Goal: Task Accomplishment & Management: Complete application form

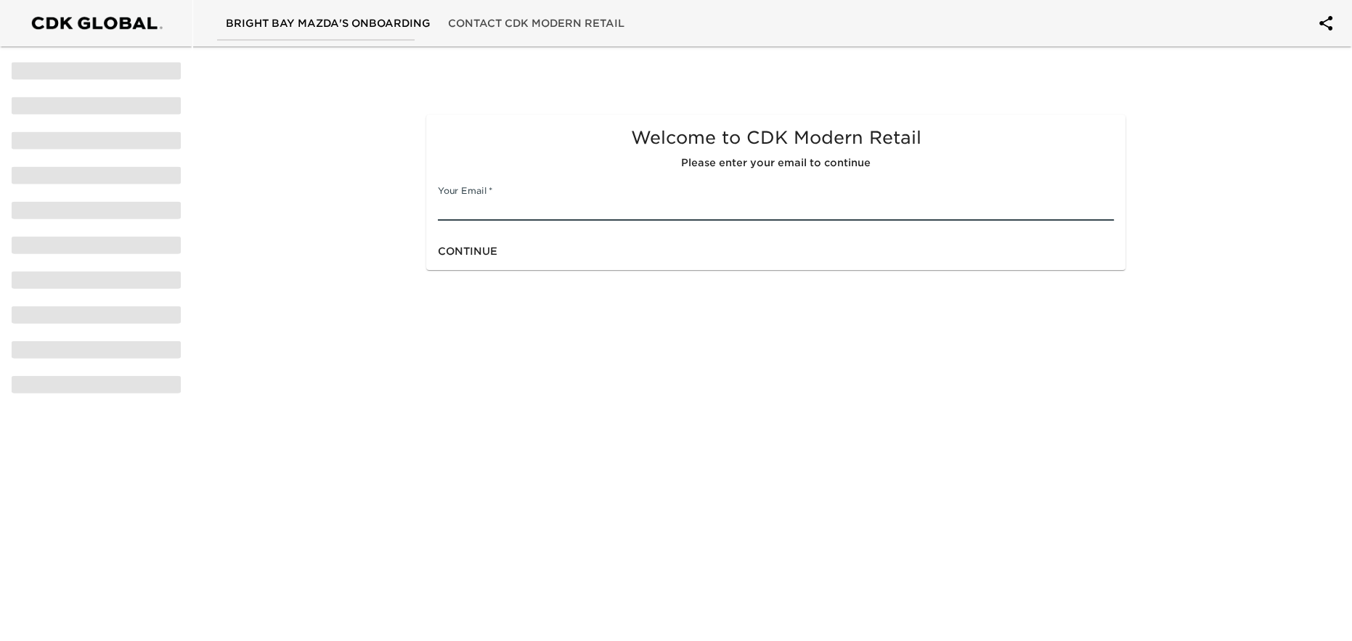
click at [486, 210] on input "text" at bounding box center [776, 209] width 677 height 23
type input "[EMAIL_ADDRESS][DOMAIN_NAME]"
click at [486, 251] on span "Continue" at bounding box center [468, 252] width 60 height 18
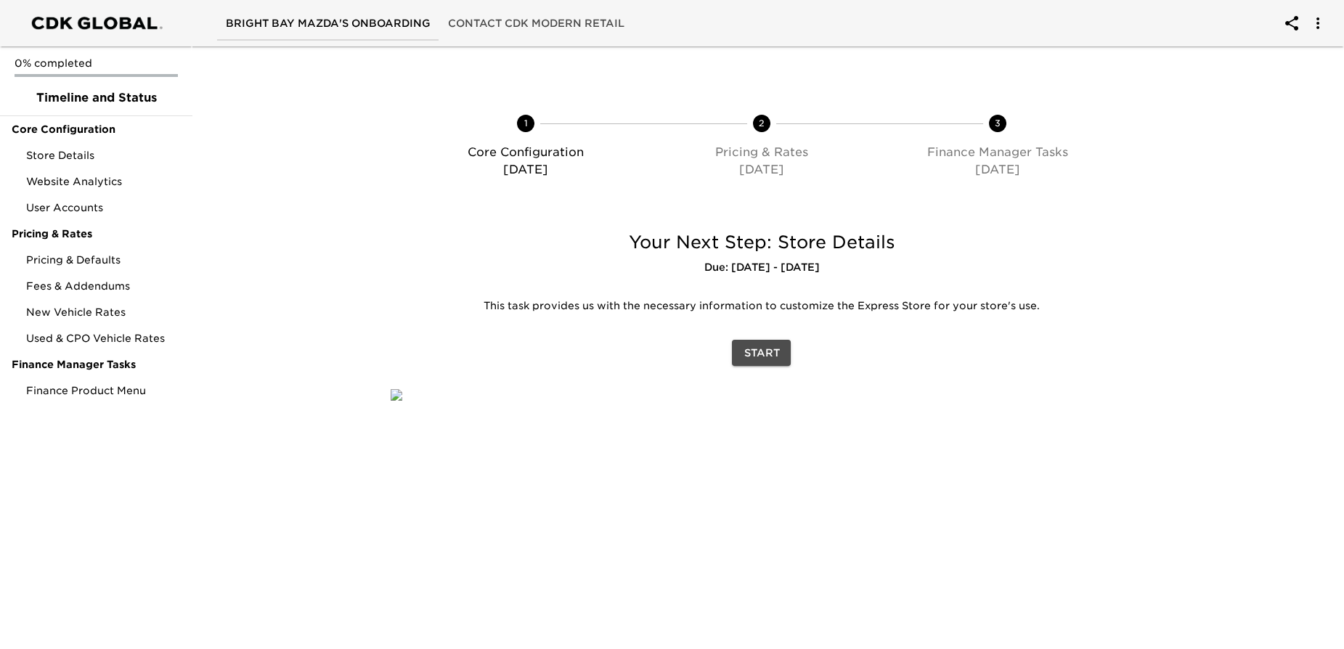
click at [743, 351] on button "Start" at bounding box center [761, 353] width 59 height 27
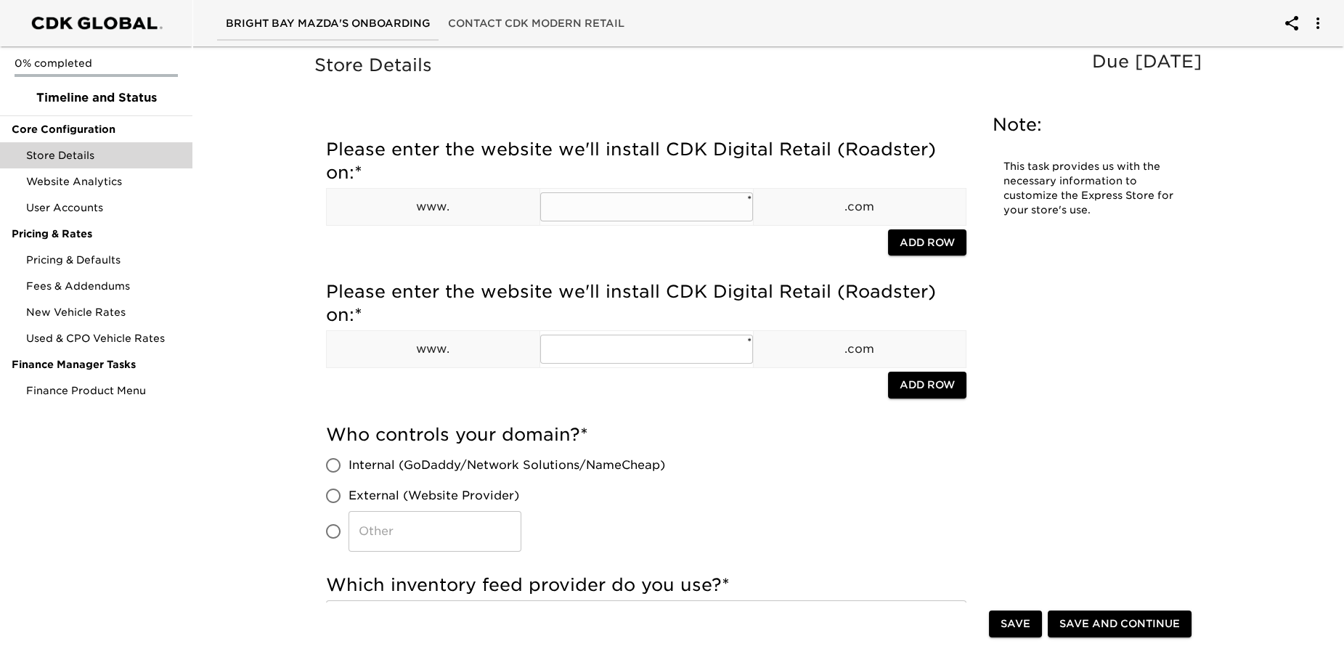
click at [567, 214] on input "text" at bounding box center [646, 206] width 213 height 29
type input "[DOMAIN_NAME]"
click at [654, 249] on div at bounding box center [607, 245] width 562 height 30
click at [912, 240] on span "Add Row" at bounding box center [927, 243] width 55 height 18
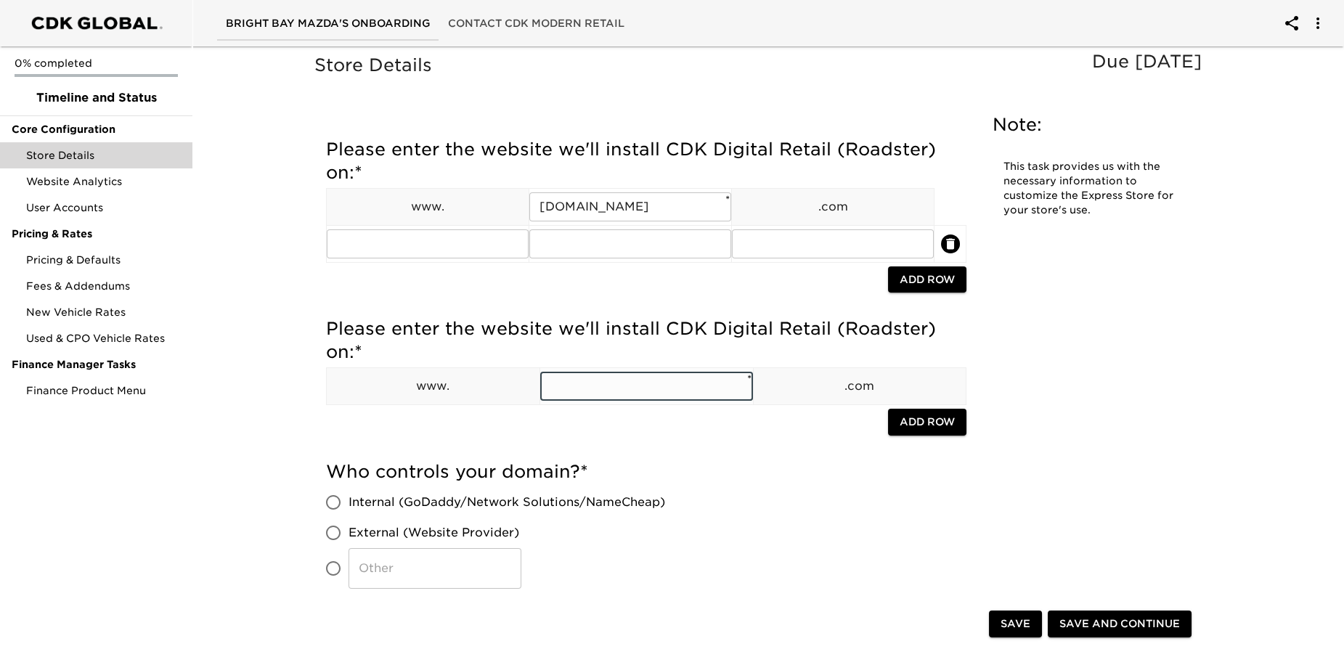
click at [565, 391] on input "text" at bounding box center [646, 386] width 213 height 29
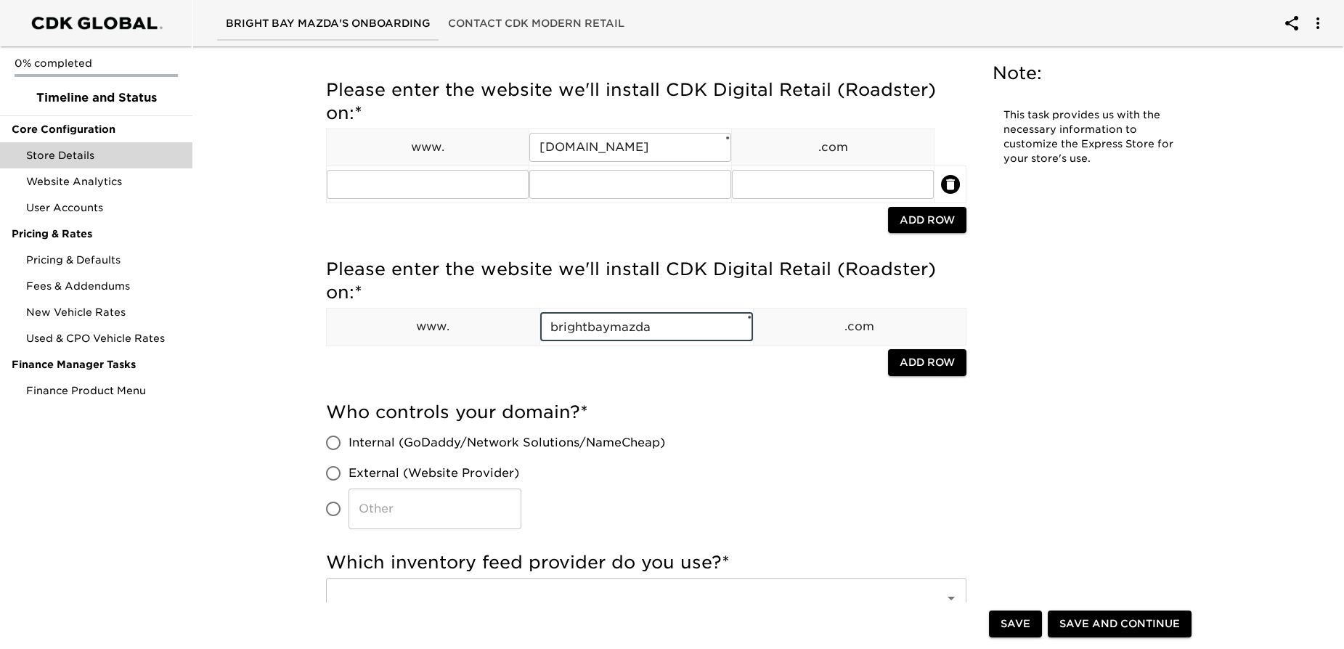
scroll to position [264, 0]
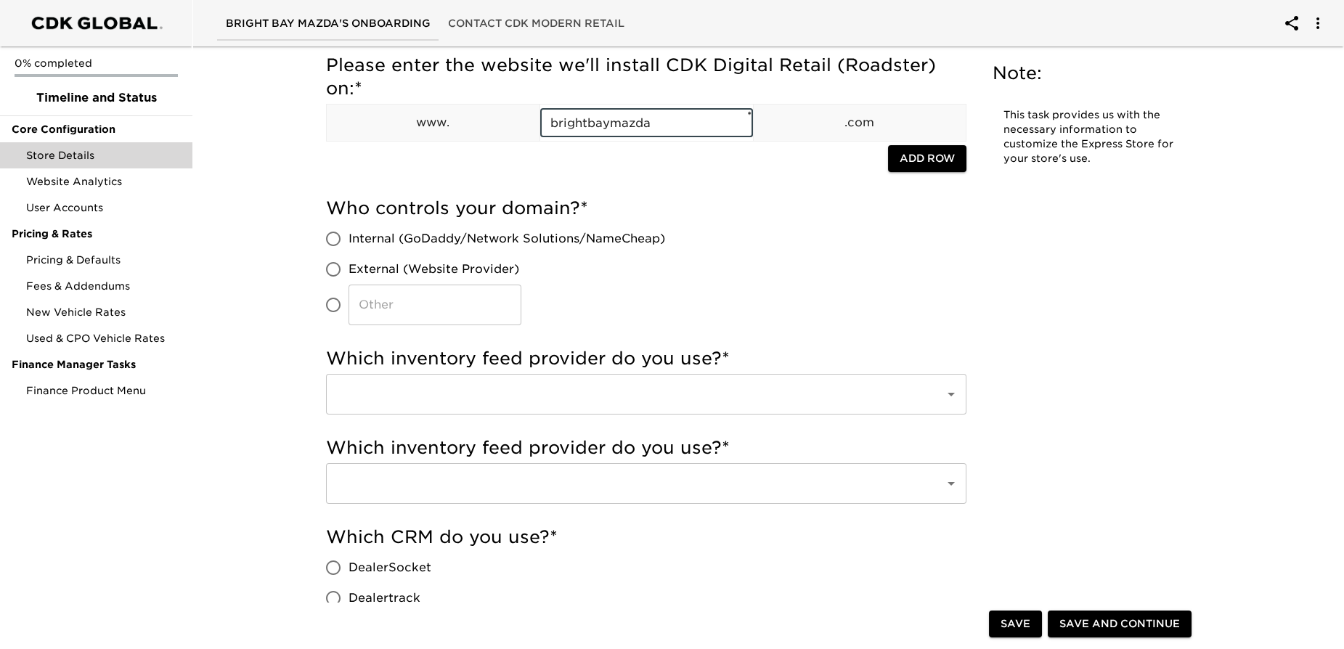
type input "brightbaymazda"
click at [334, 269] on input "External (Website Provider)" at bounding box center [333, 269] width 31 height 31
radio input "true"
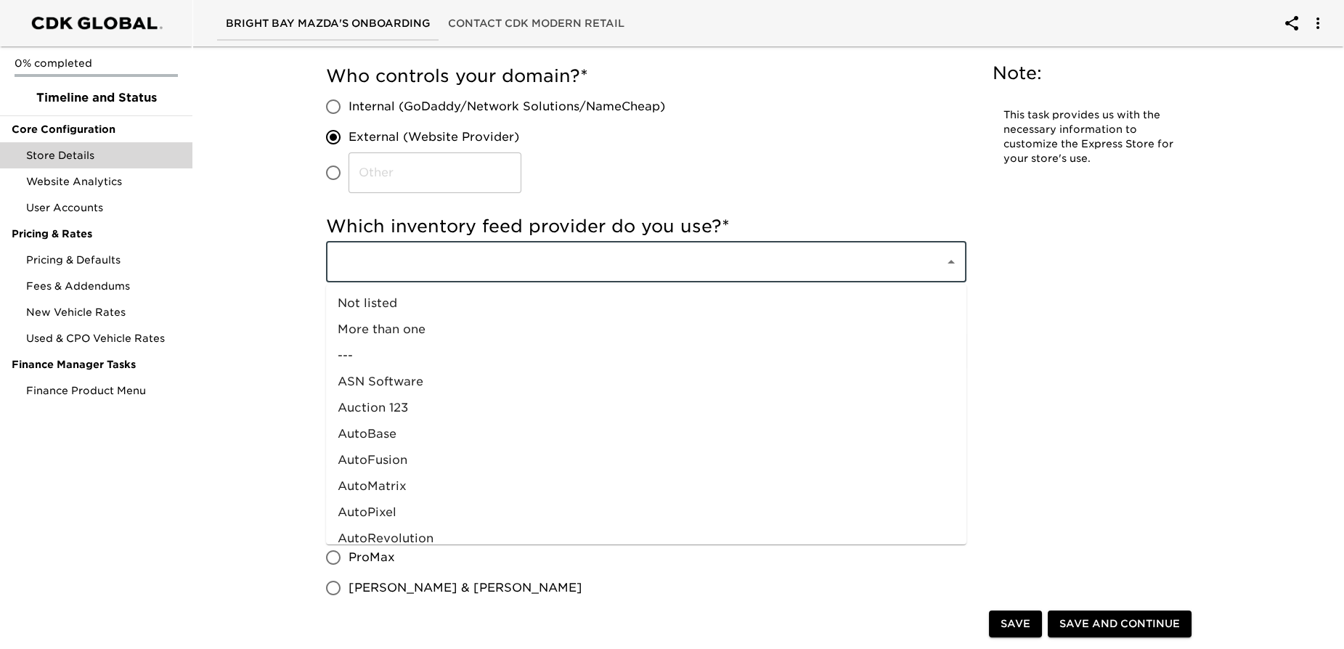
click at [395, 272] on input "text" at bounding box center [626, 262] width 587 height 28
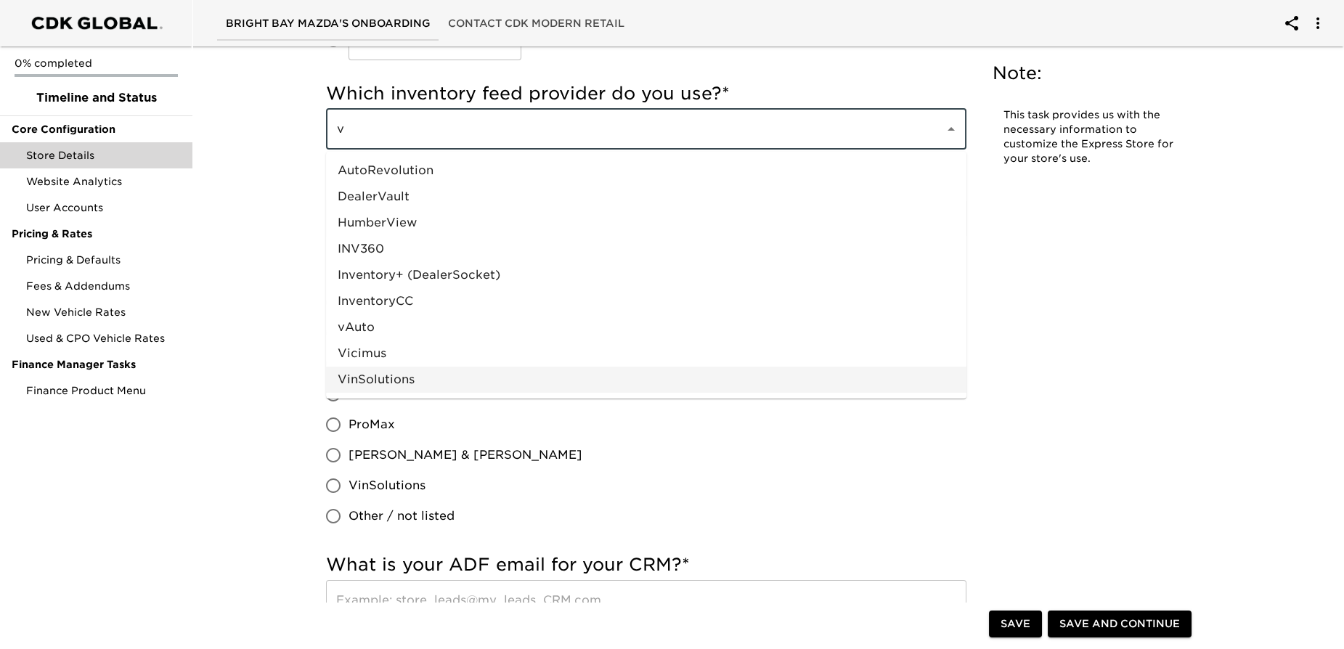
scroll to position [528, 0]
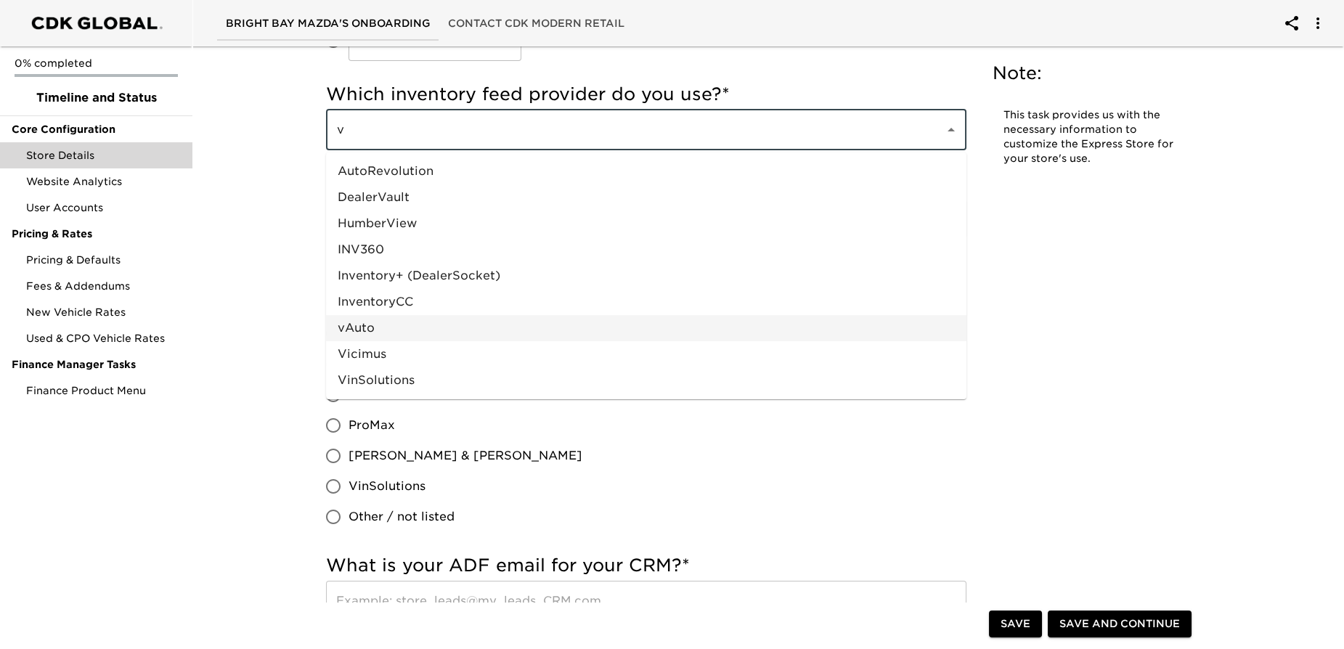
click at [361, 328] on li "vAuto" at bounding box center [646, 328] width 641 height 26
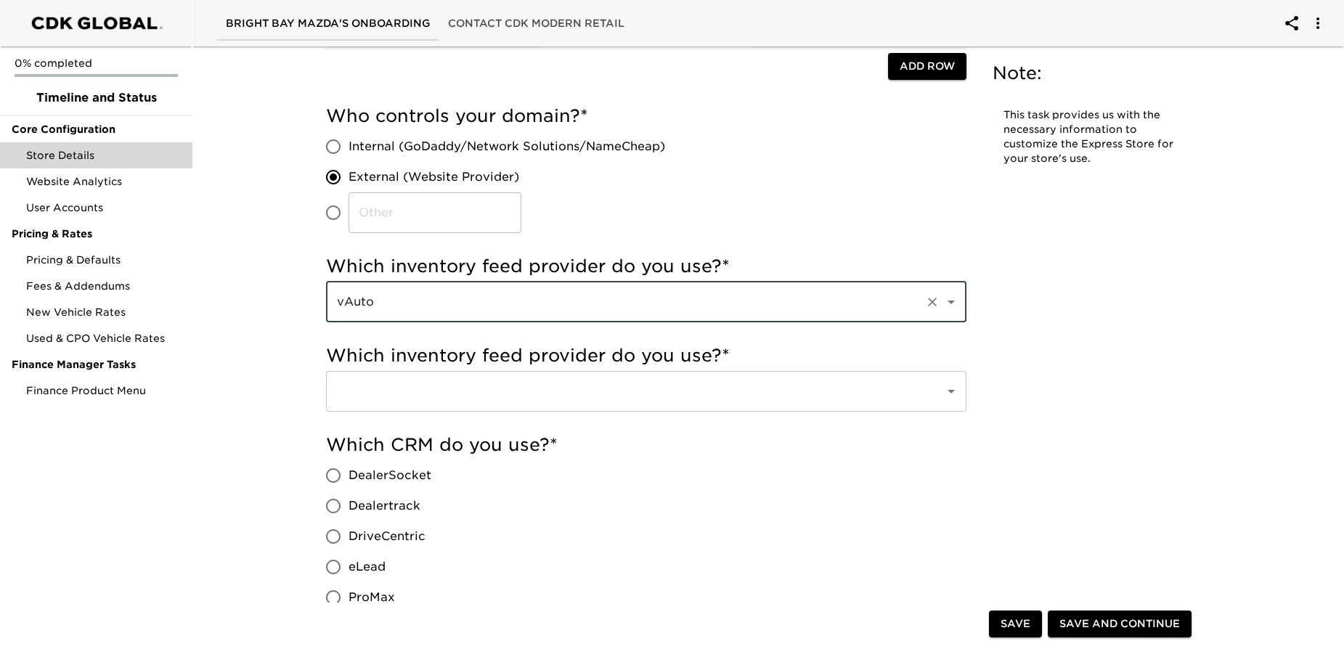
scroll to position [264, 0]
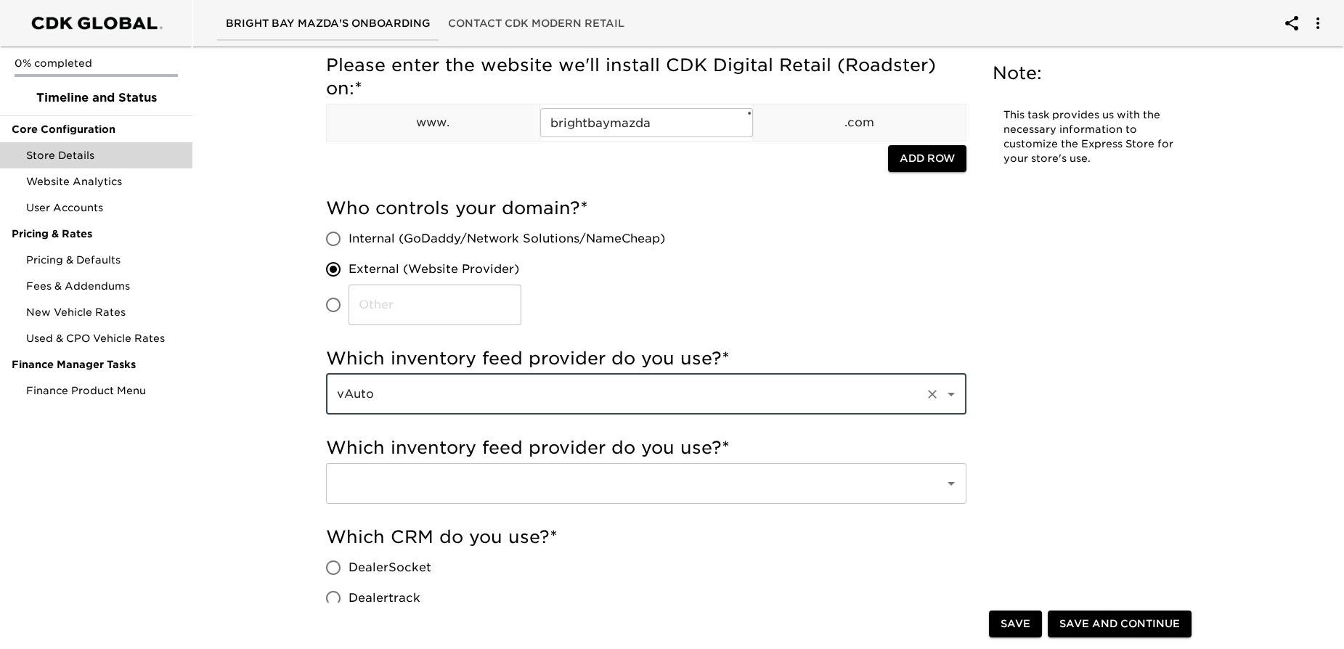
type input "vAuto"
click at [394, 483] on input "text" at bounding box center [626, 484] width 587 height 28
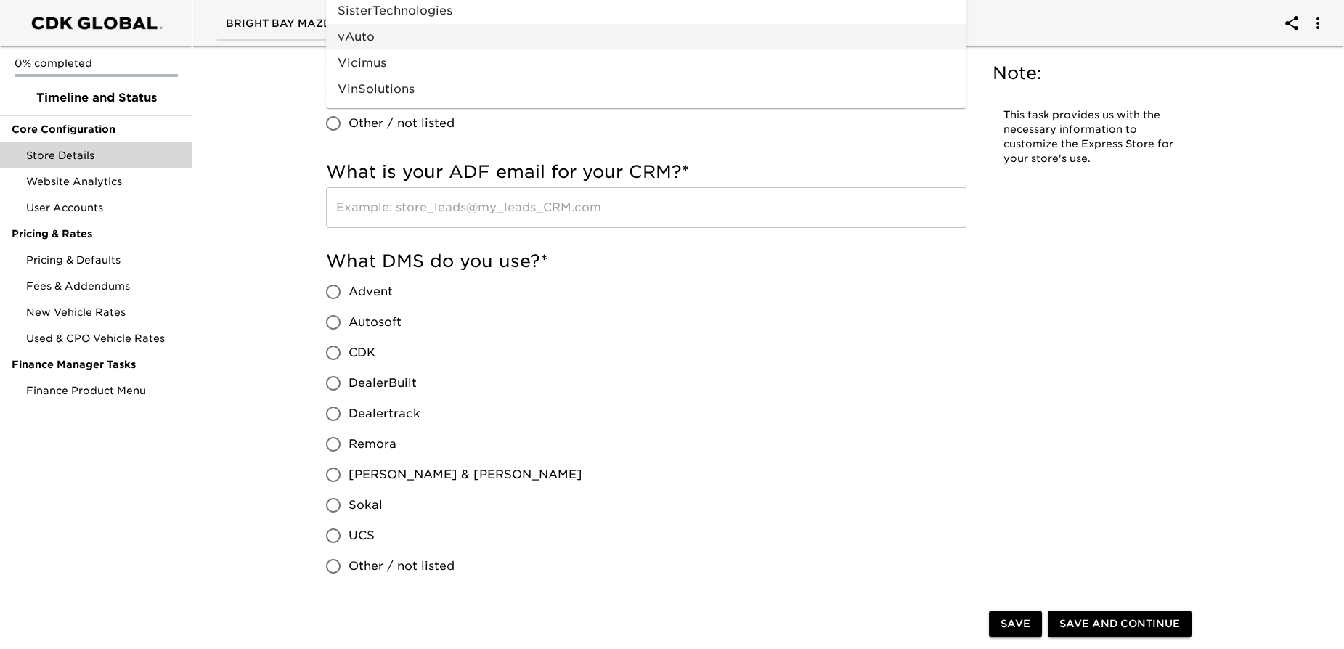
scroll to position [660, 0]
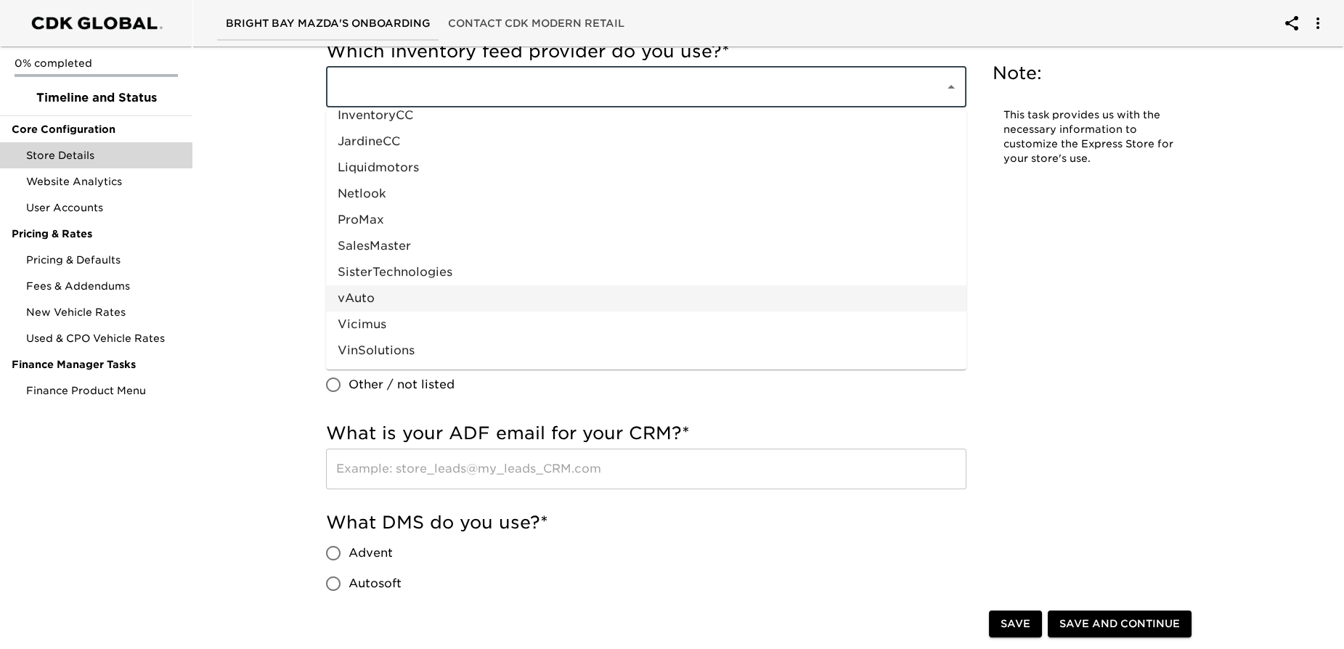
click at [354, 293] on li "vAuto" at bounding box center [646, 298] width 641 height 26
type input "vAuto"
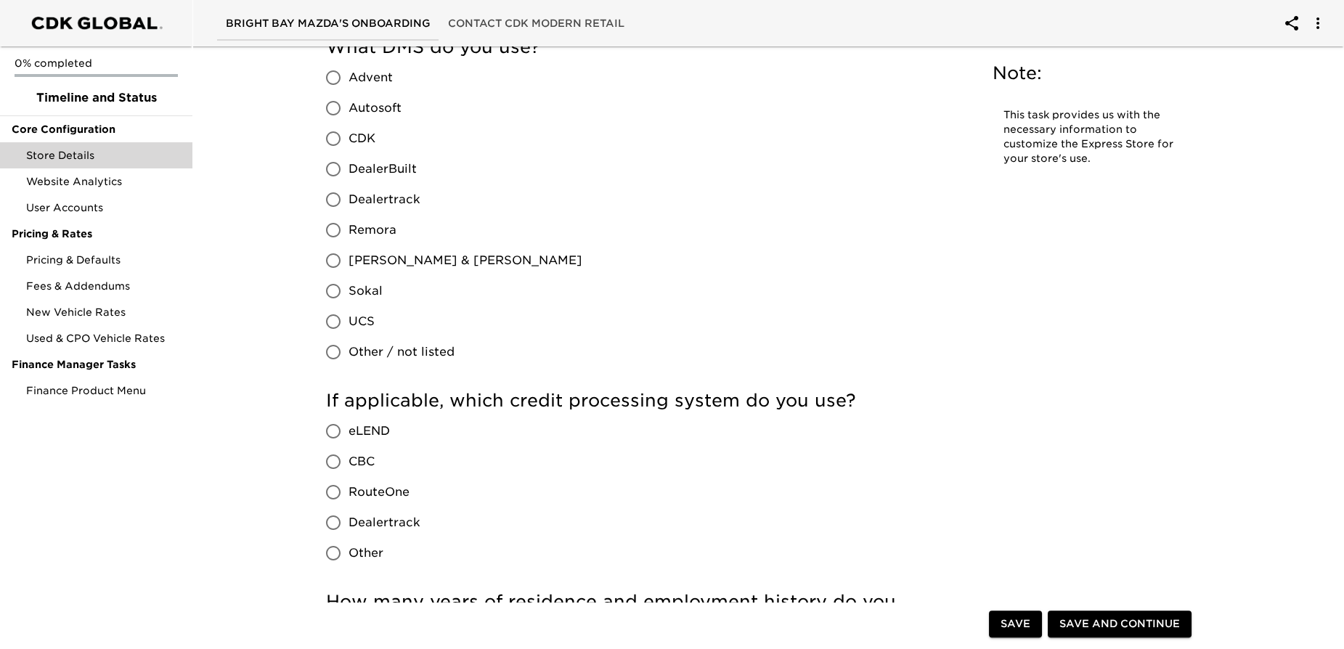
scroll to position [1283, 0]
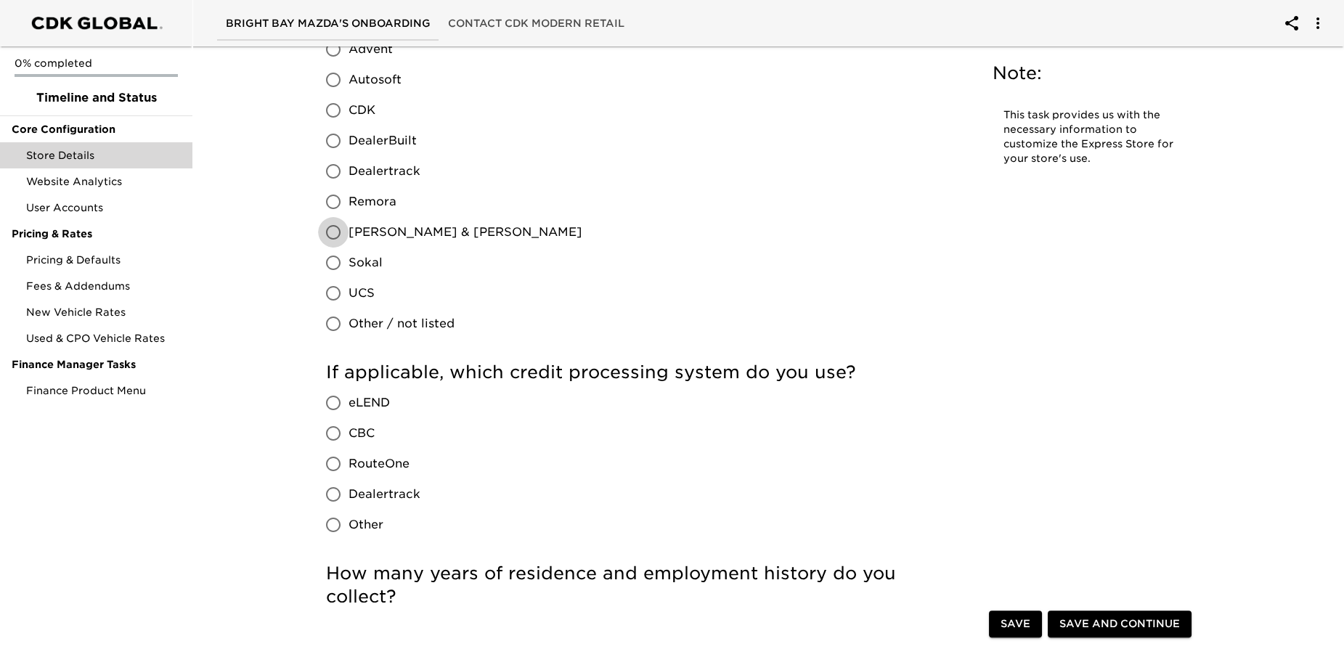
click at [329, 228] on input "[PERSON_NAME] & [PERSON_NAME]" at bounding box center [333, 232] width 31 height 31
radio input "true"
drag, startPoint x: 335, startPoint y: 461, endPoint x: 373, endPoint y: 443, distance: 42.6
click at [336, 462] on input "RouteOne" at bounding box center [333, 464] width 31 height 31
radio input "true"
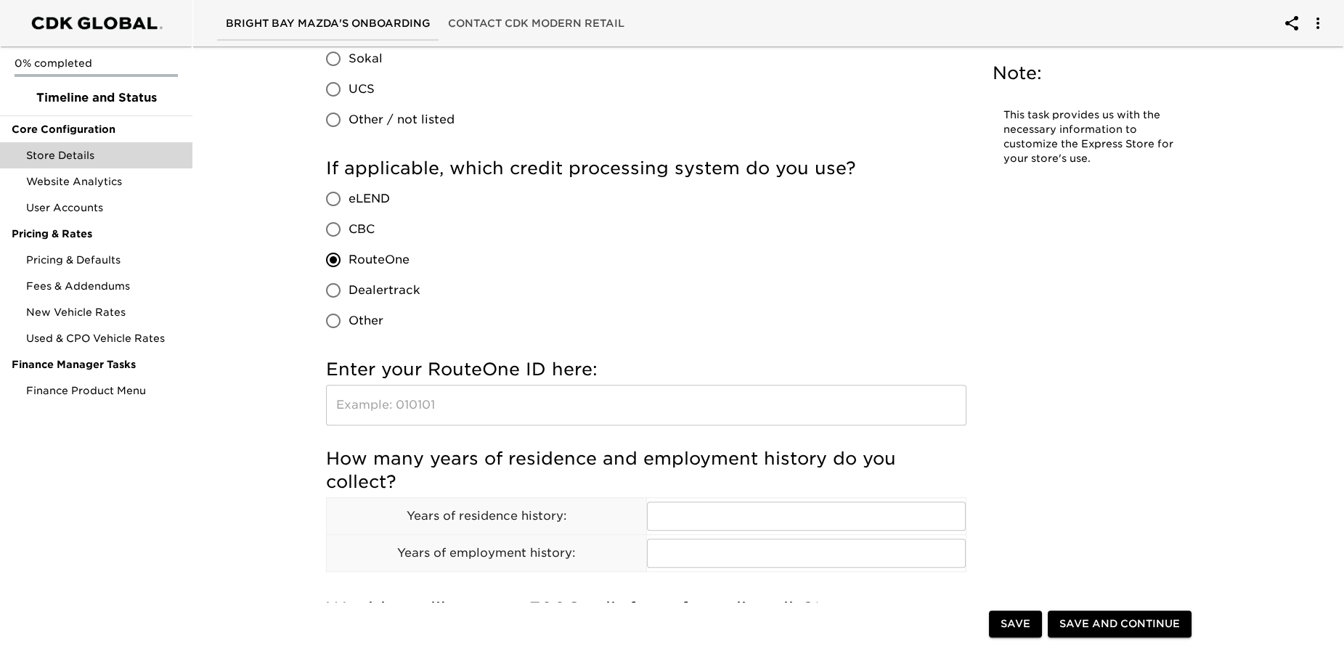
scroll to position [1547, 0]
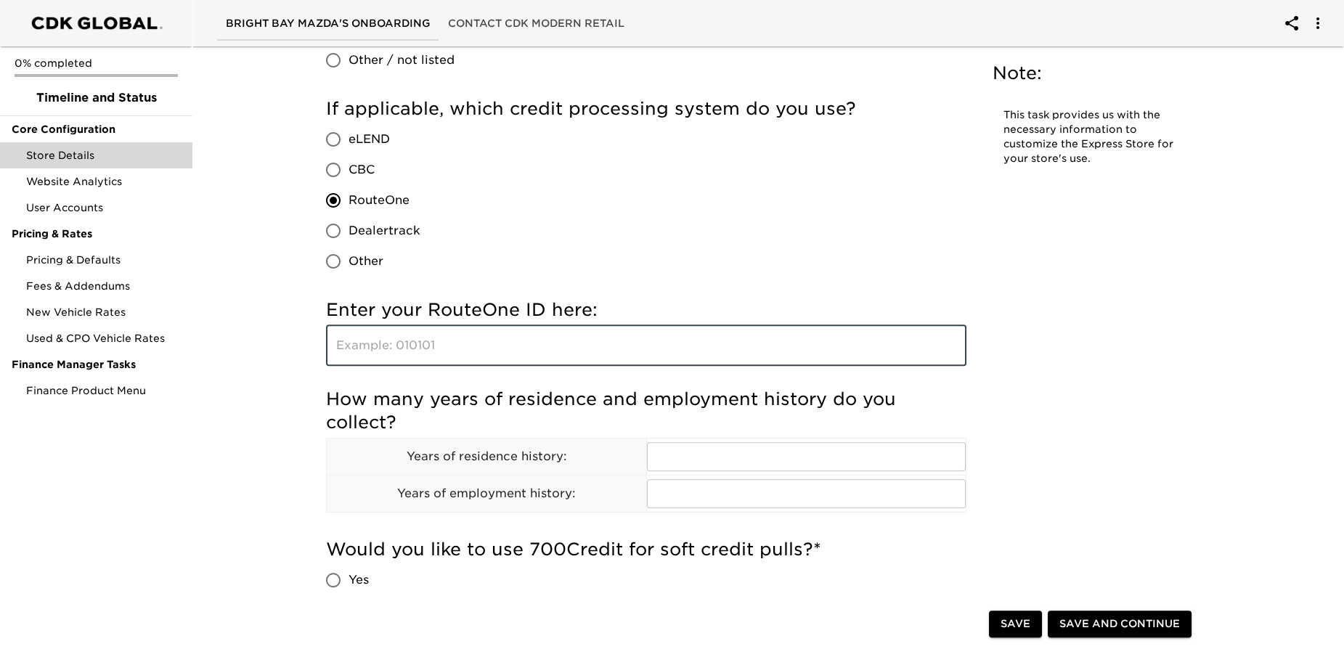
paste input "QT1VS"
type input "QT1VS"
click at [237, 498] on div "Store Details Due [DATE] Note: This task provides us with the necessary informa…" at bounding box center [762, 335] width 1158 height 3682
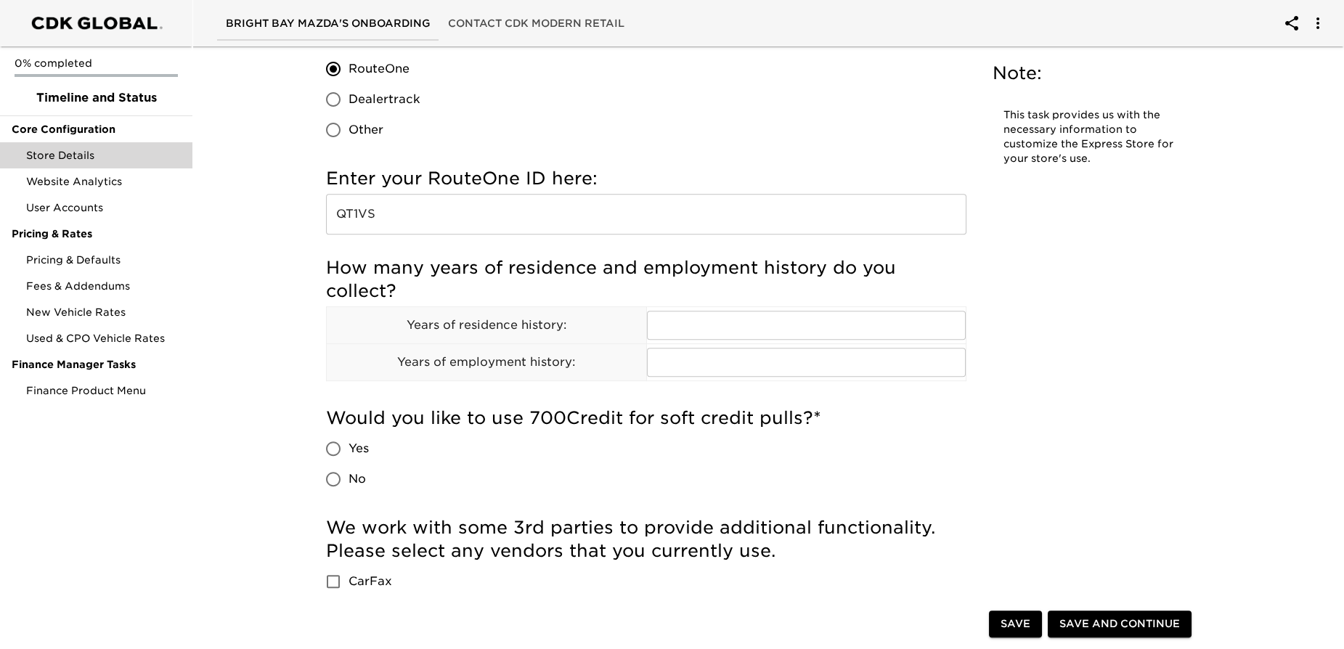
scroll to position [1679, 0]
click at [684, 319] on input "text" at bounding box center [807, 324] width 320 height 29
type input "2"
click at [684, 358] on input "text" at bounding box center [807, 361] width 320 height 29
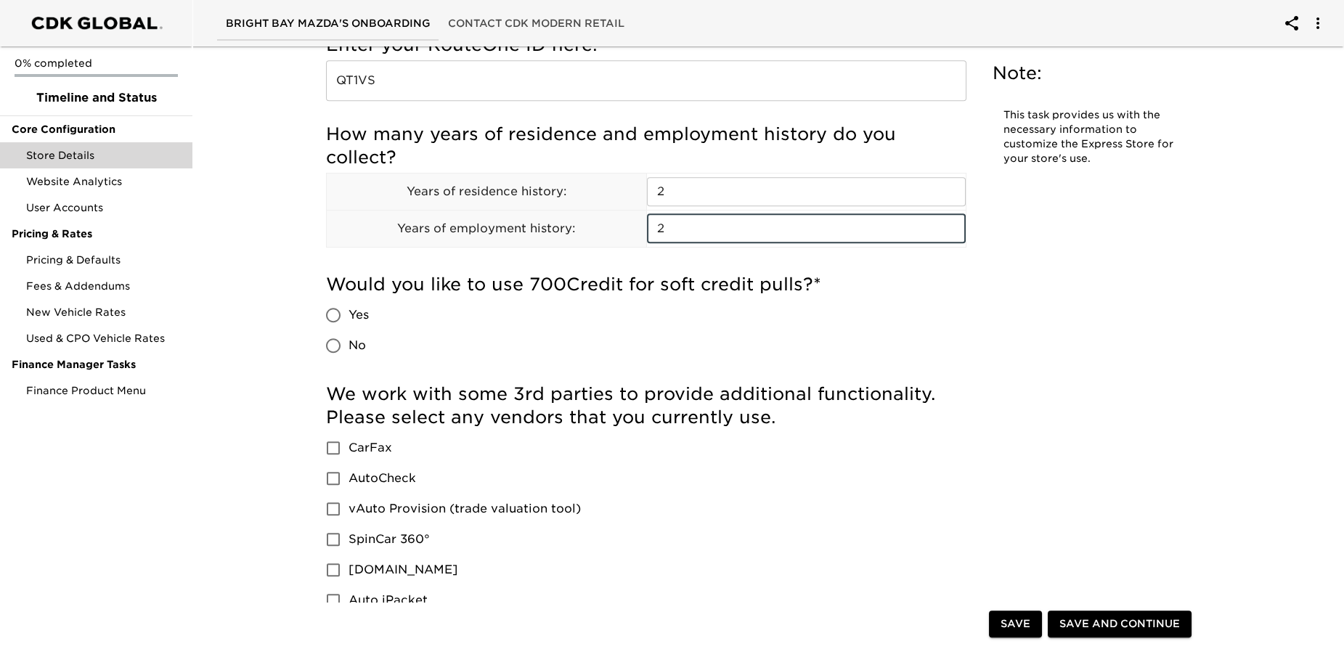
scroll to position [1812, 0]
type input "2"
click at [329, 316] on input "Yes" at bounding box center [333, 316] width 31 height 31
radio input "true"
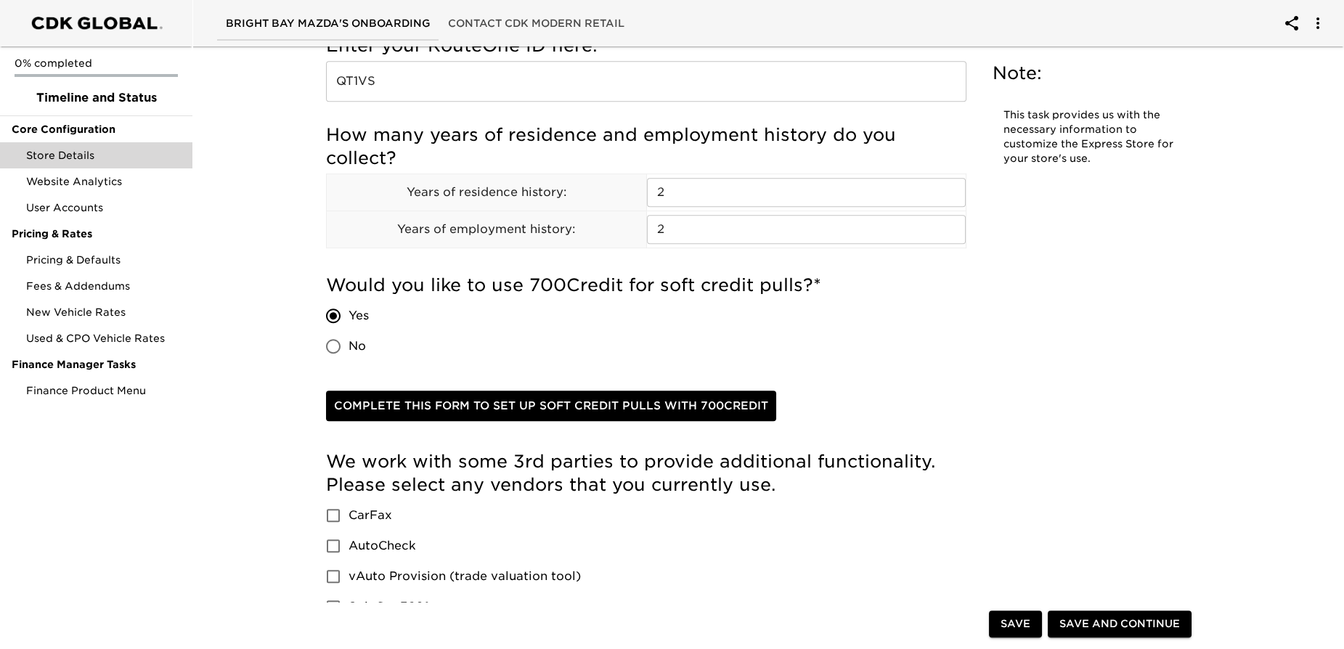
scroll to position [1944, 0]
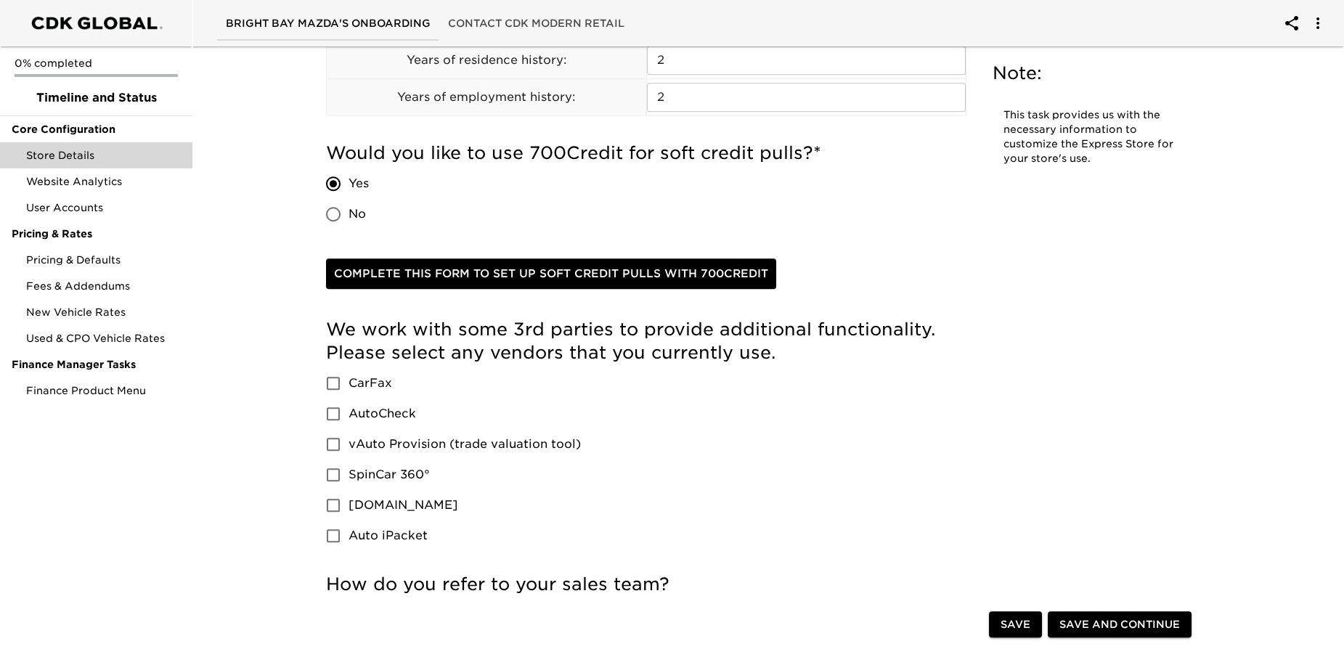
click at [332, 216] on input "No" at bounding box center [333, 214] width 31 height 31
radio input "true"
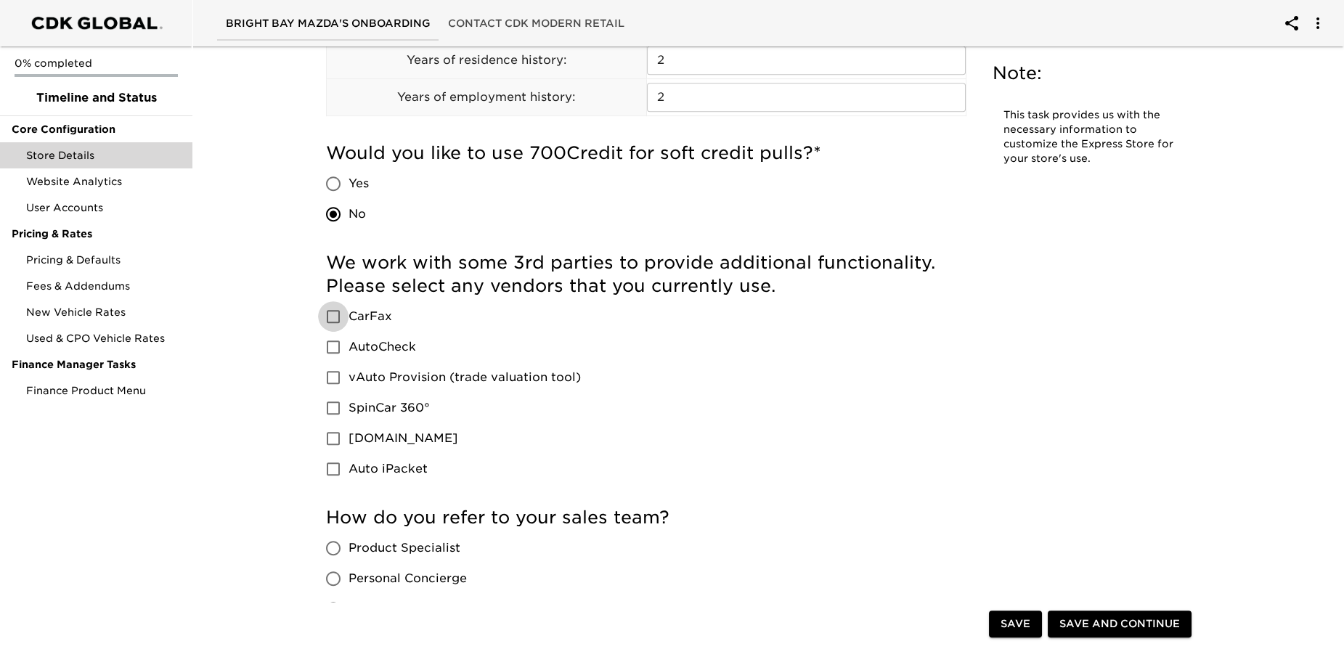
click at [333, 318] on input "CarFax" at bounding box center [333, 316] width 31 height 31
checkbox input "true"
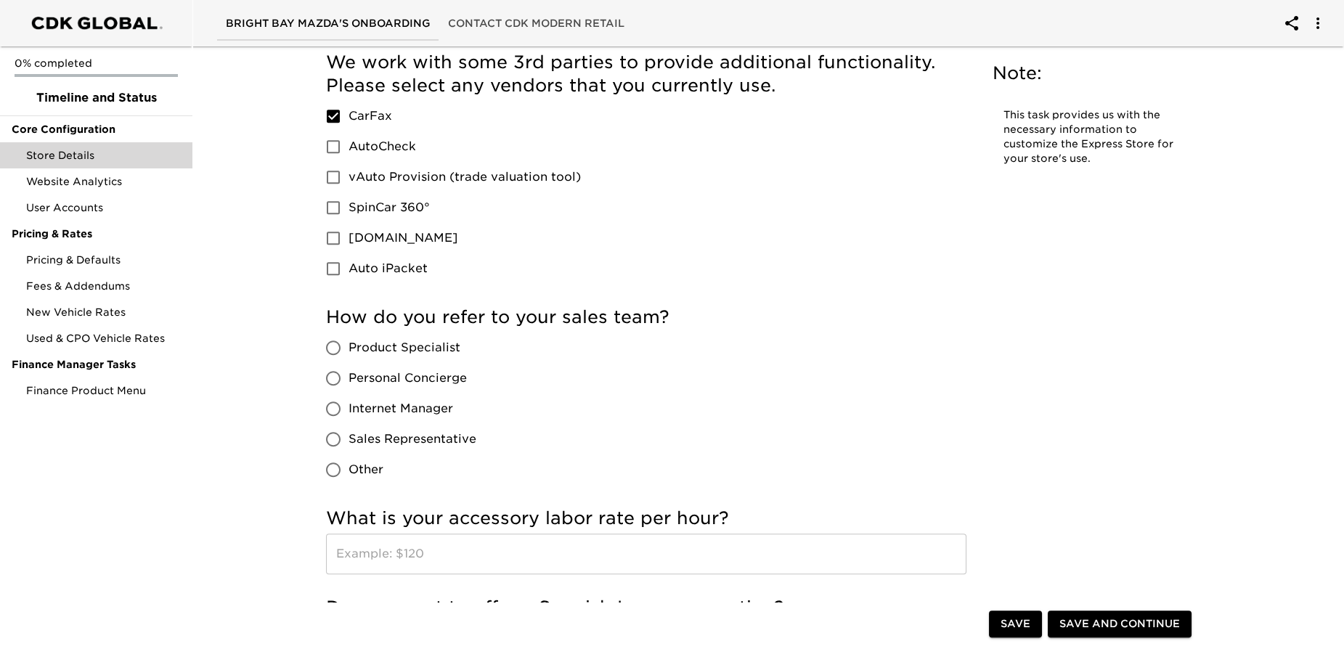
scroll to position [2208, 0]
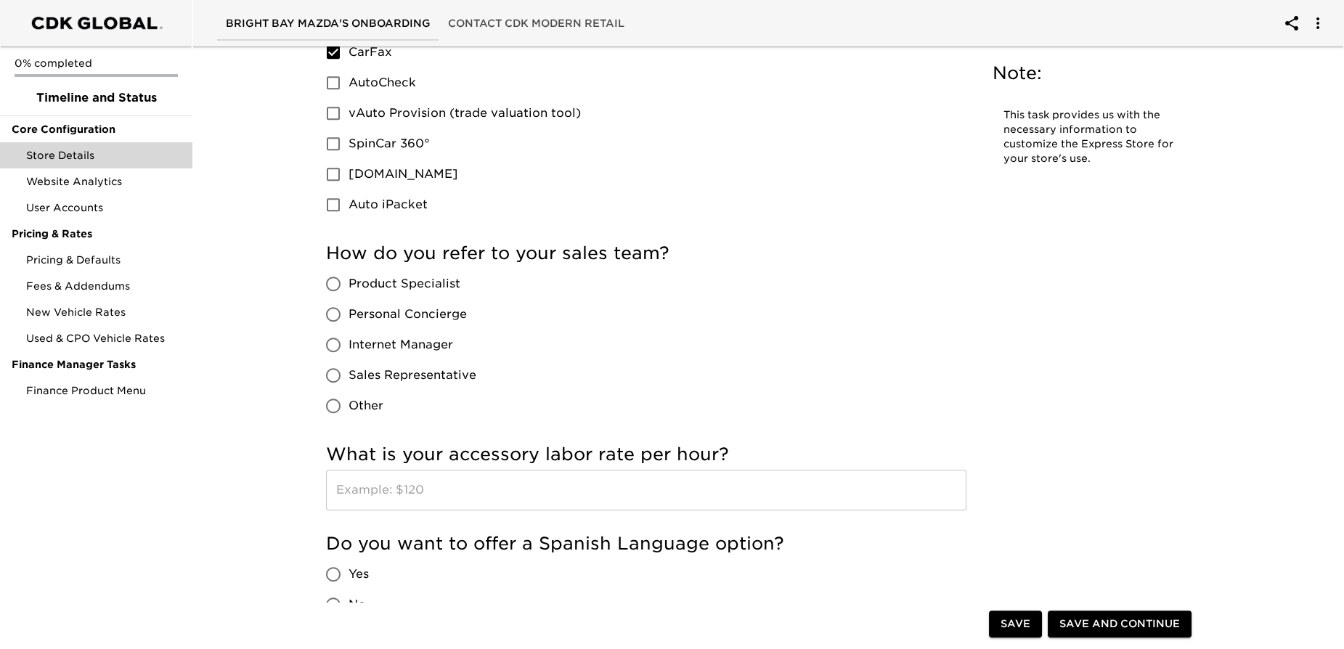
click at [335, 283] on input "Product Specialist" at bounding box center [333, 284] width 31 height 31
radio input "true"
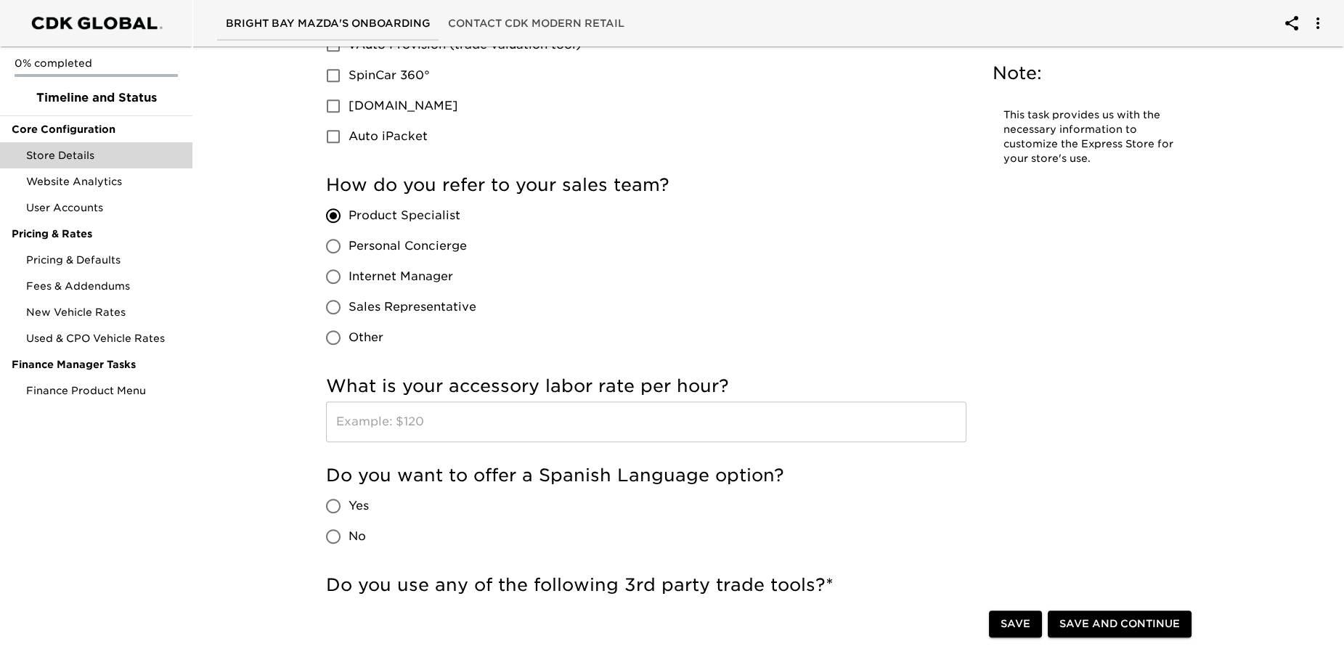
scroll to position [2340, 0]
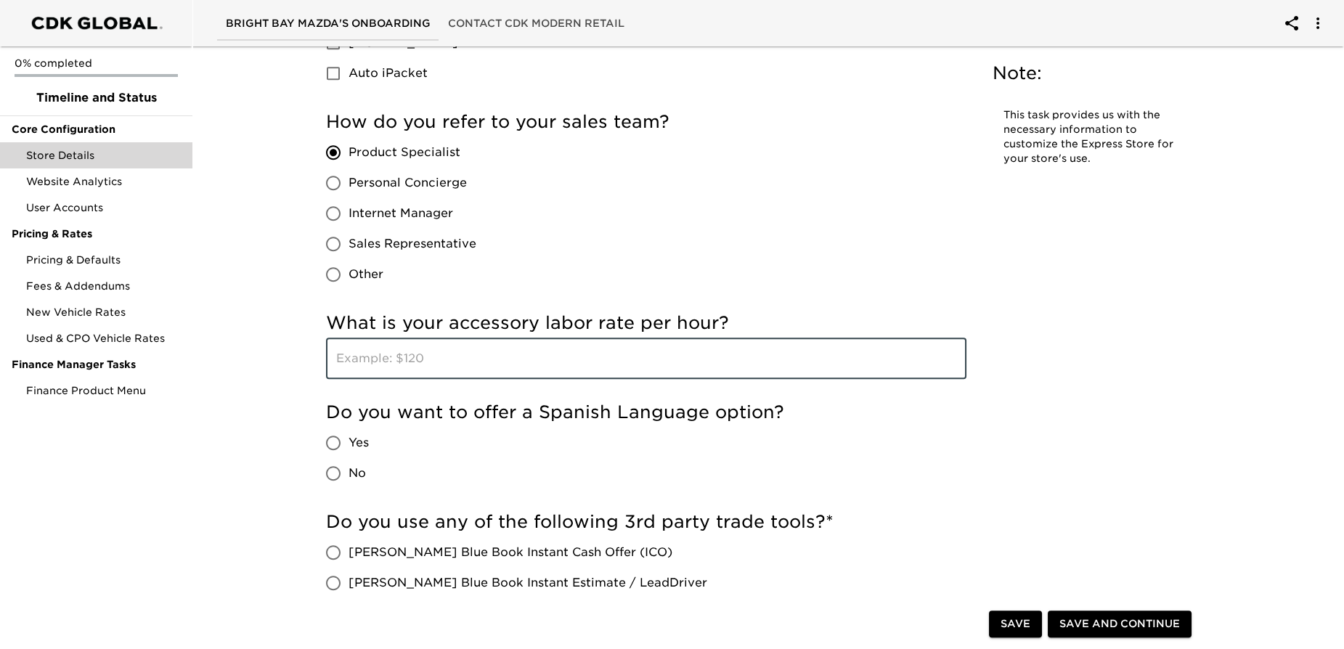
click at [362, 357] on input "text" at bounding box center [646, 358] width 641 height 41
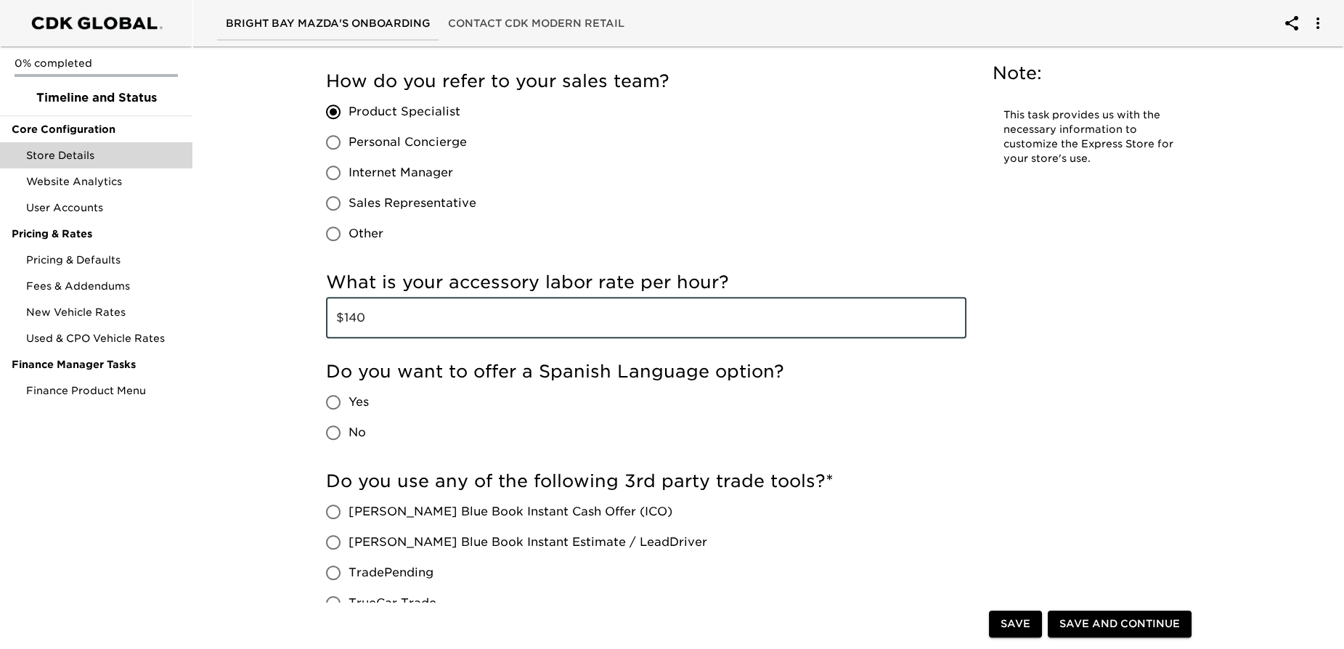
scroll to position [2472, 0]
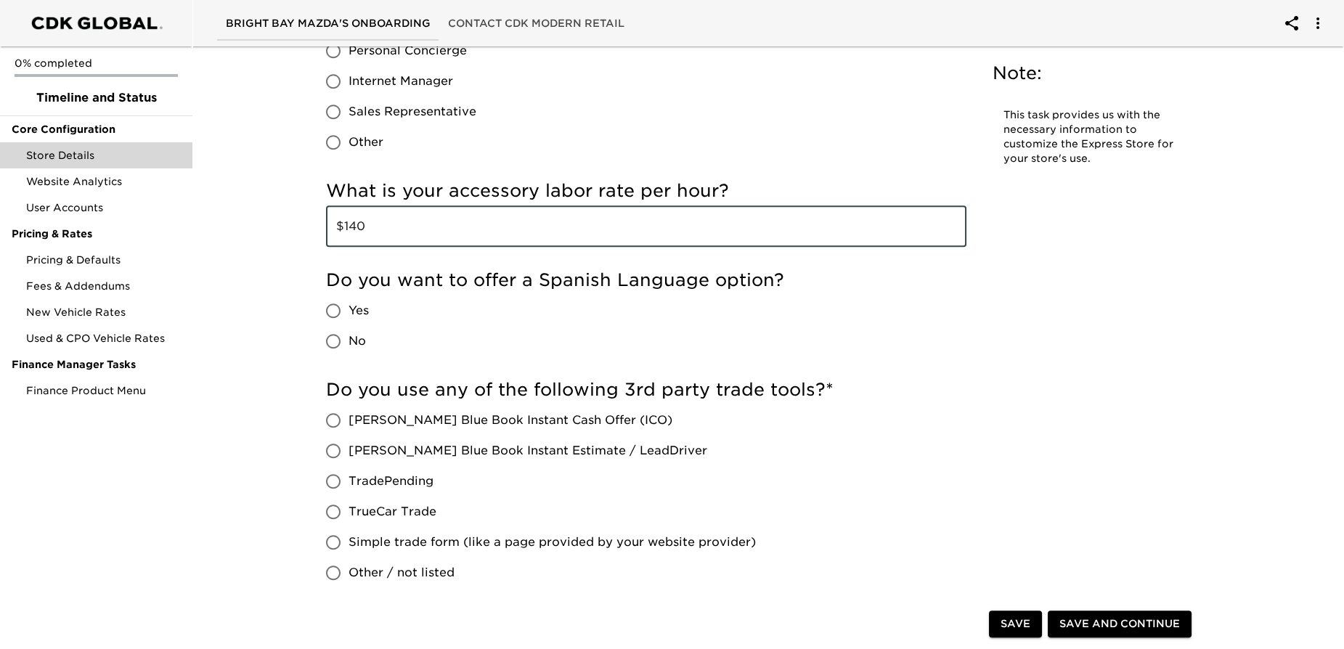
type input "$140"
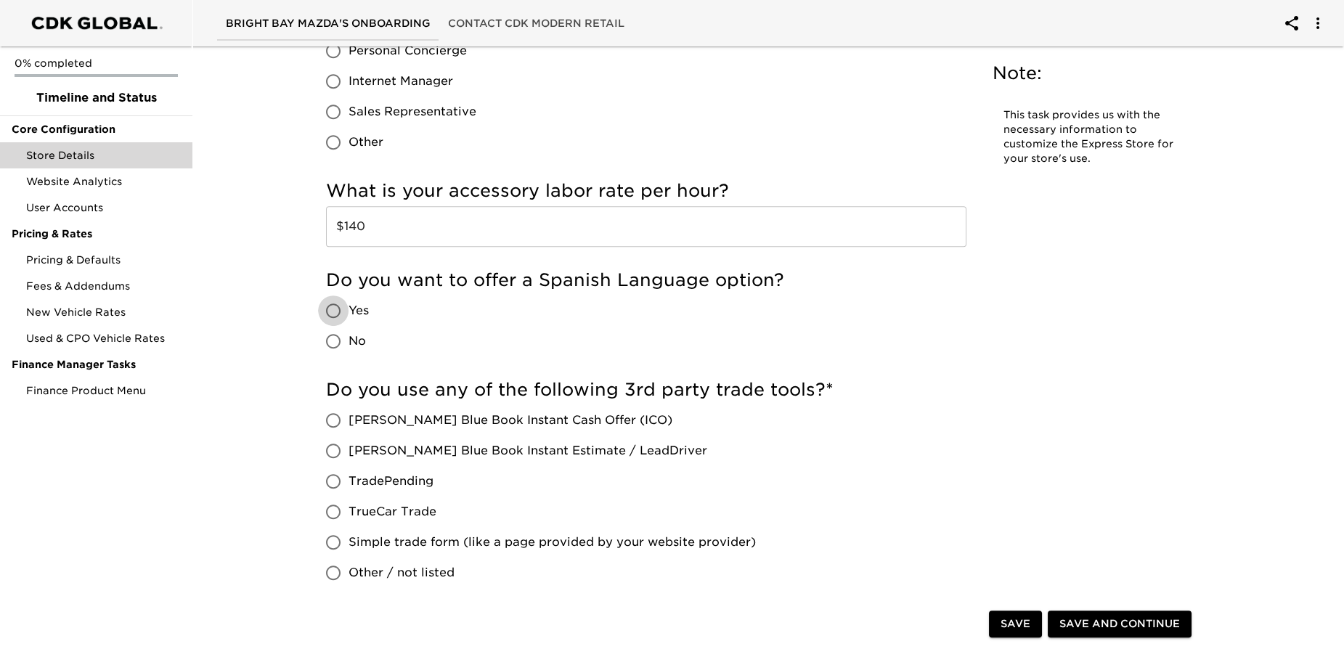
click at [330, 309] on input "Yes" at bounding box center [333, 311] width 31 height 31
radio input "true"
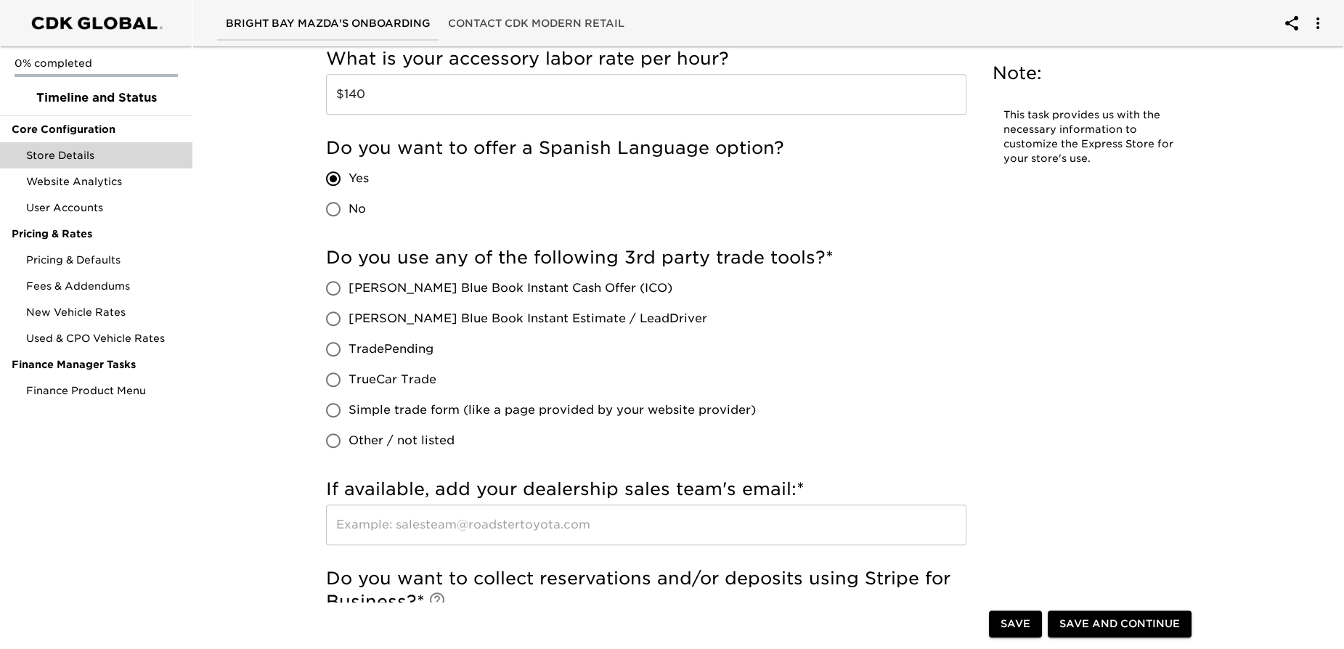
click at [331, 349] on input "TradePending" at bounding box center [333, 349] width 31 height 31
radio input "true"
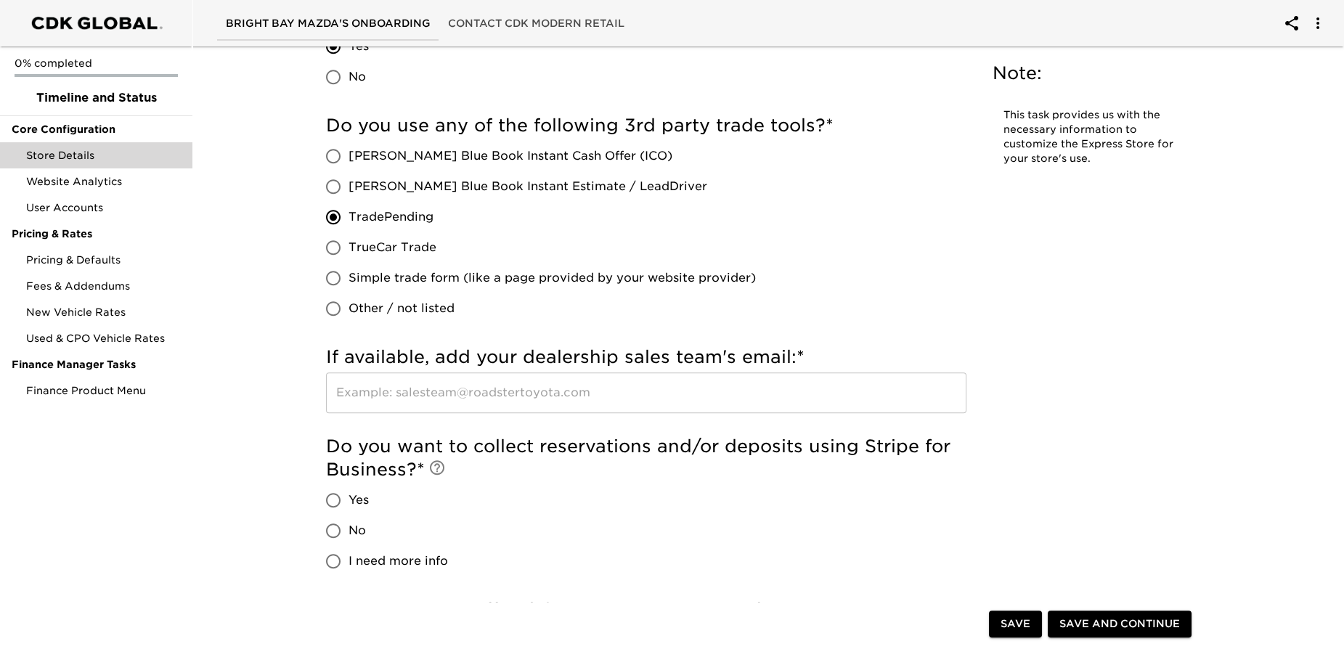
scroll to position [2868, 0]
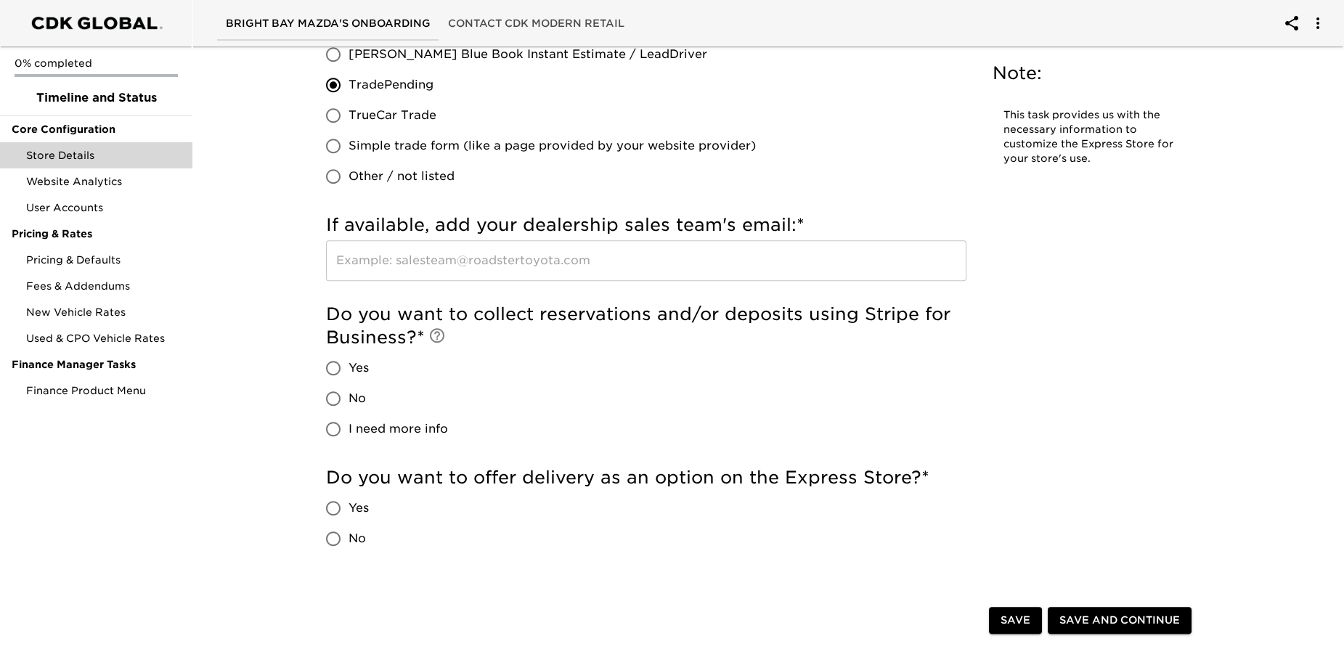
click at [333, 396] on input "No" at bounding box center [333, 399] width 31 height 31
radio input "true"
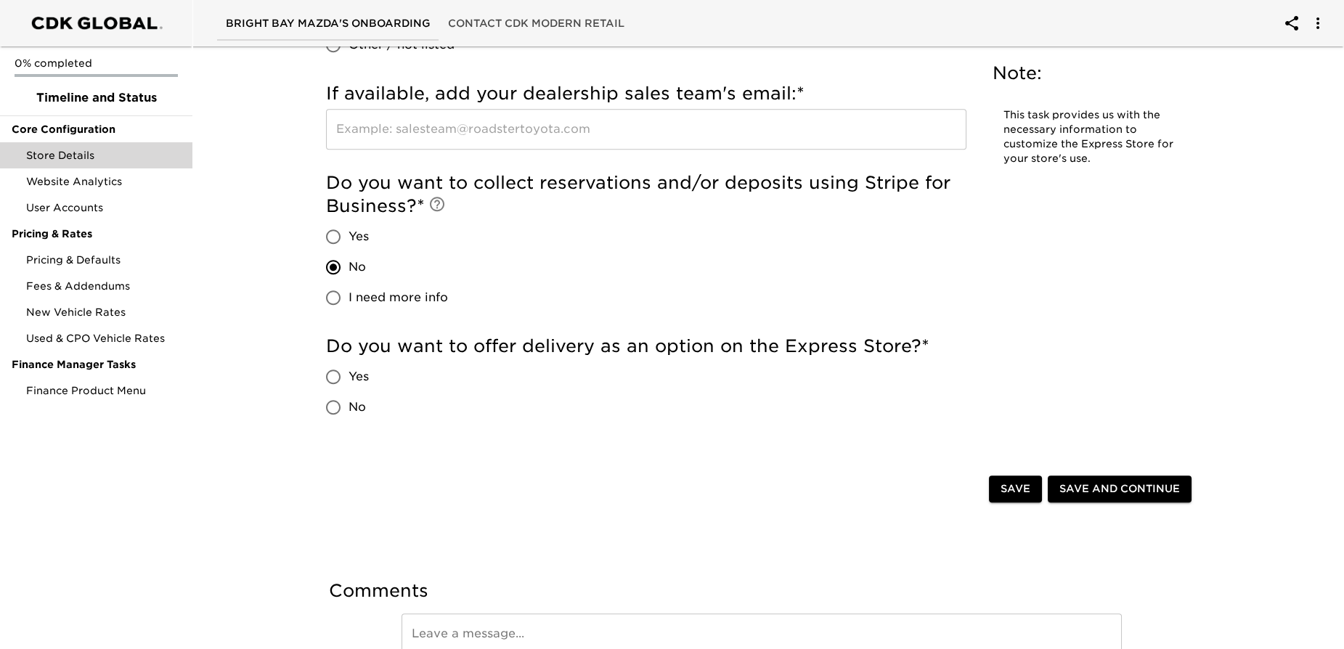
click at [338, 407] on input "No" at bounding box center [333, 407] width 31 height 31
radio input "true"
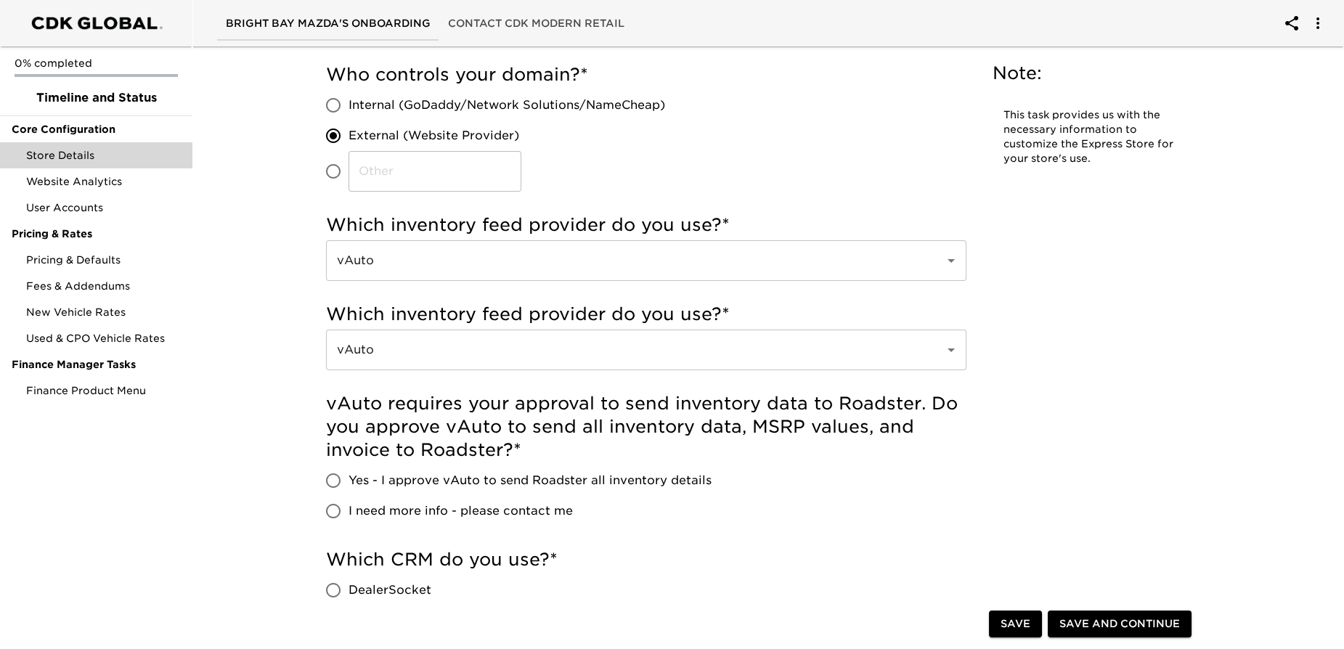
scroll to position [431, 0]
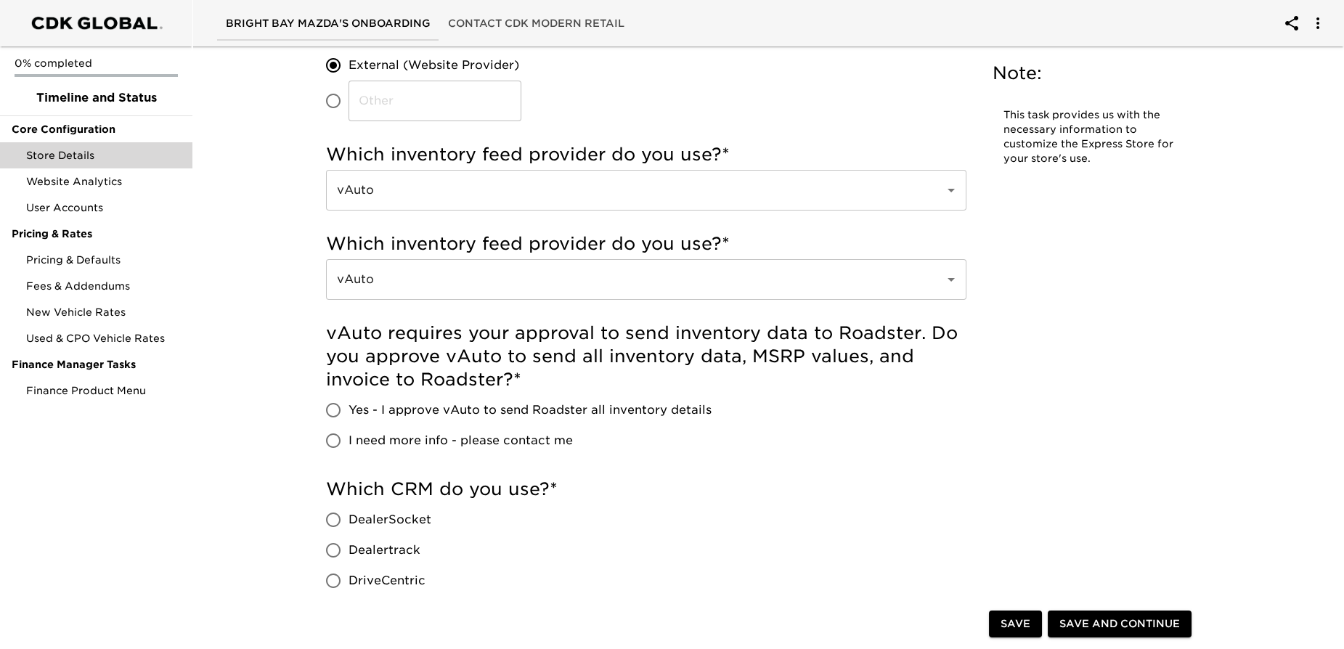
click at [327, 406] on input "Yes - I approve vAuto to send Roadster all inventory details" at bounding box center [333, 410] width 31 height 31
radio input "true"
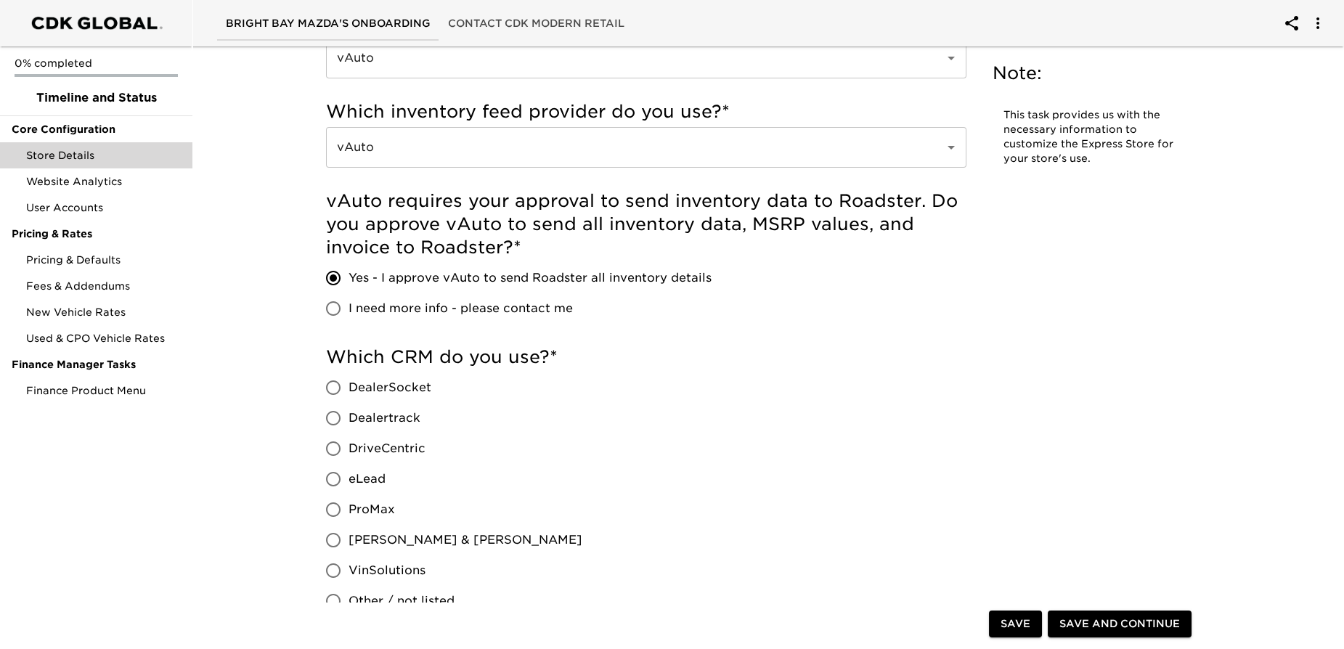
scroll to position [695, 0]
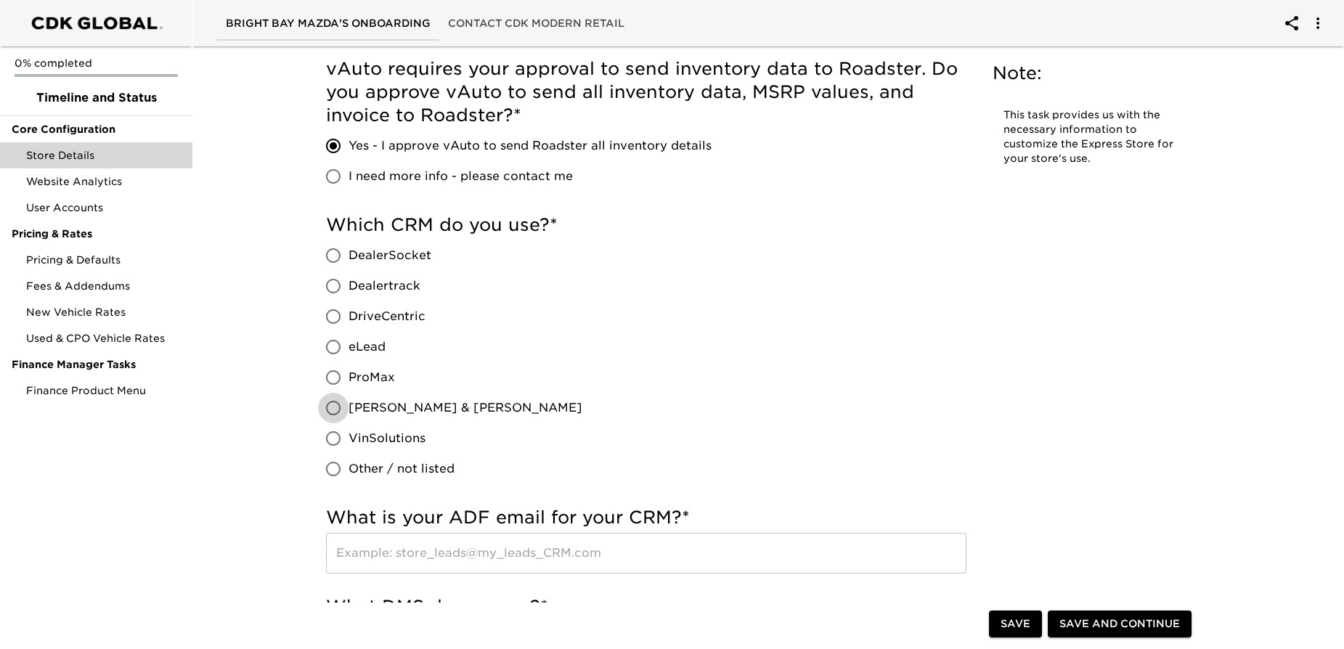
click at [333, 408] on input "[PERSON_NAME] & [PERSON_NAME]" at bounding box center [333, 408] width 31 height 31
radio input "true"
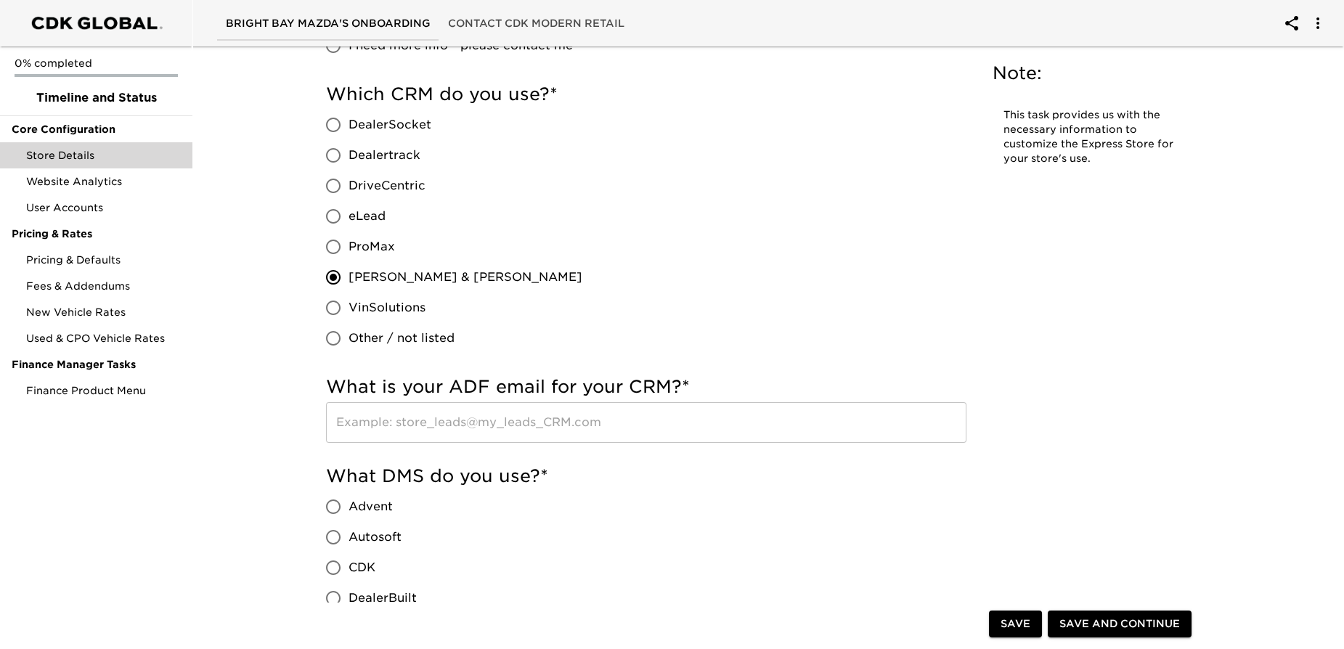
scroll to position [827, 0]
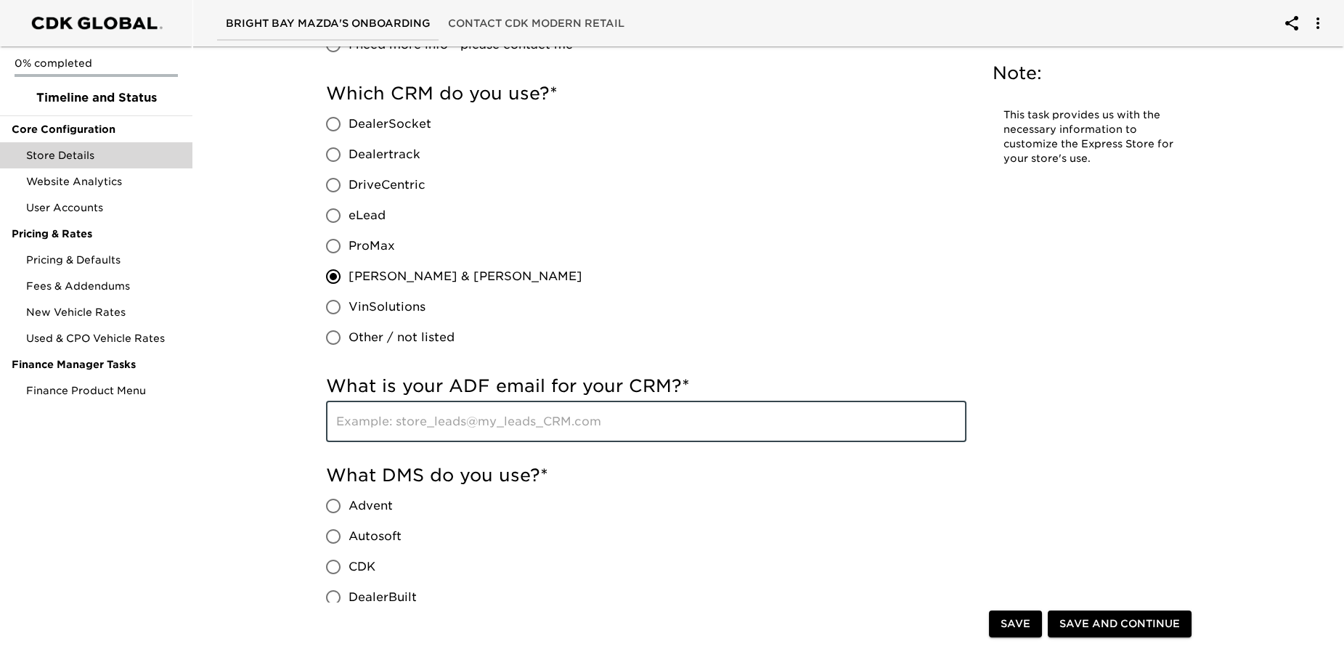
paste input "[EMAIL_ADDRESS][DOMAIN_NAME]"
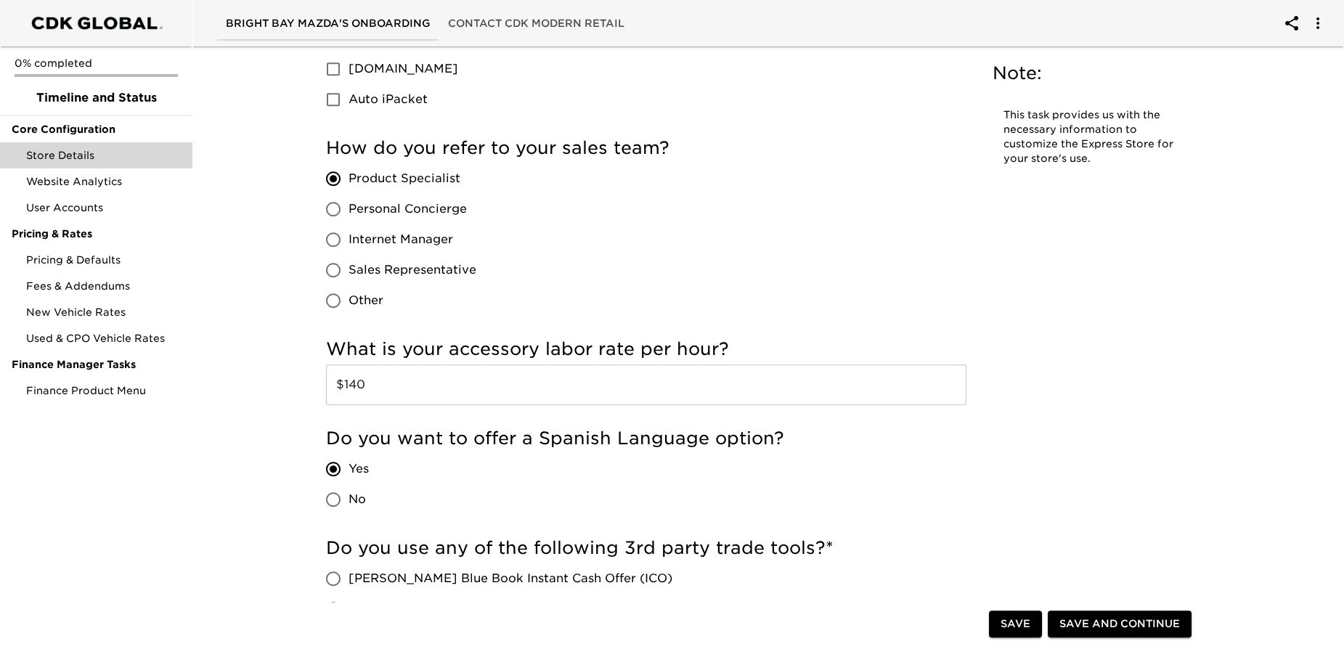
scroll to position [2377, 0]
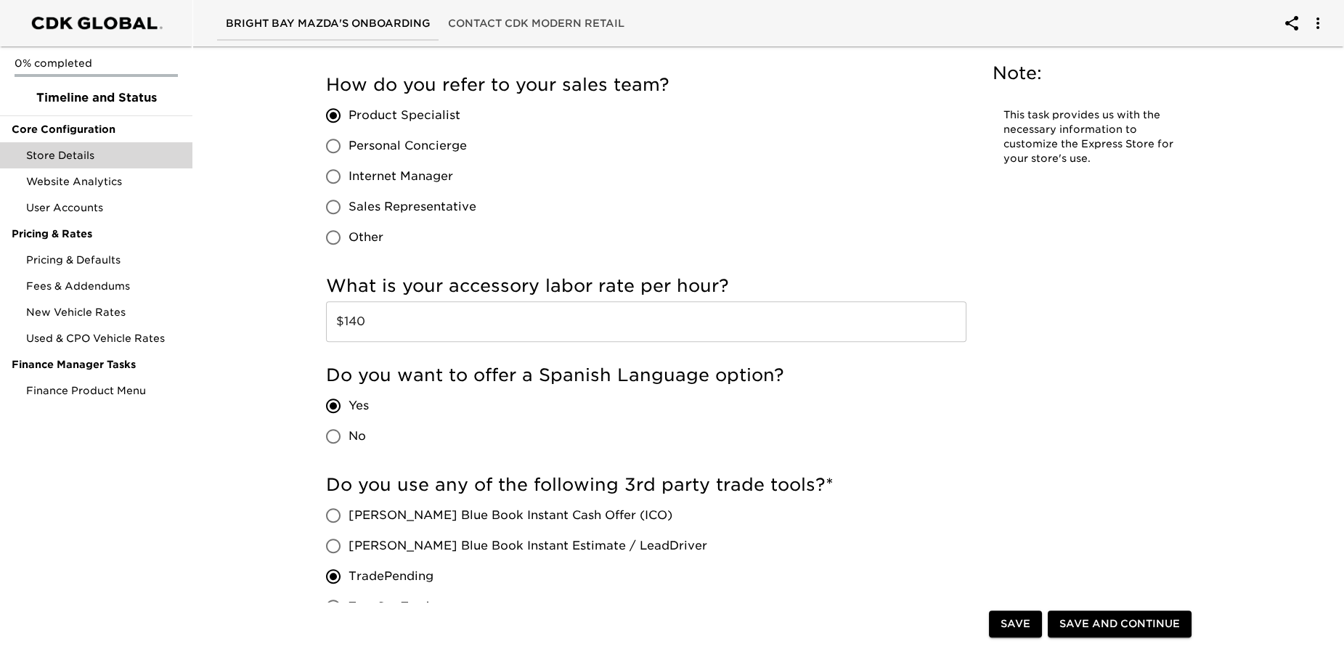
type input "[EMAIL_ADDRESS][DOMAIN_NAME]"
click at [372, 315] on input "$140" at bounding box center [646, 321] width 641 height 41
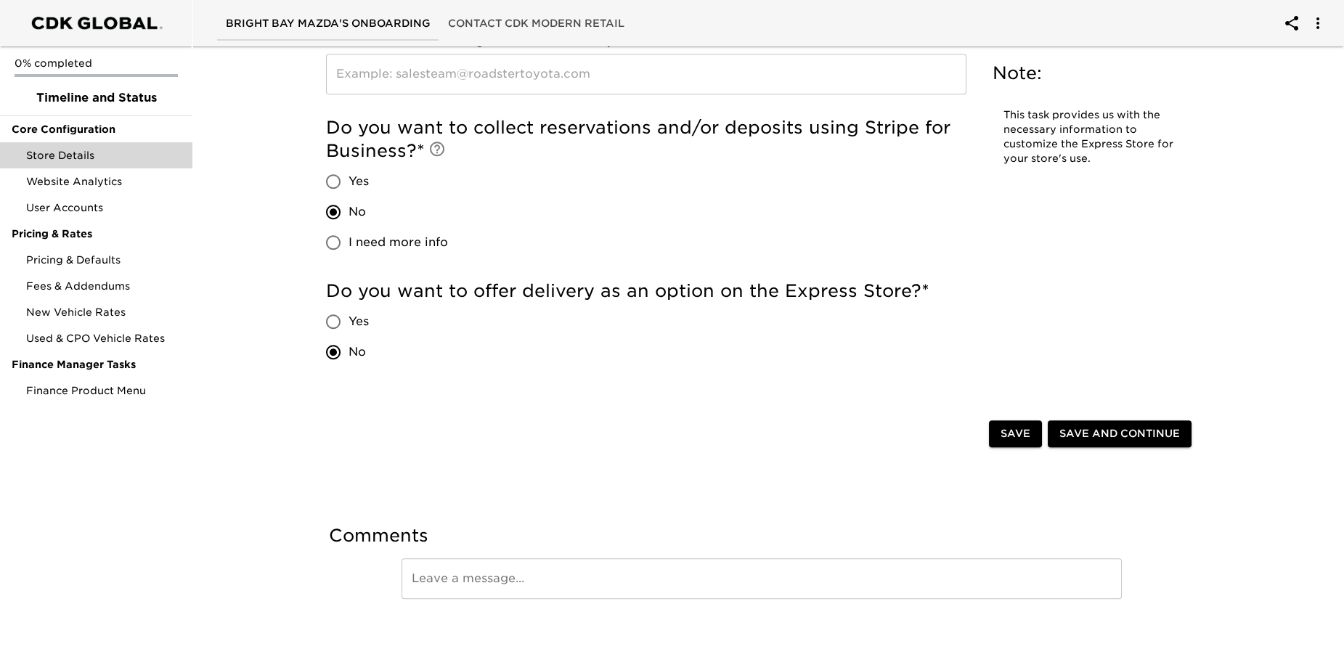
scroll to position [3072, 0]
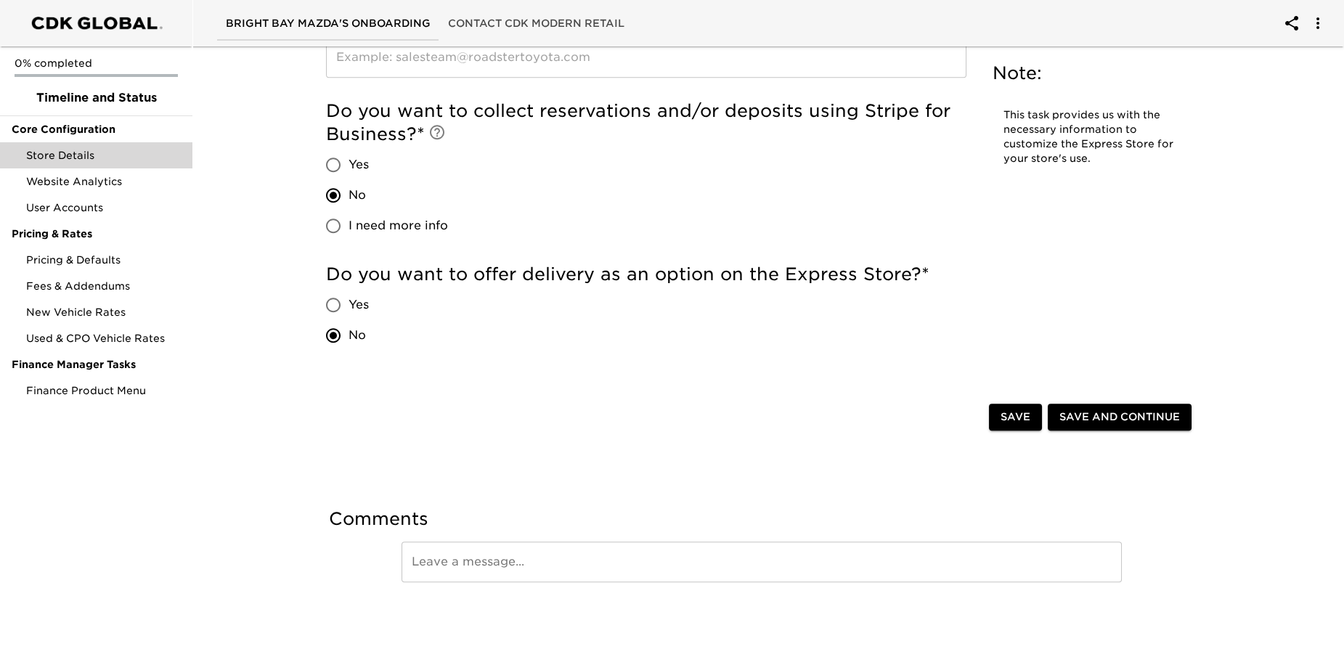
type input "$150"
click at [1087, 418] on span "Save and Continue" at bounding box center [1120, 417] width 121 height 18
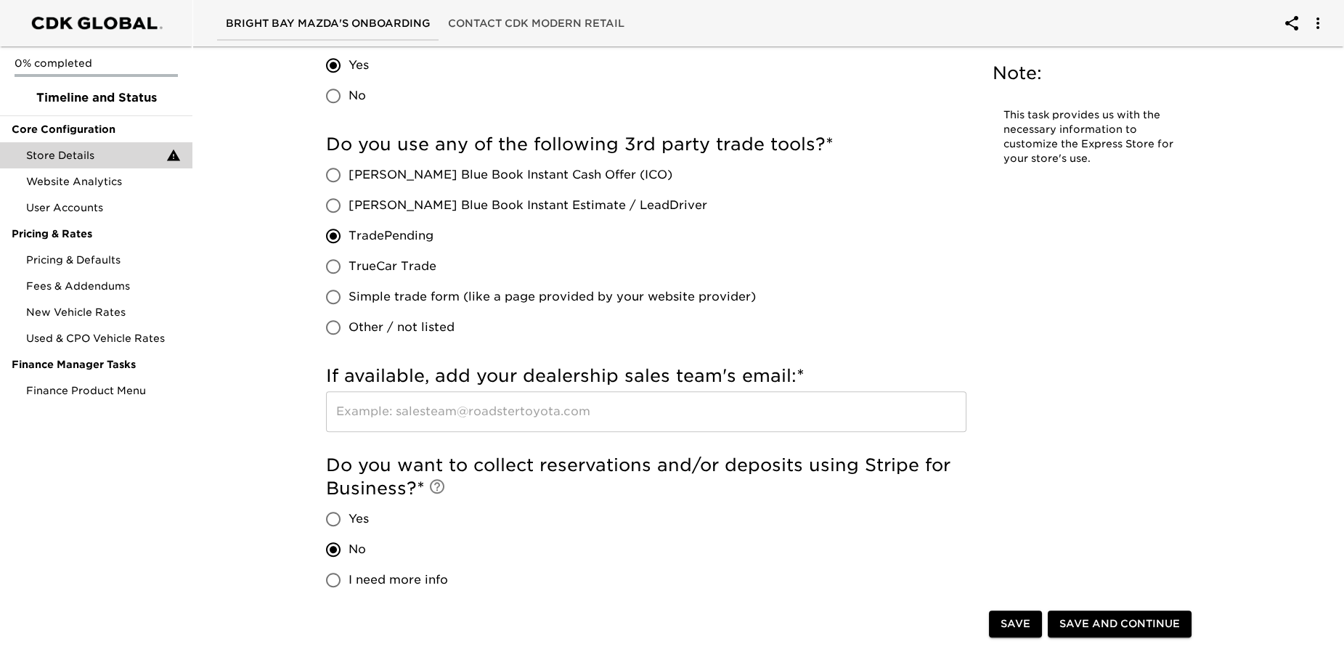
scroll to position [2690, 0]
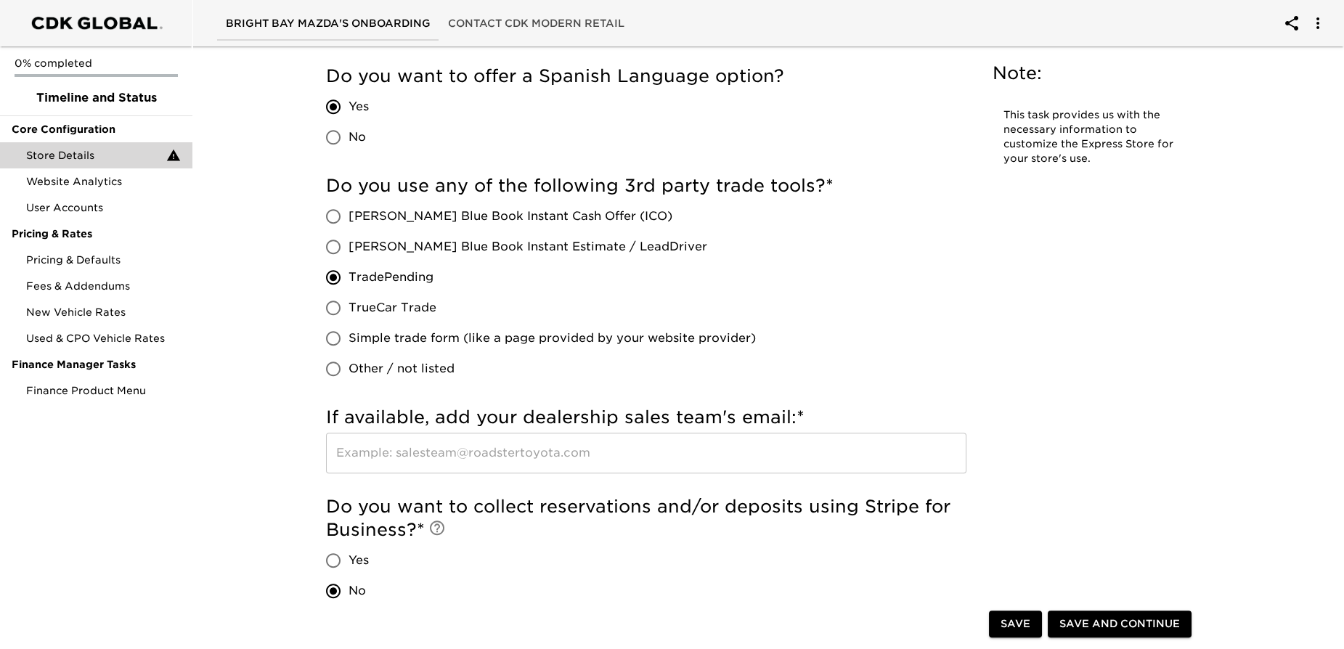
click at [437, 453] on input "text" at bounding box center [646, 453] width 641 height 41
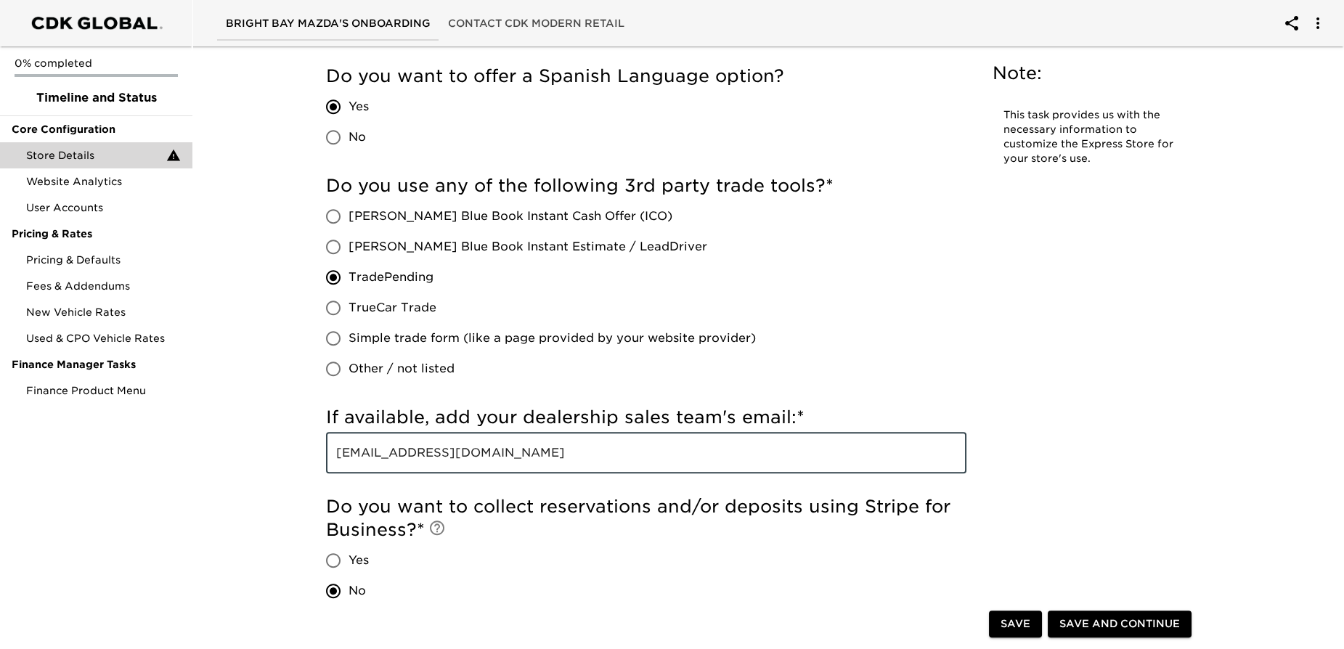
type input "[EMAIL_ADDRESS][DOMAIN_NAME]"
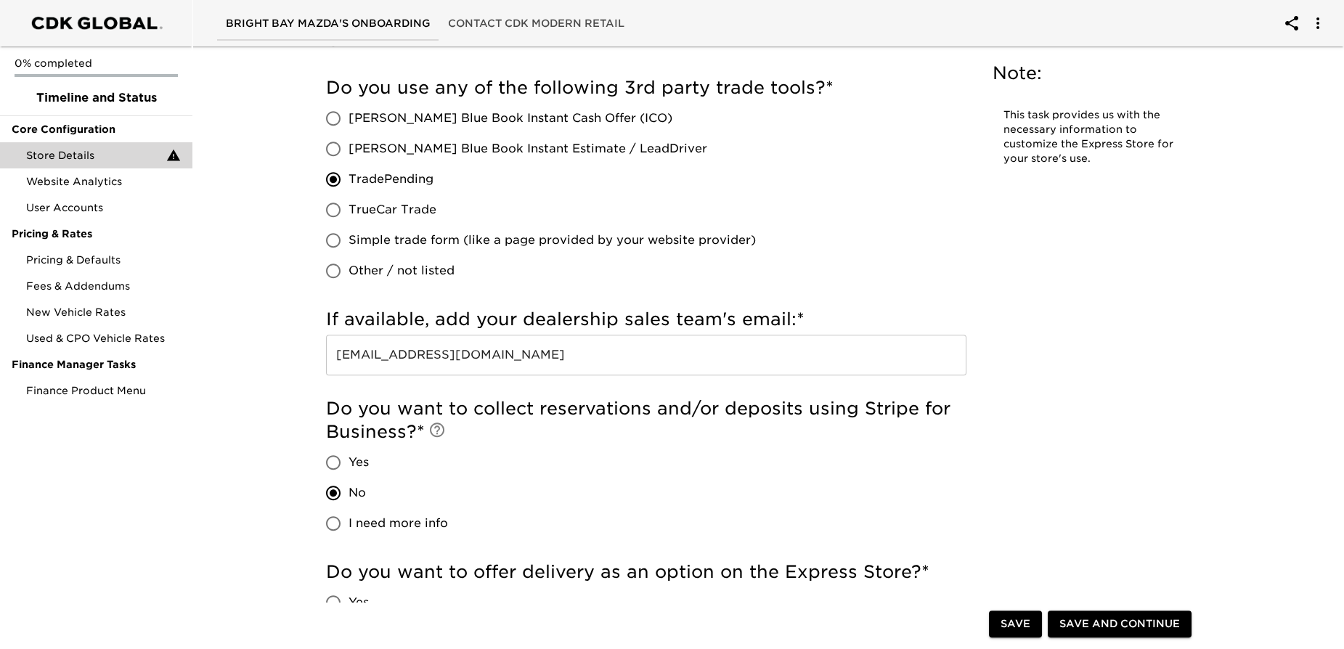
scroll to position [3087, 0]
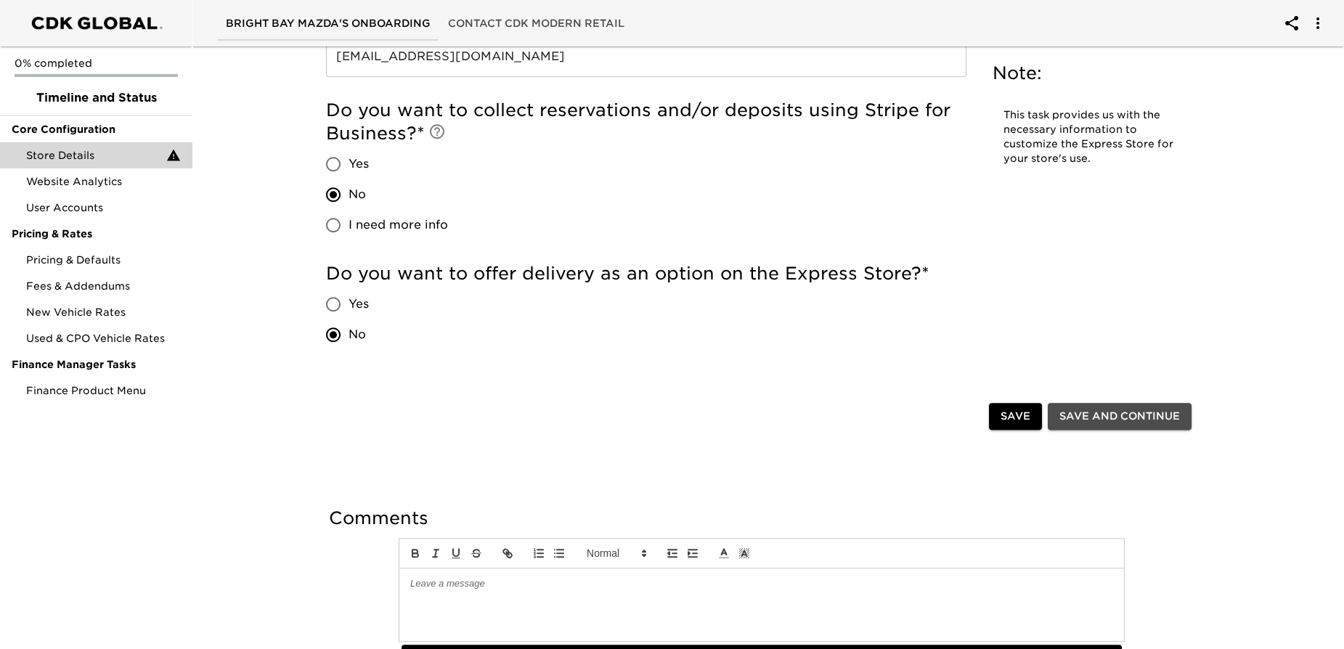
click at [1092, 419] on span "Save and Continue" at bounding box center [1120, 416] width 121 height 18
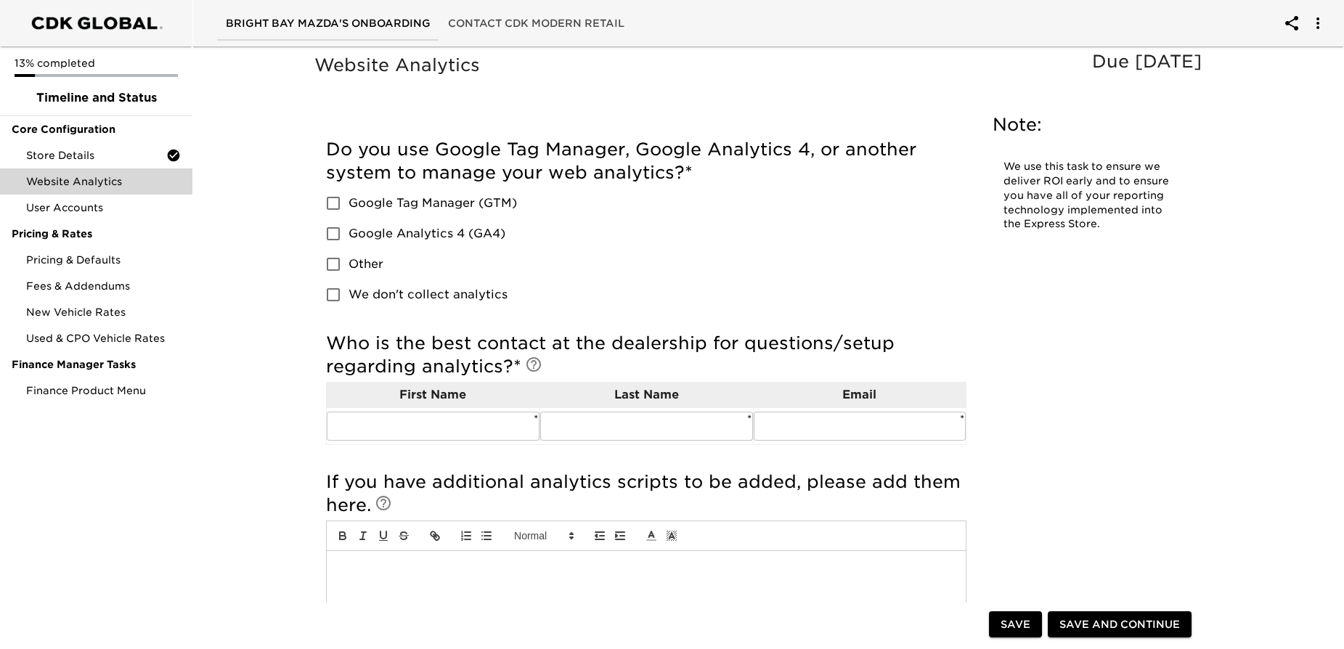
click at [334, 232] on input "Google Analytics 4 (GA4)" at bounding box center [333, 234] width 31 height 31
checkbox input "true"
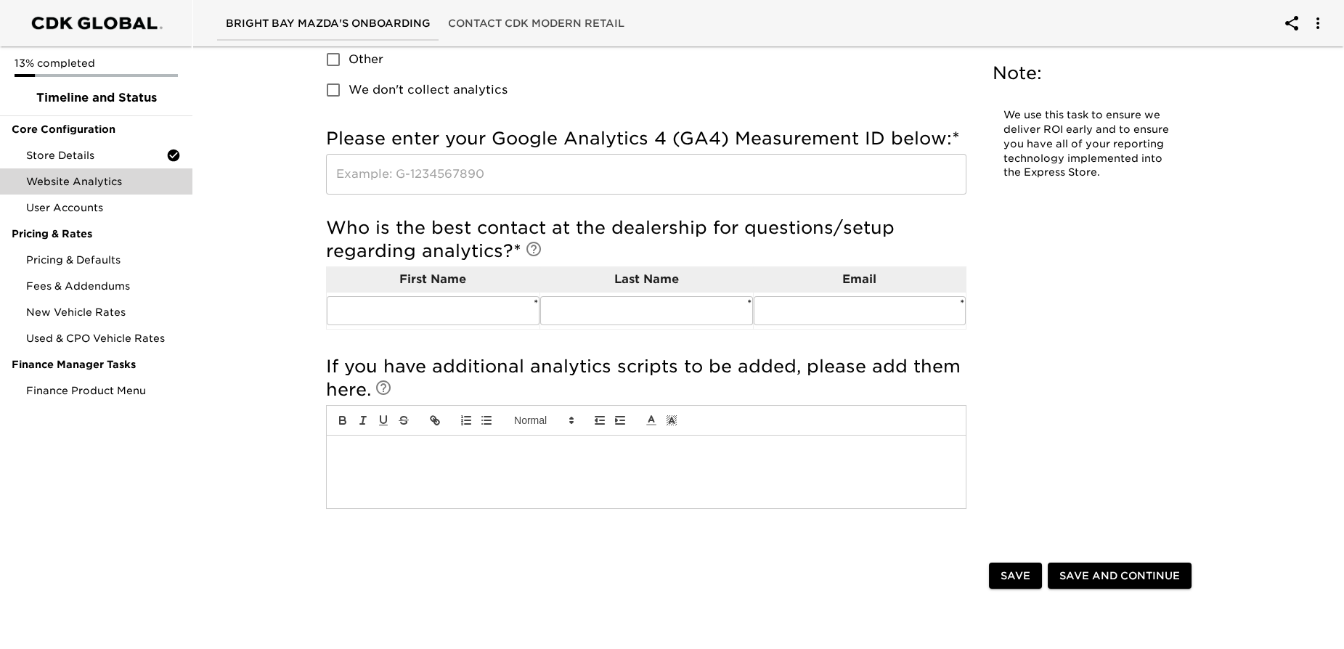
scroll to position [264, 0]
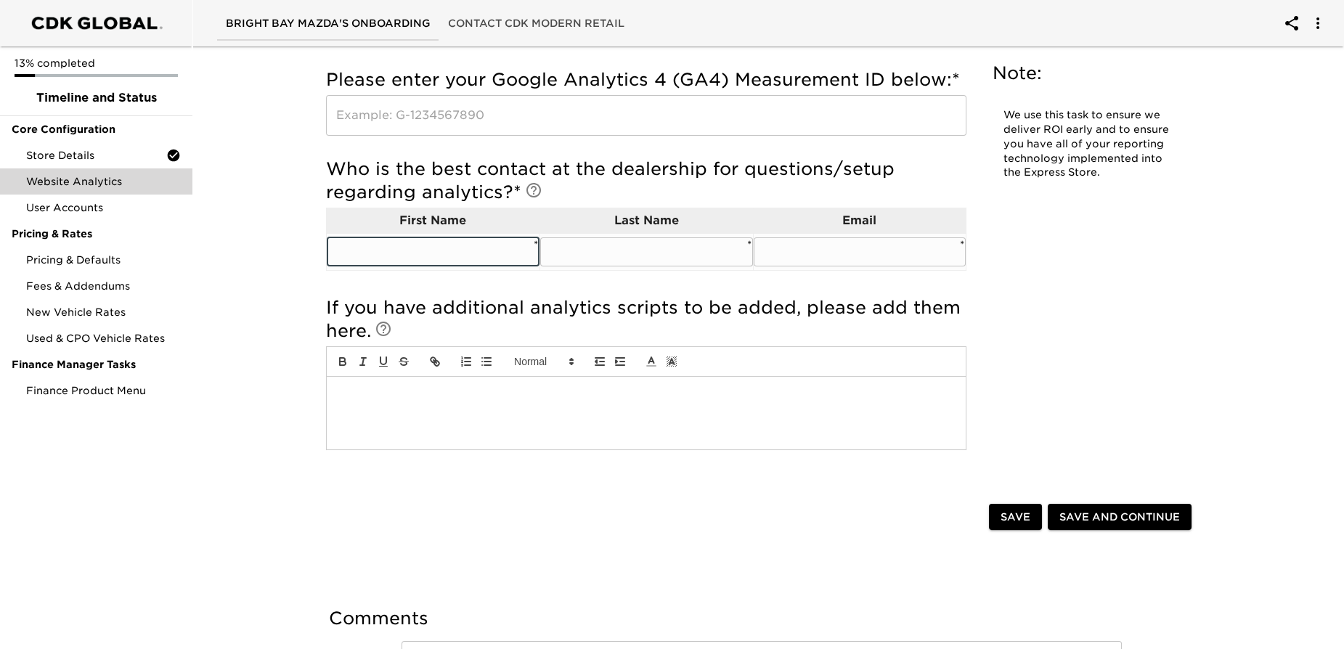
click at [478, 251] on input "text" at bounding box center [433, 252] width 213 height 29
type input "[DEMOGRAPHIC_DATA]"
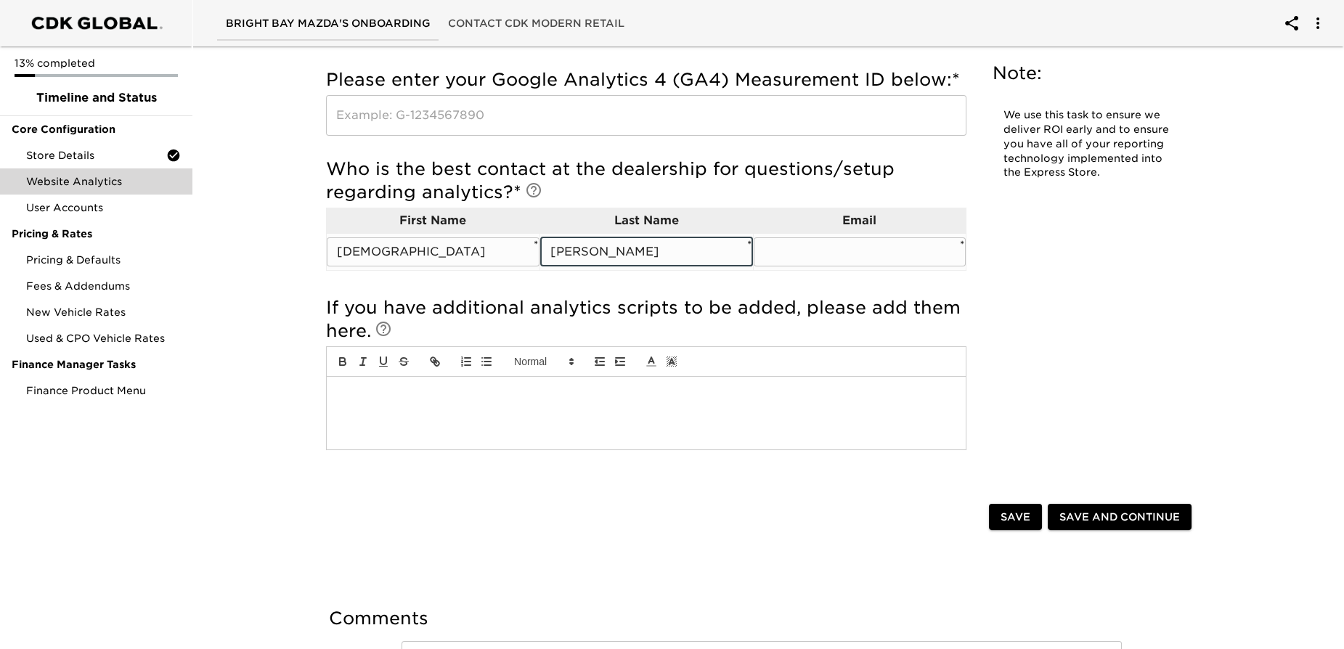
type input "[PERSON_NAME]"
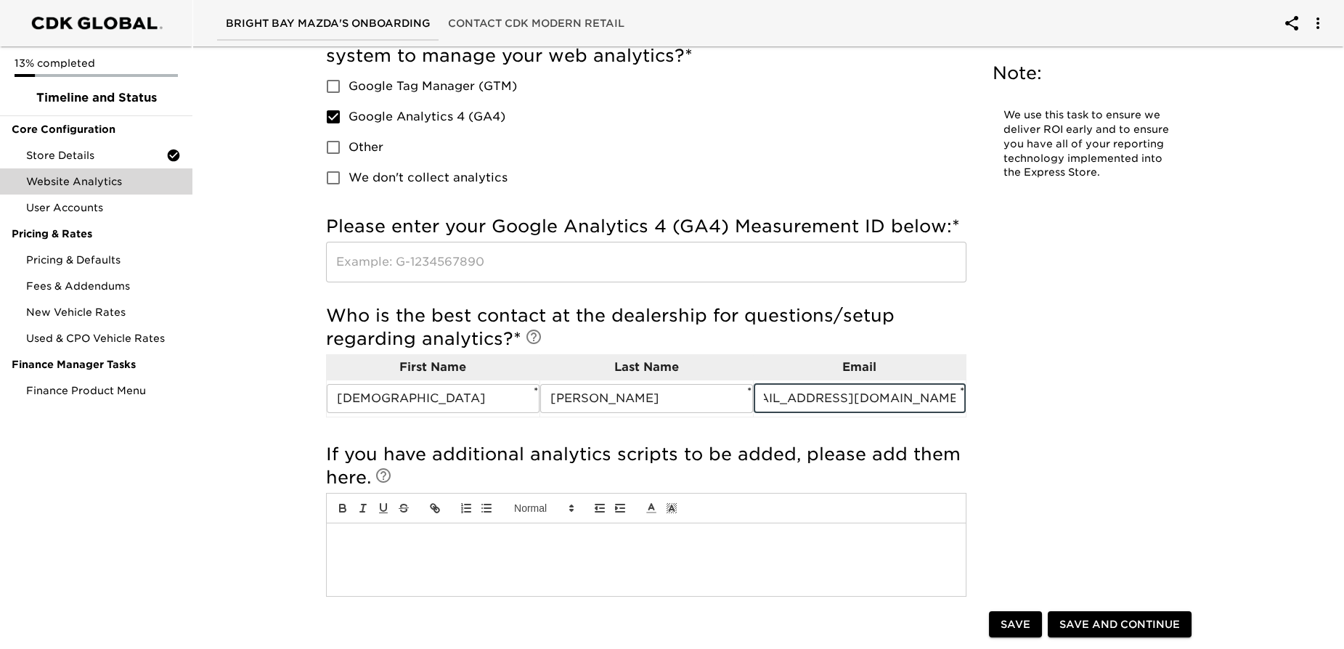
scroll to position [0, 0]
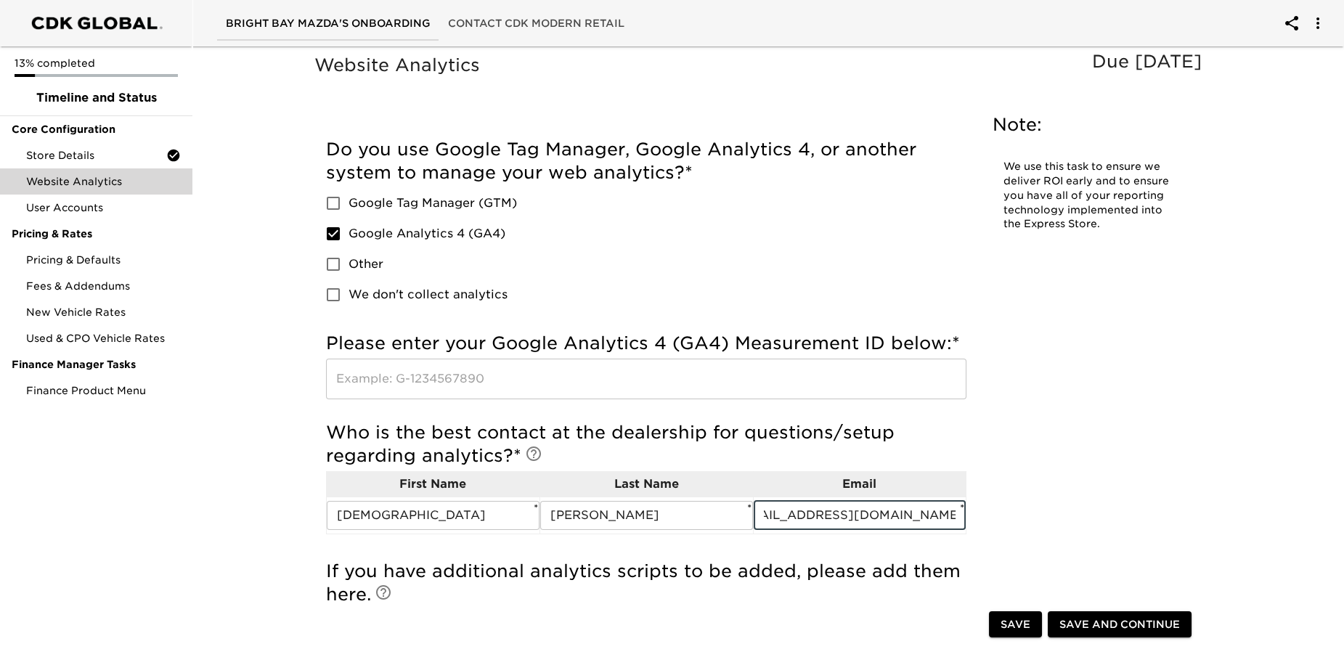
type input "[EMAIL_ADDRESS][DOMAIN_NAME]"
click at [333, 229] on input "Google Analytics 4 (GA4)" at bounding box center [333, 234] width 31 height 31
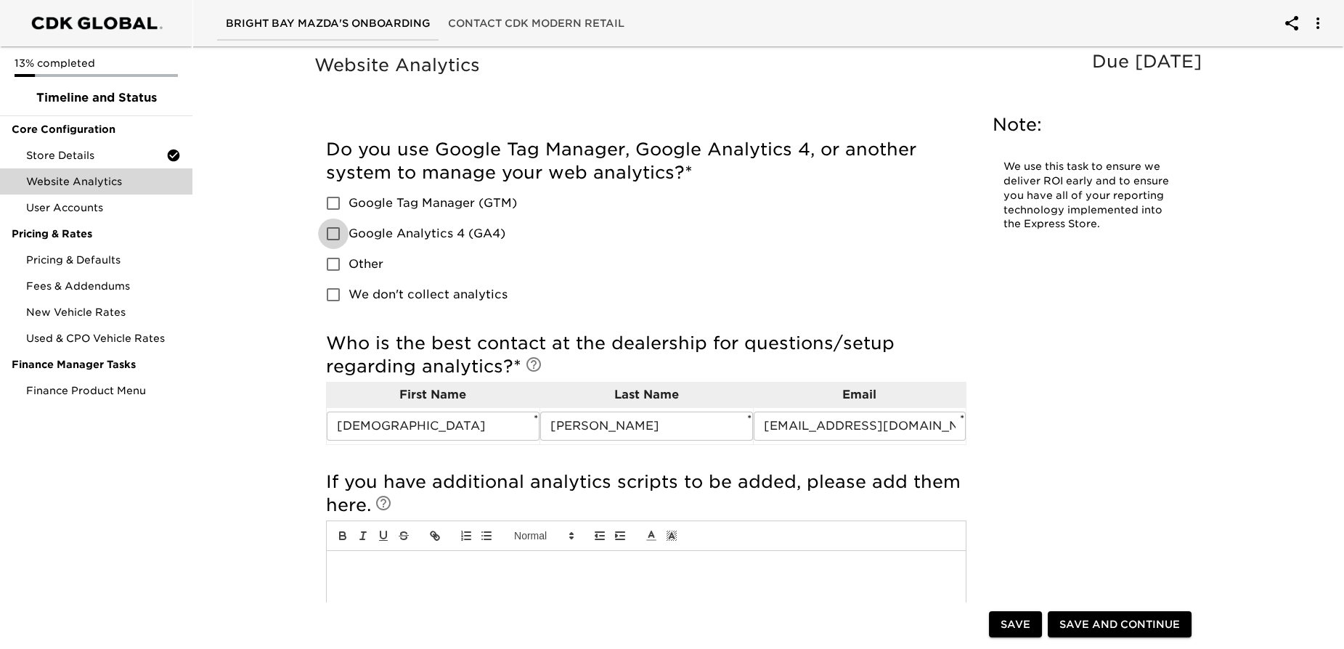
click at [336, 230] on input "Google Analytics 4 (GA4)" at bounding box center [333, 234] width 31 height 31
checkbox input "true"
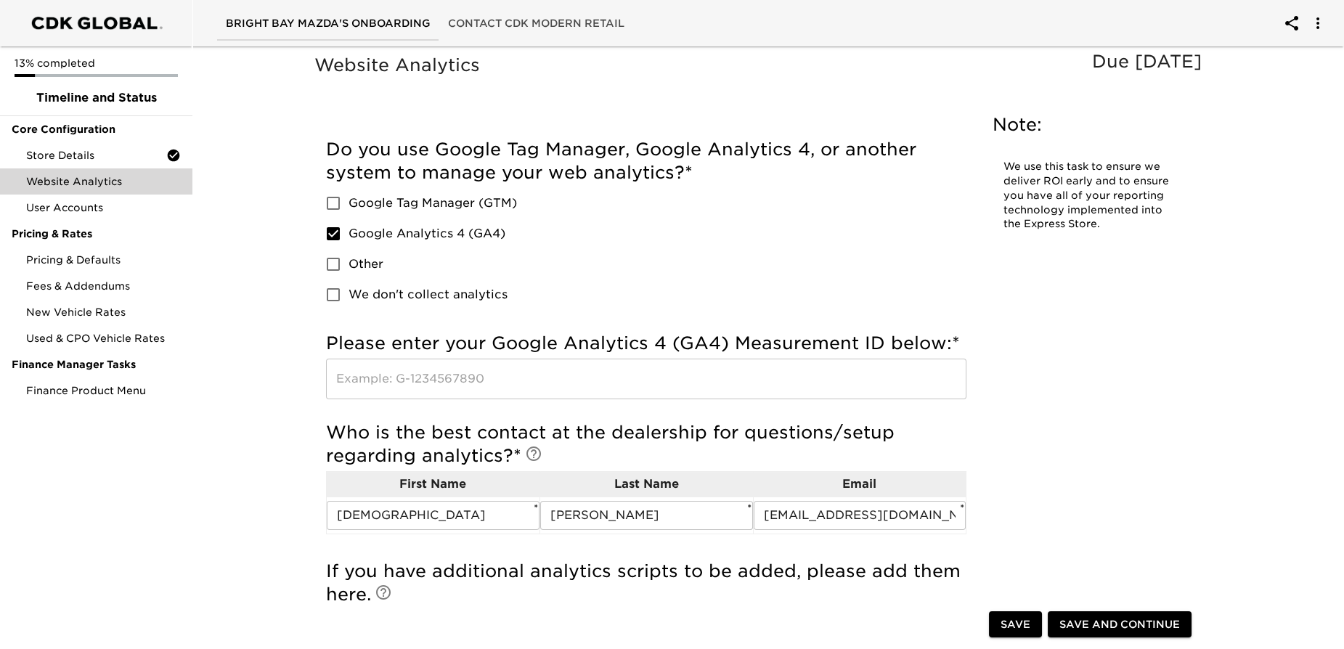
click at [427, 395] on input "text" at bounding box center [646, 379] width 641 height 41
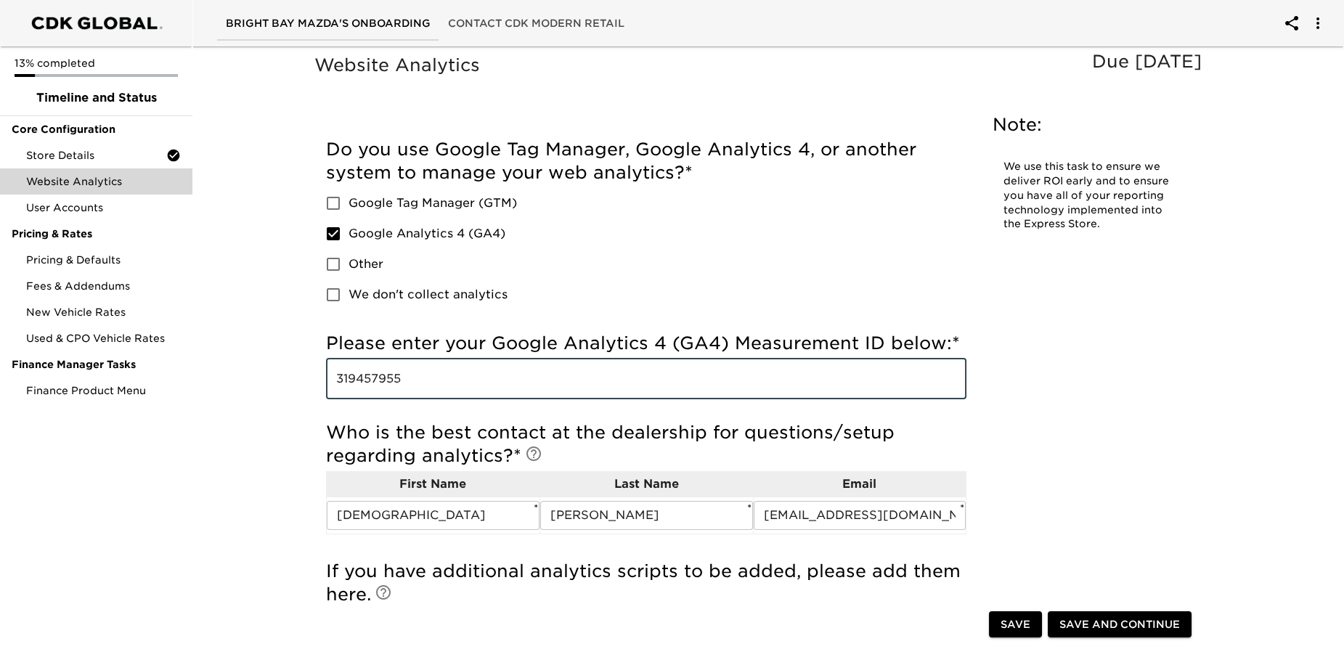
type input "319457955"
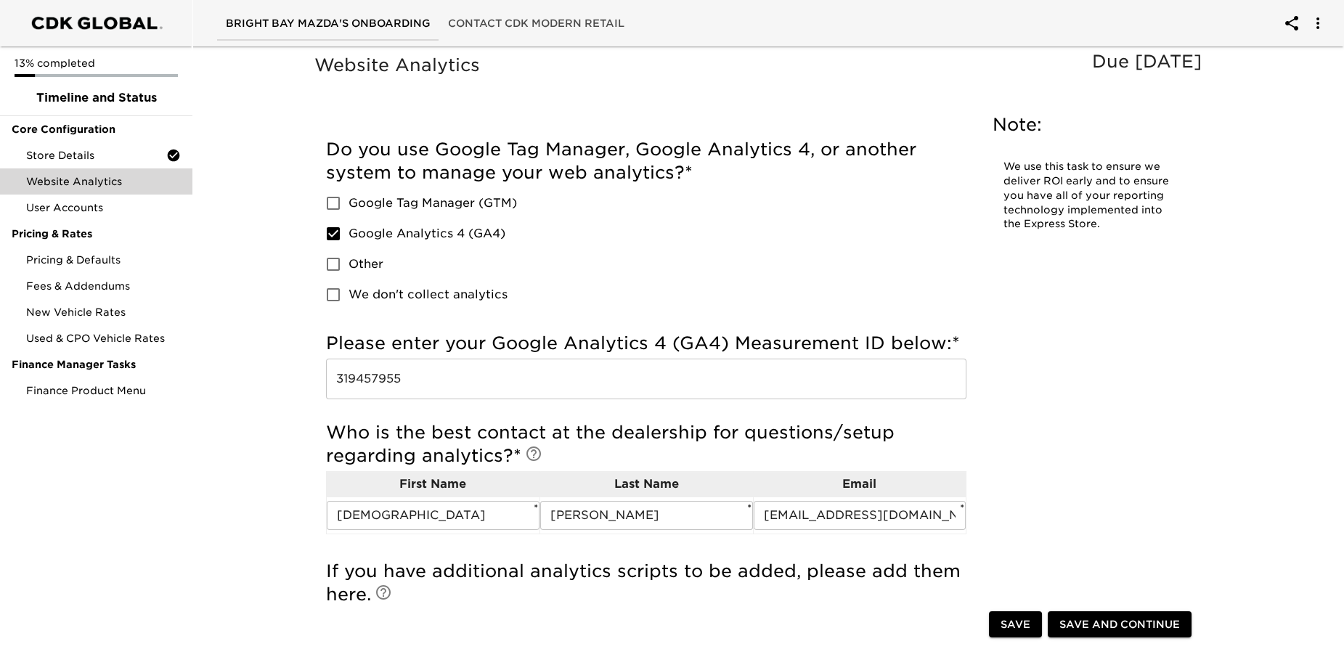
click at [1140, 345] on div "Website Analytics Due [DATE] Note: We use this task to ensure we deliver ROI ea…" at bounding box center [762, 405] width 901 height 708
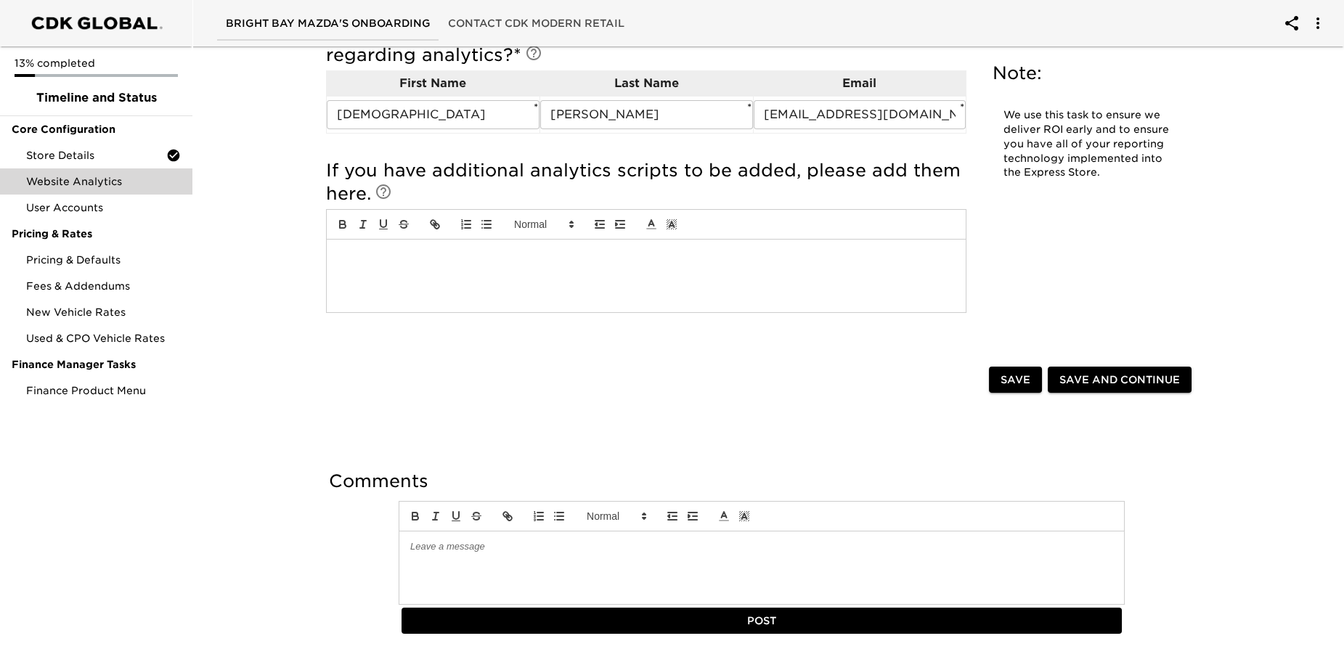
scroll to position [453, 0]
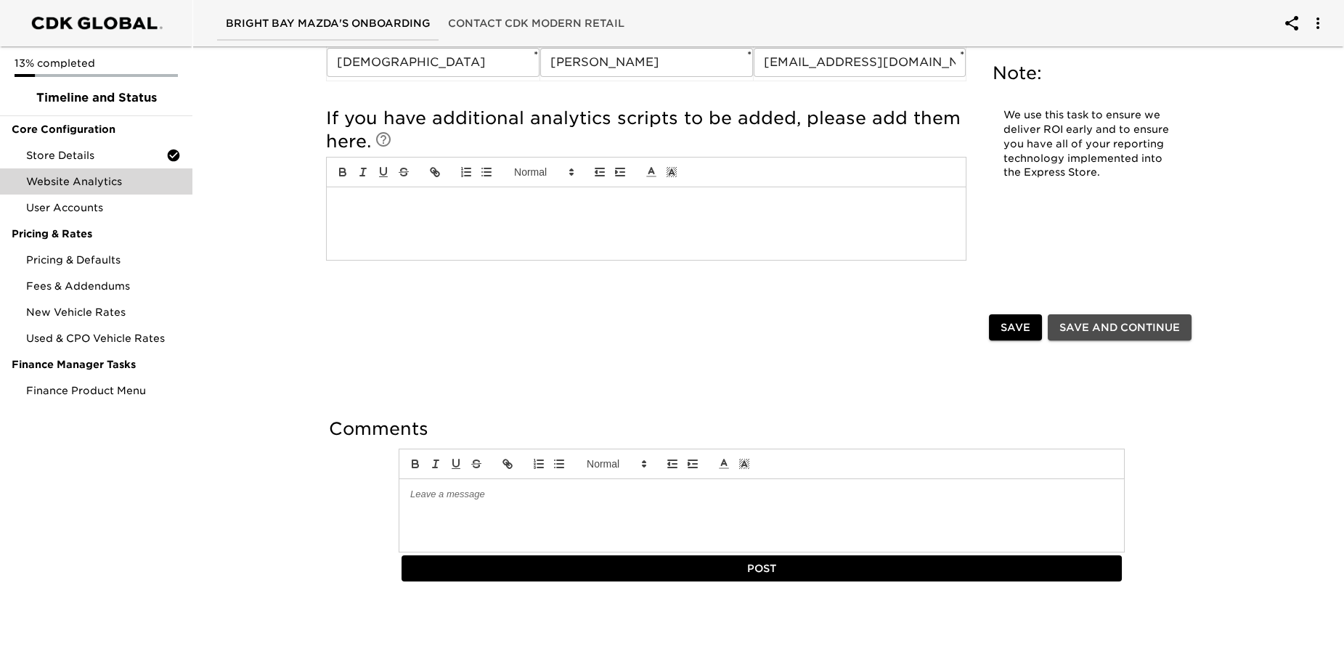
click at [1103, 327] on span "Save and Continue" at bounding box center [1120, 328] width 121 height 18
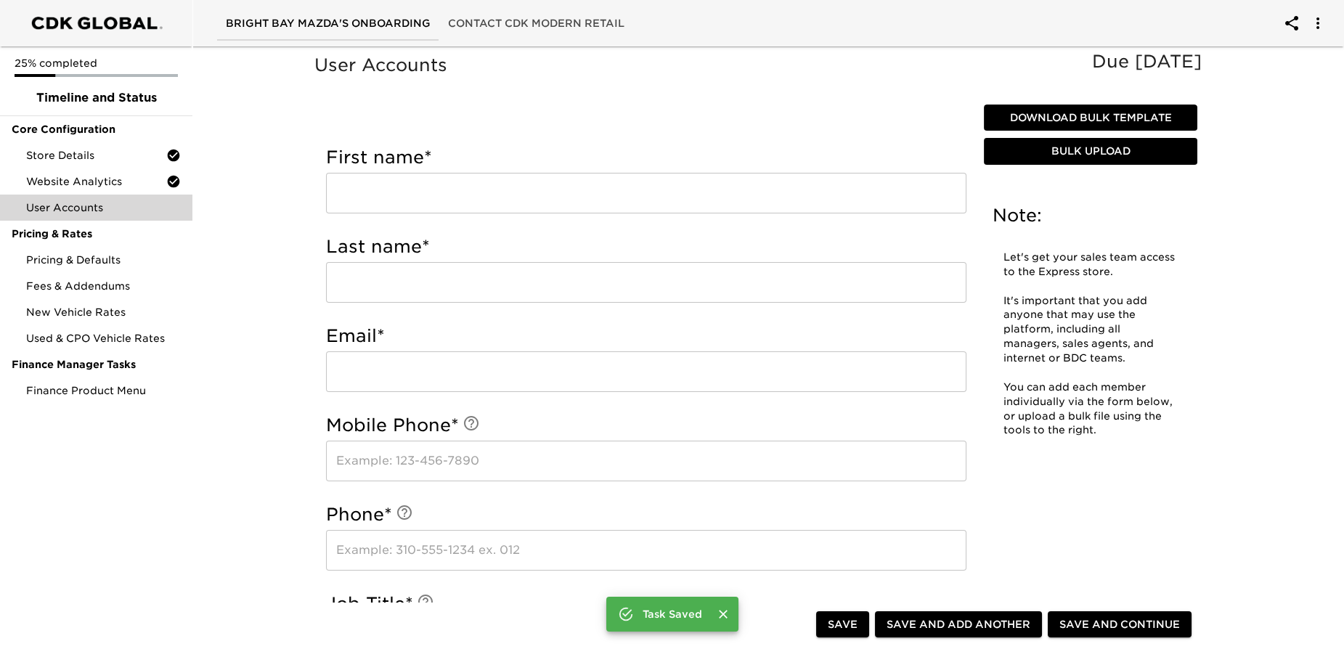
click at [358, 194] on input "text" at bounding box center [646, 193] width 641 height 41
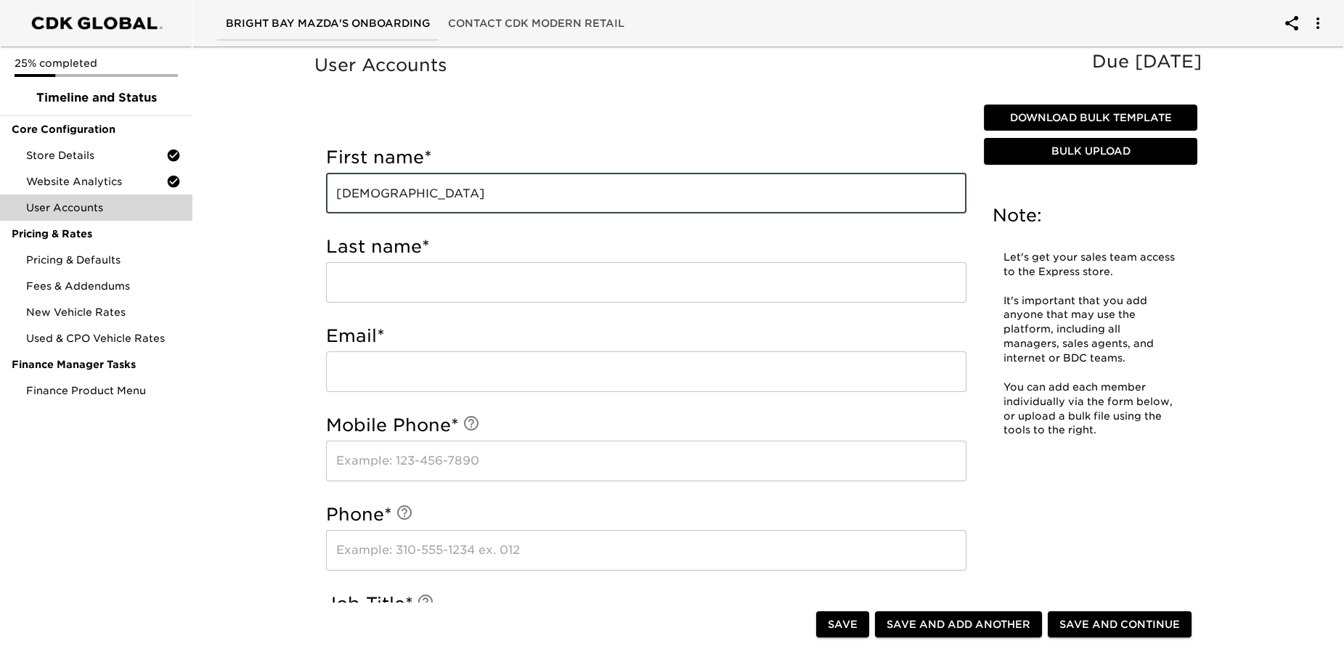
type input "[DEMOGRAPHIC_DATA]"
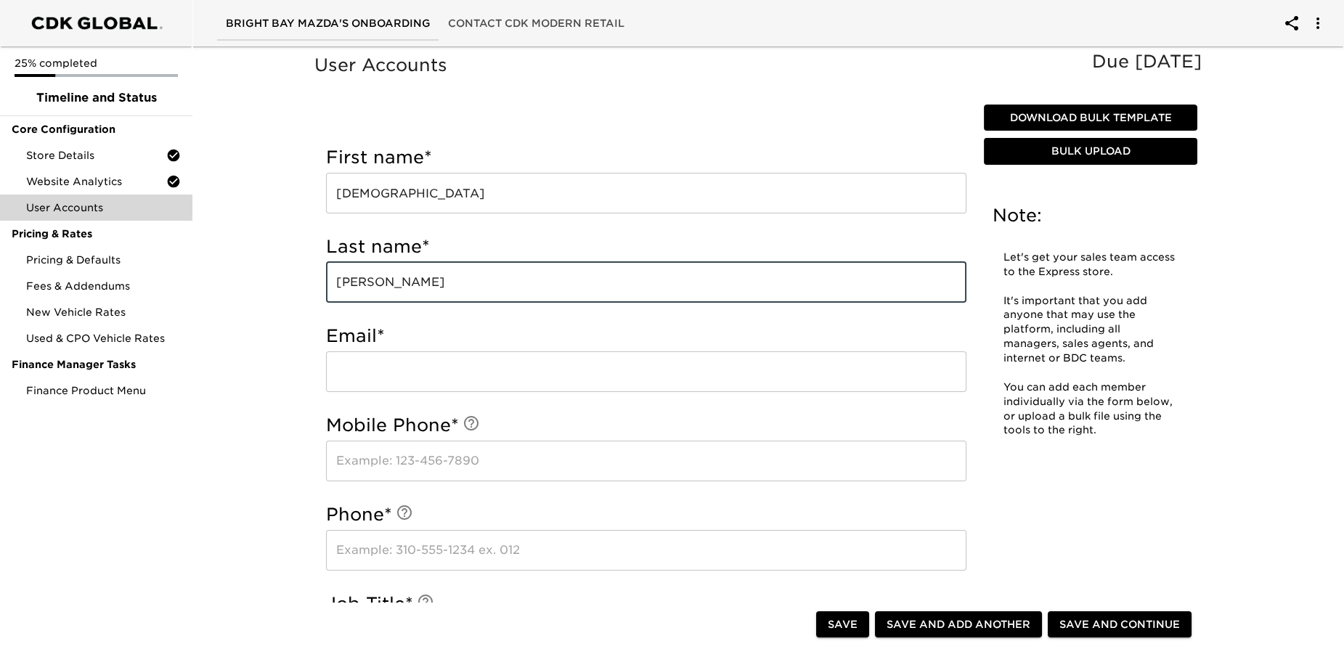
type input "[PERSON_NAME]"
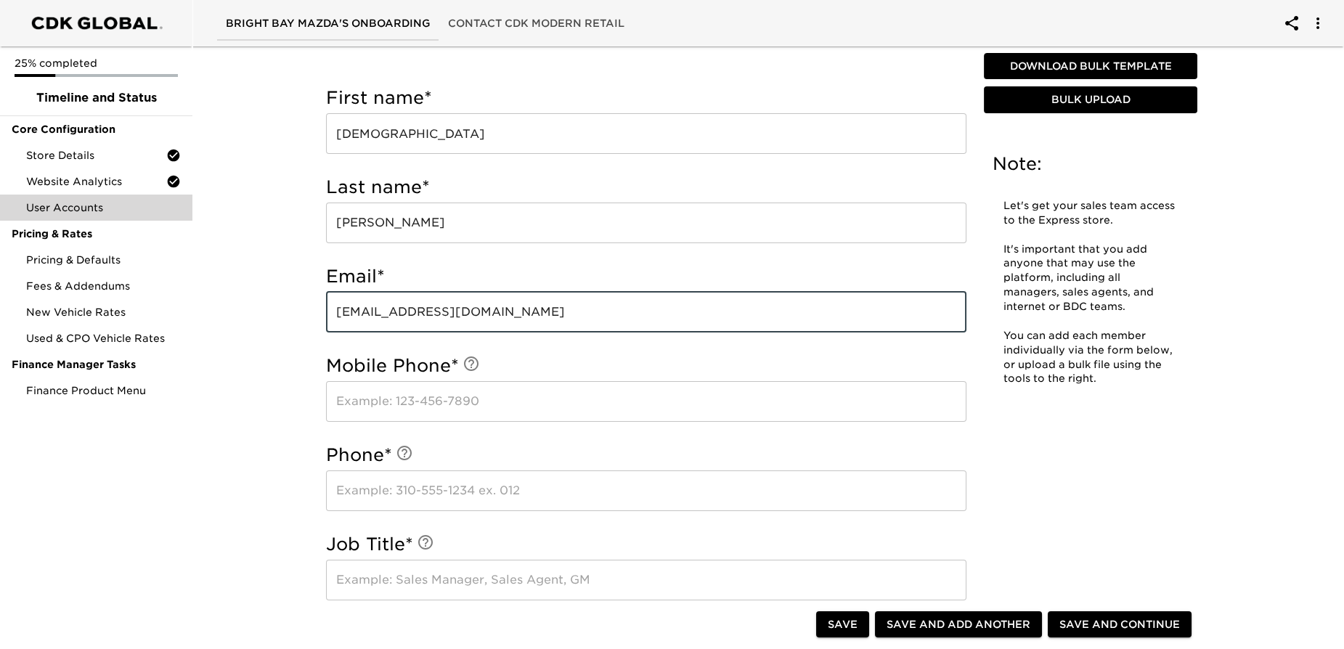
scroll to position [131, 0]
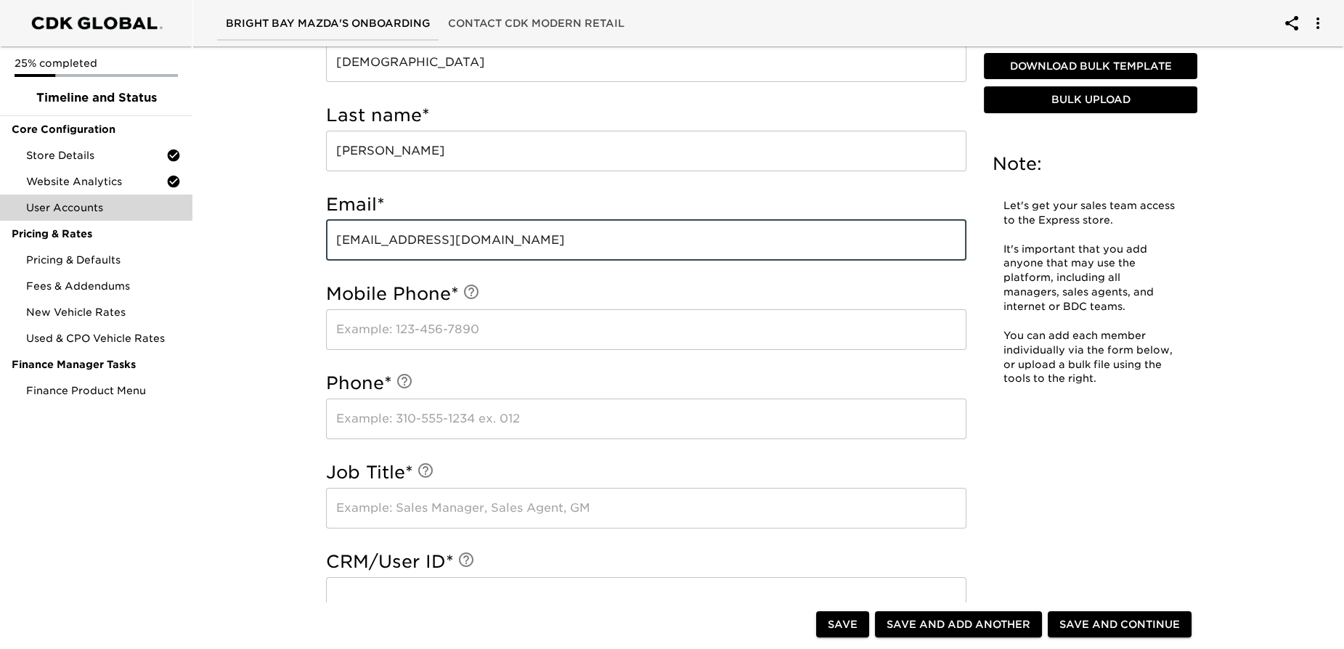
type input "[EMAIL_ADDRESS][DOMAIN_NAME]"
click at [379, 327] on input "text" at bounding box center [646, 329] width 641 height 41
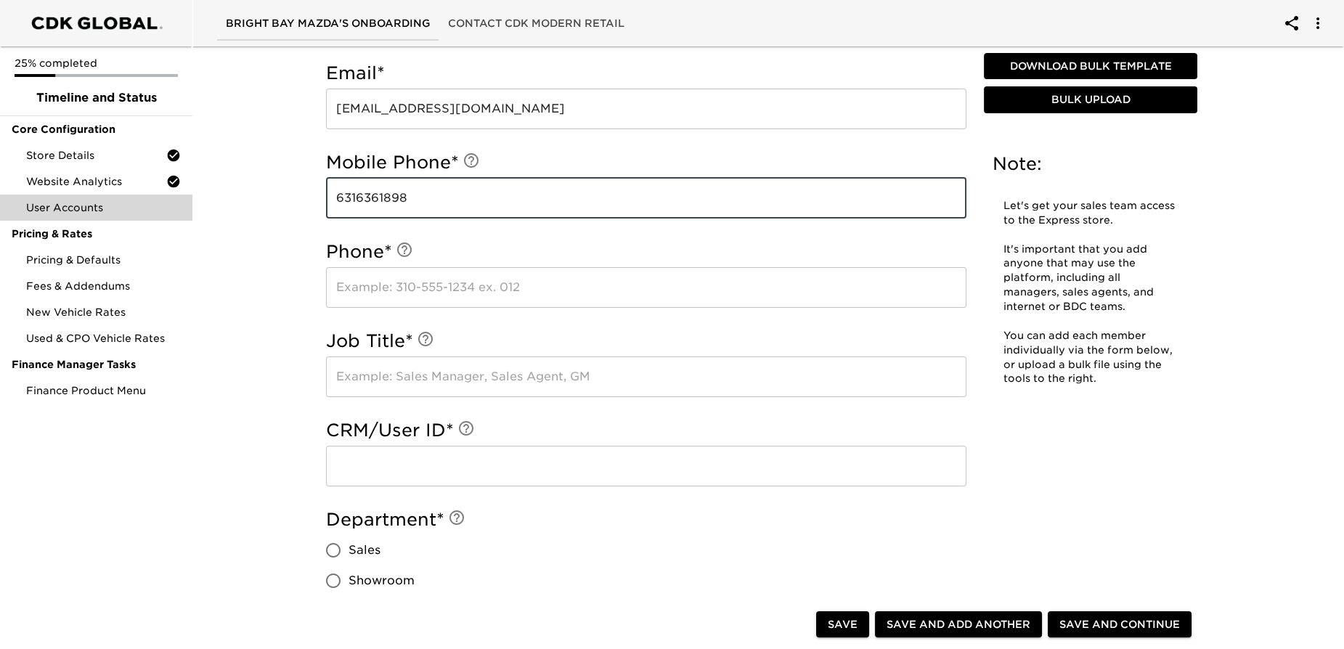
scroll to position [264, 0]
type input "6316361898"
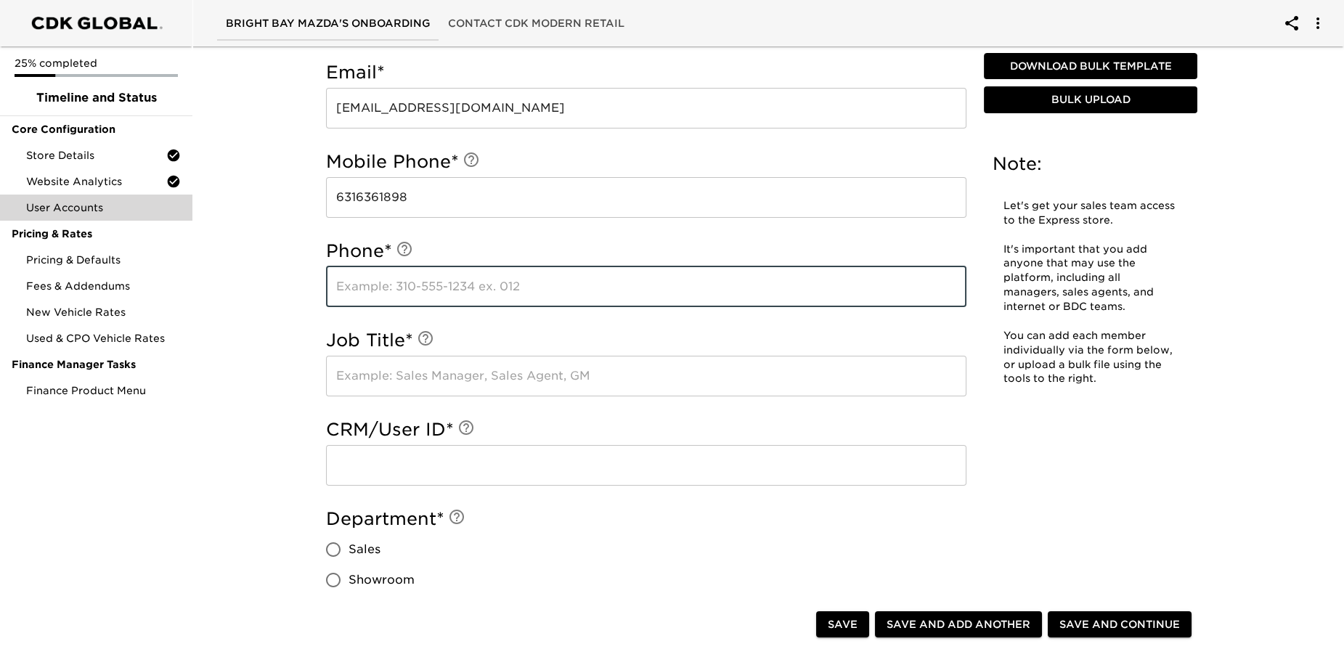
click at [358, 285] on input "text" at bounding box center [646, 287] width 641 height 41
type input "6318591386"
click at [374, 368] on input "text" at bounding box center [646, 376] width 641 height 41
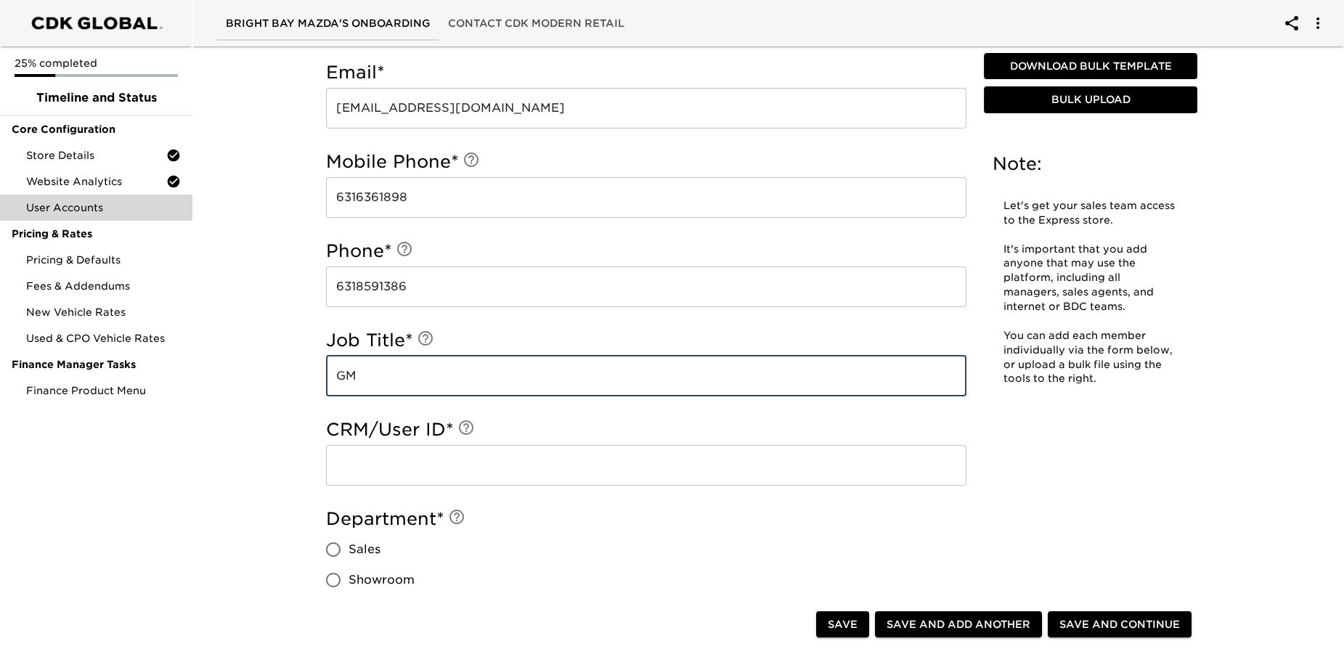
scroll to position [396, 0]
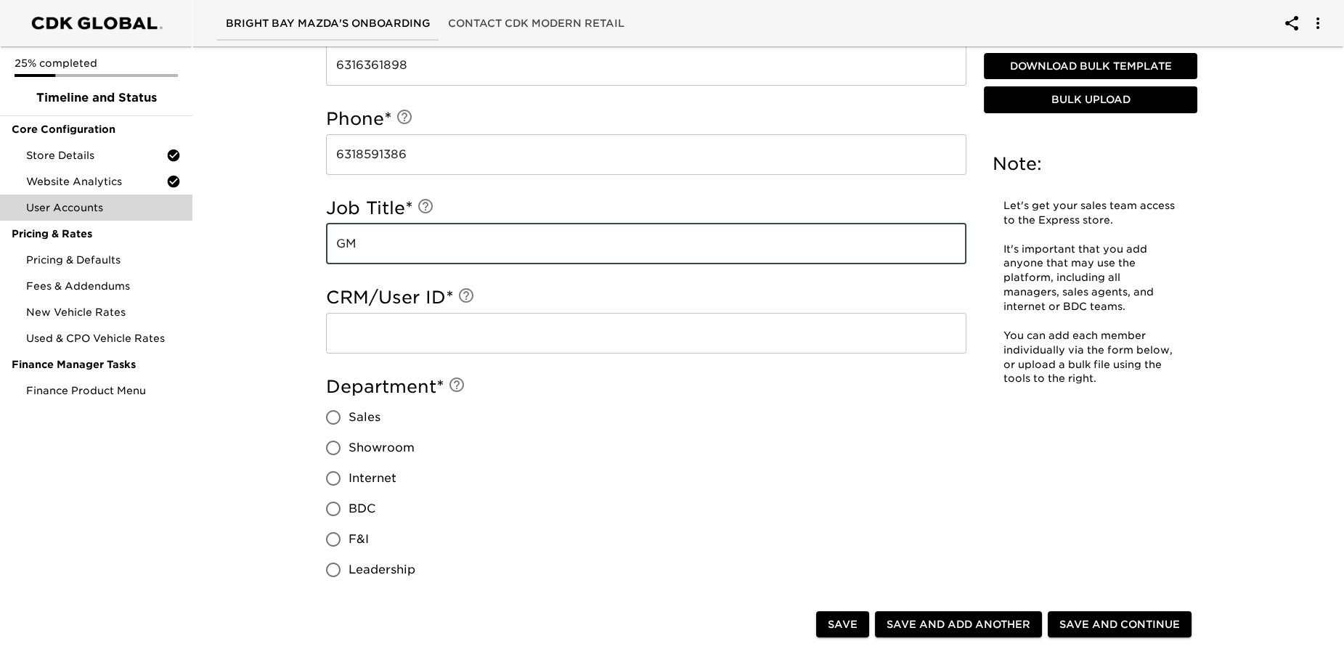
type input "GM"
click at [384, 341] on input "text" at bounding box center [646, 333] width 641 height 41
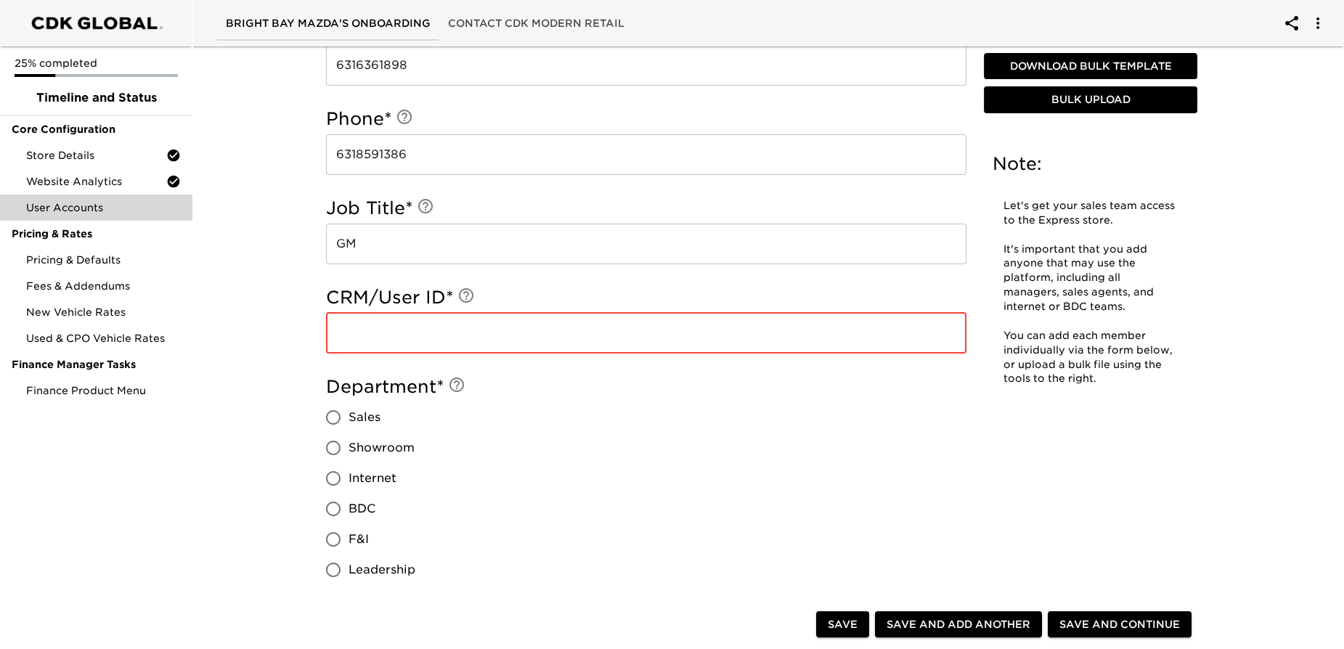
paste input "ChristianGalindo"
type input "ChristianGalindo"
click at [611, 448] on div "Department * Sales Showroom Internet BDC F&I Leadership" at bounding box center [646, 481] width 641 height 210
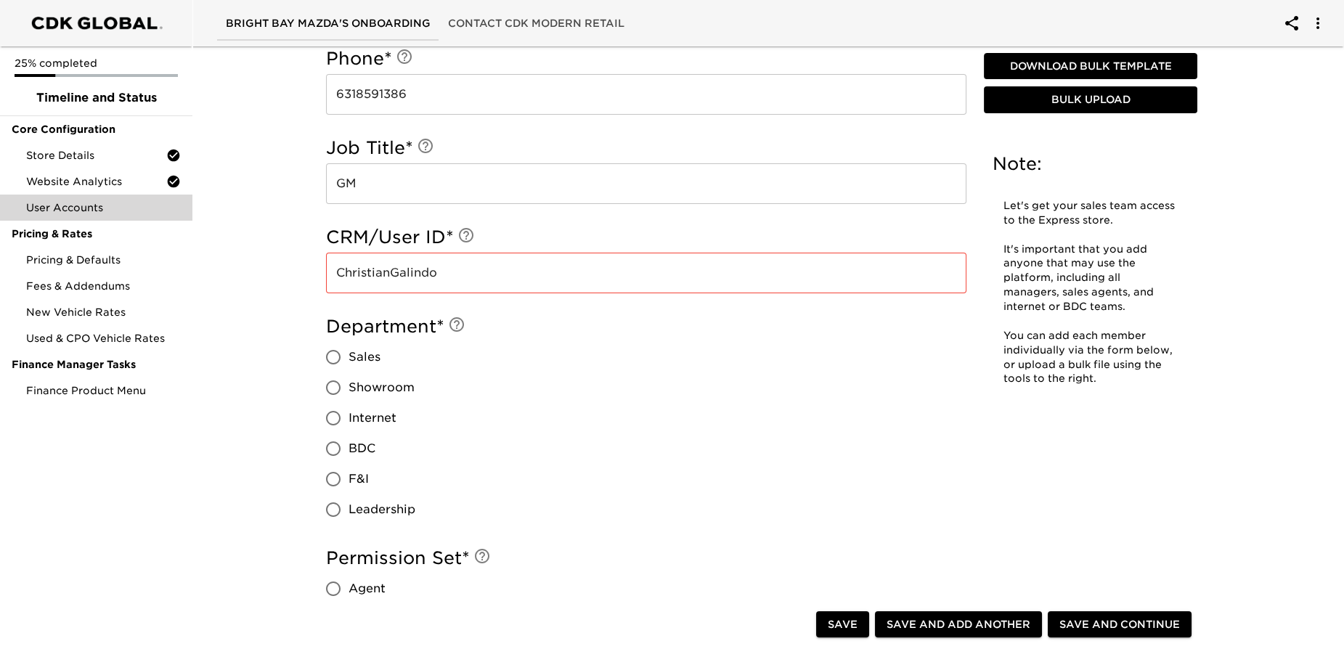
scroll to position [528, 0]
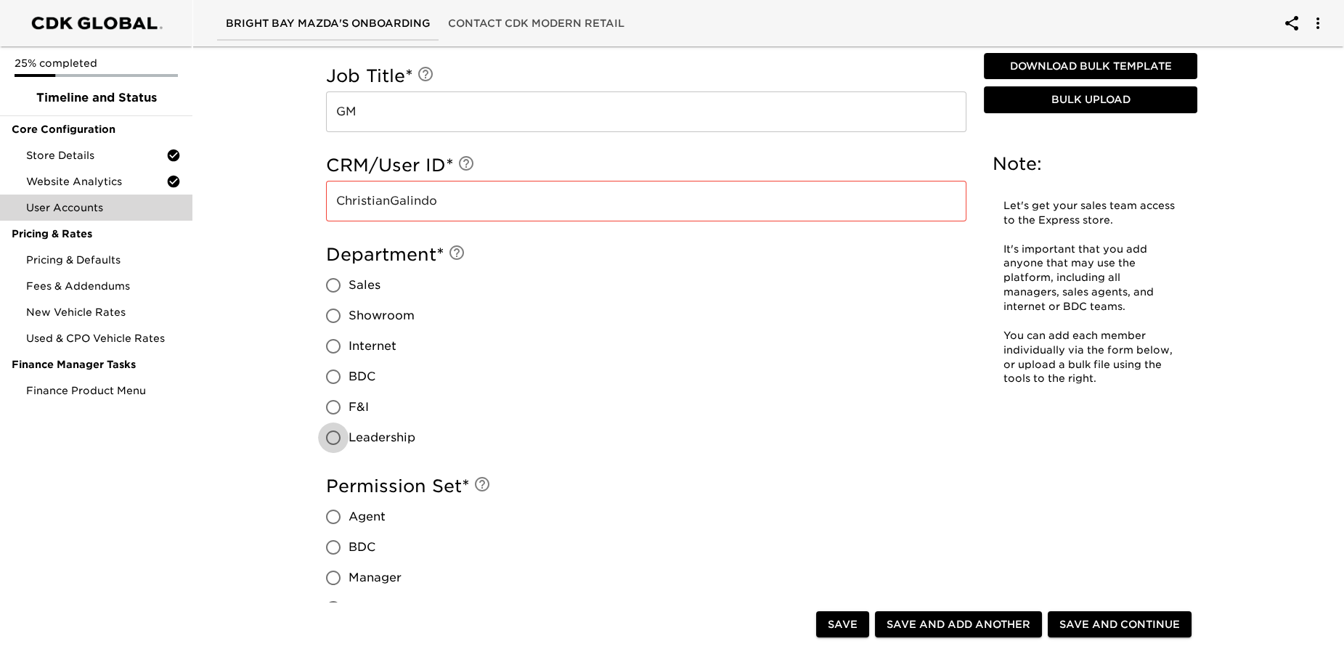
click at [333, 433] on input "Leadership" at bounding box center [333, 438] width 31 height 31
radio input "true"
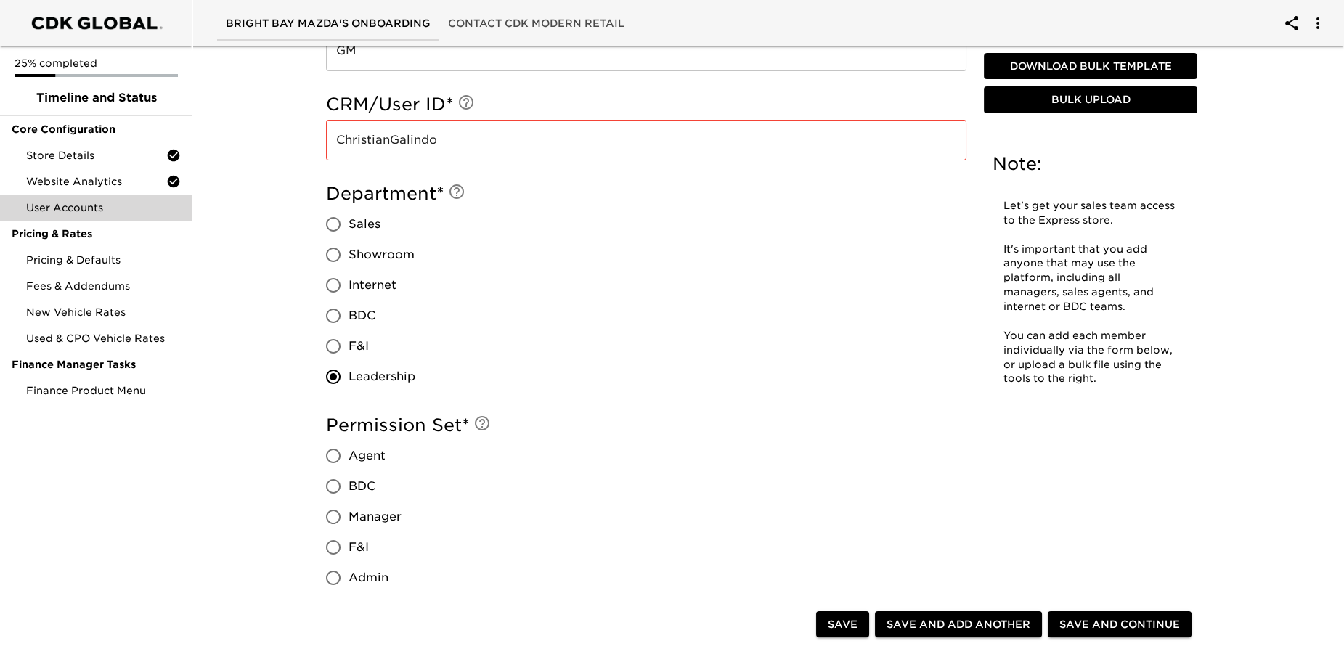
scroll to position [660, 0]
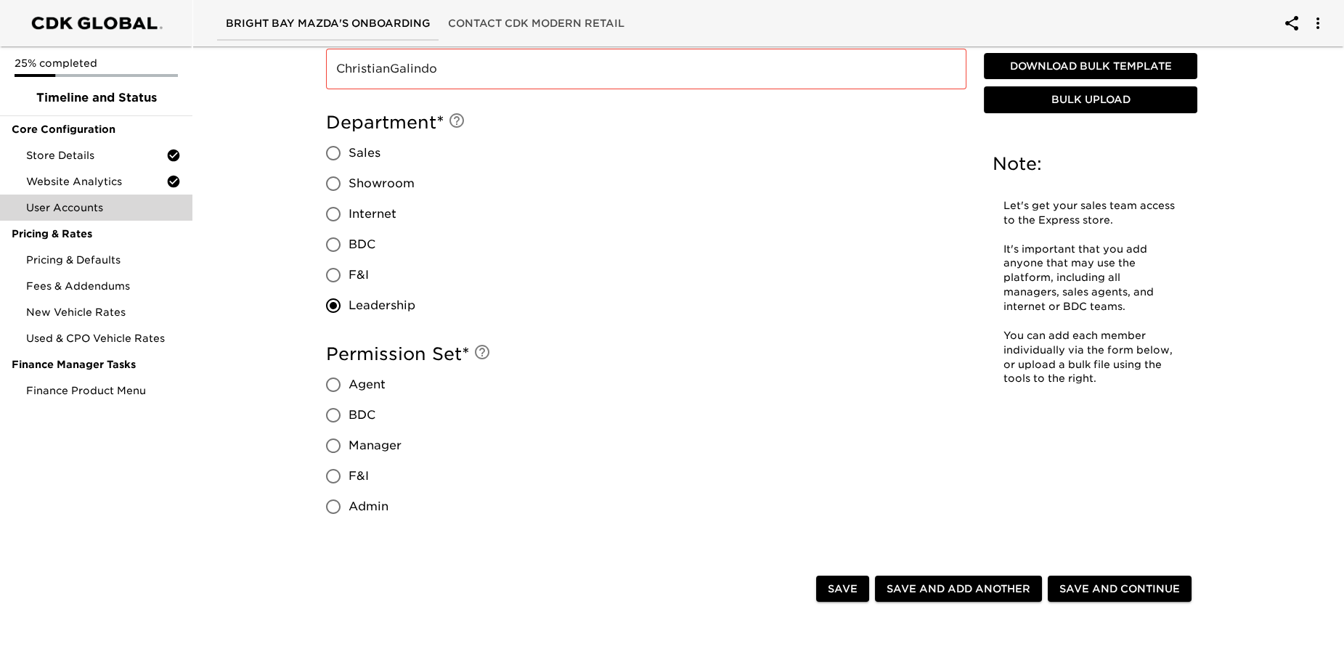
click at [330, 512] on input "Admin" at bounding box center [333, 507] width 31 height 31
radio input "true"
click at [329, 155] on input "Sales" at bounding box center [333, 153] width 31 height 31
radio input "true"
click at [330, 309] on input "Leadership" at bounding box center [333, 306] width 31 height 31
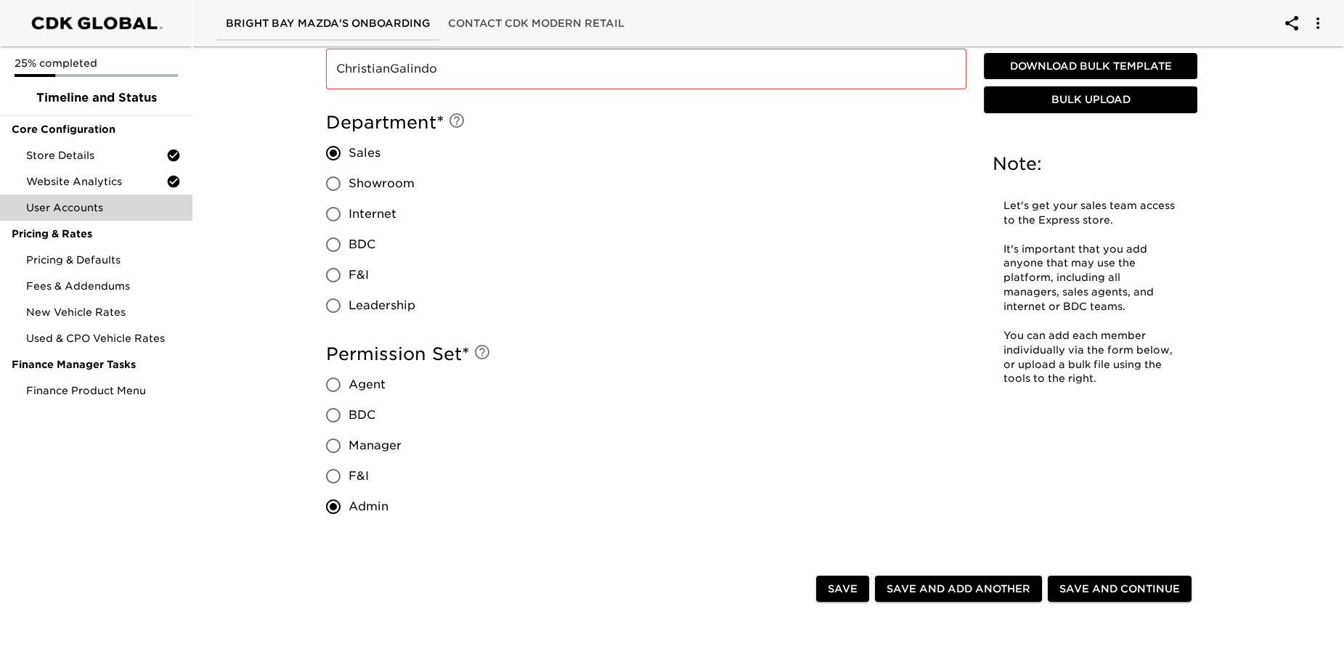
radio input "true"
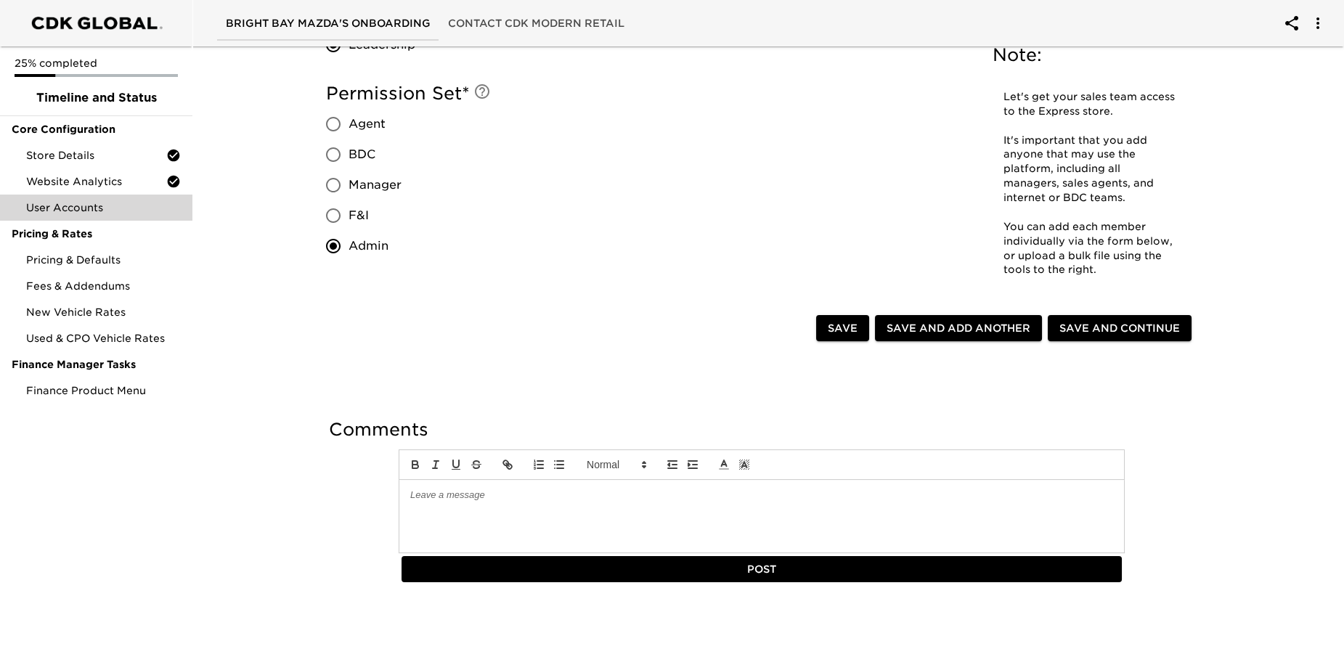
scroll to position [922, 0]
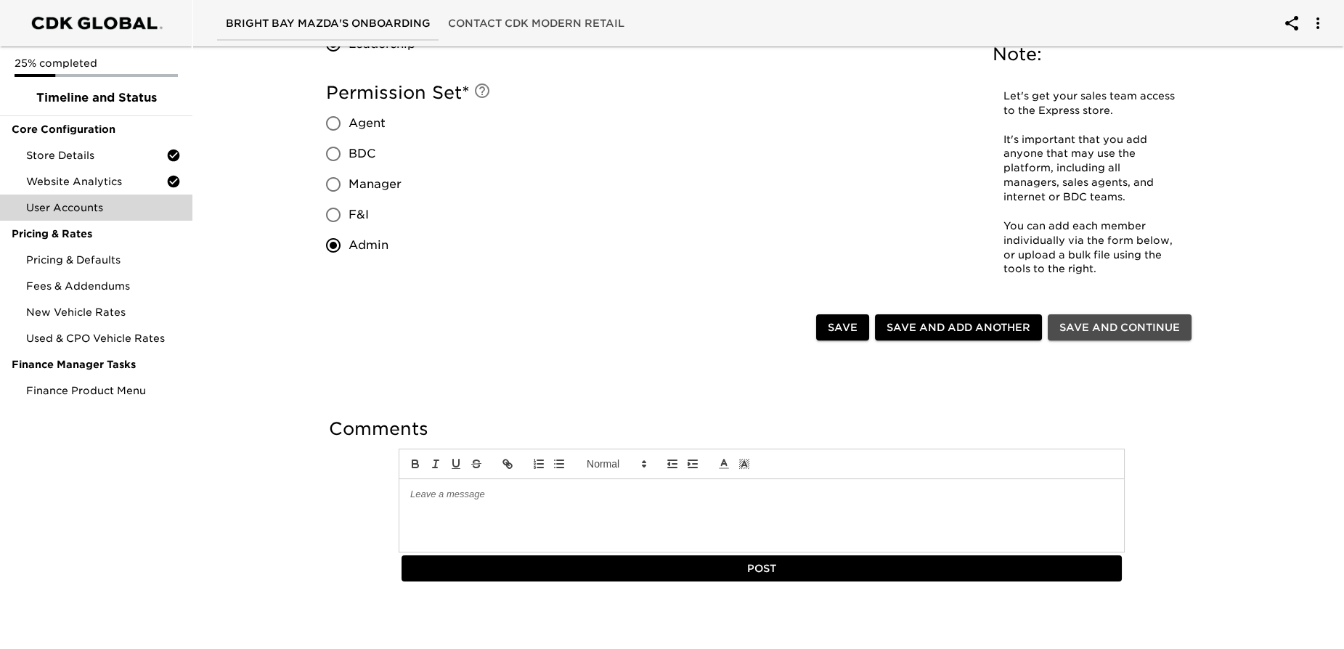
click at [1131, 327] on span "Save and Continue" at bounding box center [1120, 328] width 121 height 18
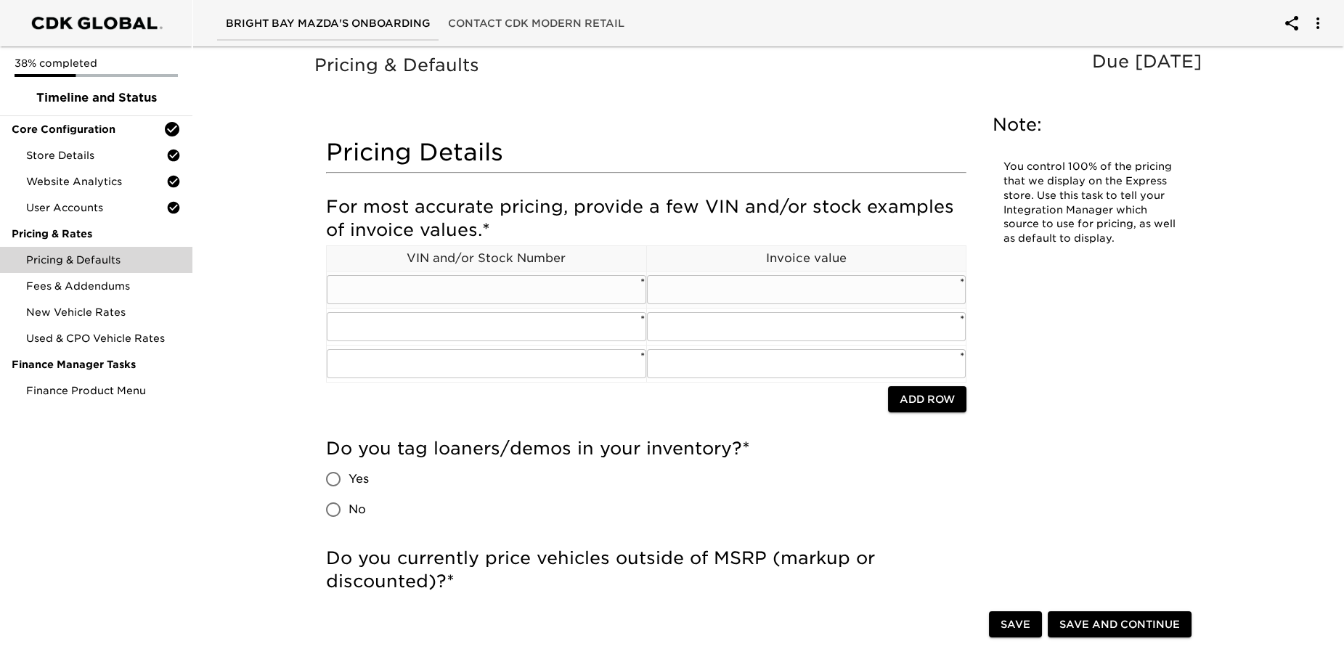
click at [387, 299] on input "text" at bounding box center [487, 289] width 320 height 29
type input "M251082"
type input "41706"
click at [372, 326] on input "text" at bounding box center [487, 326] width 320 height 29
type input "M250010"
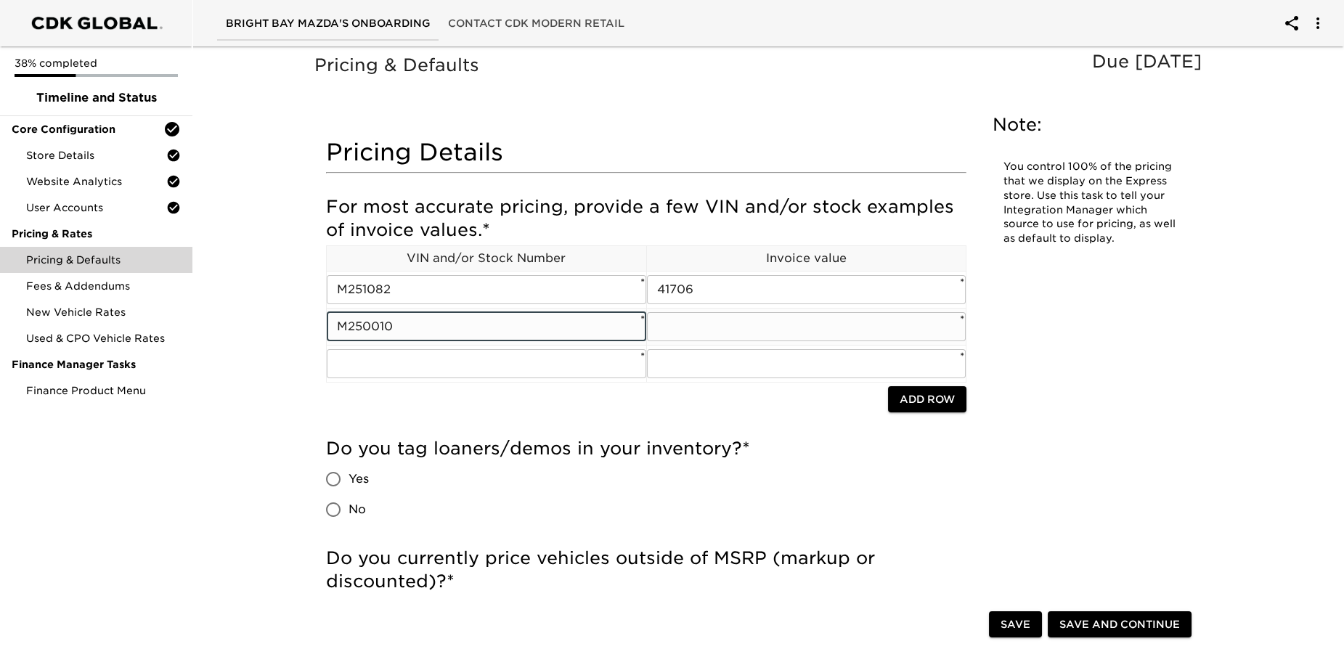
click at [693, 333] on input "text" at bounding box center [807, 326] width 320 height 29
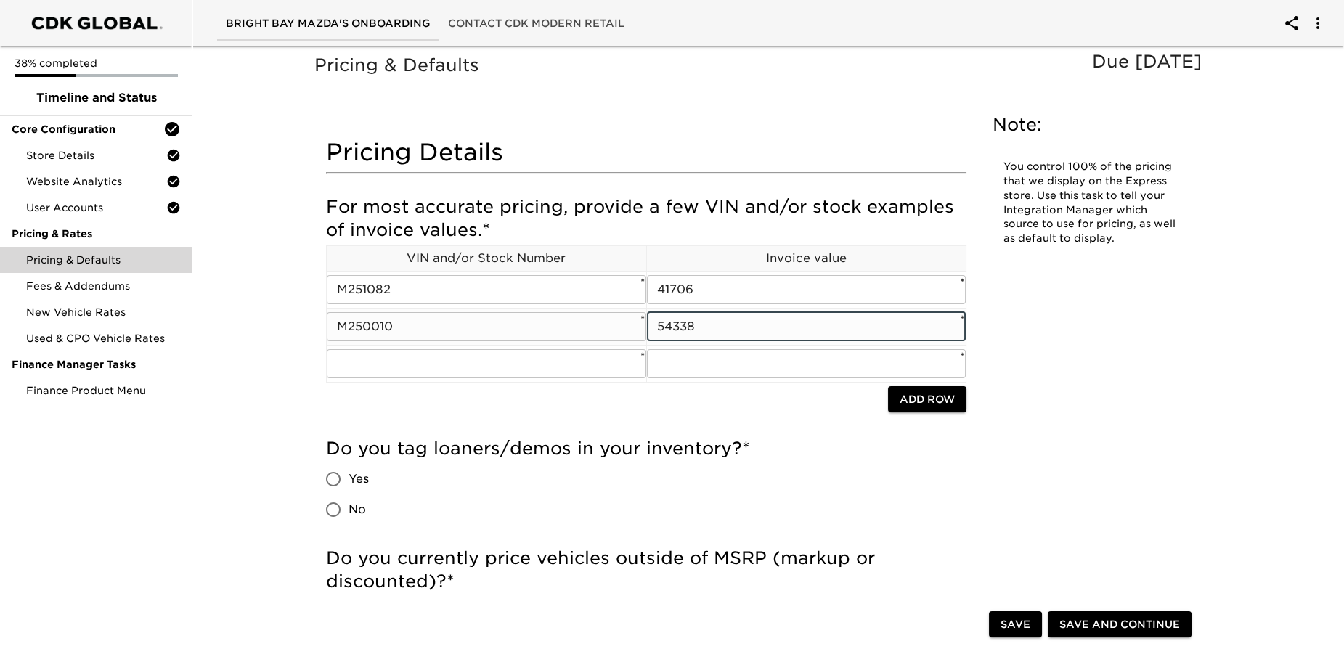
drag, startPoint x: 707, startPoint y: 323, endPoint x: 642, endPoint y: 325, distance: 64.7
click at [642, 325] on tr "M250010 ​ * 54338 ​ *" at bounding box center [647, 326] width 640 height 37
type input "54338"
click at [590, 365] on input "text" at bounding box center [487, 363] width 320 height 29
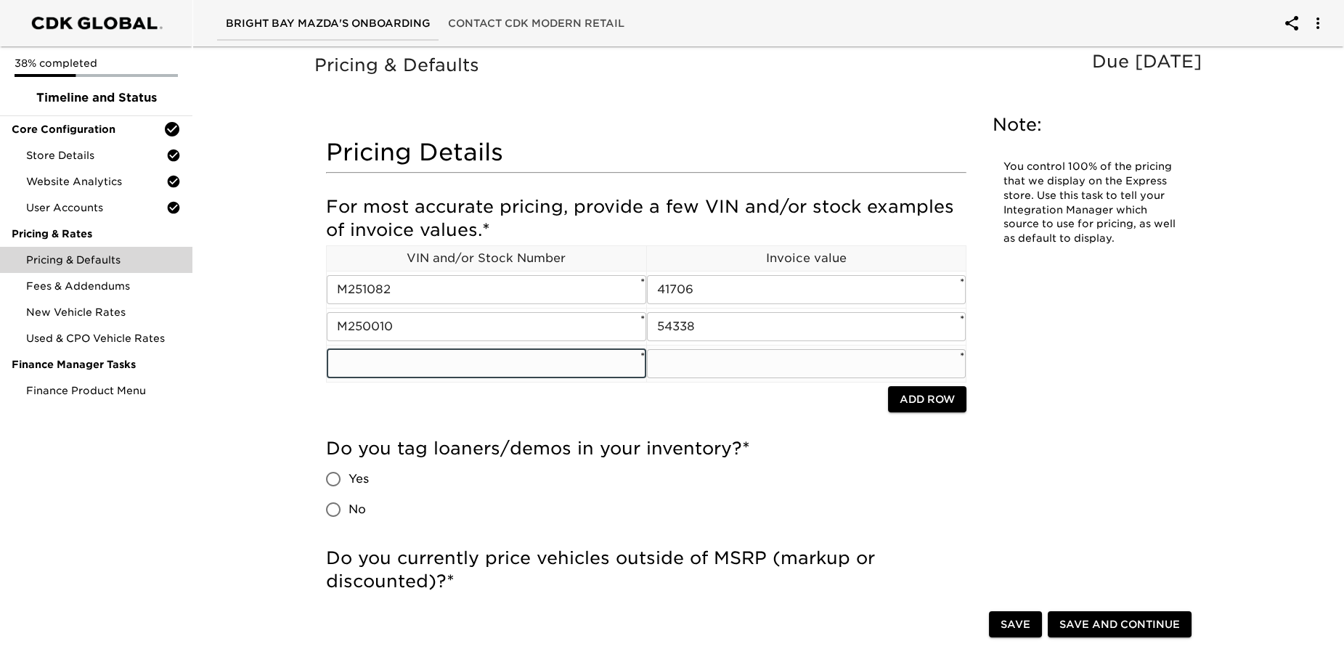
click at [407, 354] on input "text" at bounding box center [487, 363] width 320 height 29
type input "M250015"
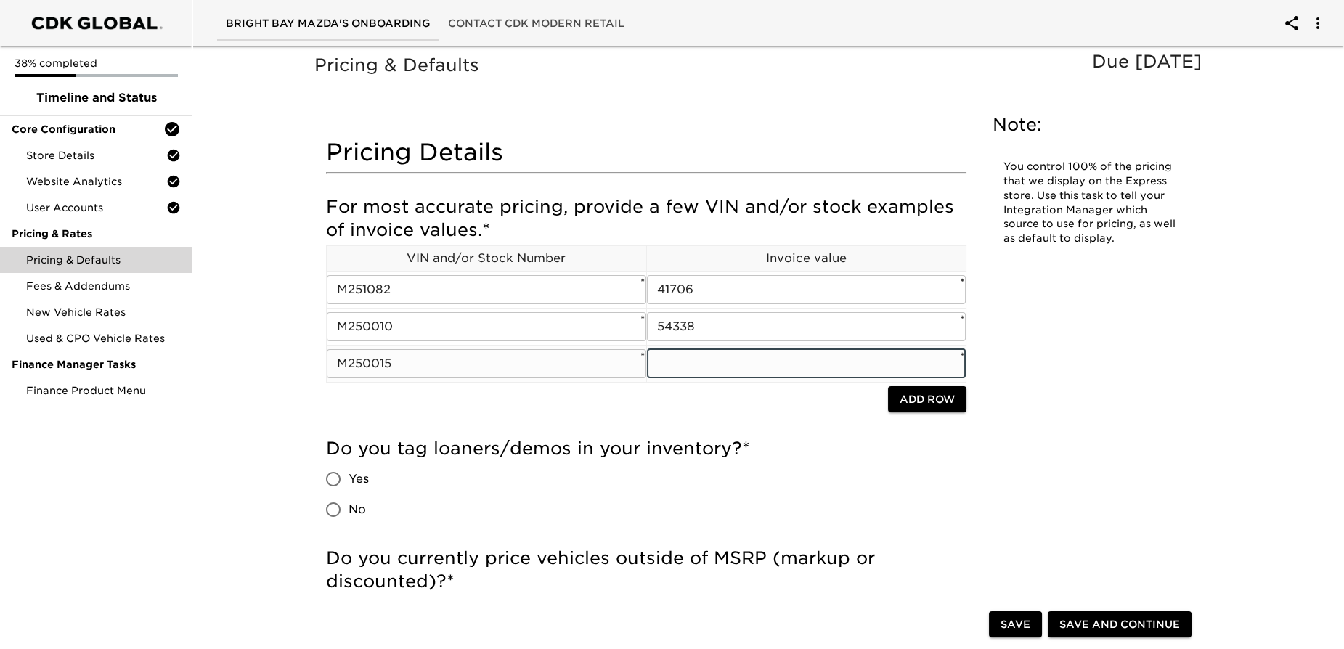
click at [701, 370] on input "text" at bounding box center [807, 363] width 320 height 29
type input "58673"
click at [494, 520] on div "Do you tag loaners/demos in your inventory? * Yes No" at bounding box center [646, 481] width 641 height 88
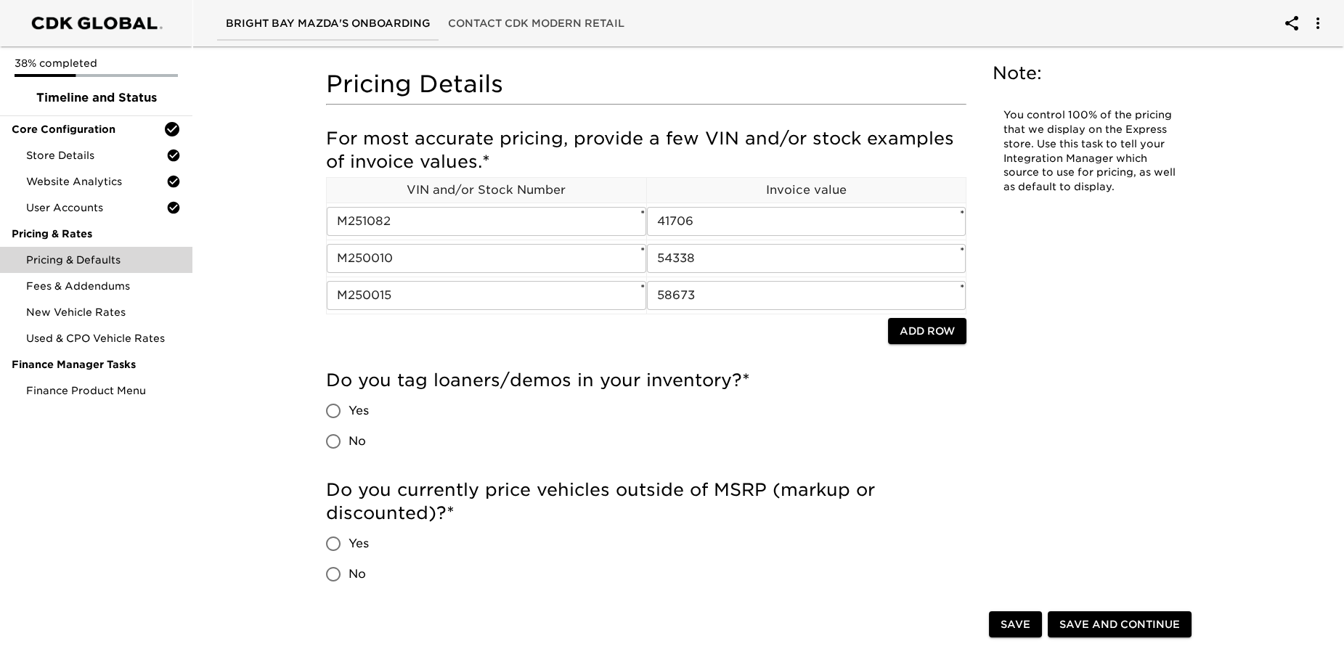
scroll to position [131, 0]
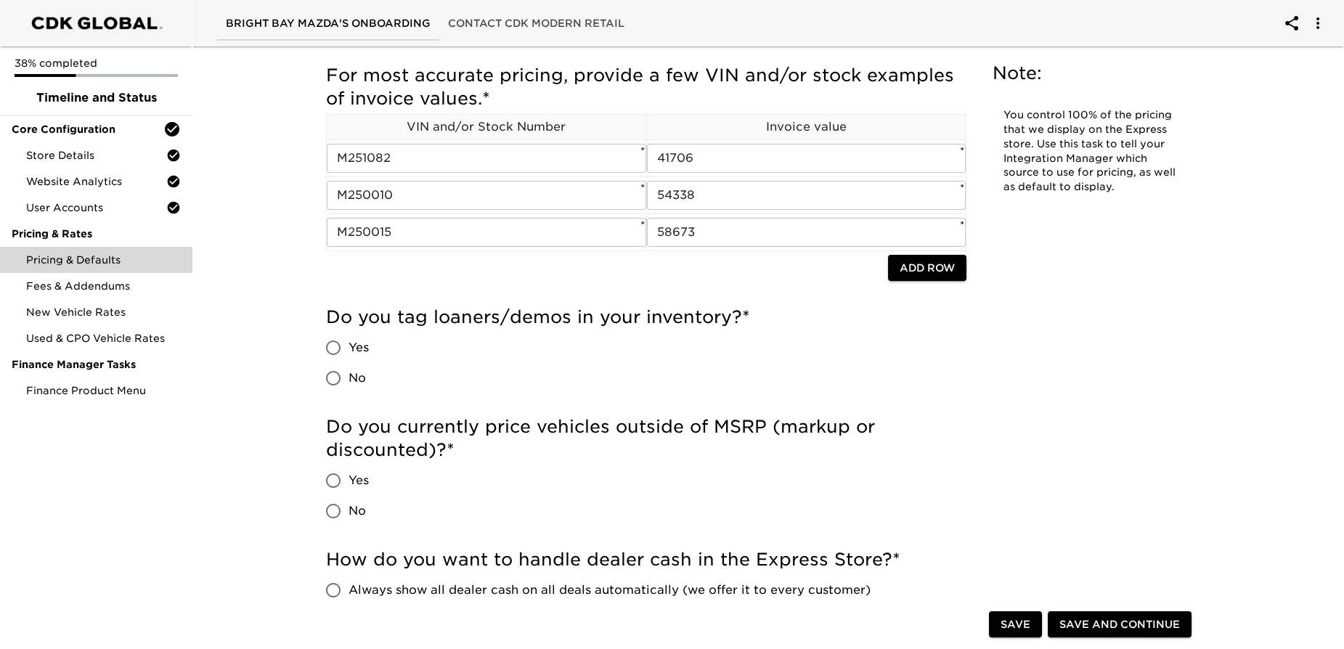
click at [338, 377] on input "No" at bounding box center [333, 378] width 31 height 31
radio input "true"
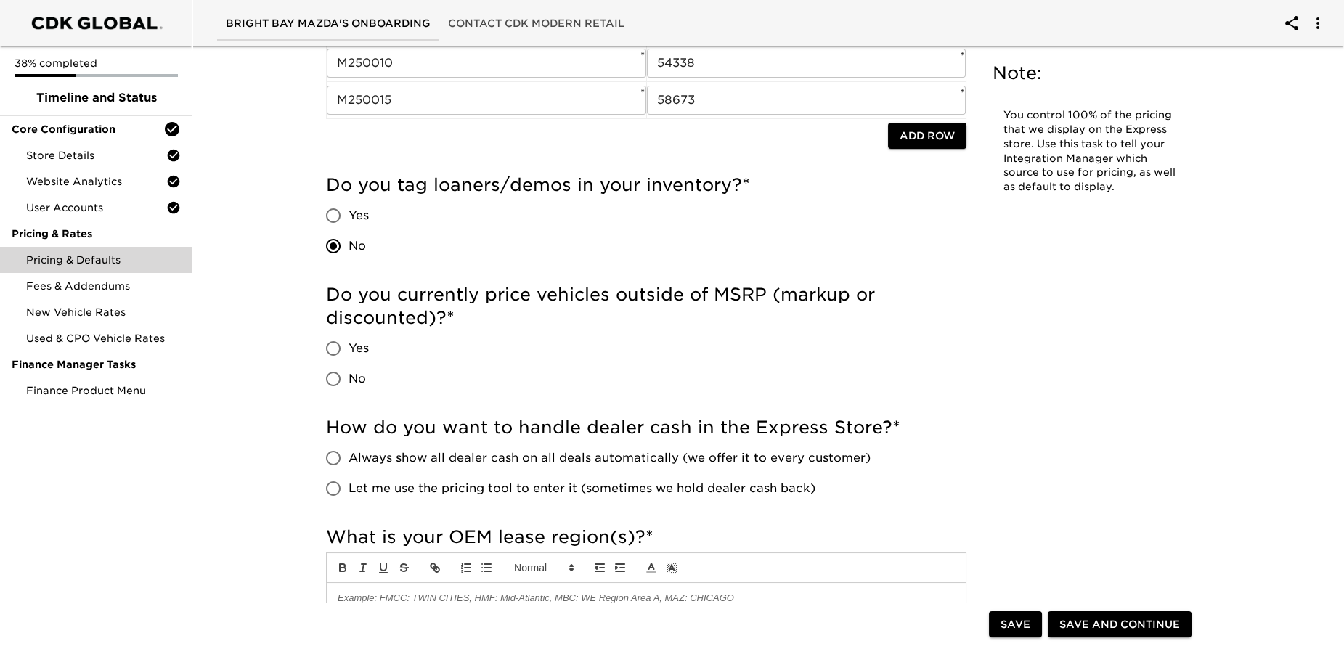
scroll to position [396, 0]
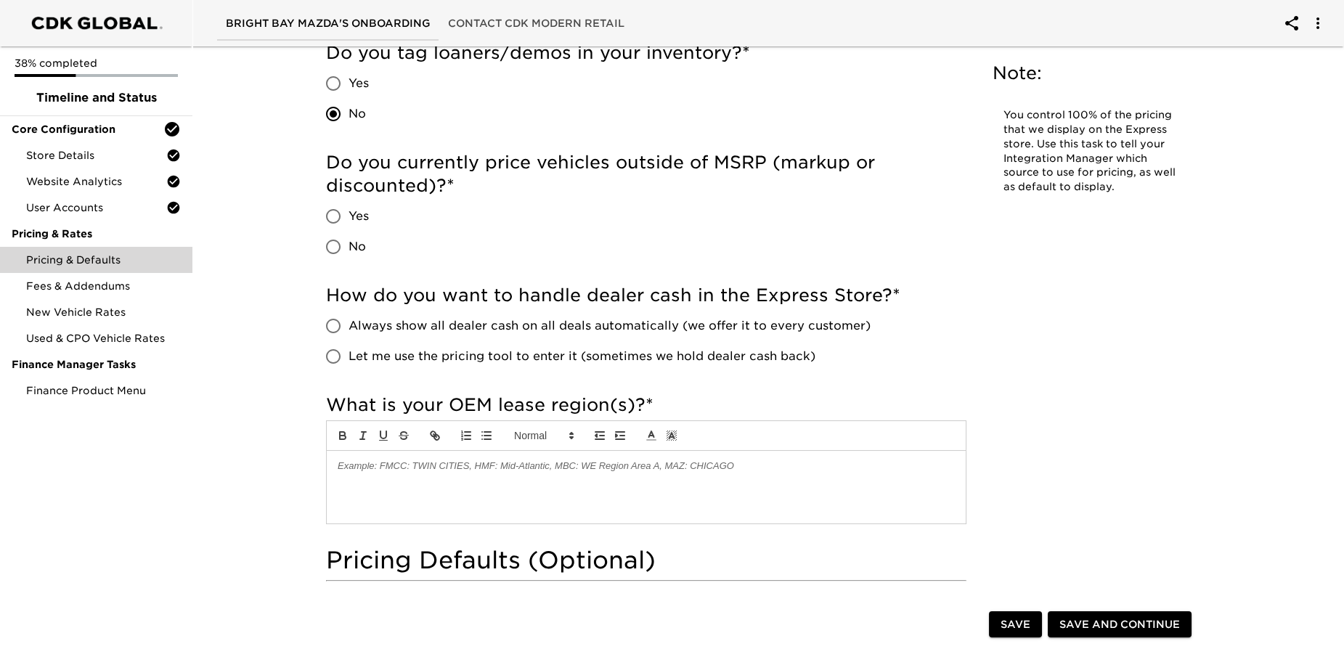
click at [337, 243] on input "No" at bounding box center [333, 247] width 31 height 31
radio input "true"
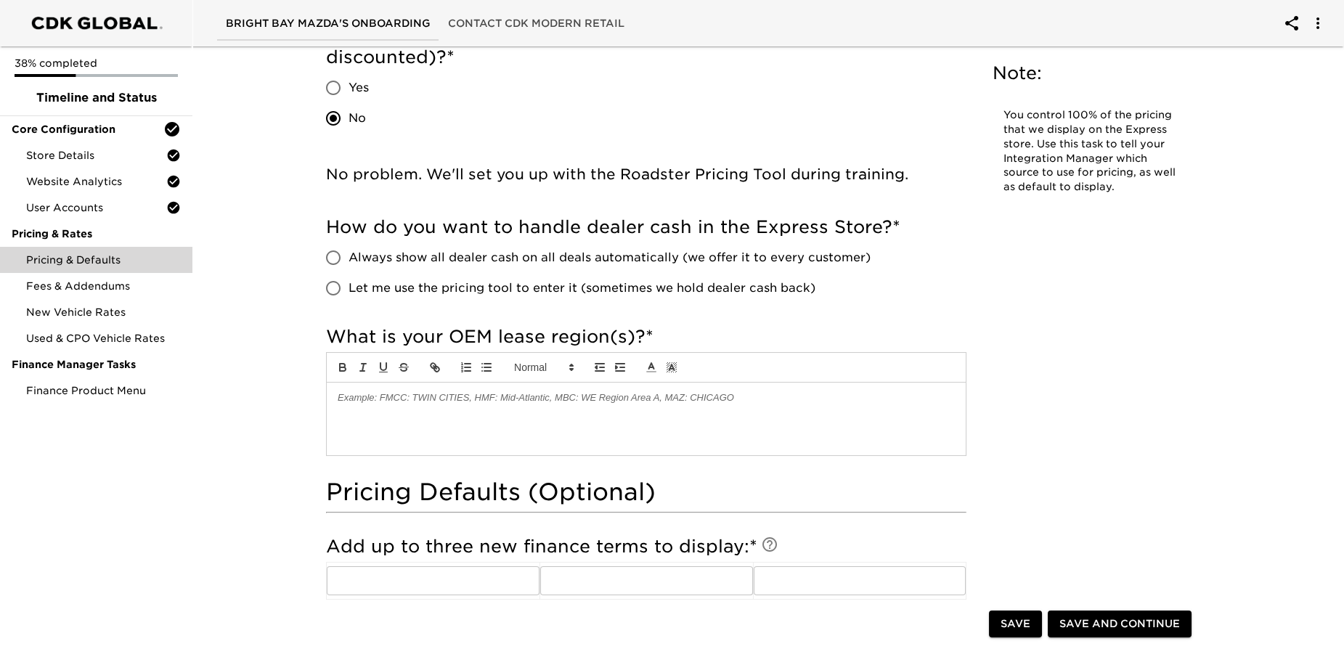
scroll to position [528, 0]
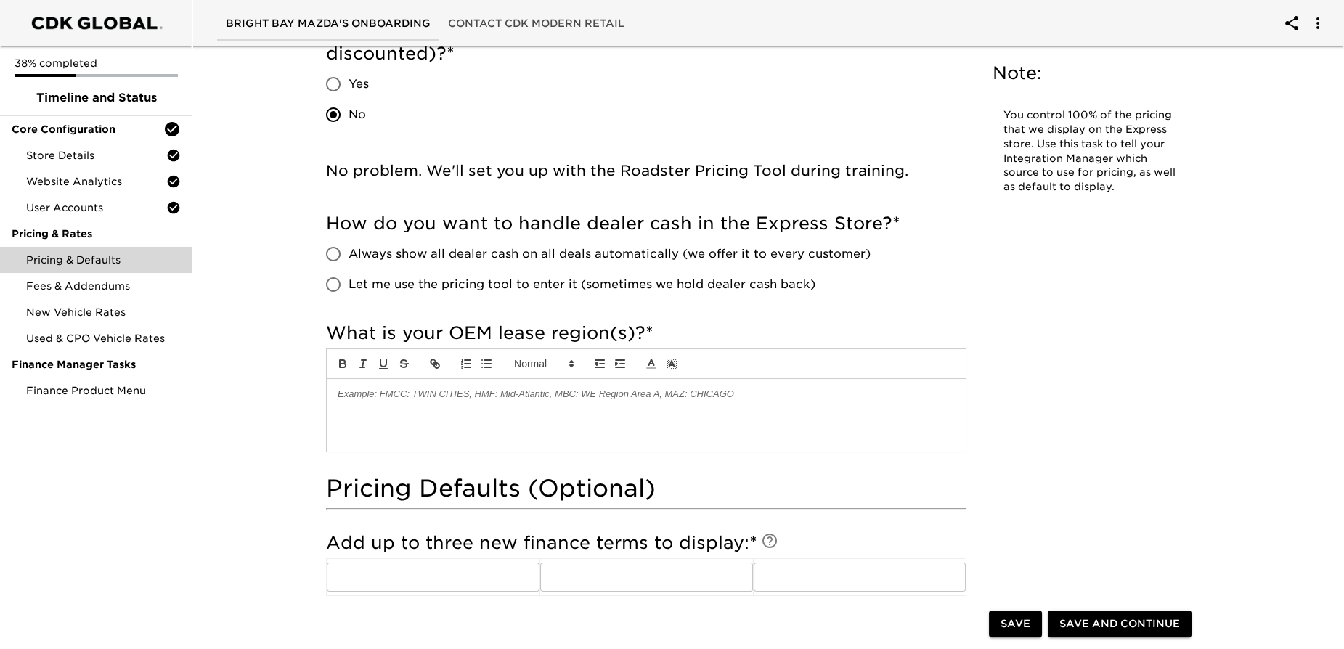
click at [337, 253] on input "Always show all dealer cash on all deals automatically (we offer it to every cu…" at bounding box center [333, 254] width 31 height 31
radio input "true"
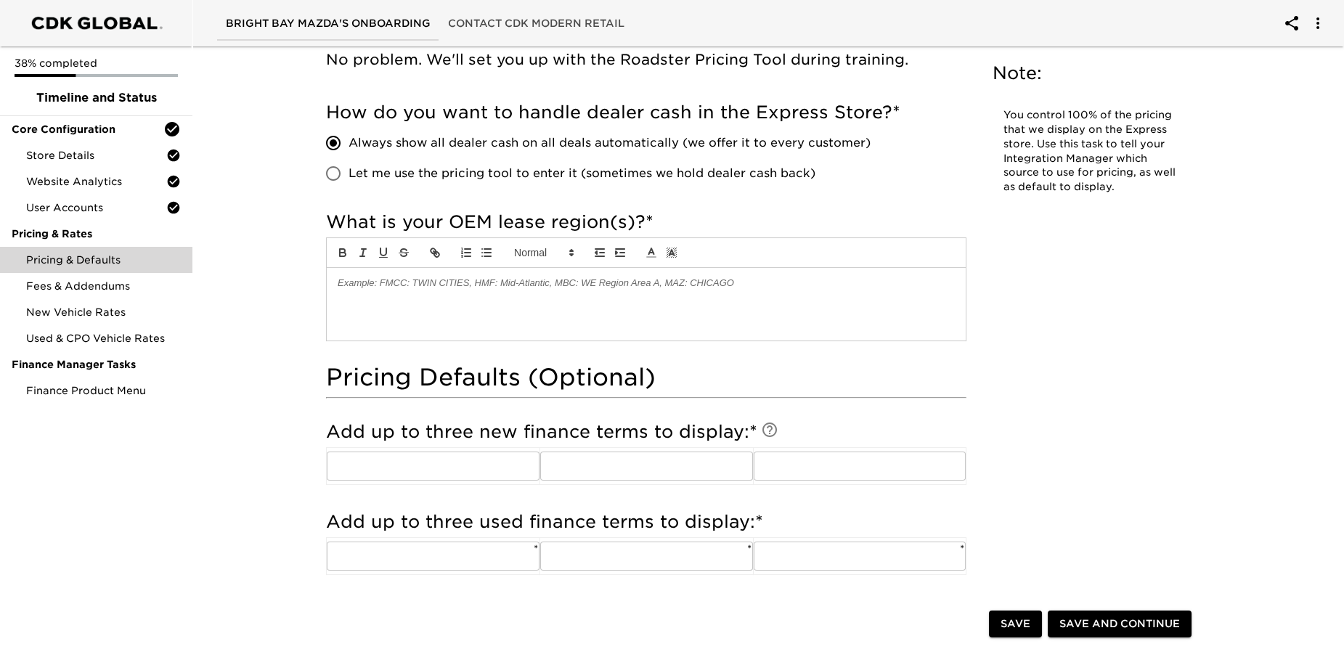
scroll to position [660, 0]
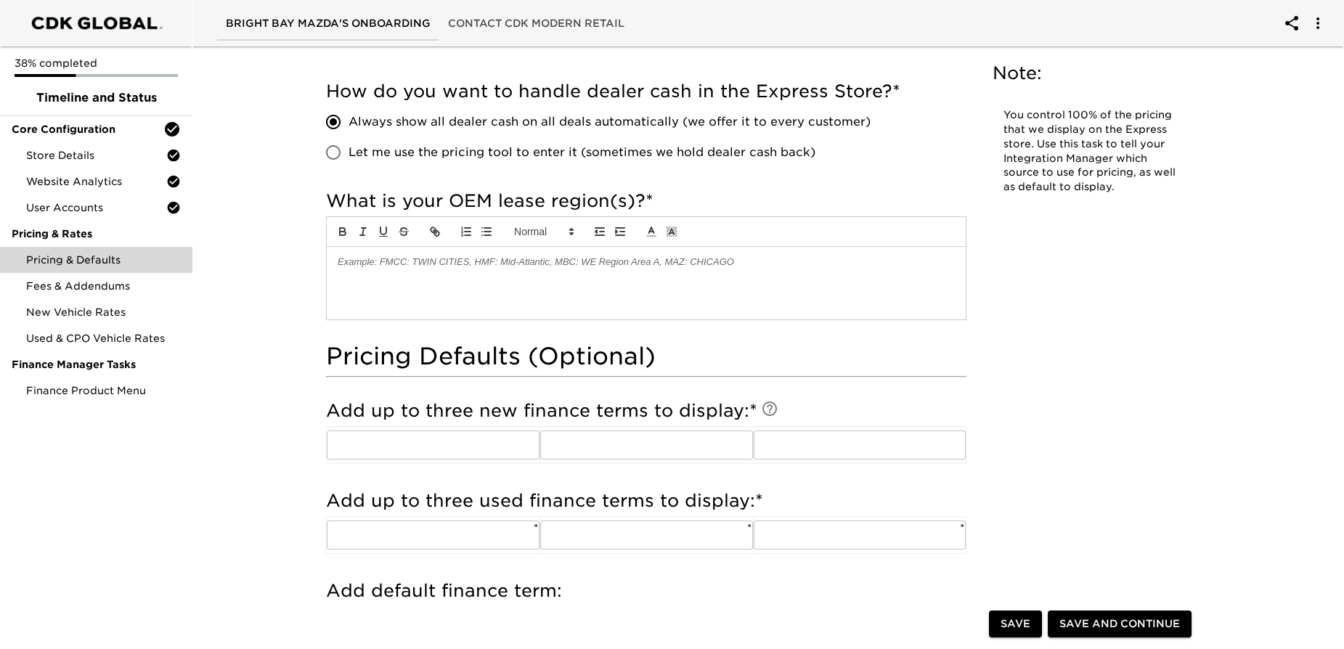
click at [371, 264] on p at bounding box center [646, 262] width 617 height 13
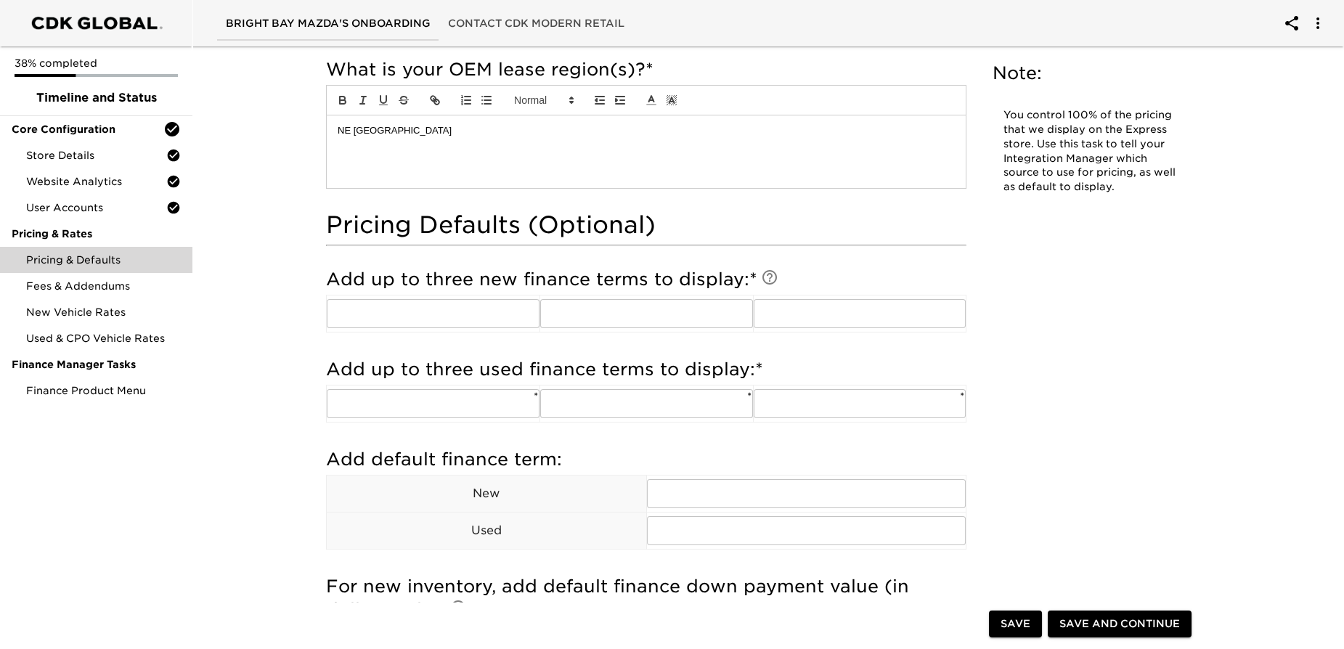
scroll to position [792, 0]
click at [362, 305] on input "text" at bounding box center [433, 313] width 213 height 29
type input "36"
type input "60"
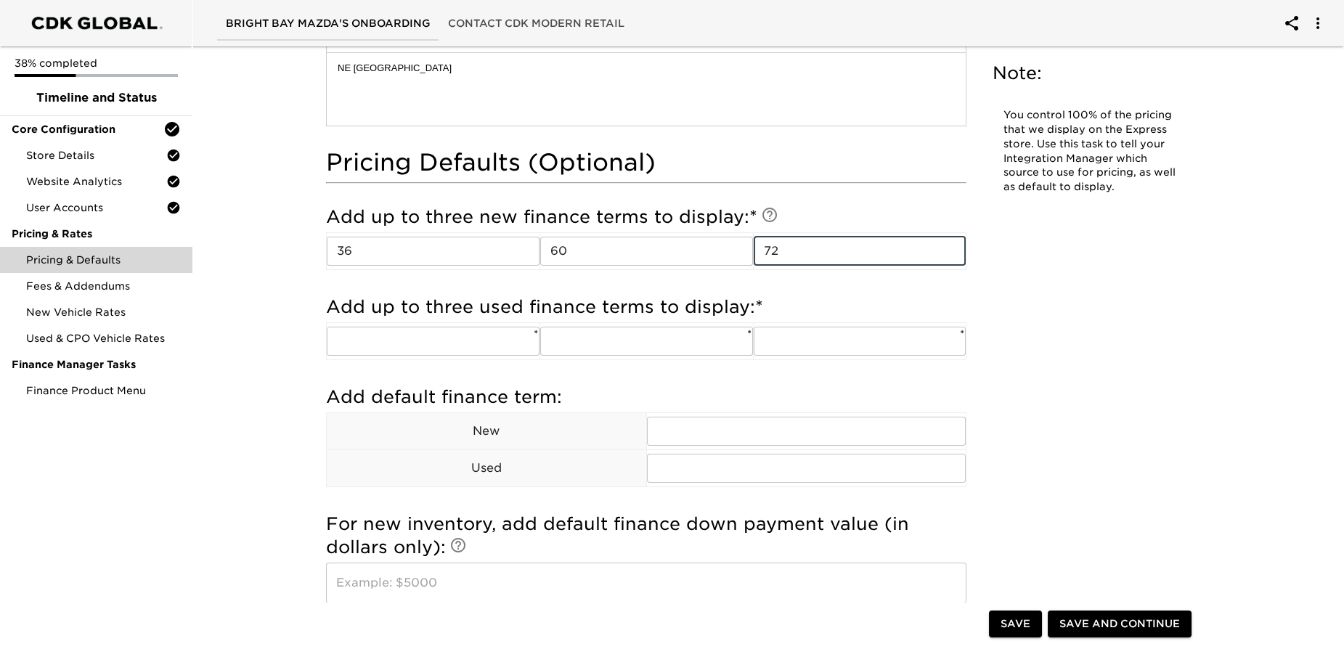
scroll to position [924, 0]
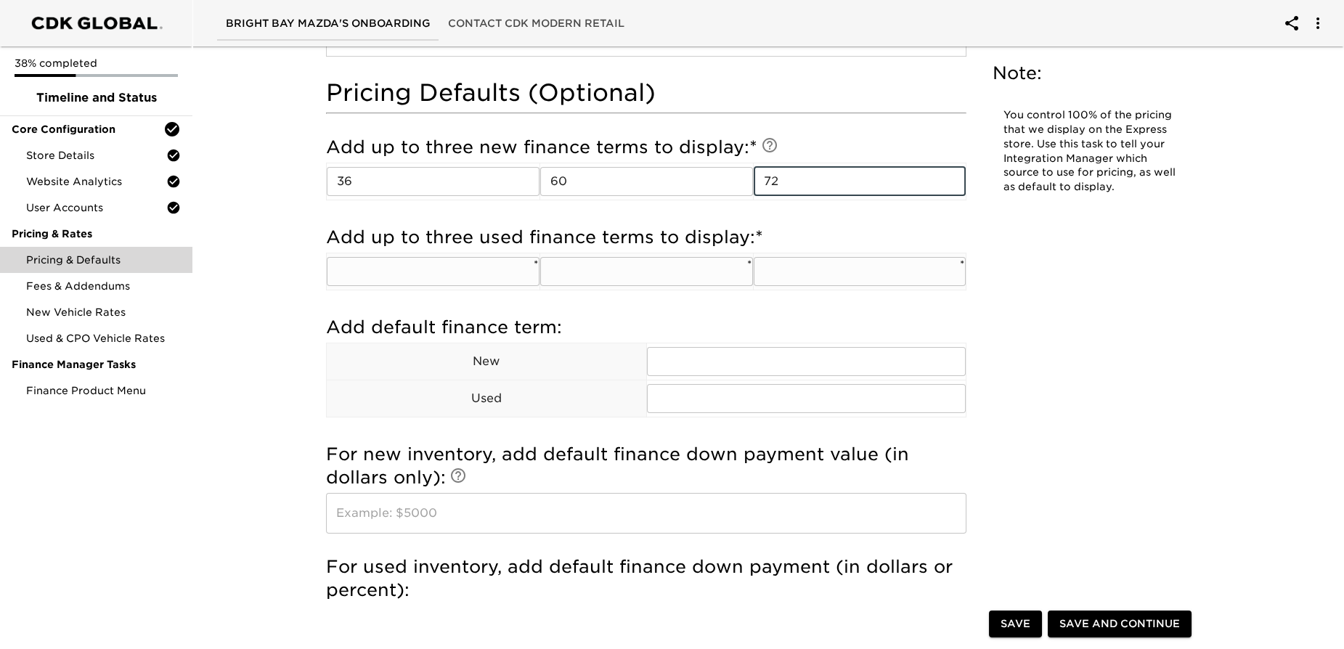
type input "72"
click at [399, 283] on td "​ *" at bounding box center [434, 271] width 214 height 37
click at [394, 275] on input "text" at bounding box center [433, 271] width 213 height 29
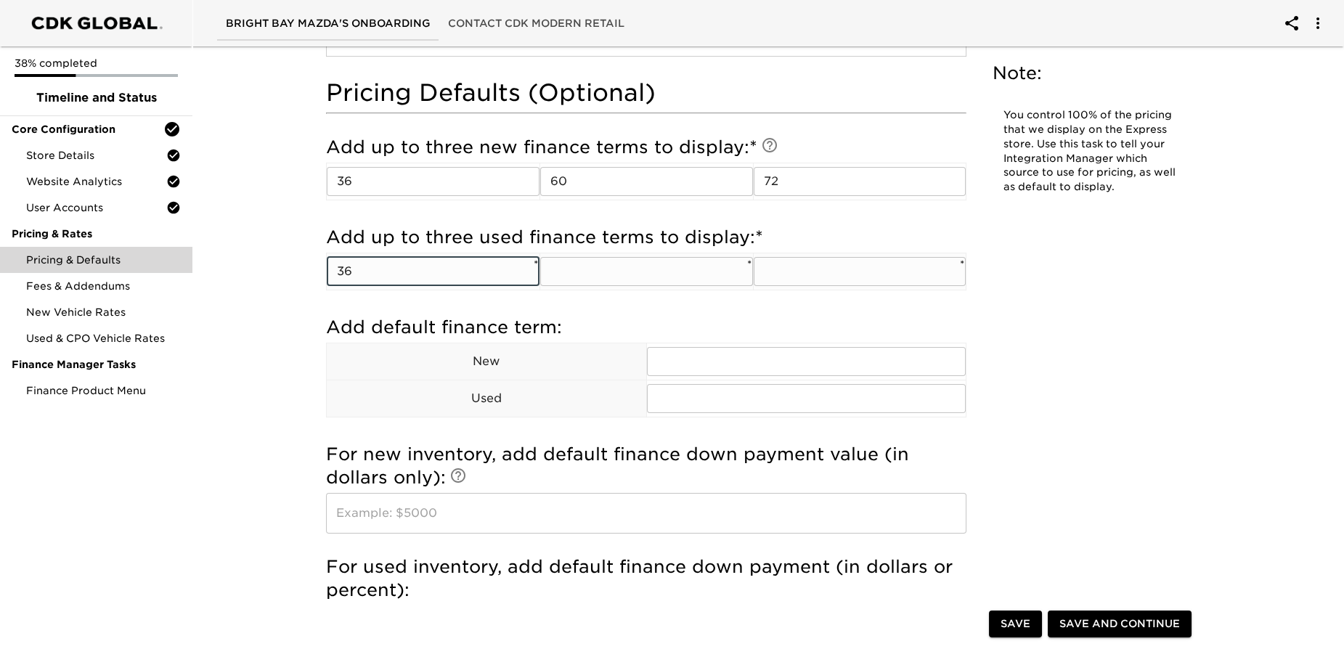
type input "36"
type input "60"
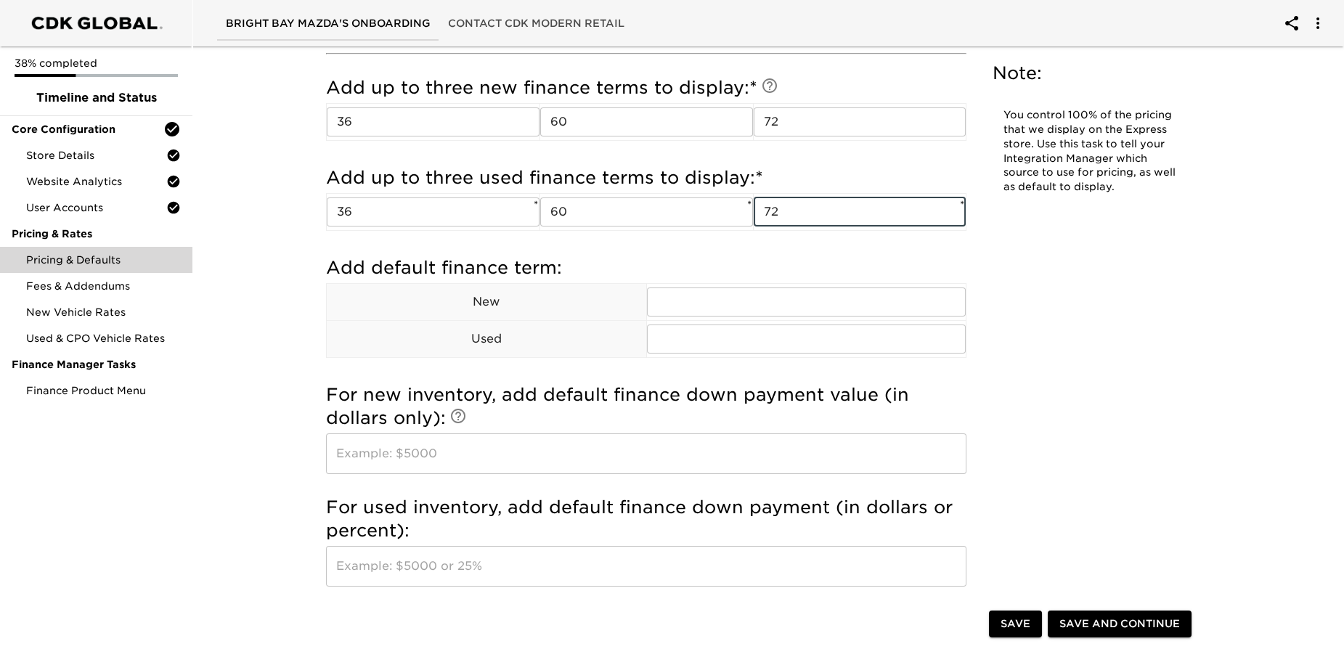
scroll to position [1056, 0]
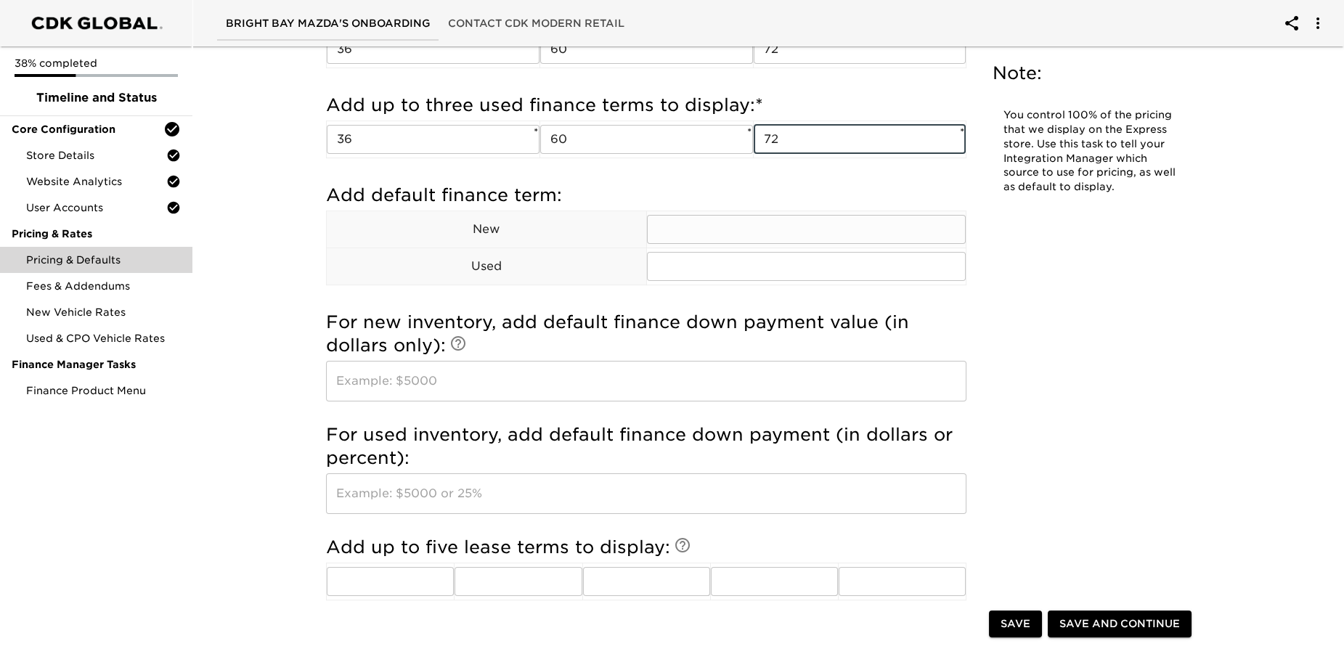
type input "72"
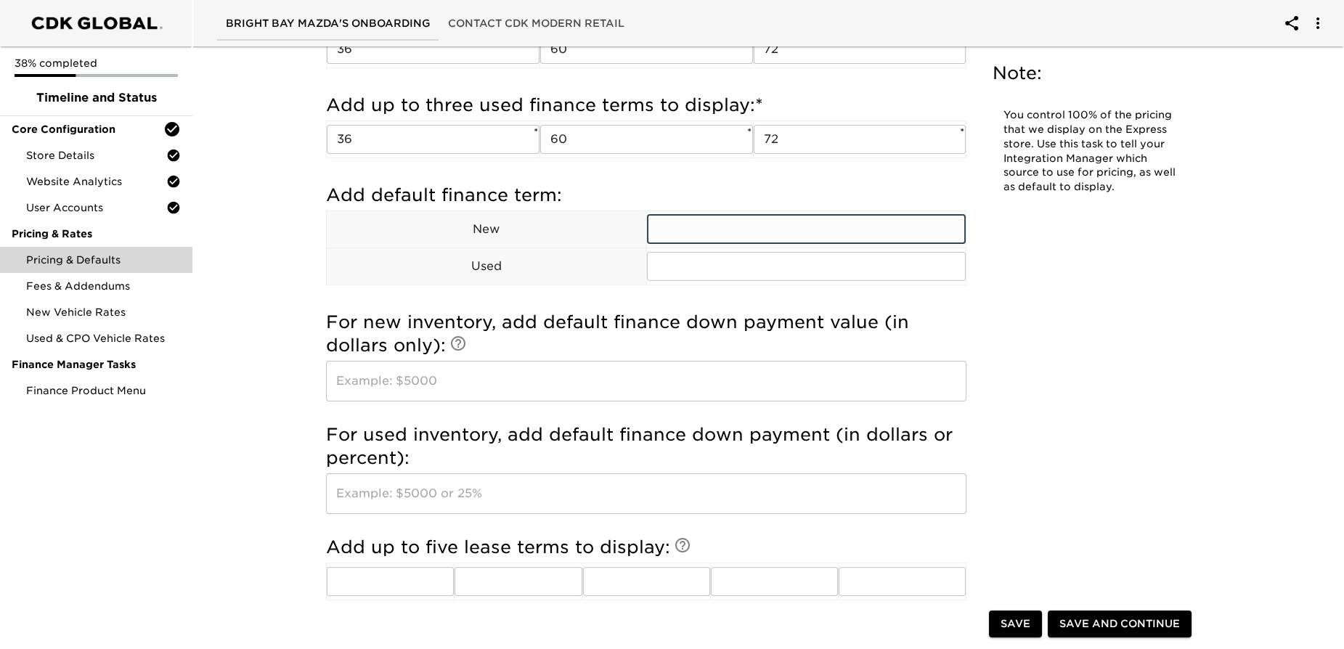
click at [673, 232] on input "text" at bounding box center [807, 229] width 320 height 29
type input "72"
click at [656, 264] on input "text" at bounding box center [807, 266] width 320 height 29
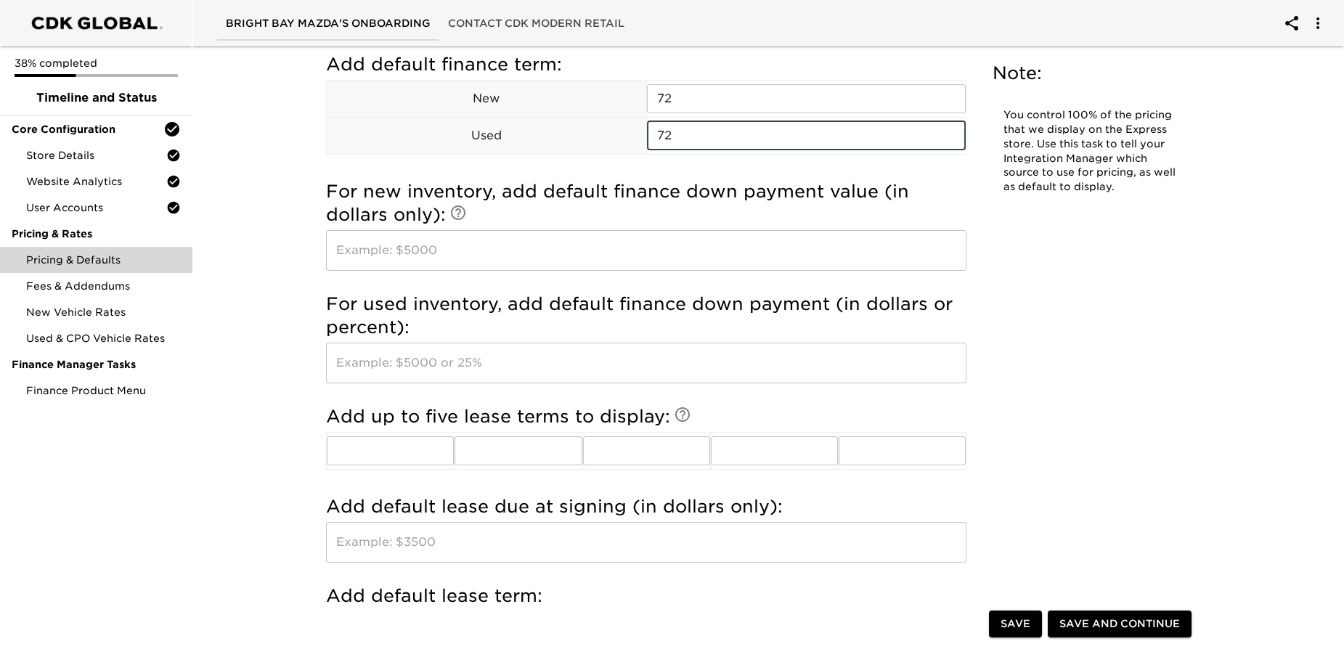
scroll to position [1188, 0]
type input "72"
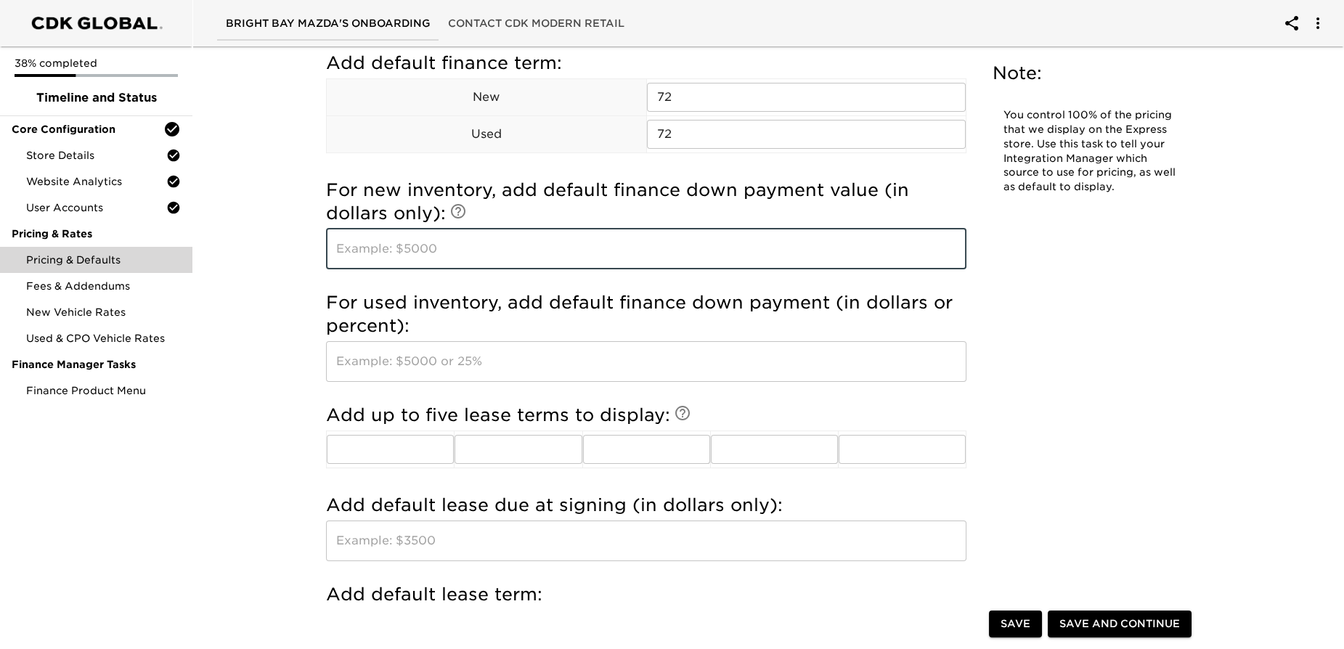
click at [335, 243] on input "text" at bounding box center [646, 249] width 641 height 41
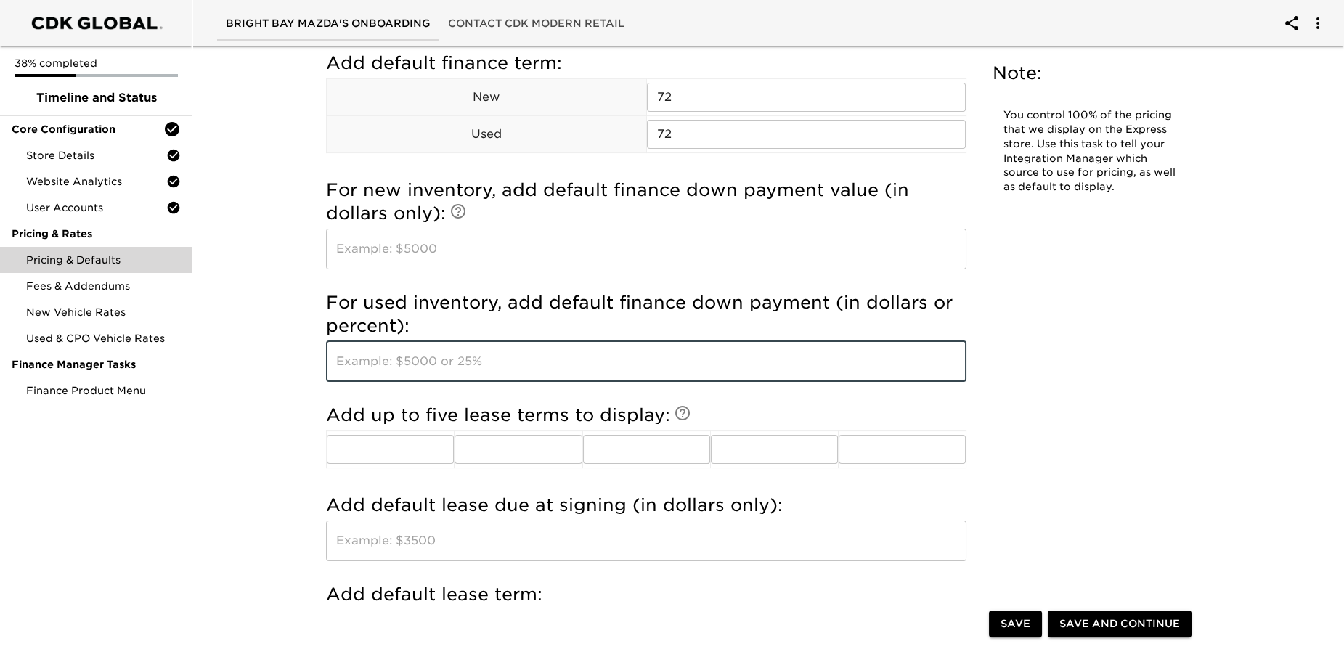
click at [435, 354] on input "text" at bounding box center [646, 361] width 641 height 41
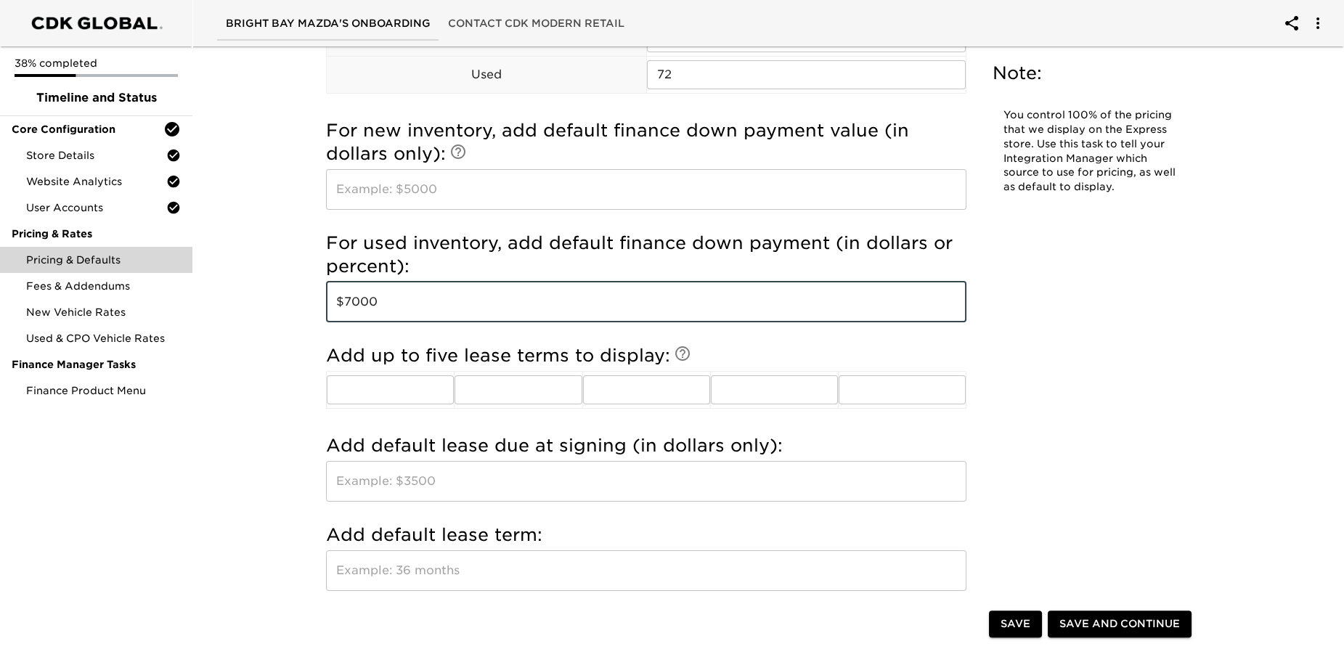
scroll to position [1321, 0]
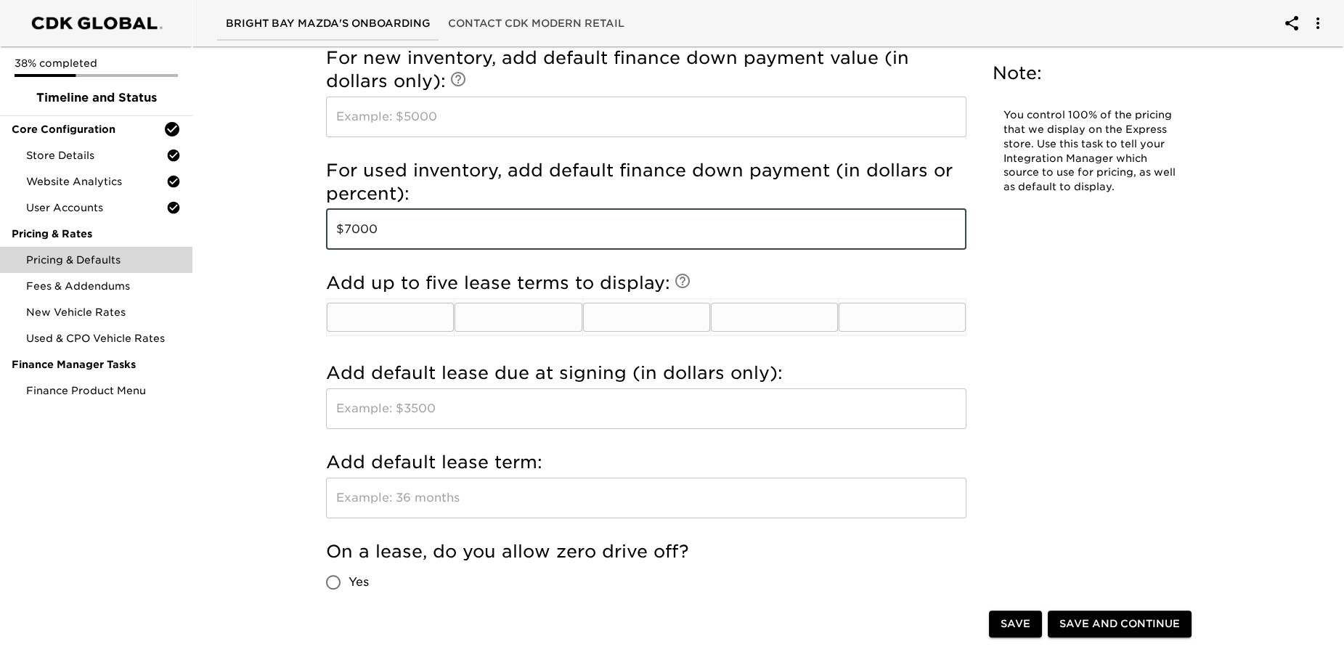
type input "$7000"
click at [379, 309] on input "text" at bounding box center [390, 317] width 127 height 29
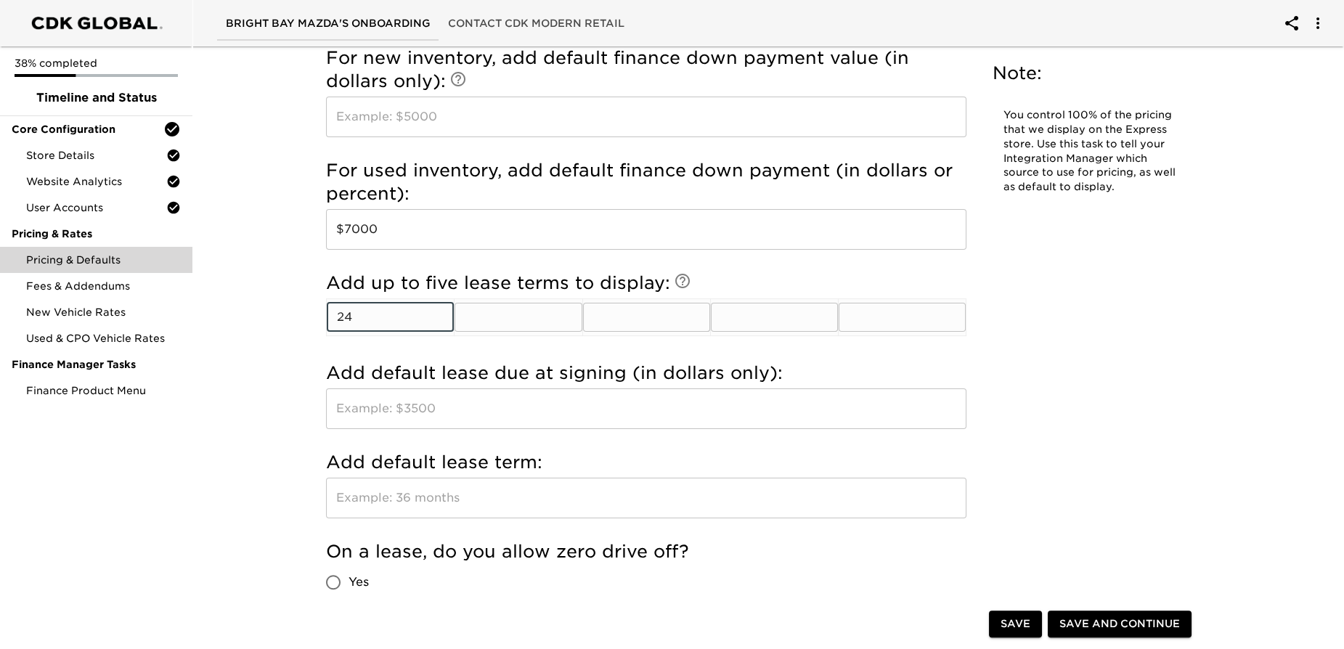
type input "24"
type input "33"
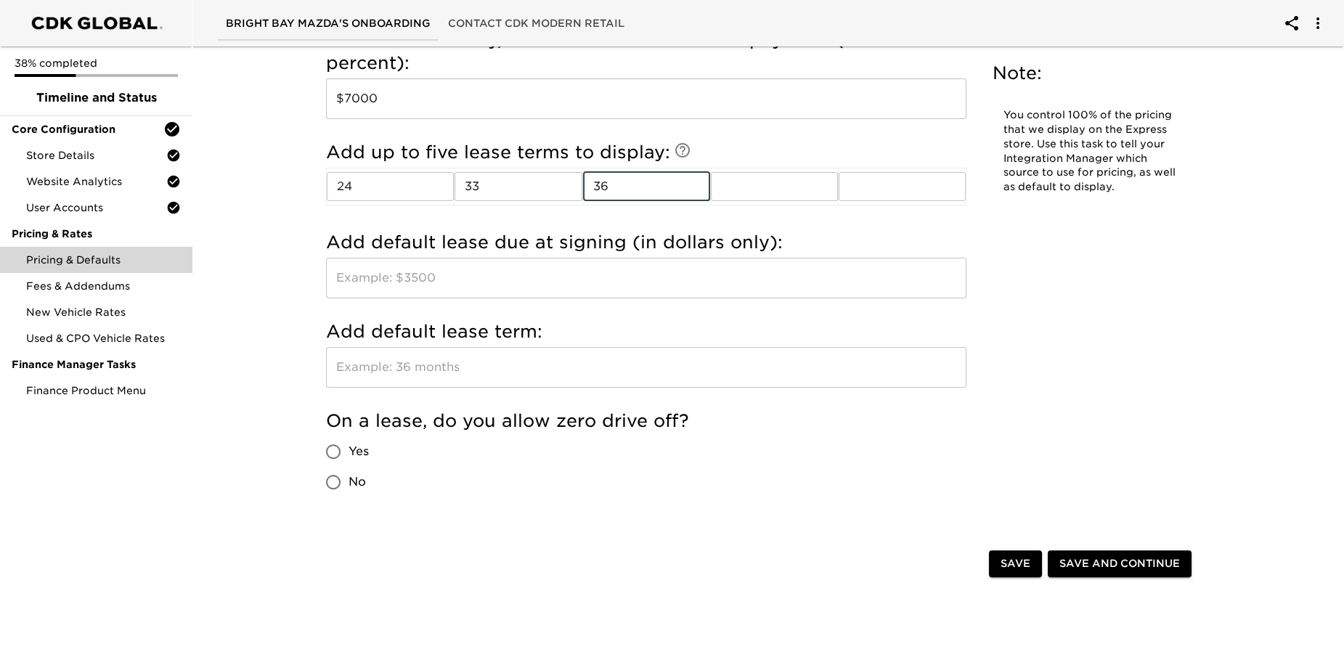
scroll to position [1453, 0]
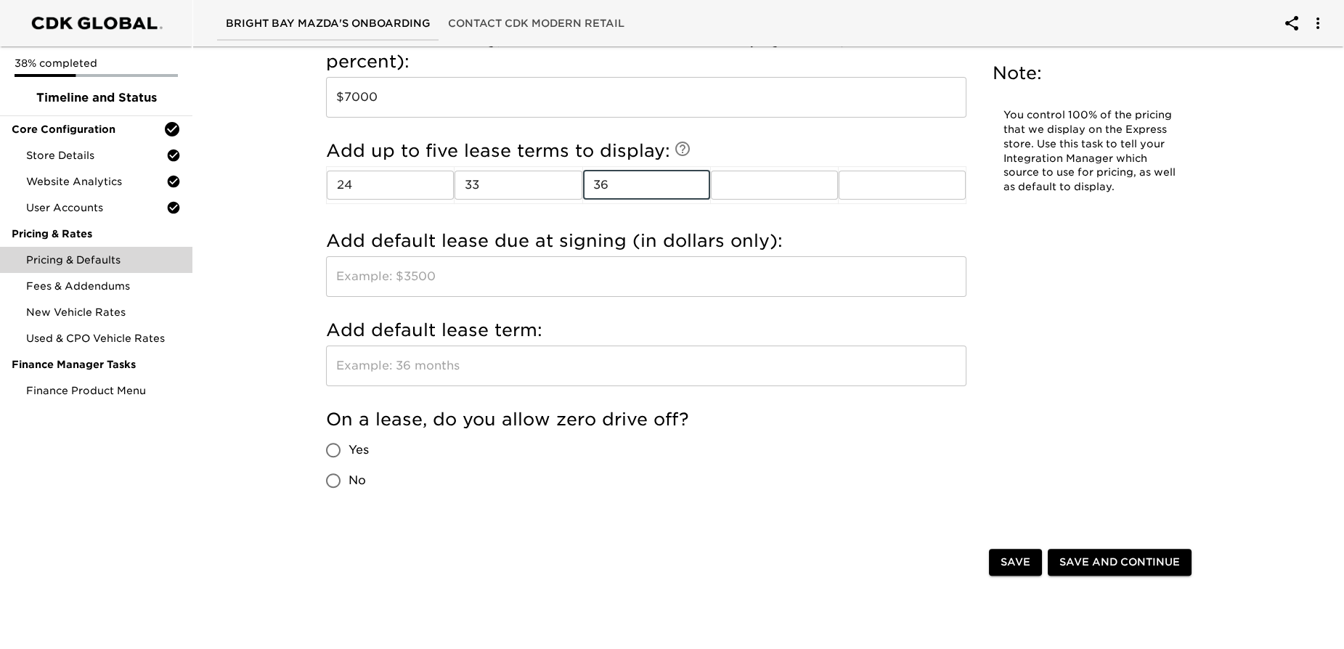
type input "36"
click at [362, 275] on input "text" at bounding box center [646, 276] width 641 height 41
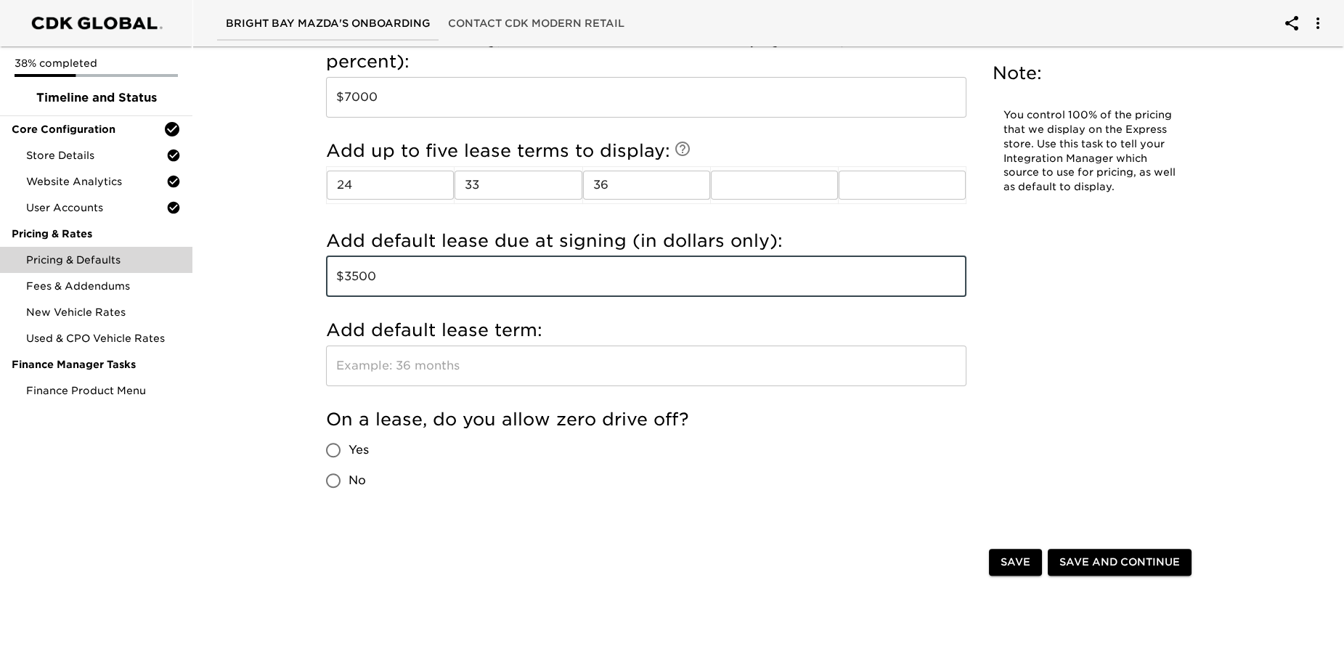
type input "$3500"
click at [378, 366] on input "text" at bounding box center [646, 366] width 641 height 41
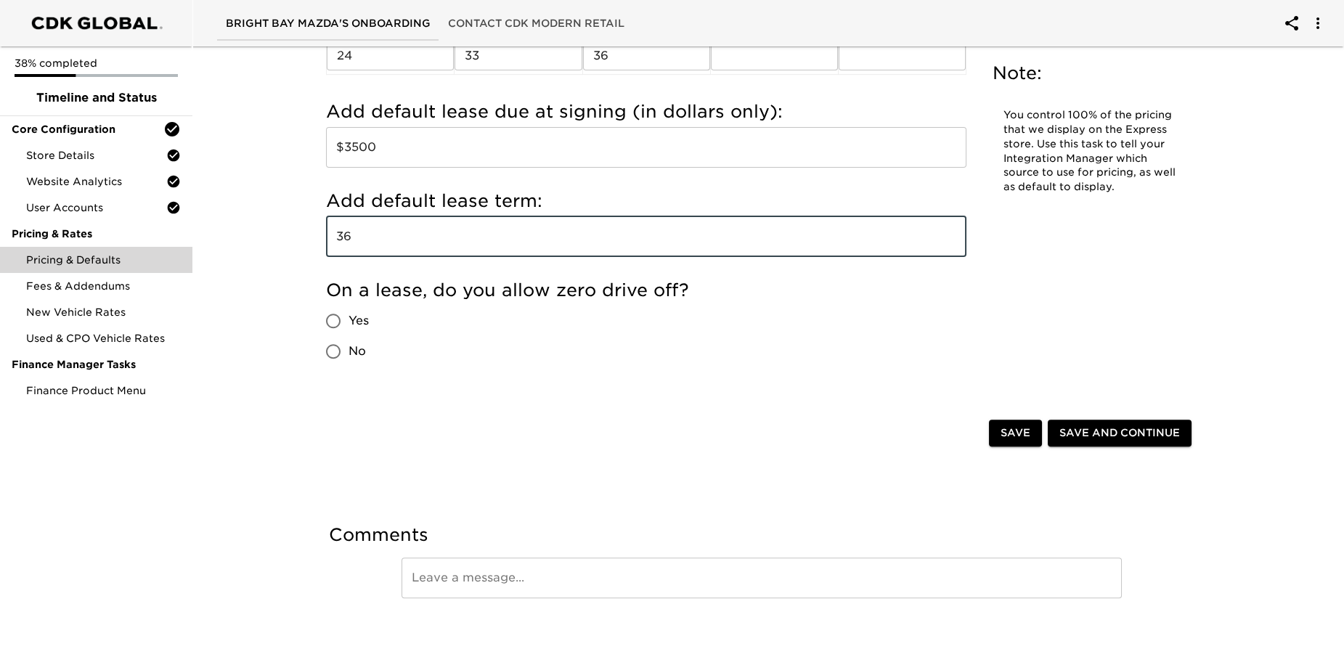
scroll to position [1584, 0]
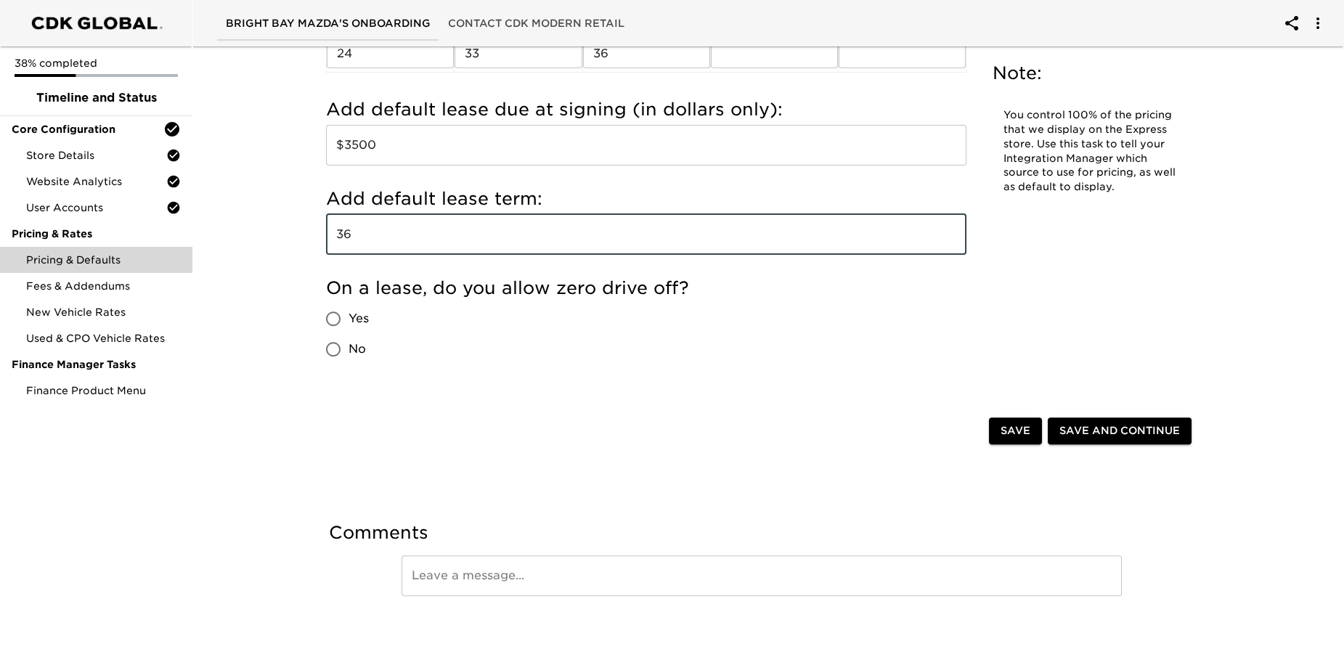
type input "36"
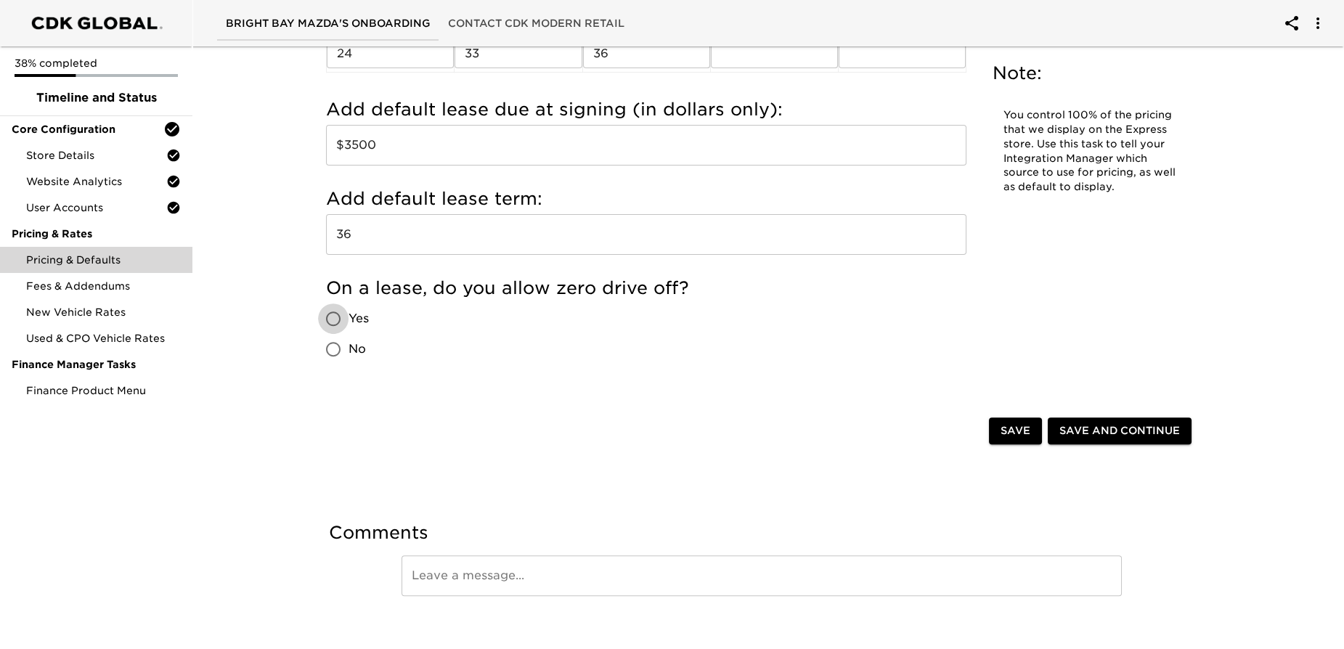
click at [332, 315] on input "Yes" at bounding box center [333, 319] width 31 height 31
radio input "true"
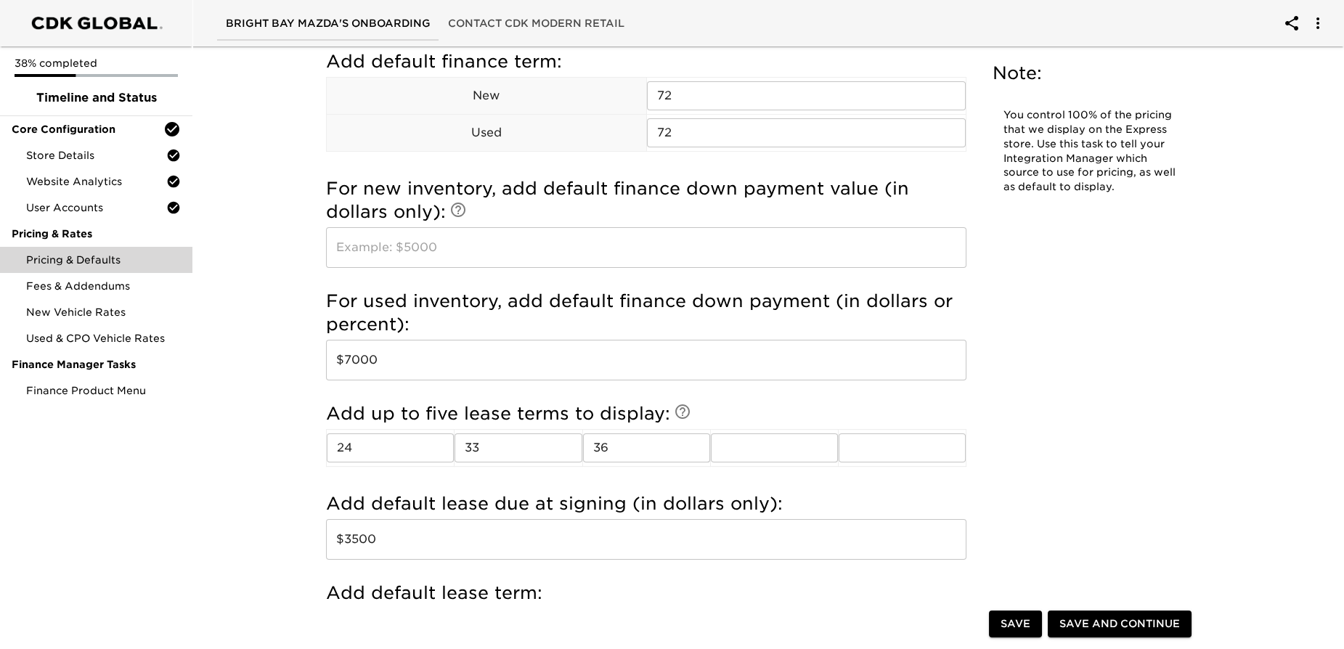
scroll to position [1188, 0]
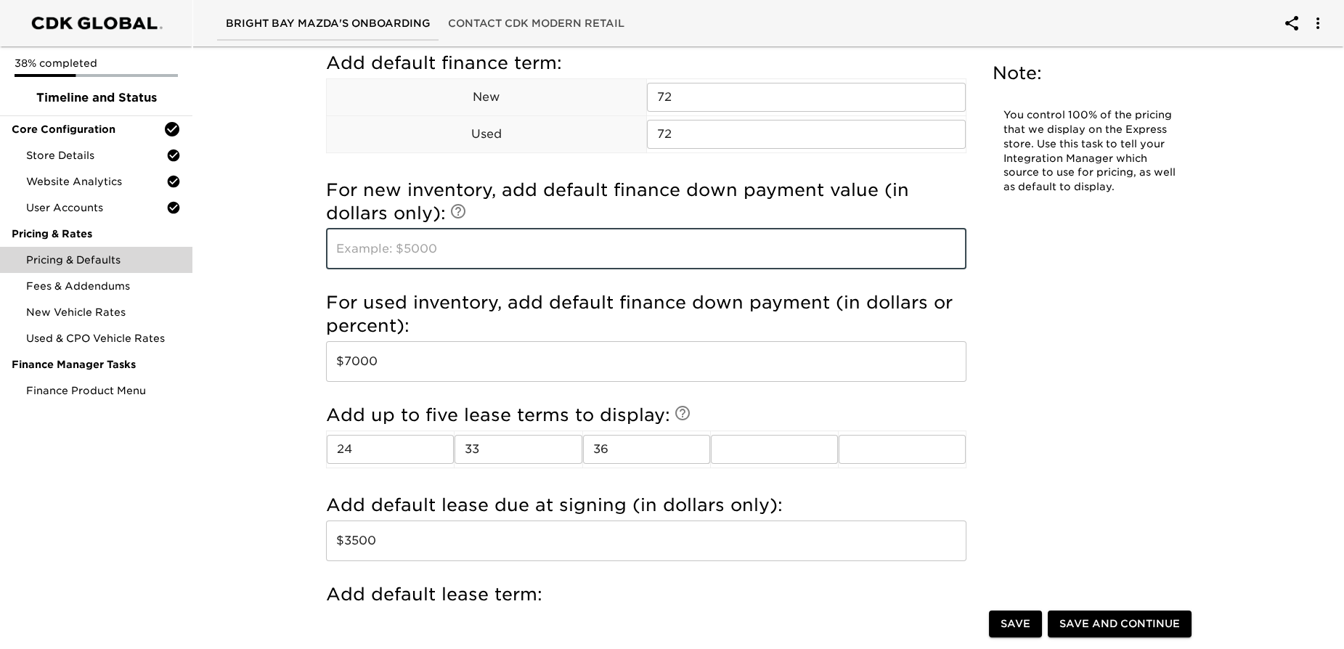
click at [373, 247] on input "text" at bounding box center [646, 249] width 641 height 41
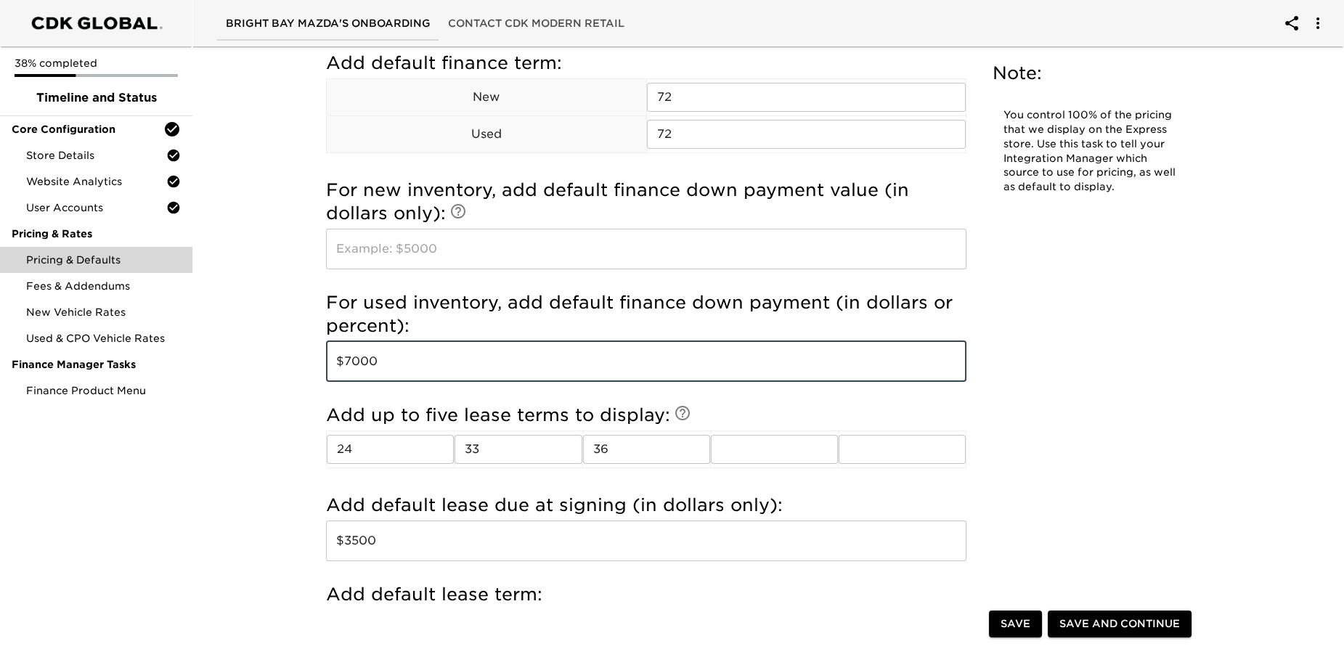
drag, startPoint x: 402, startPoint y: 353, endPoint x: 314, endPoint y: 356, distance: 87.9
type input "20%"
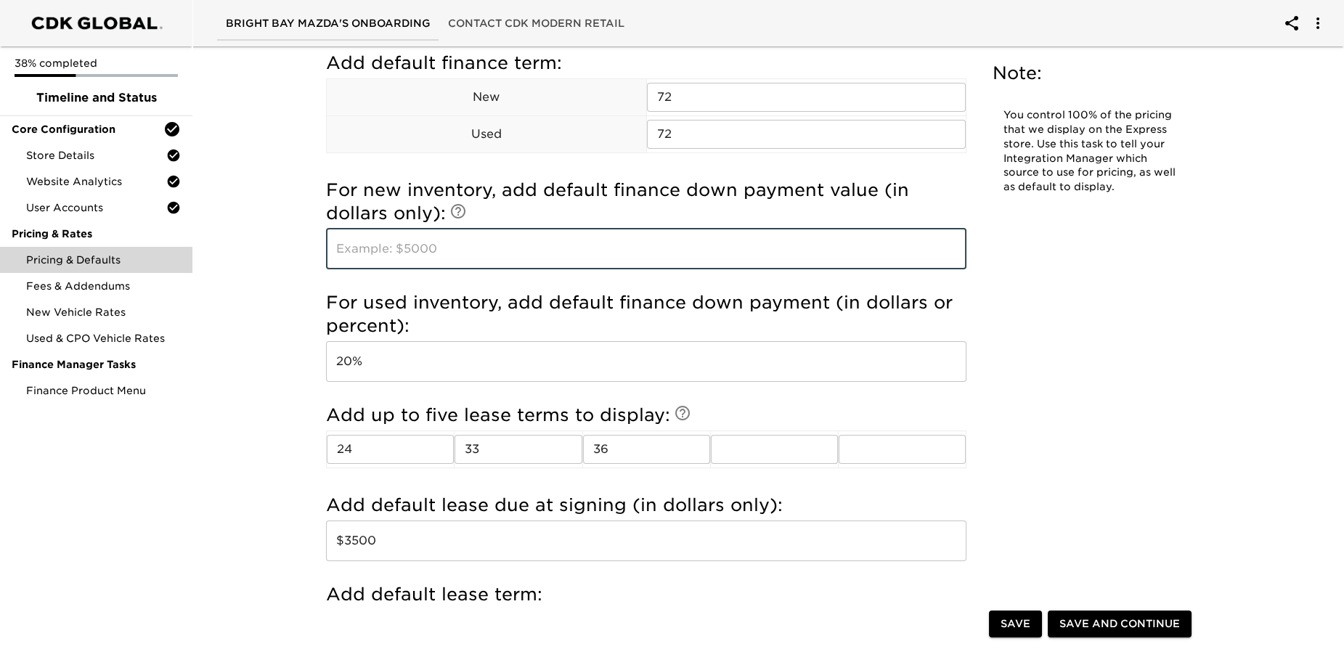
click at [391, 243] on input "text" at bounding box center [646, 249] width 641 height 41
drag, startPoint x: 373, startPoint y: 246, endPoint x: 321, endPoint y: 247, distance: 52.3
type input "$6500"
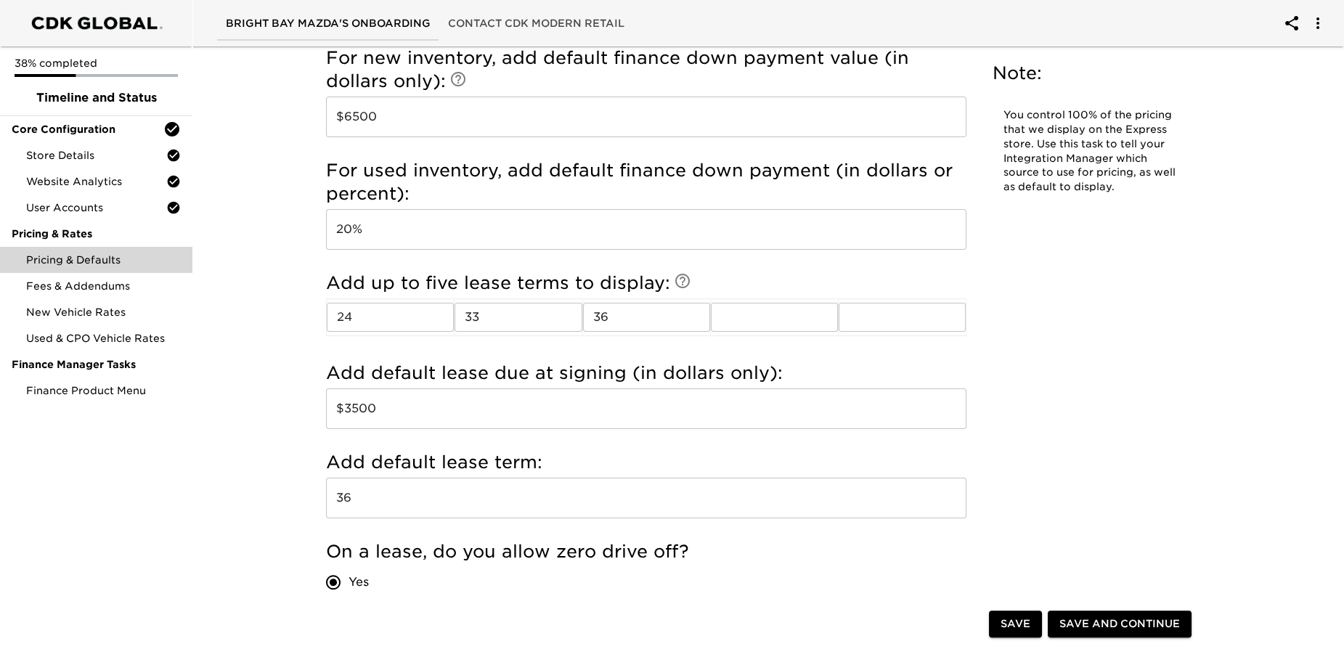
scroll to position [1453, 0]
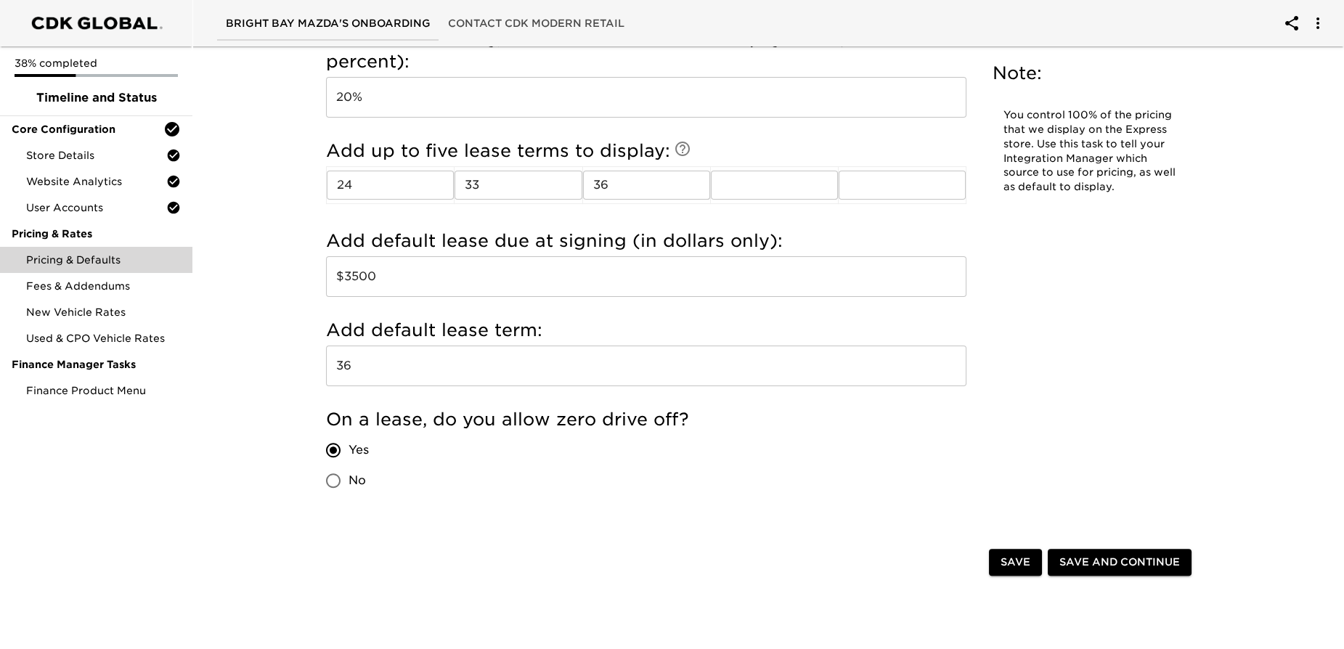
click at [1108, 553] on span "Save and Continue" at bounding box center [1120, 562] width 121 height 18
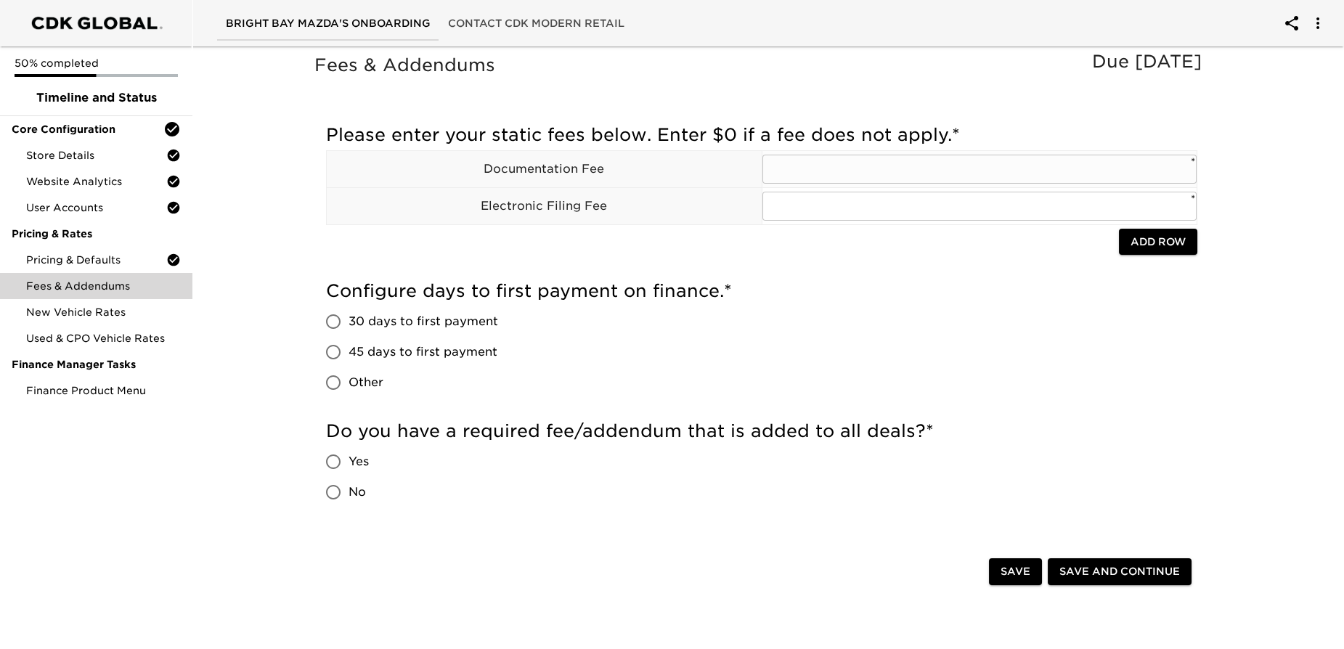
click at [794, 173] on input "text" at bounding box center [980, 169] width 435 height 29
type input "175"
click at [805, 304] on div "Configure days to first payment on finance. * 30 days to first payment 45 days …" at bounding box center [762, 339] width 872 height 118
click at [1147, 241] on span "Add Row" at bounding box center [1158, 242] width 55 height 18
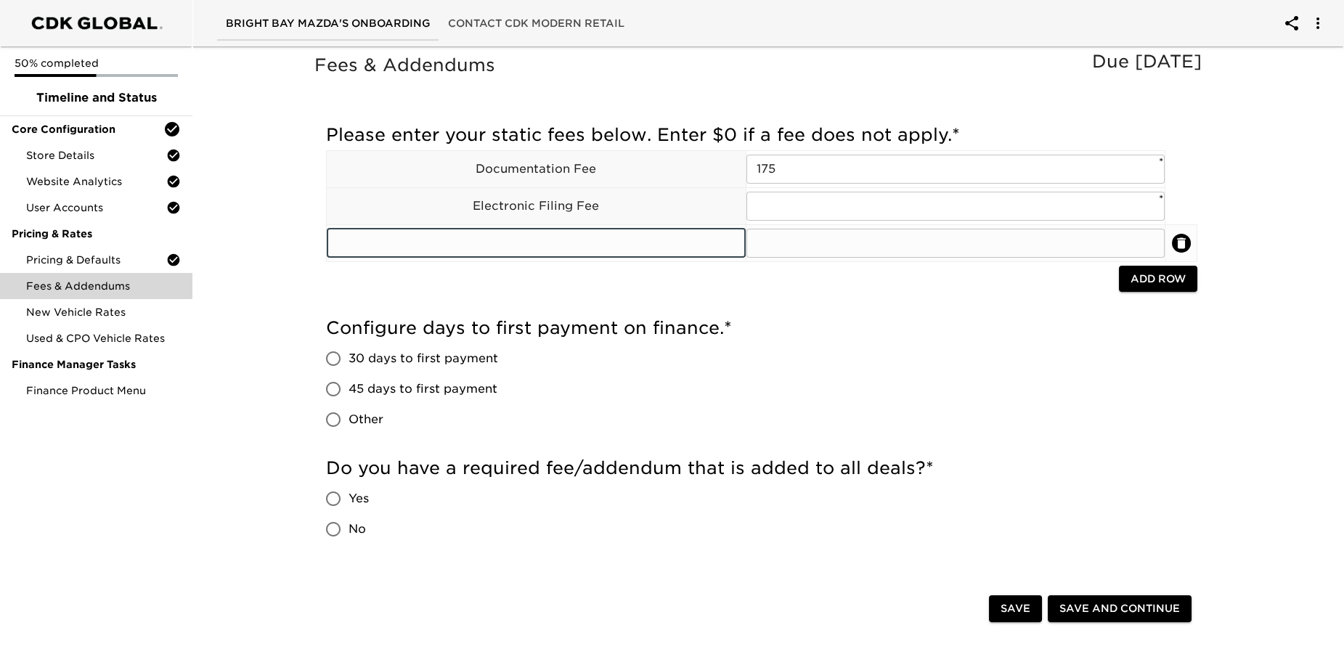
click at [578, 241] on input "text" at bounding box center [536, 243] width 419 height 29
type input "USED CAR PREP FEE"
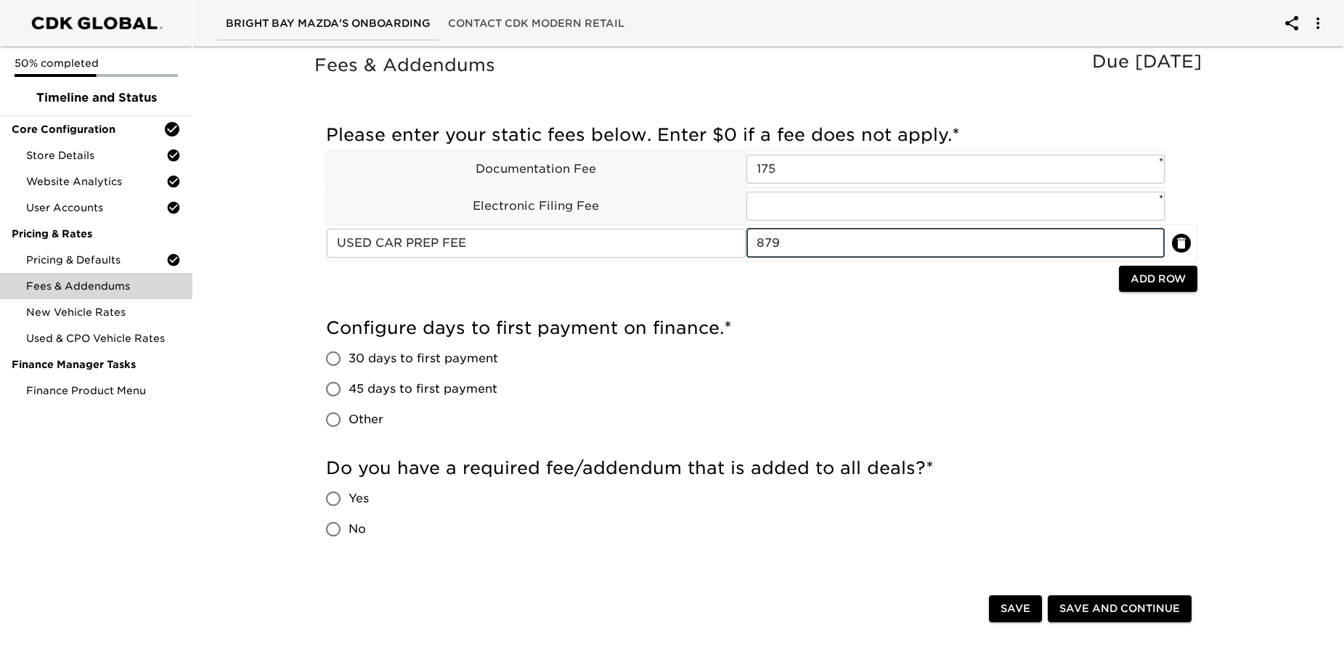
type input "879"
click at [468, 286] on div at bounding box center [722, 281] width 793 height 30
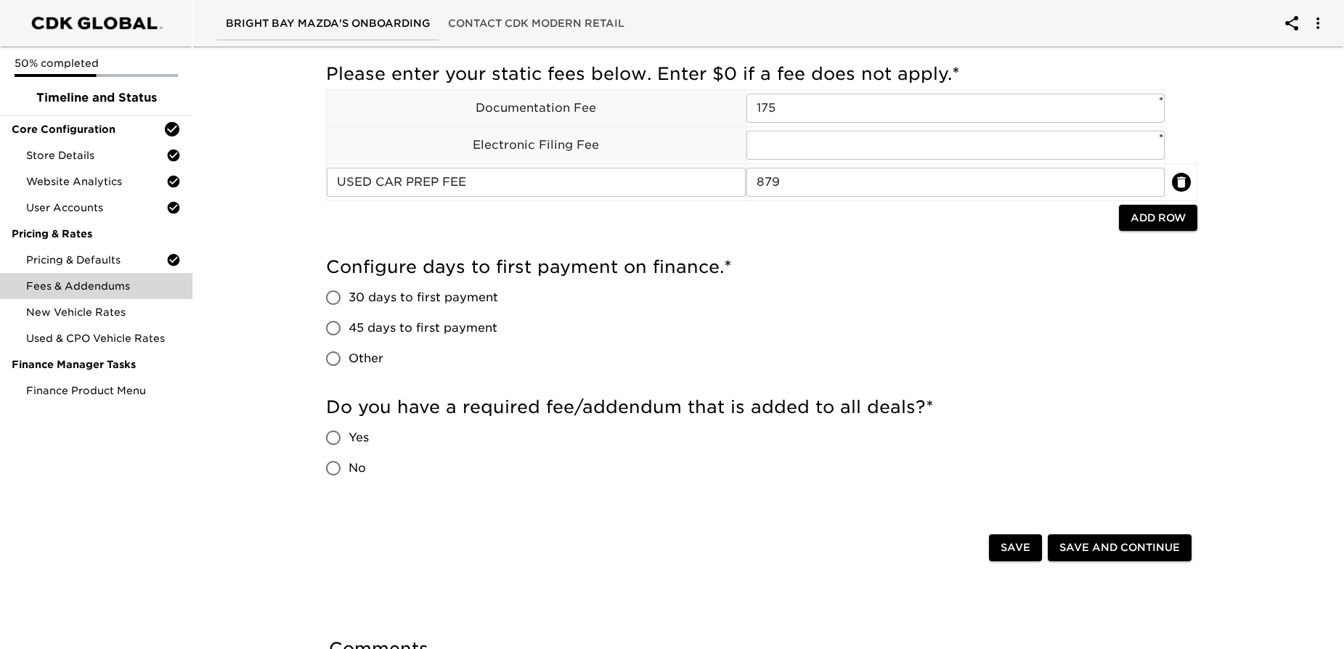
scroll to position [131, 0]
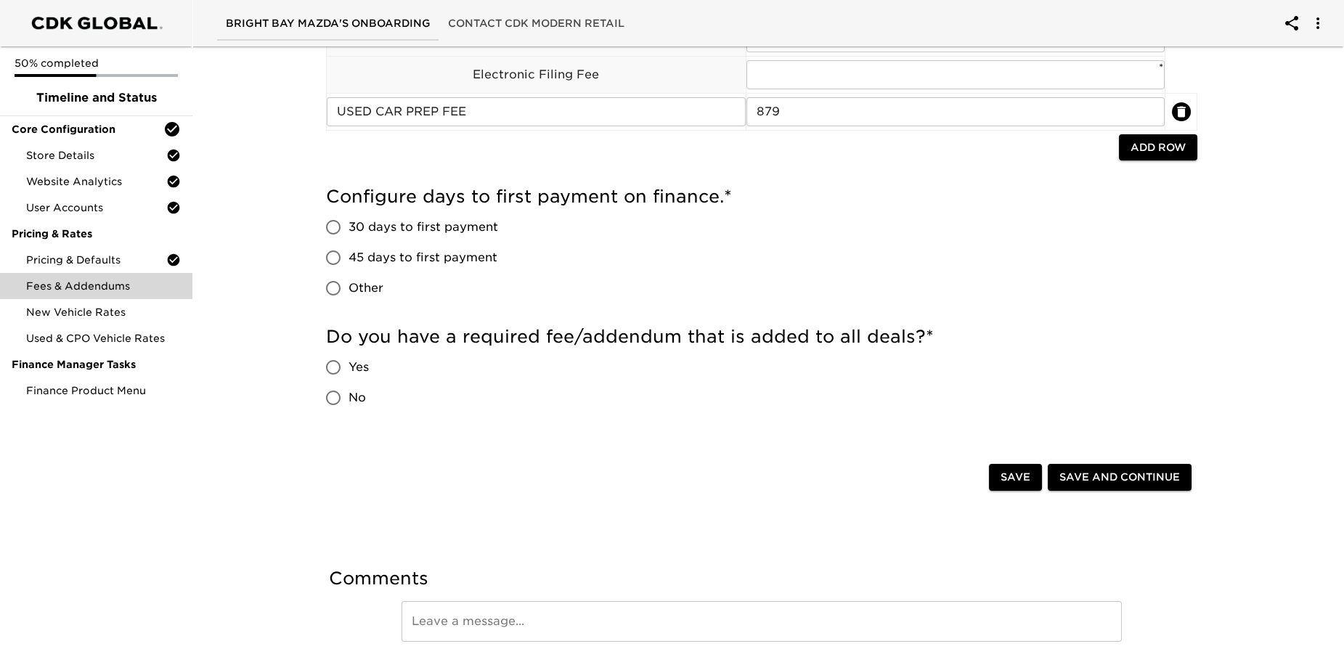
click at [331, 256] on input "45 days to first payment" at bounding box center [333, 258] width 31 height 31
radio input "true"
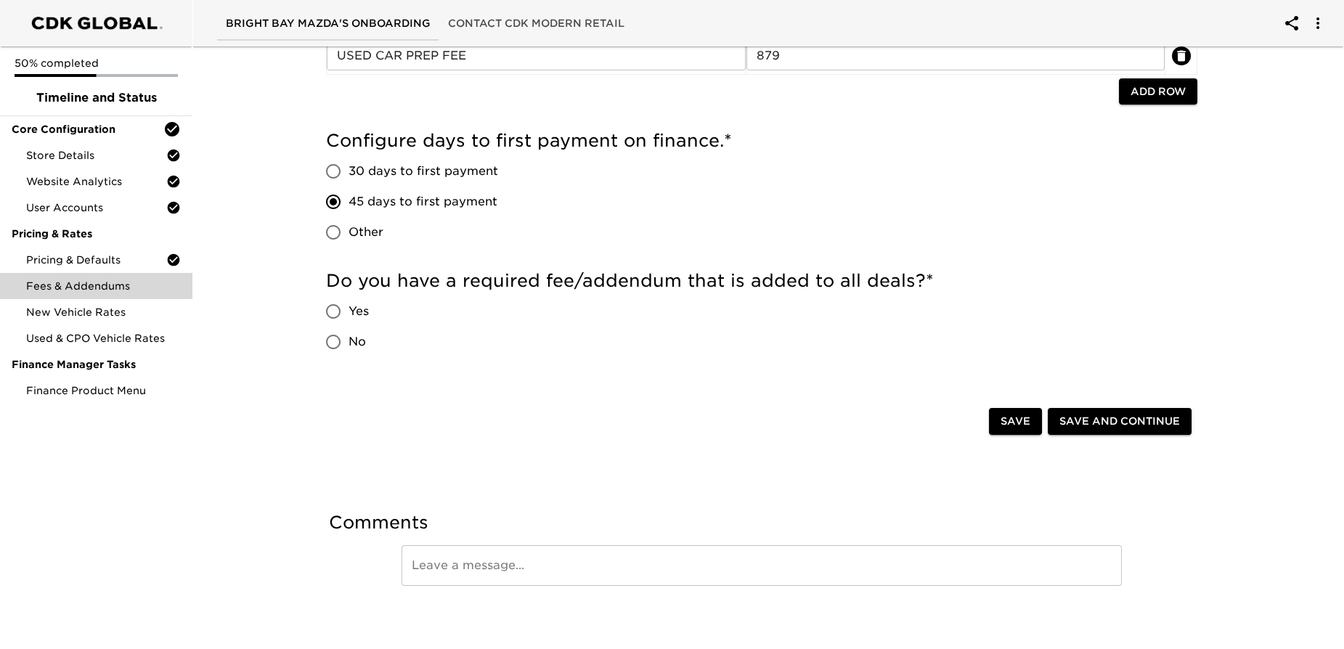
scroll to position [192, 0]
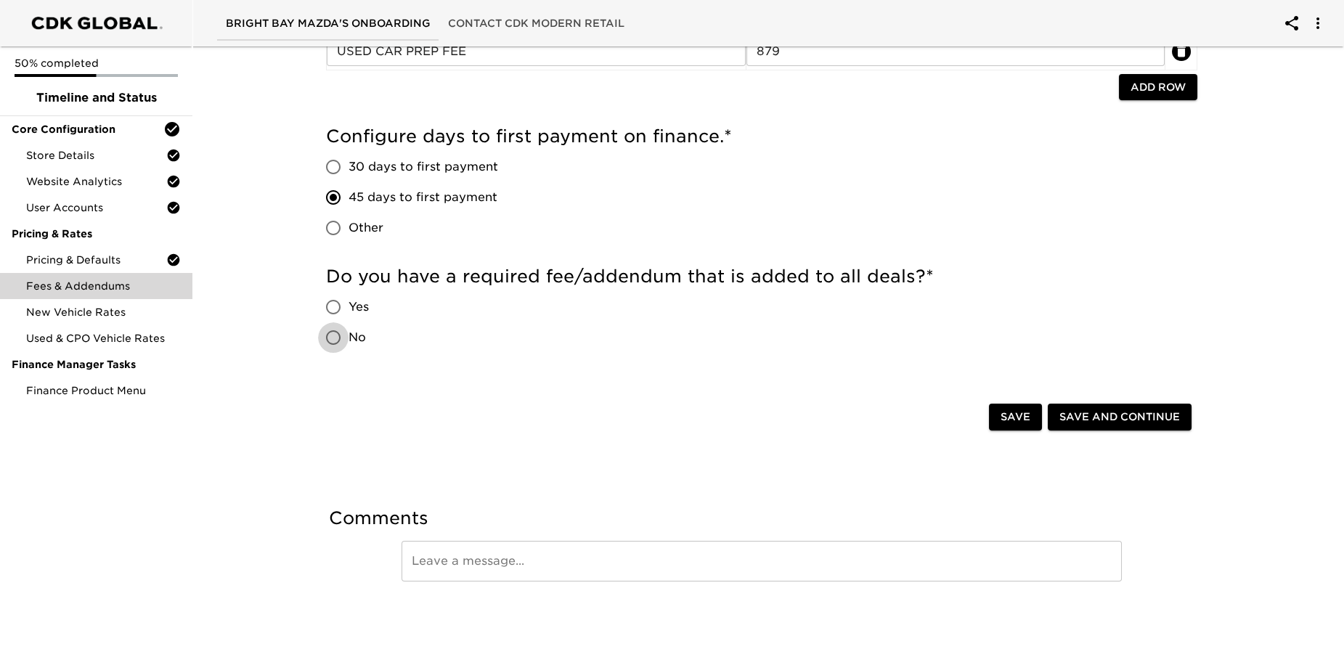
click at [332, 336] on input "No" at bounding box center [333, 338] width 31 height 31
radio input "true"
click at [1140, 412] on span "Save and Continue" at bounding box center [1120, 417] width 121 height 18
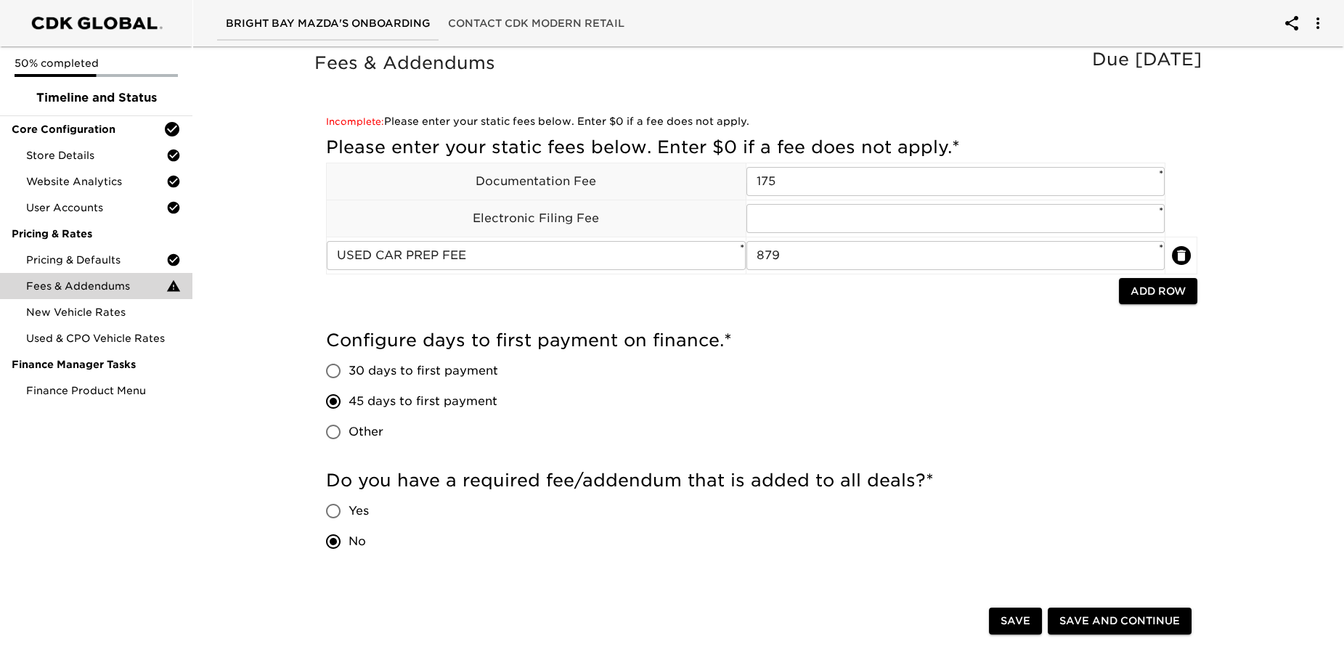
scroll to position [0, 0]
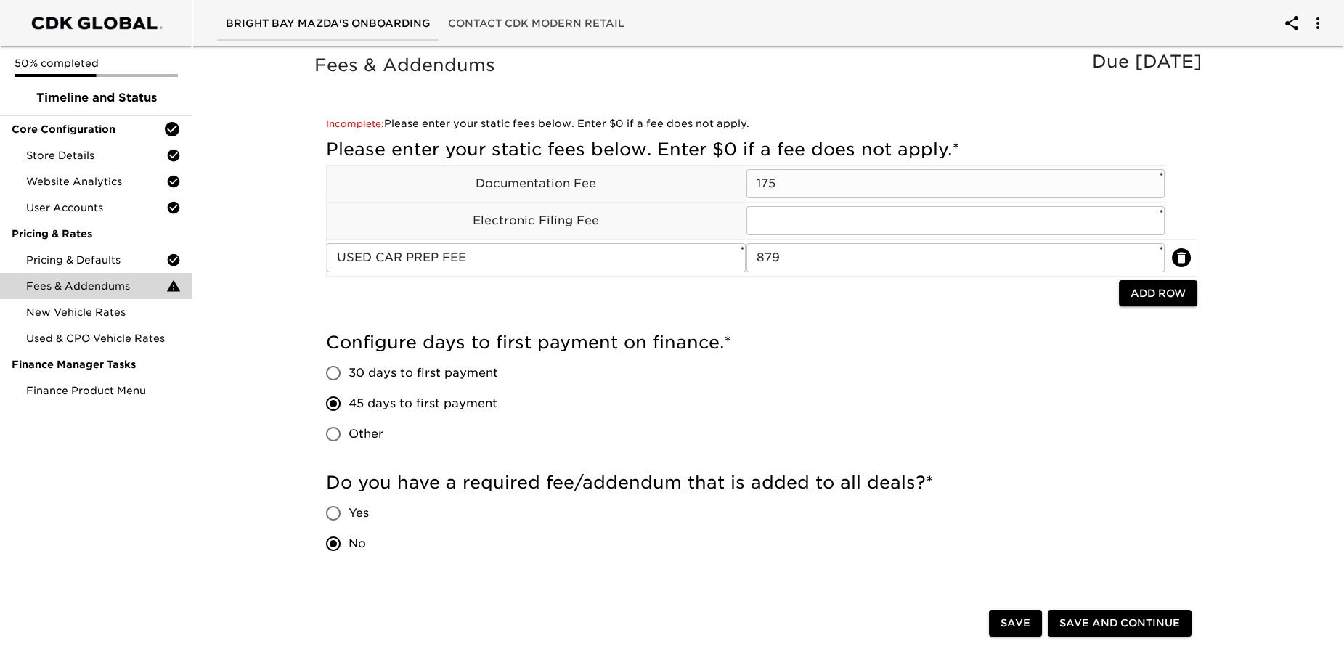
click at [757, 187] on input "175" at bounding box center [956, 183] width 419 height 29
type input "$175"
click at [753, 255] on input "879" at bounding box center [956, 257] width 419 height 29
type input "$879"
click at [848, 348] on h5 "Configure days to first payment on finance. *" at bounding box center [762, 342] width 872 height 23
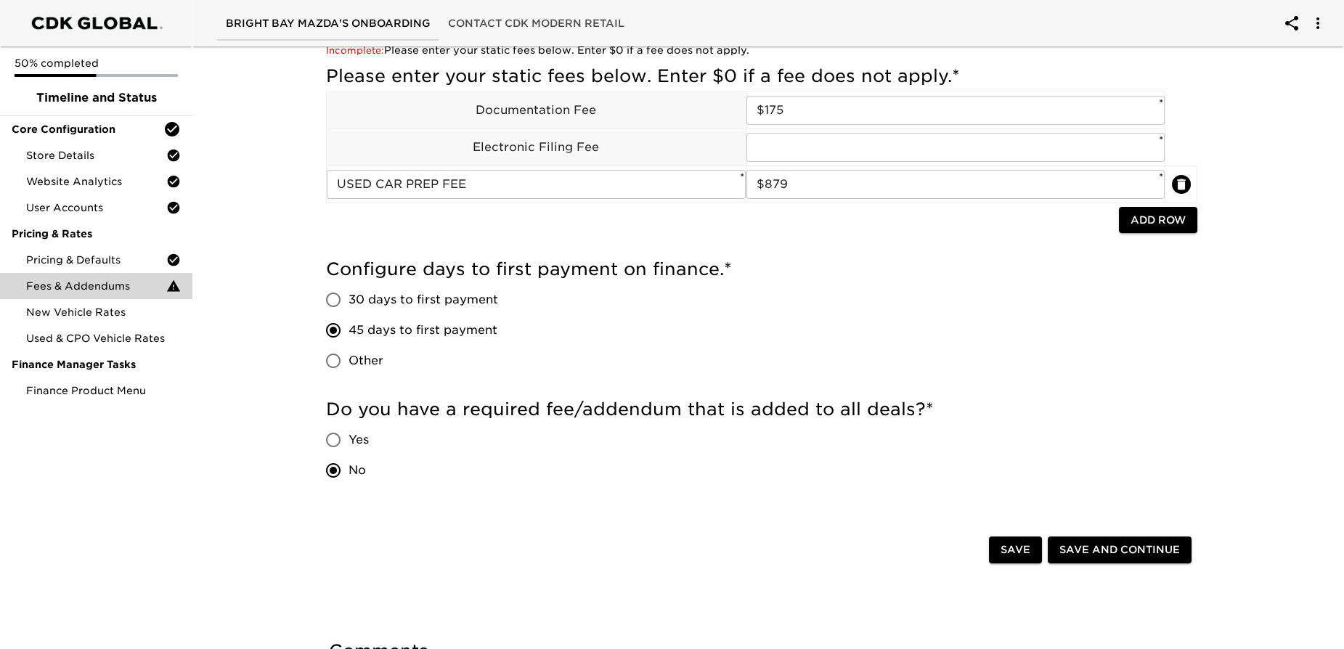
scroll to position [206, 0]
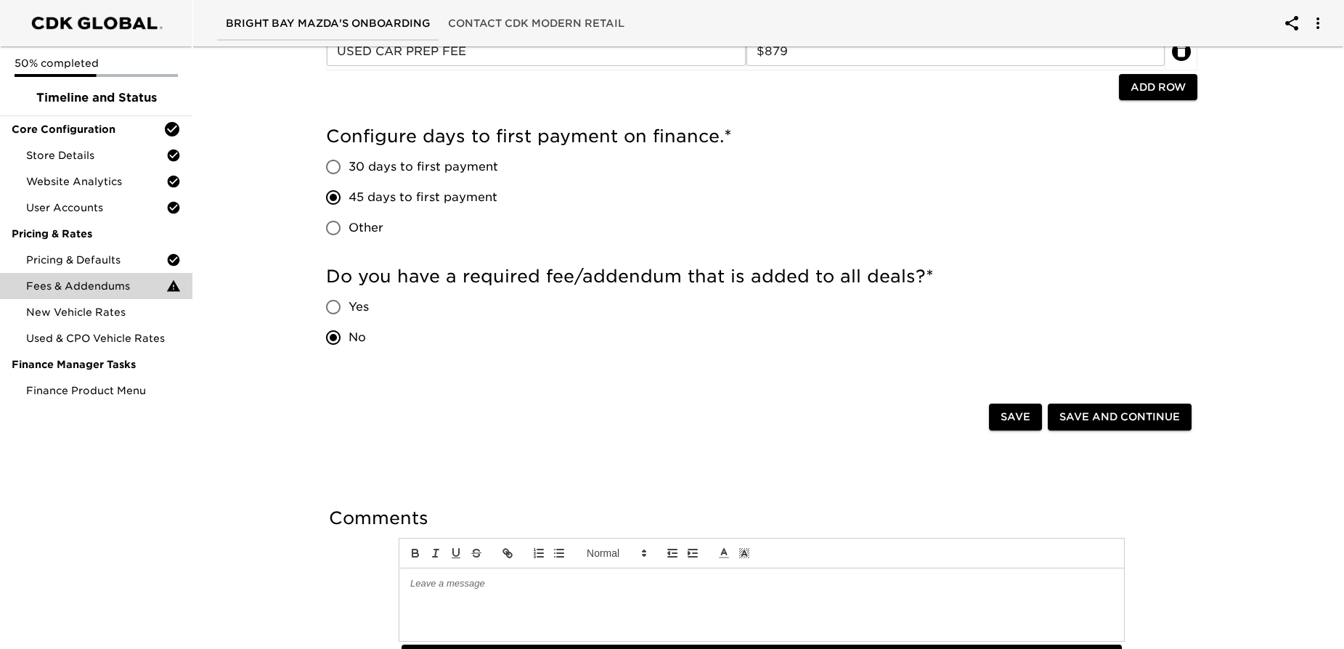
click at [1090, 412] on span "Save and Continue" at bounding box center [1120, 417] width 121 height 18
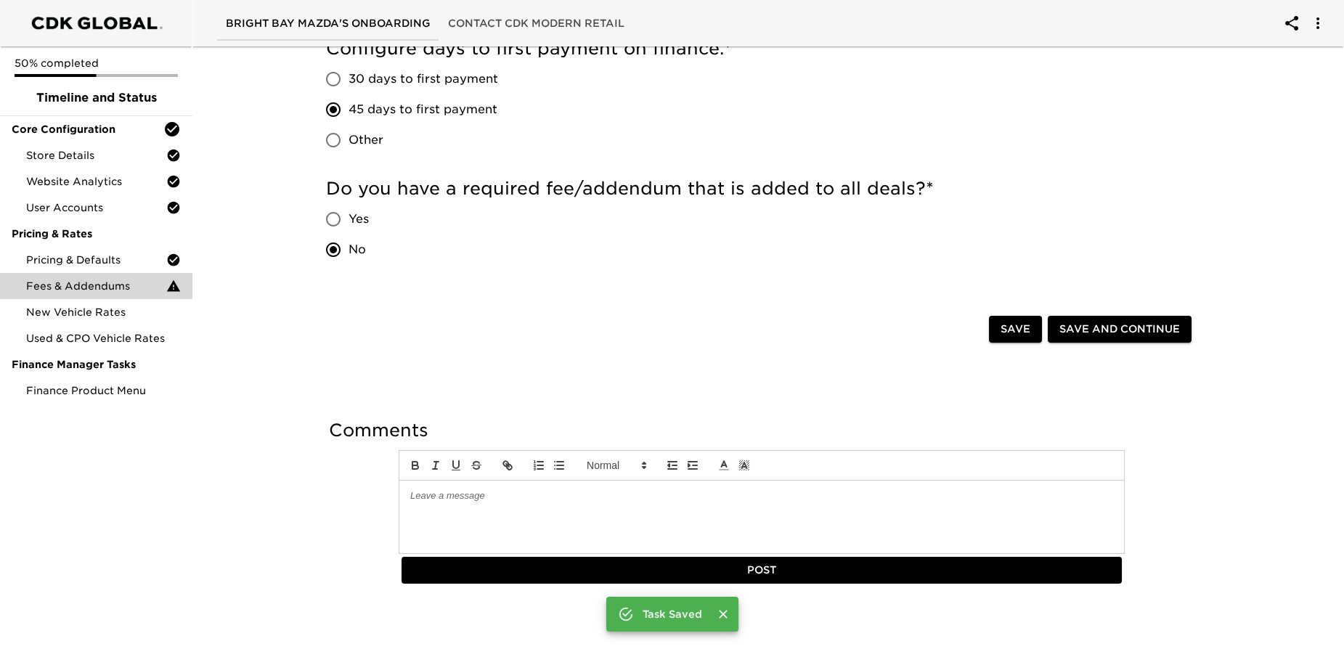
scroll to position [296, 0]
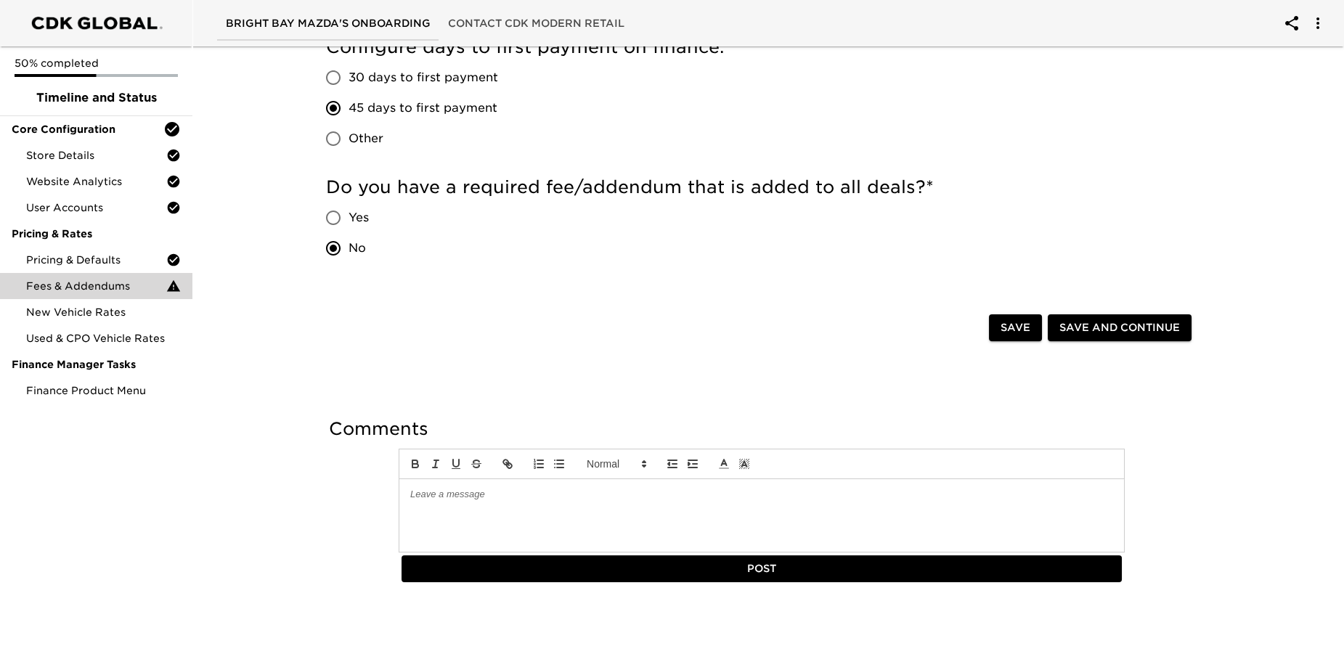
click at [1103, 328] on span "Save and Continue" at bounding box center [1120, 328] width 121 height 18
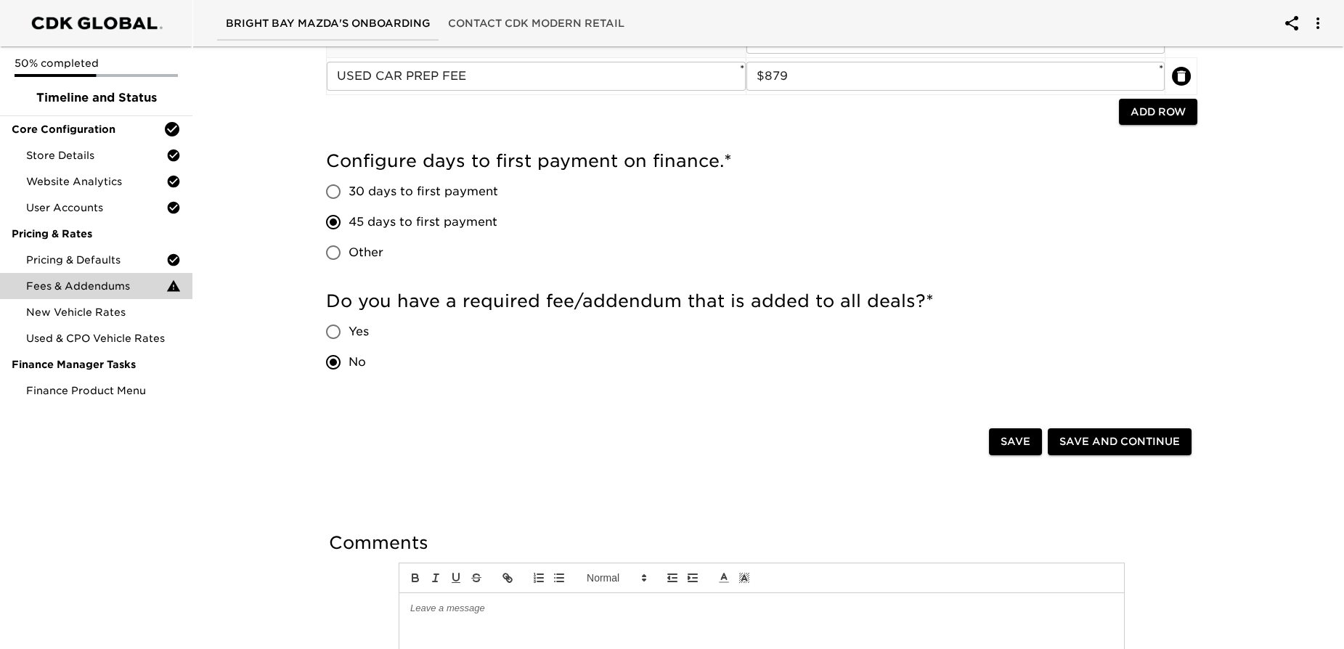
scroll to position [0, 0]
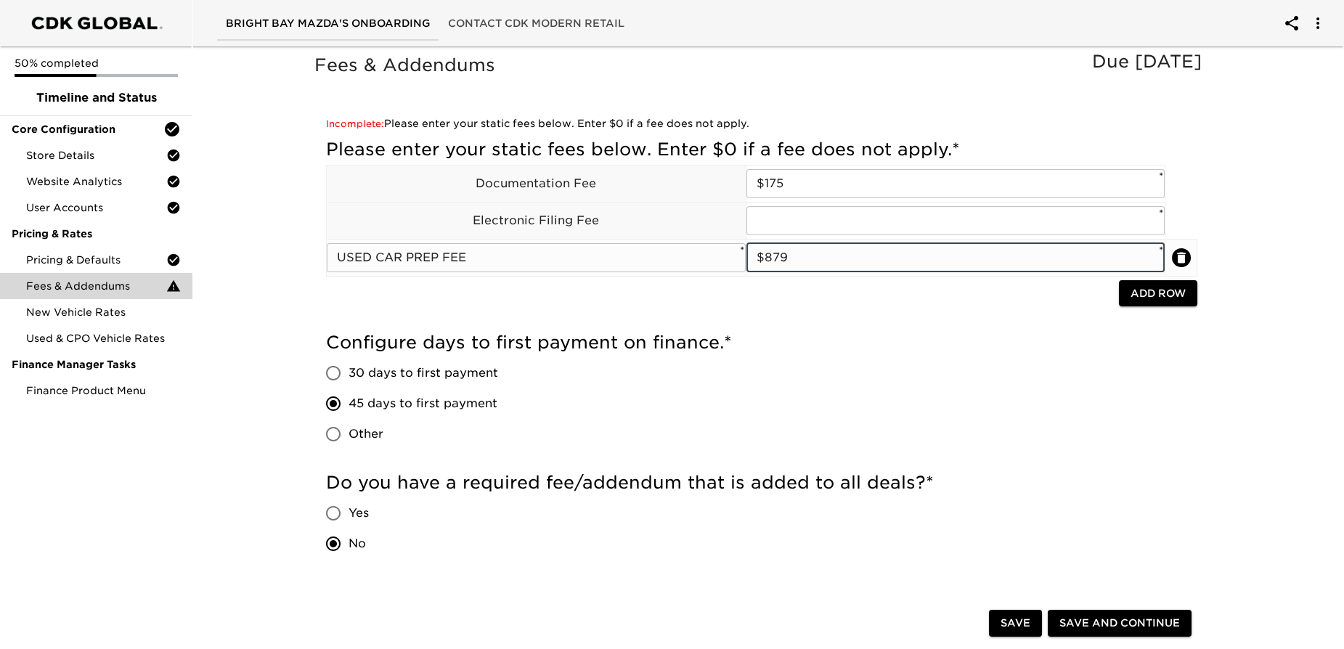
drag, startPoint x: 766, startPoint y: 256, endPoint x: 738, endPoint y: 261, distance: 28.1
click at [738, 261] on tr "USED CAR PREP FEE ​ * $879 ​ *" at bounding box center [762, 257] width 871 height 37
click at [776, 317] on div "Please enter your static fees below. Enter $0 if a fee does not apply. * Docume…" at bounding box center [762, 227] width 872 height 193
drag, startPoint x: 814, startPoint y: 254, endPoint x: 664, endPoint y: 254, distance: 149.6
click at [664, 254] on tr "USED CAR PREP FEE ​ * $879 ​ *" at bounding box center [762, 257] width 871 height 37
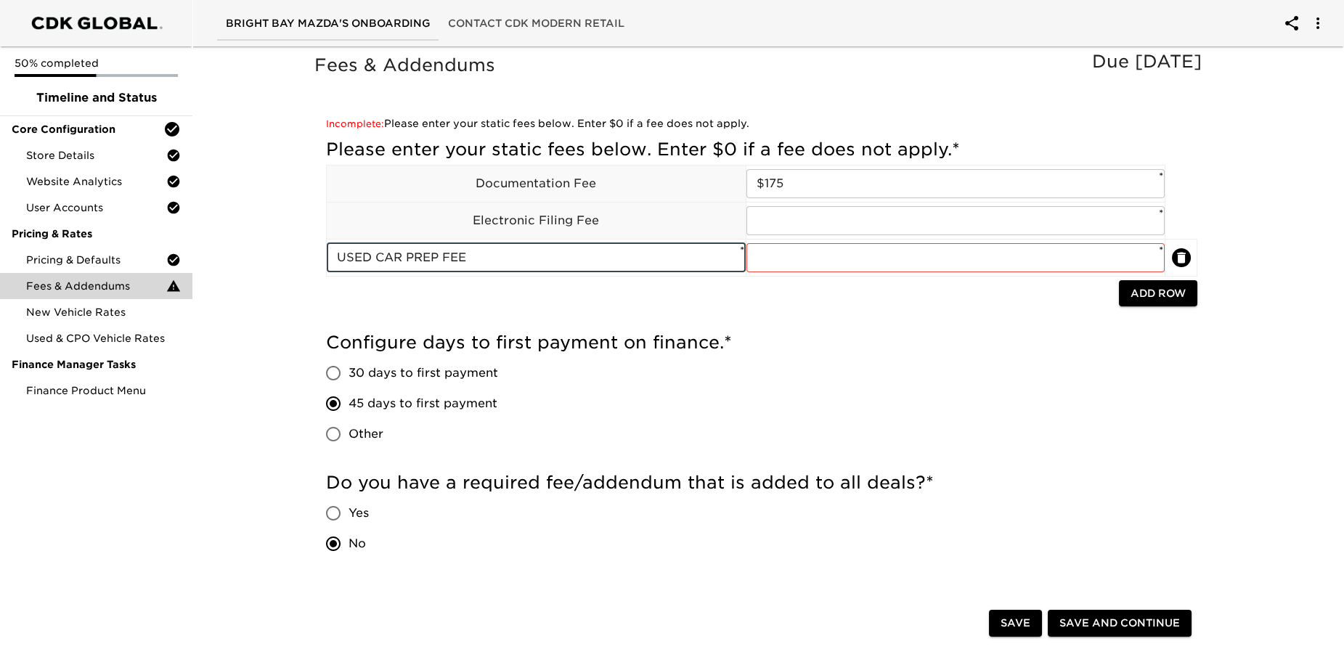
drag, startPoint x: 520, startPoint y: 261, endPoint x: 233, endPoint y: 254, distance: 287.0
click at [233, 254] on div "Fees & Addendums Due [DATE] Incomplete: Please enter your static fees below. En…" at bounding box center [762, 494] width 1158 height 906
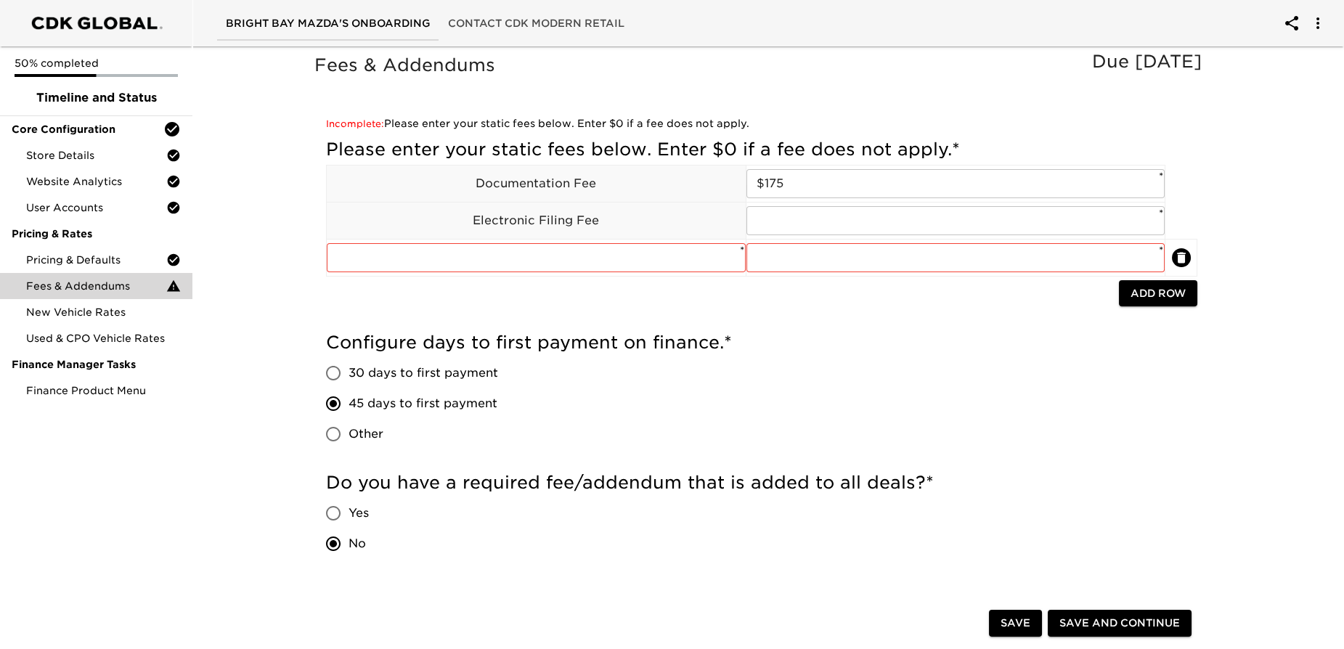
click at [433, 311] on div "Please enter your static fees below. Enter $0 if a fee does not apply. * Docume…" at bounding box center [762, 227] width 872 height 193
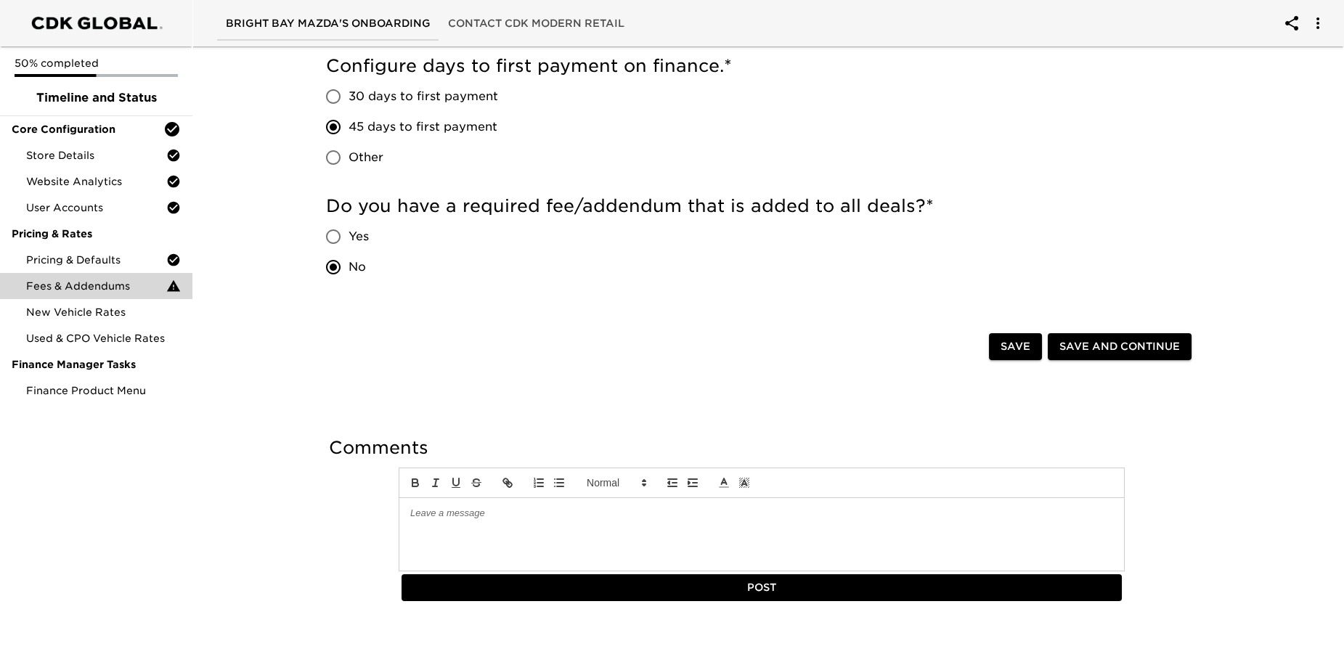
scroll to position [296, 0]
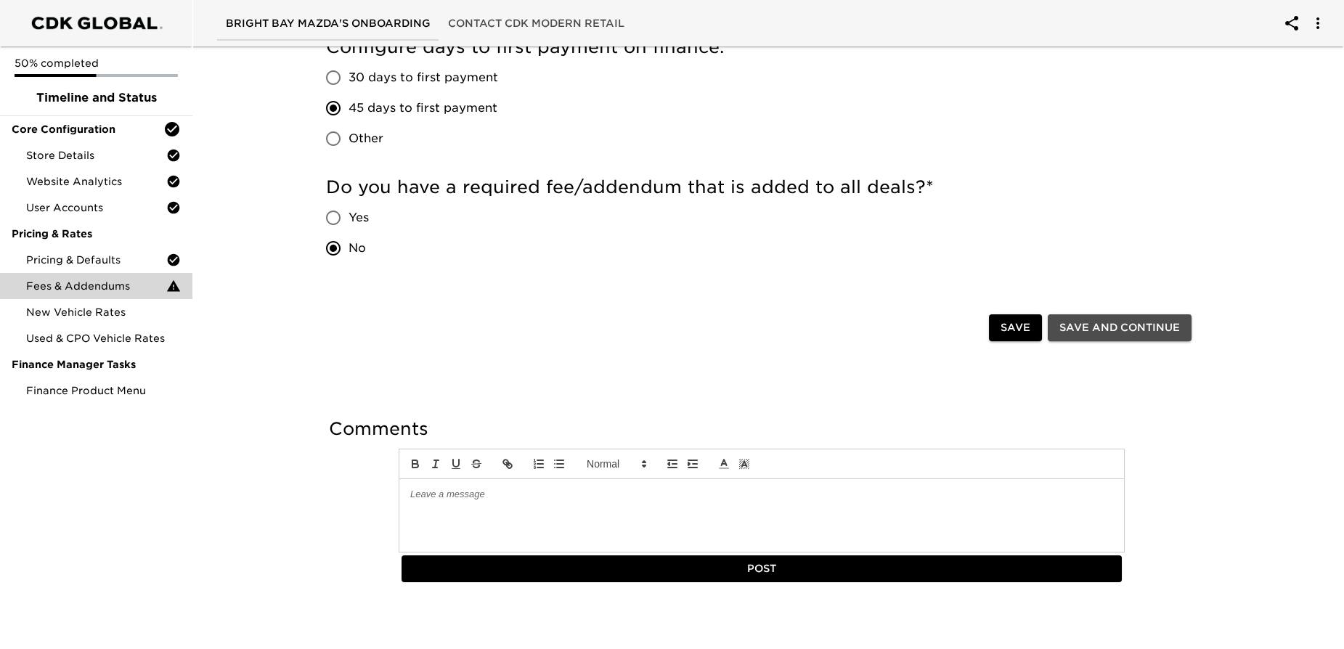
click at [1132, 328] on span "Save and Continue" at bounding box center [1120, 328] width 121 height 18
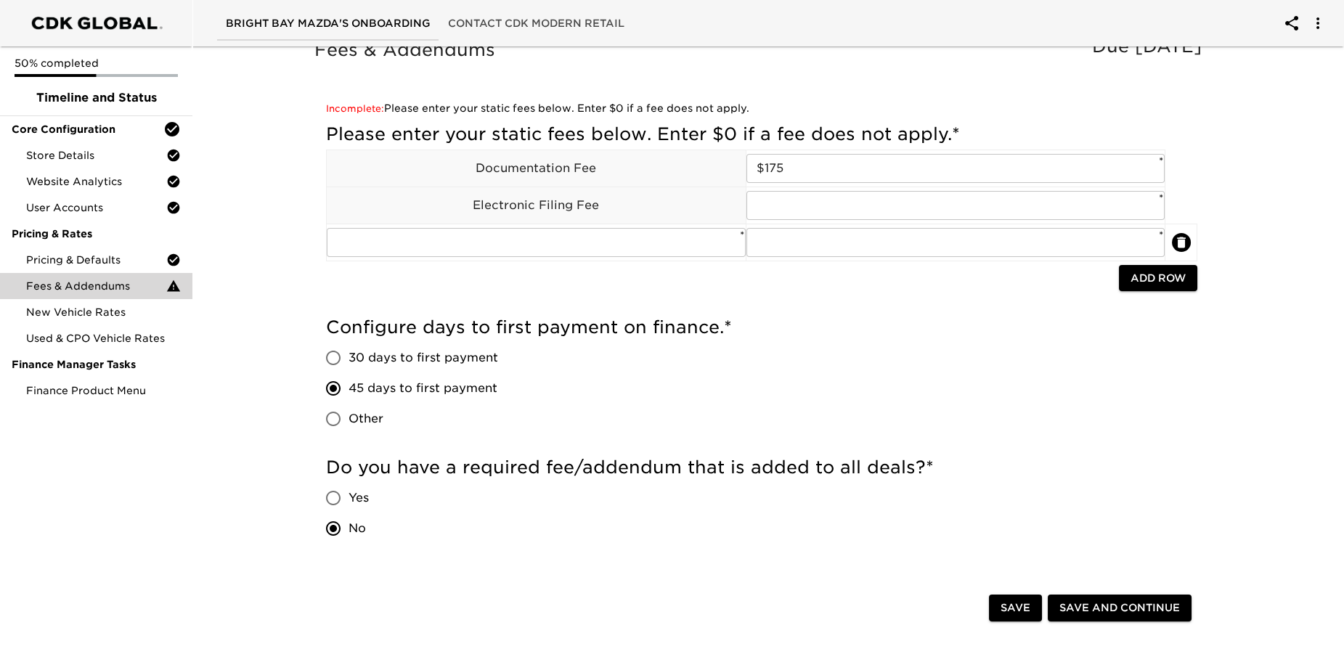
scroll to position [0, 0]
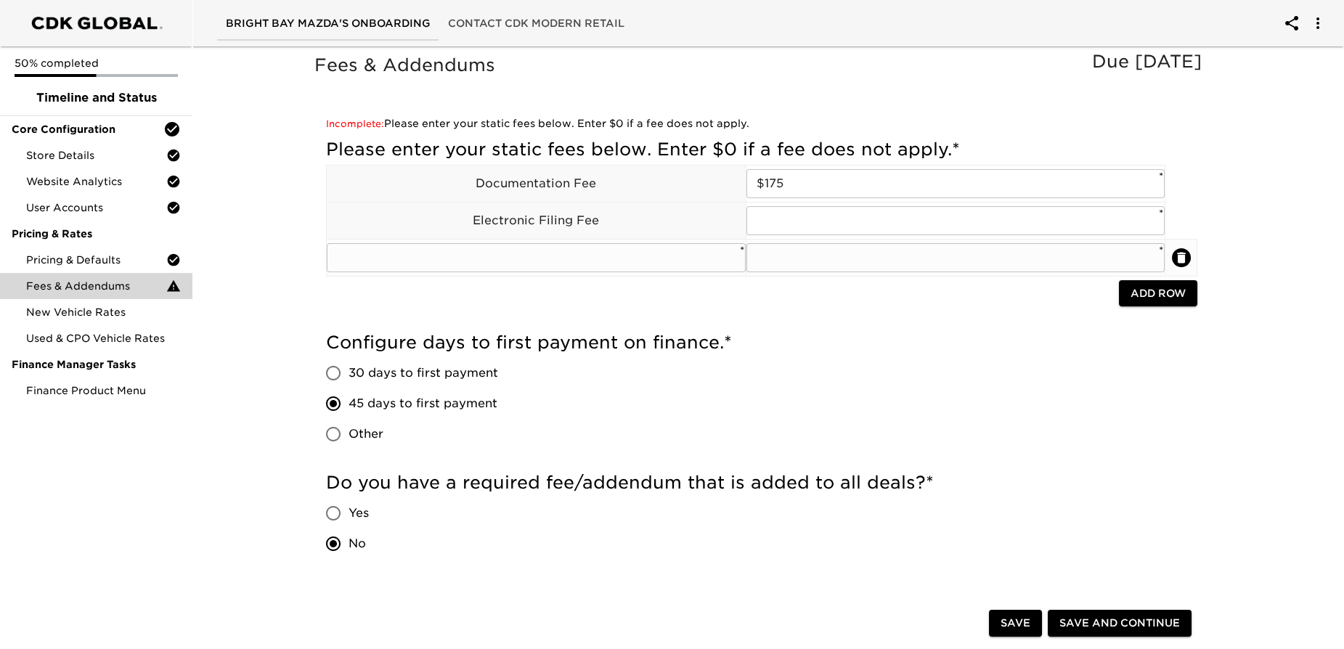
click at [1189, 256] on button "delete" at bounding box center [1181, 257] width 19 height 19
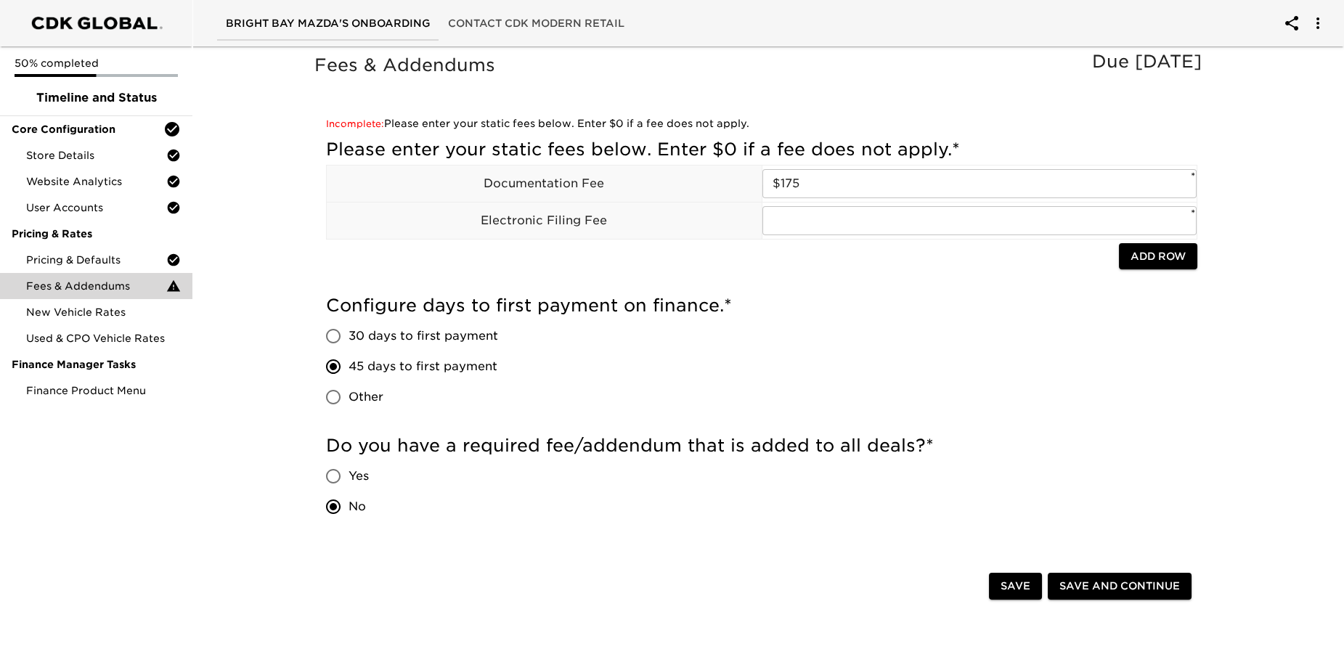
click at [1137, 575] on button "Save and Continue" at bounding box center [1120, 586] width 144 height 27
click at [835, 218] on input "text" at bounding box center [980, 220] width 435 height 29
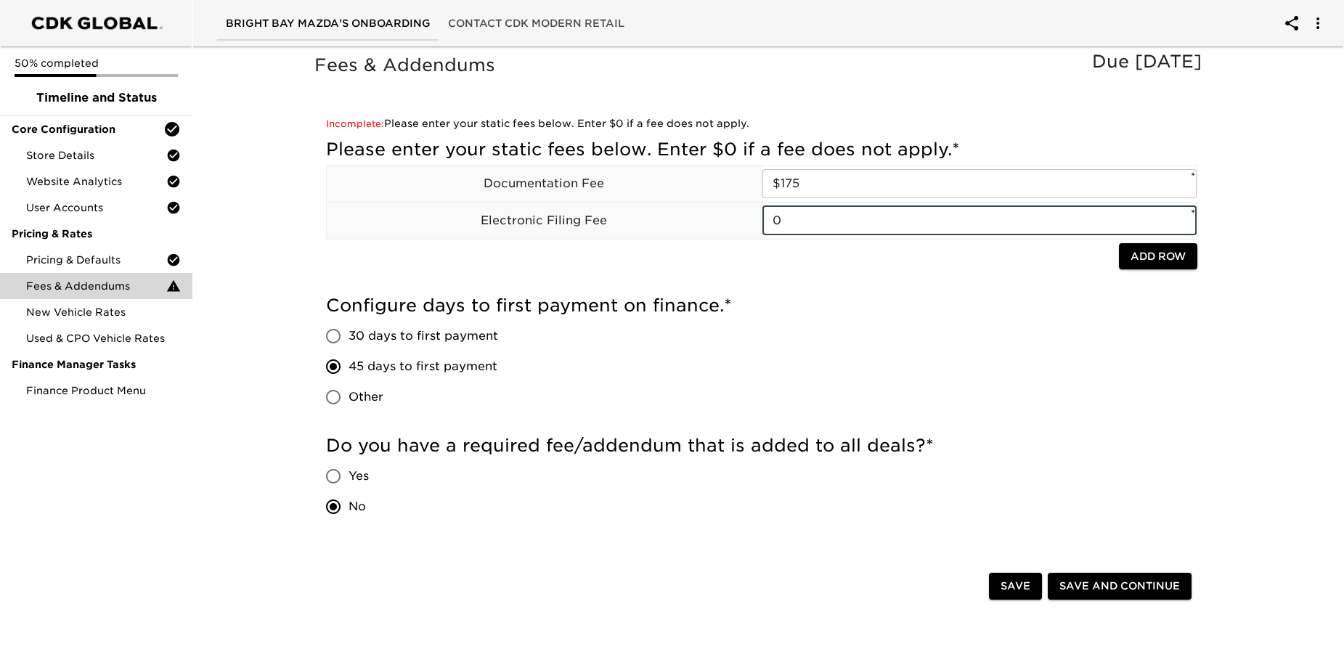
type input "0"
drag, startPoint x: 795, startPoint y: 291, endPoint x: 864, endPoint y: 286, distance: 68.5
click at [798, 291] on div "Configure days to first payment on finance. * 30 days to first payment 45 days …" at bounding box center [762, 357] width 872 height 140
click at [1126, 259] on button "Add Row" at bounding box center [1158, 256] width 78 height 27
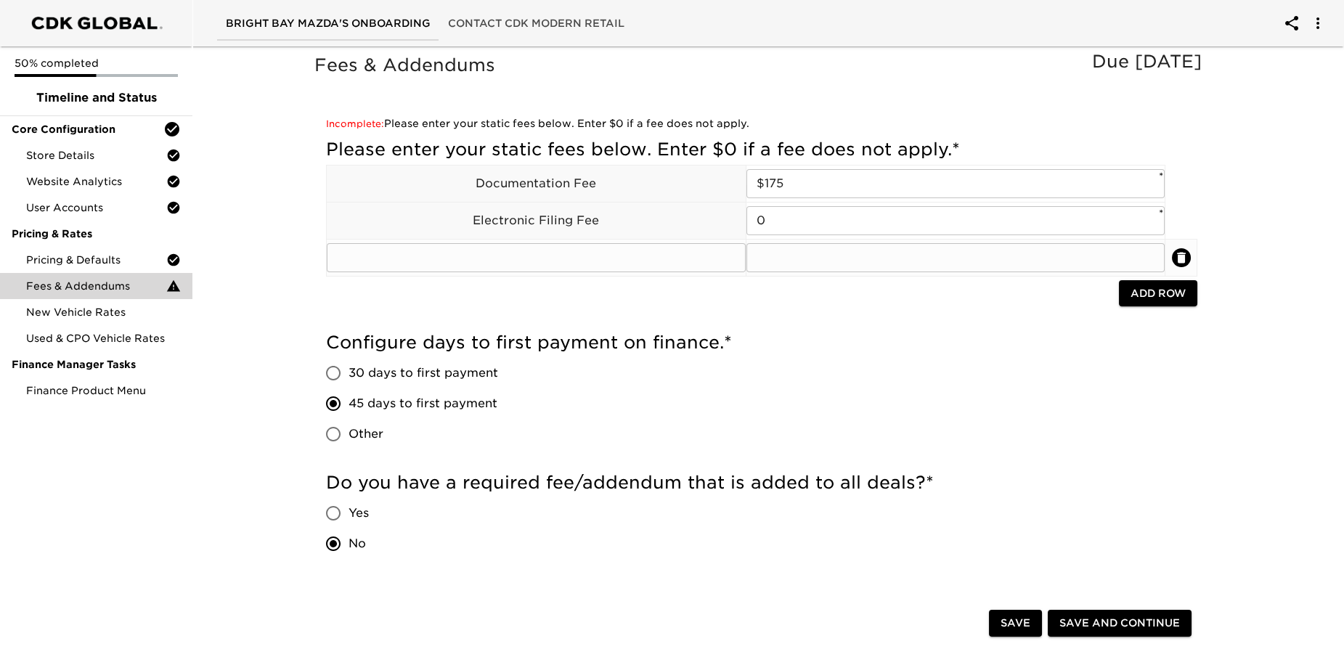
click at [644, 254] on input "text" at bounding box center [536, 257] width 419 height 29
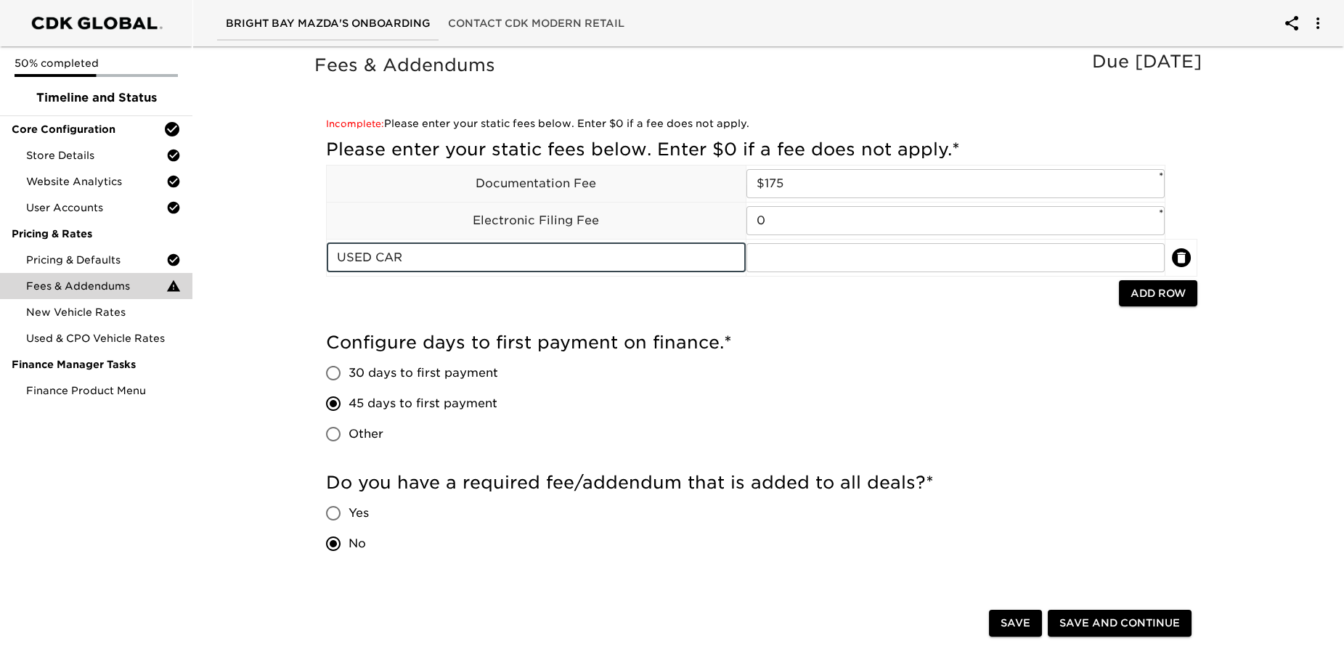
type input "USED CAR PREP FEE"
click at [776, 257] on input "text" at bounding box center [956, 257] width 419 height 29
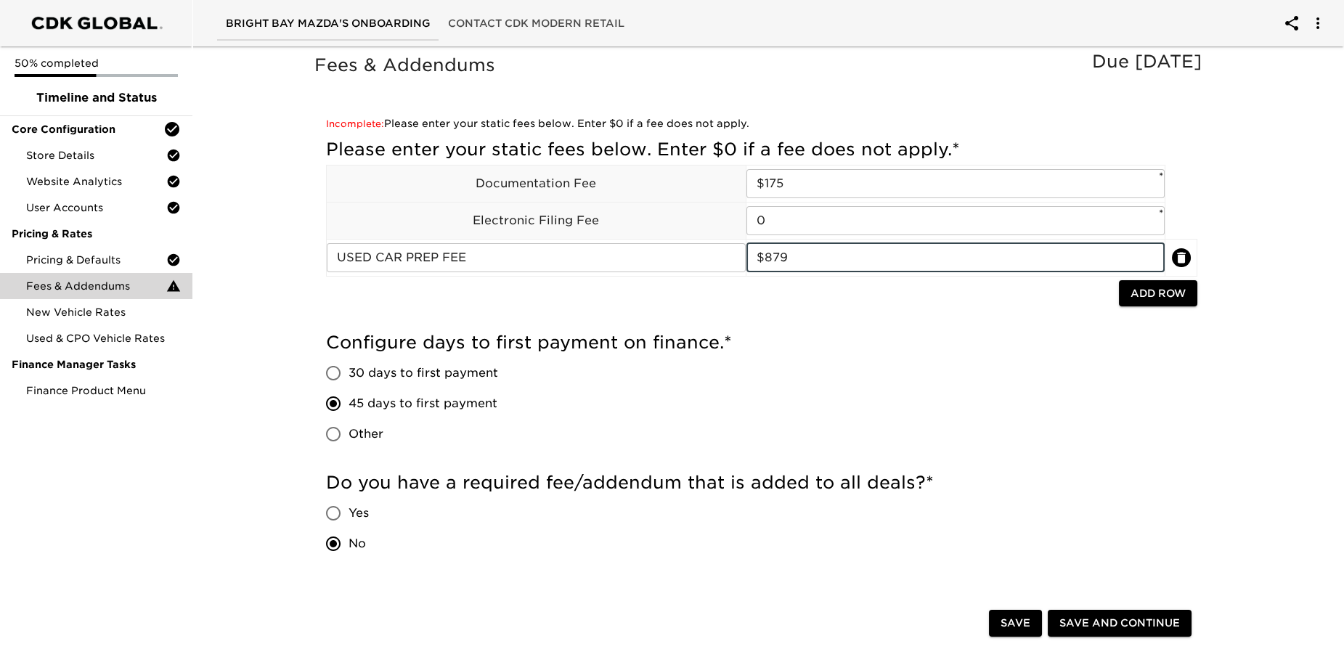
type input "$879"
click at [783, 296] on div at bounding box center [722, 295] width 793 height 30
click at [755, 222] on input "0" at bounding box center [956, 220] width 419 height 29
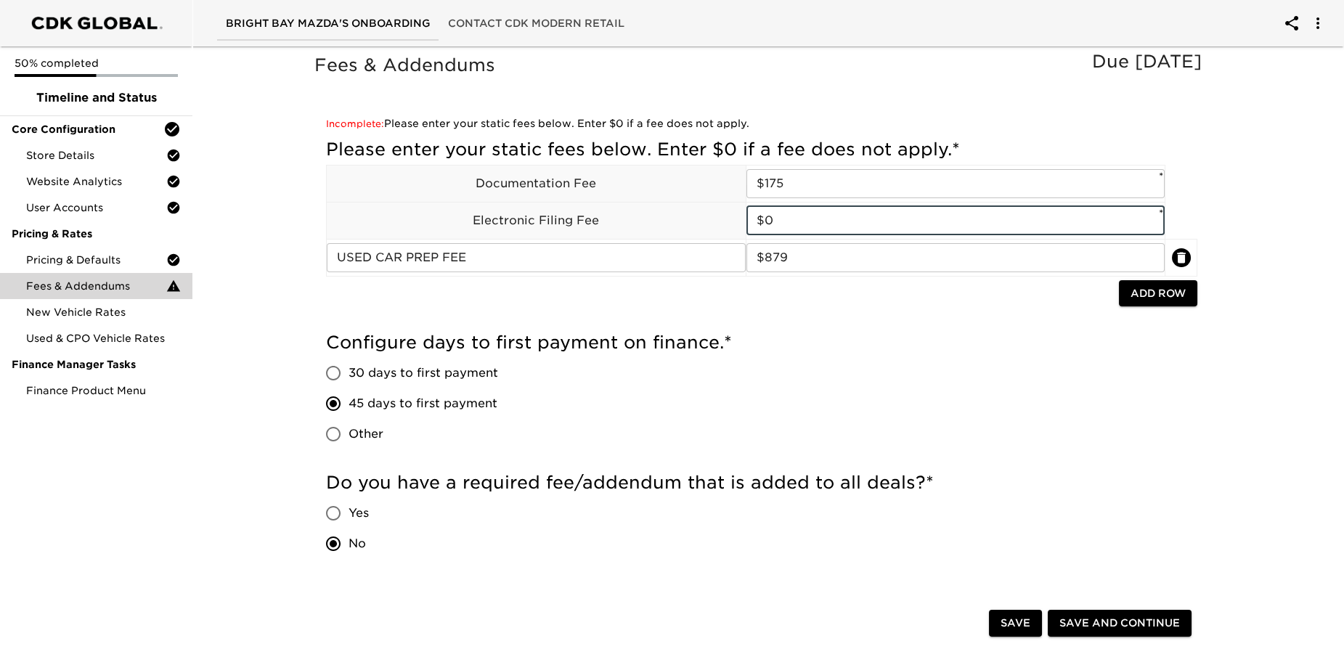
type input "$0"
click at [757, 302] on div at bounding box center [722, 295] width 793 height 30
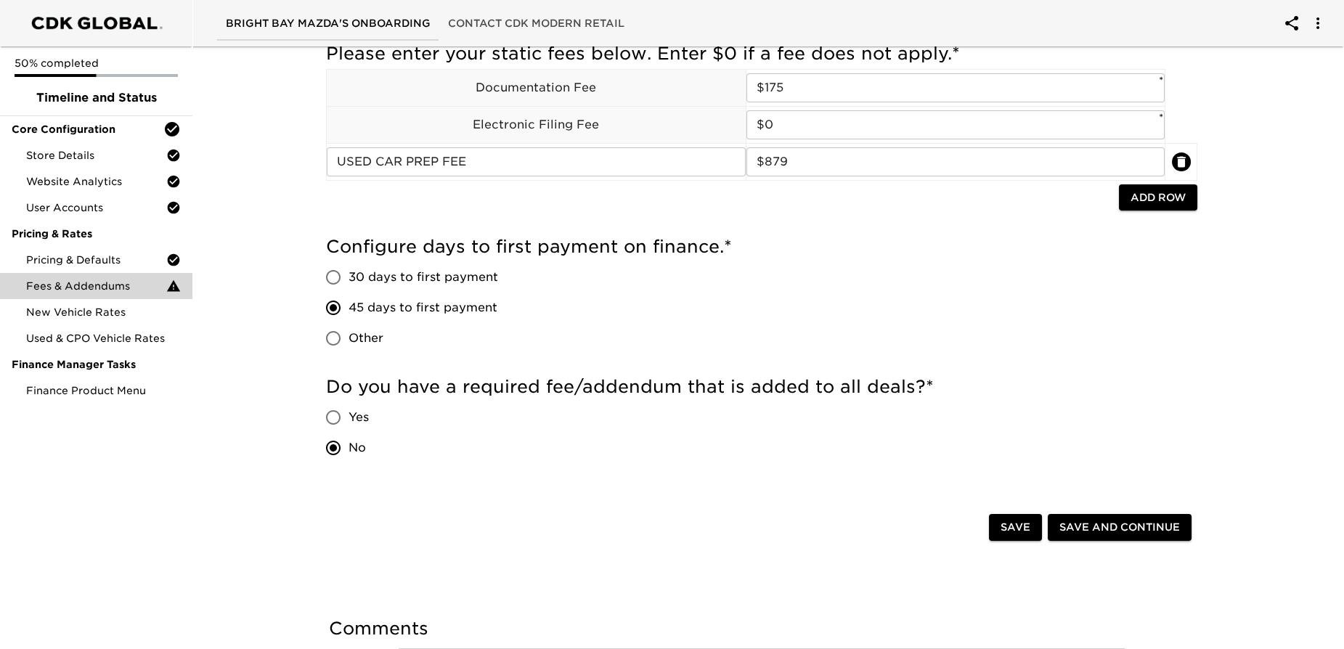
scroll to position [264, 0]
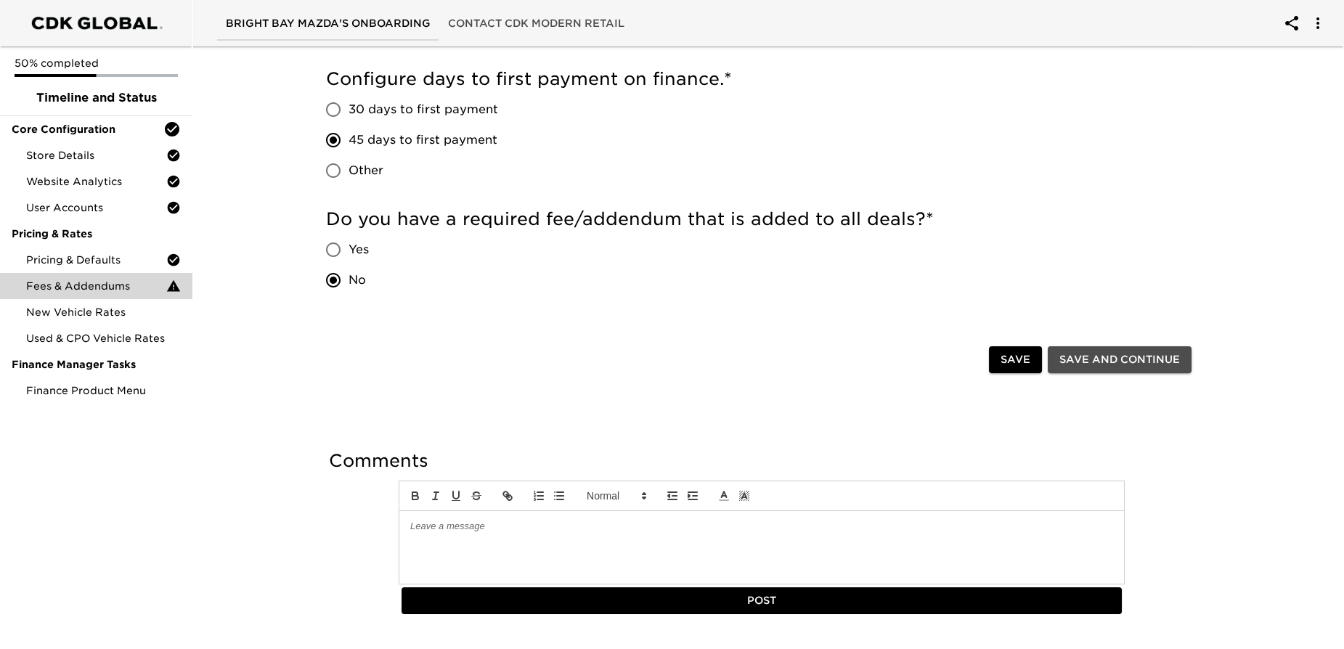
click at [1102, 358] on span "Save and Continue" at bounding box center [1120, 360] width 121 height 18
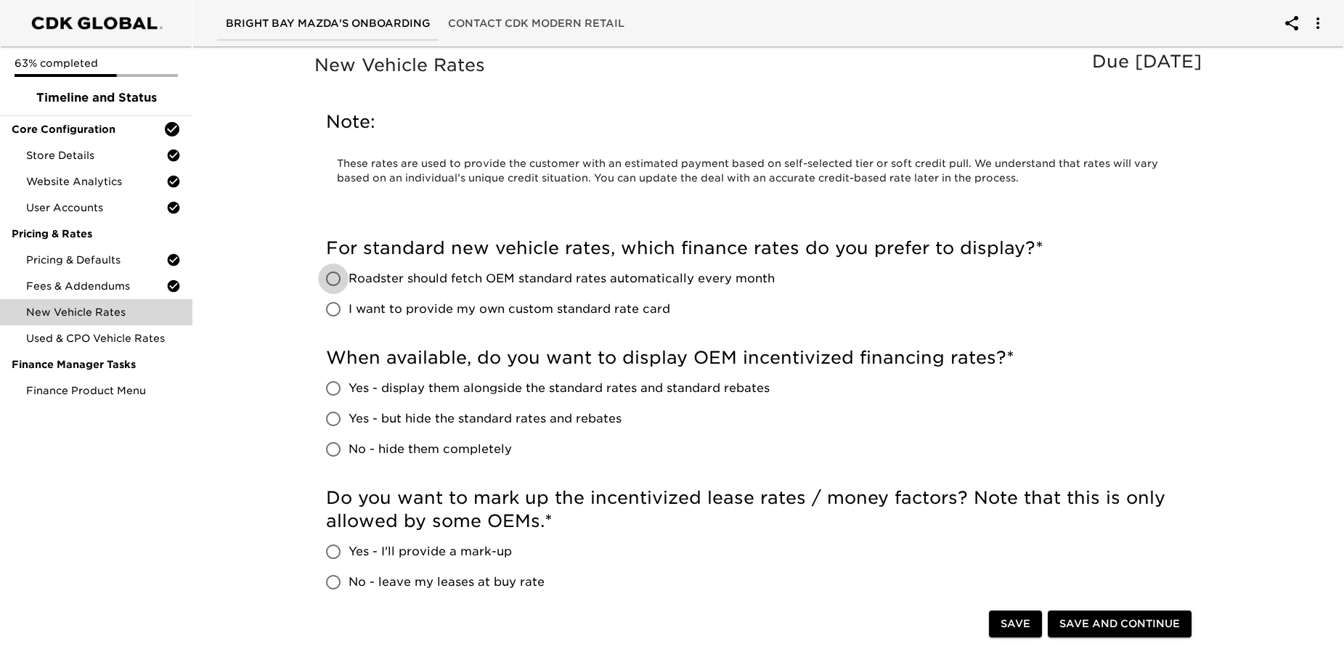
click at [327, 278] on input "Roadster should fetch OEM standard rates automatically every month" at bounding box center [333, 279] width 31 height 31
radio input "true"
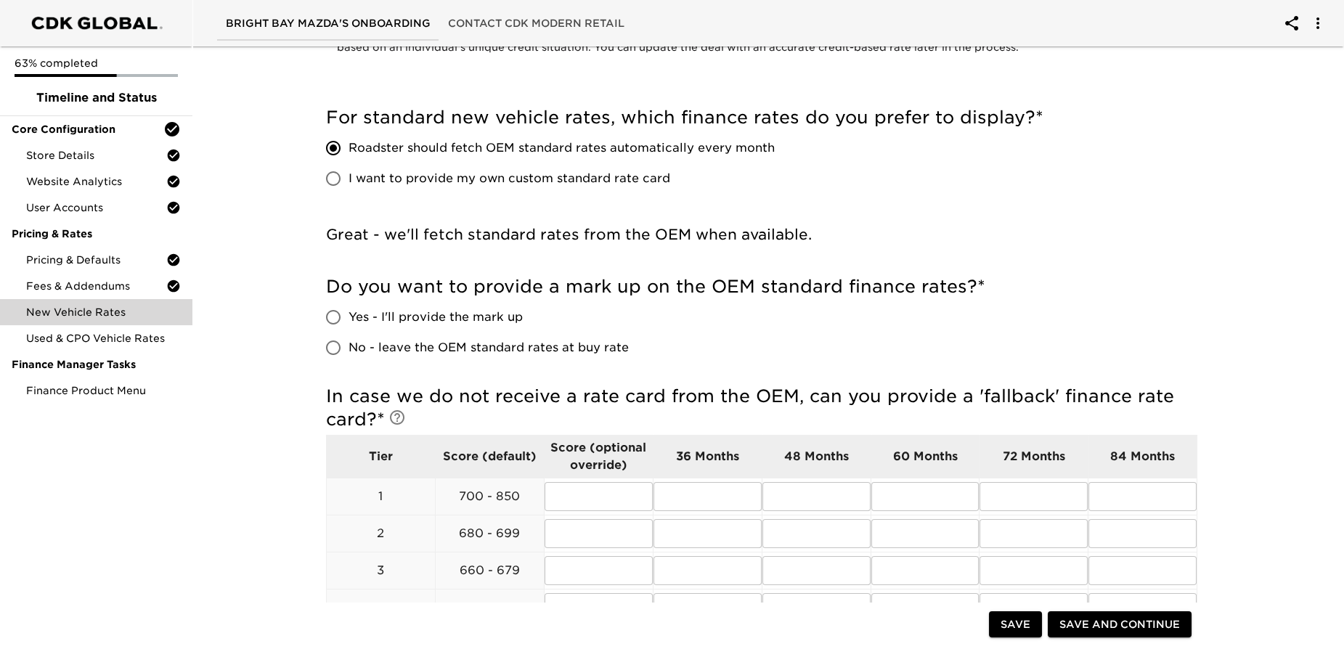
scroll to position [131, 0]
click at [335, 342] on input "No - leave the OEM standard rates at buy rate" at bounding box center [333, 347] width 31 height 31
radio input "true"
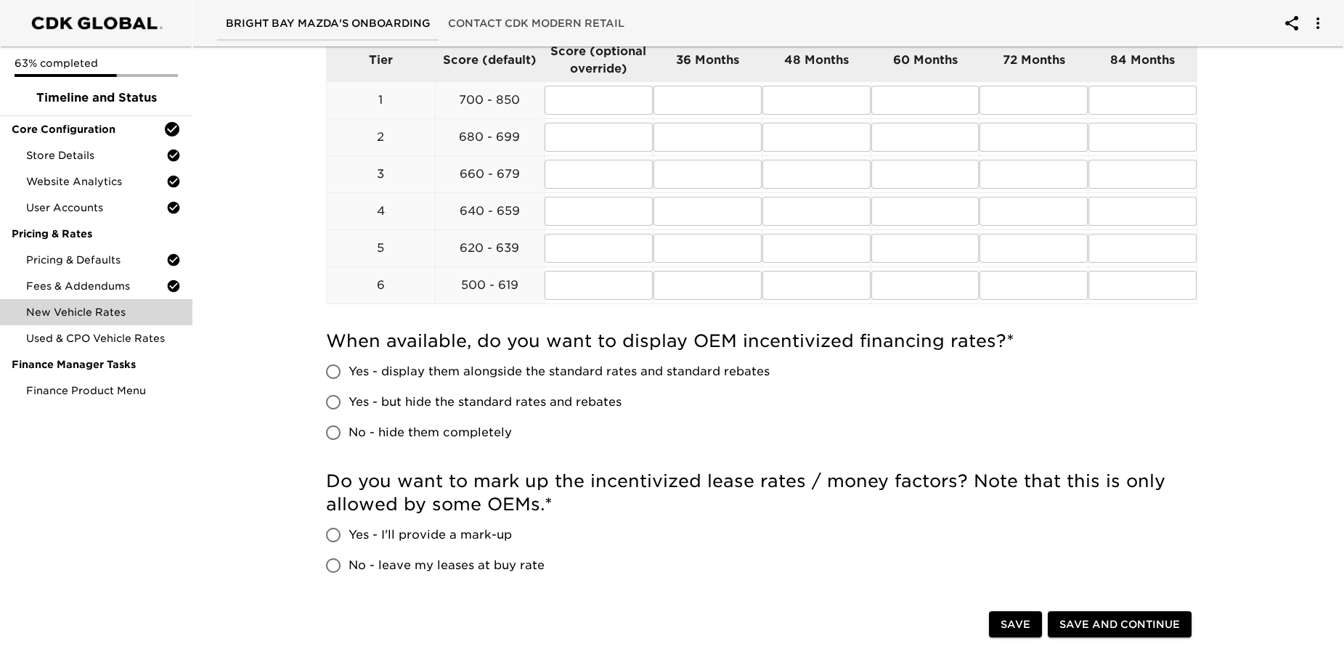
scroll to position [528, 0]
click at [335, 365] on input "Yes - display them alongside the standard rates and standard rebates" at bounding box center [333, 371] width 31 height 31
radio input "true"
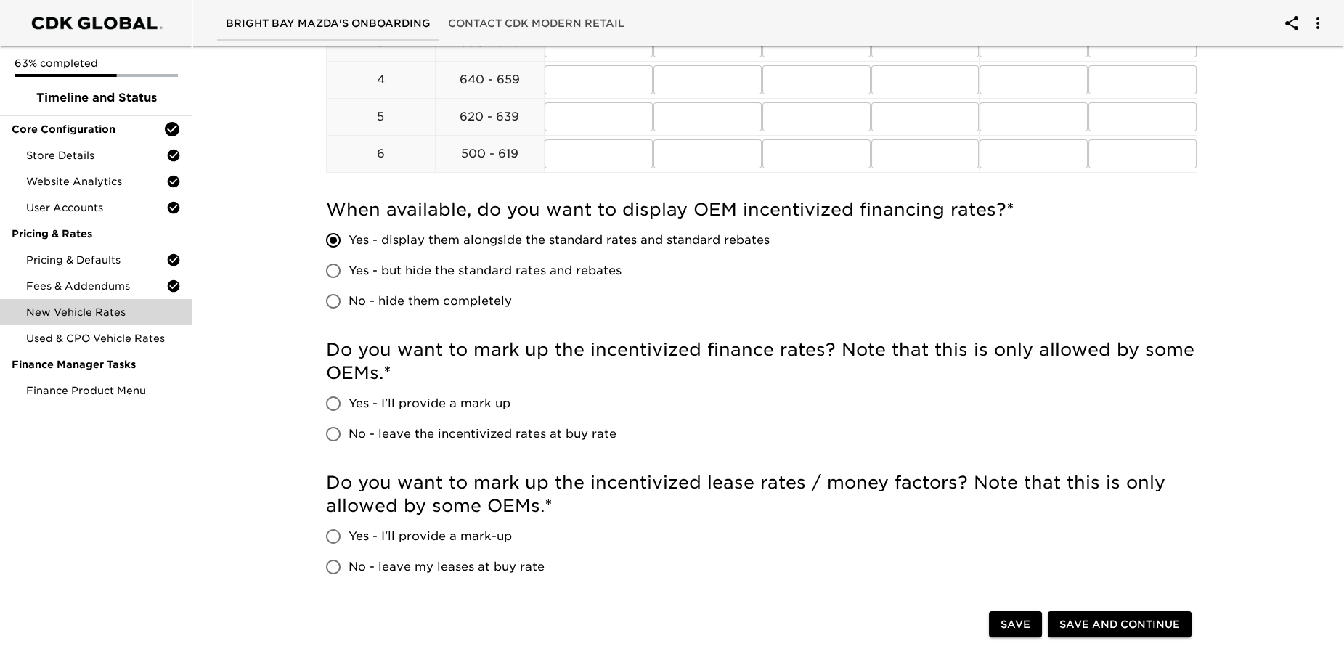
scroll to position [660, 0]
click at [326, 434] on input "No - leave the incentivized rates at buy rate" at bounding box center [333, 433] width 31 height 31
radio input "true"
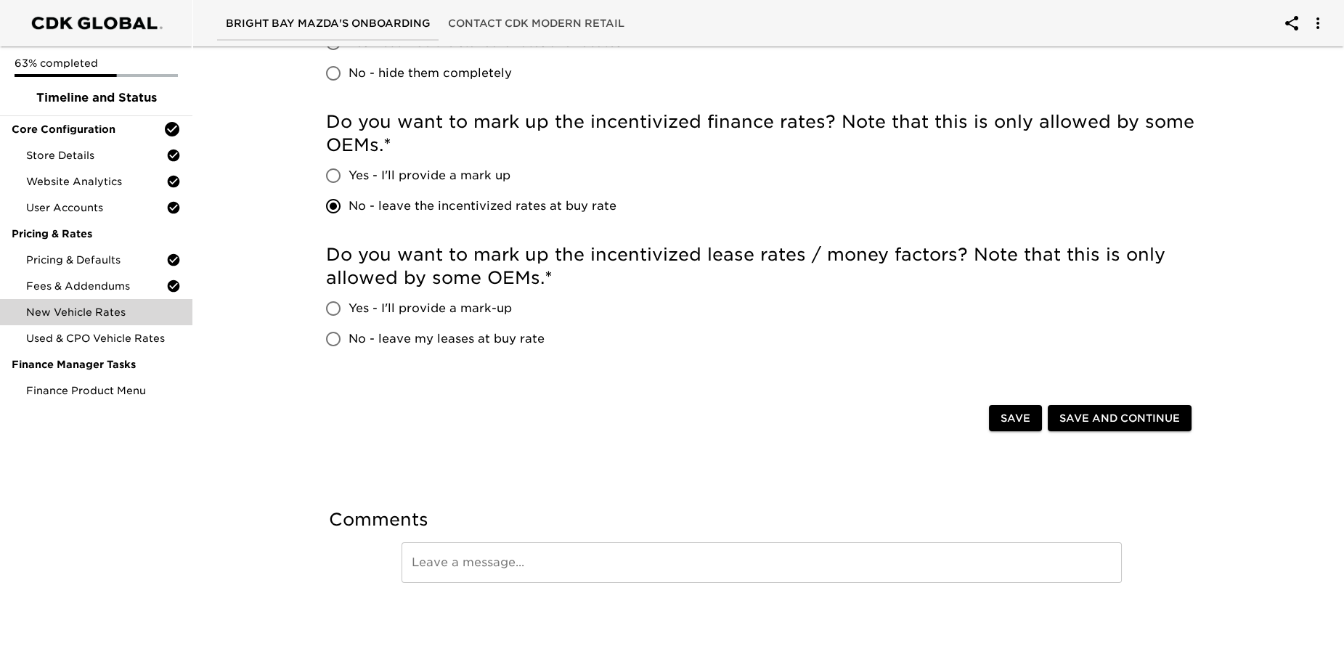
scroll to position [887, 0]
click at [330, 306] on input "Yes - I'll provide a mark-up" at bounding box center [333, 308] width 31 height 31
radio input "true"
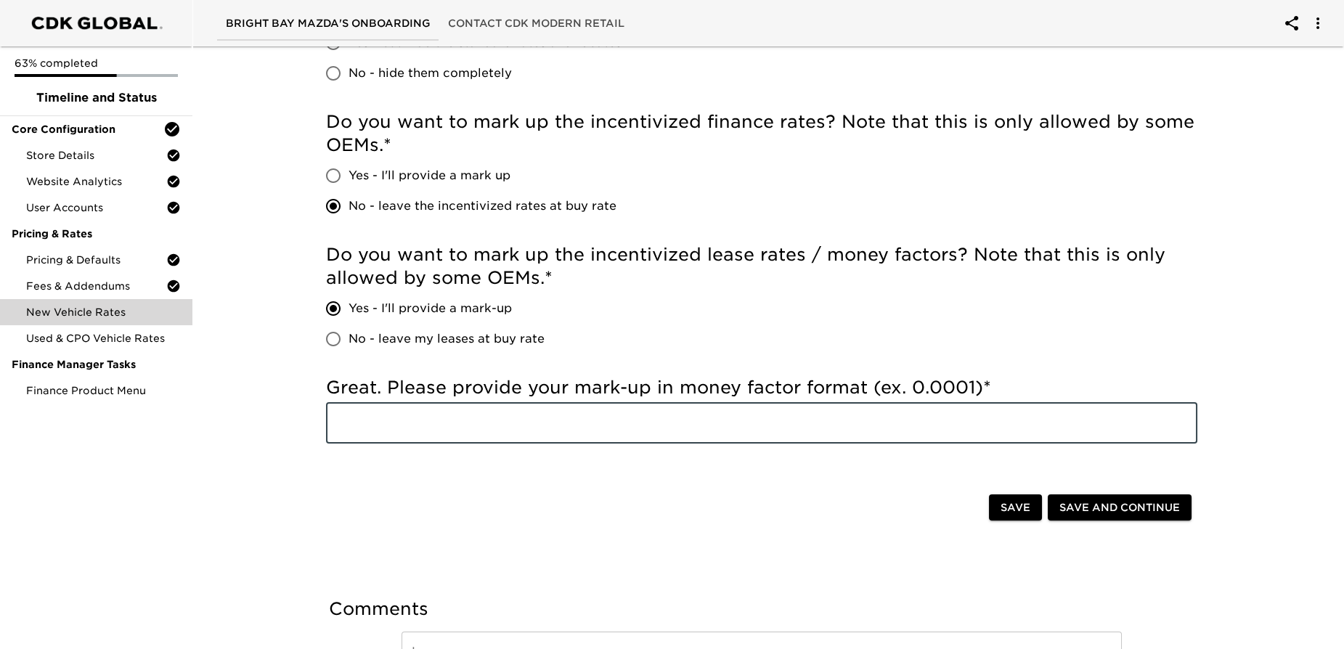
click at [410, 431] on input "text" at bounding box center [762, 423] width 872 height 41
type input ".00020"
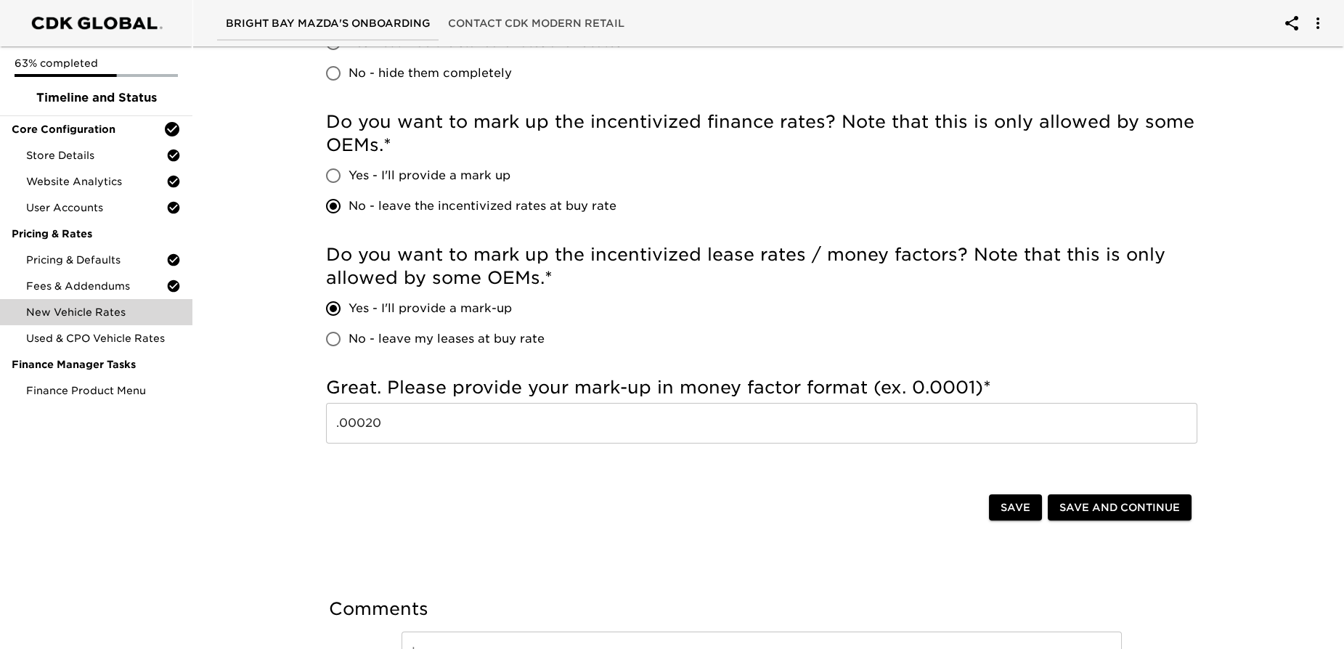
click at [381, 491] on div "Save Save and Continue" at bounding box center [762, 509] width 895 height 46
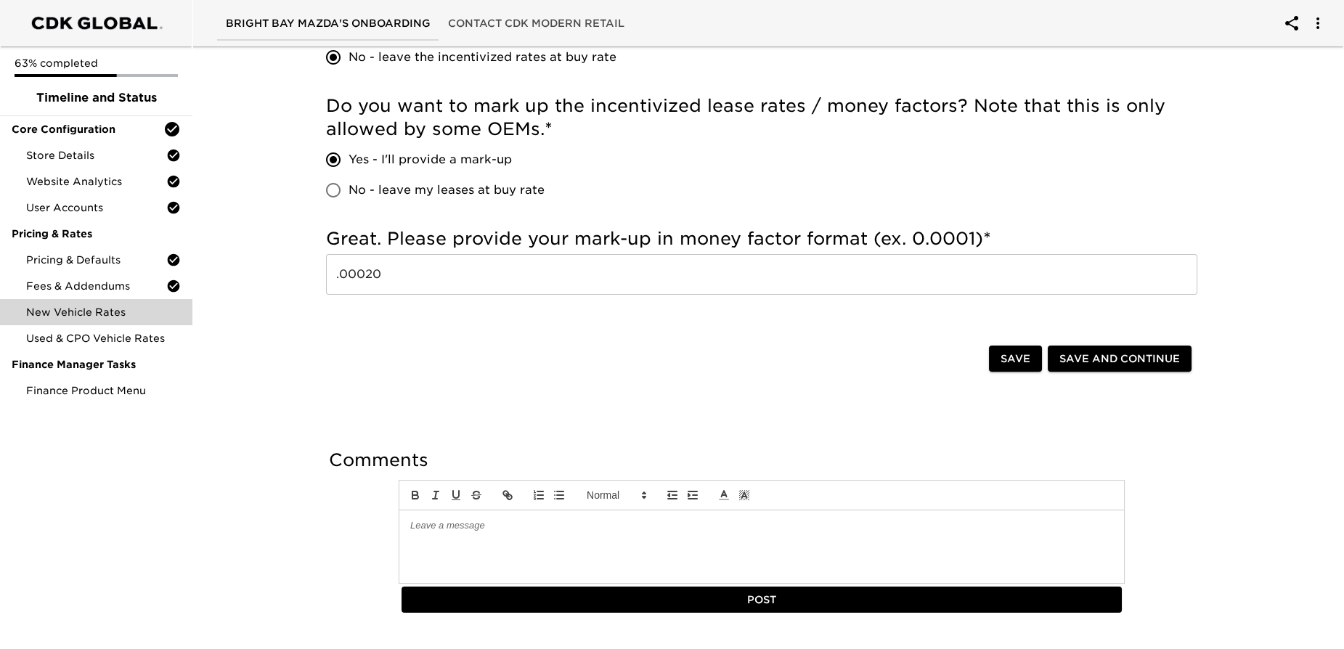
scroll to position [1066, 0]
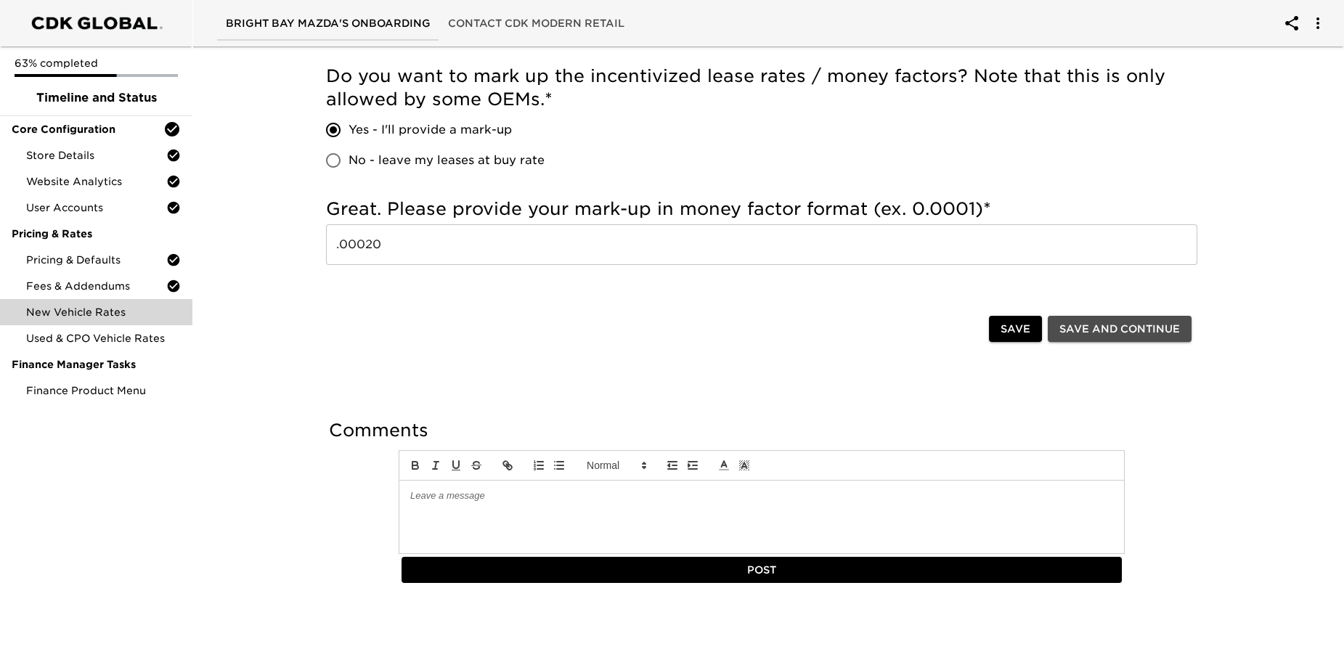
click at [1115, 321] on span "Save and Continue" at bounding box center [1120, 329] width 121 height 18
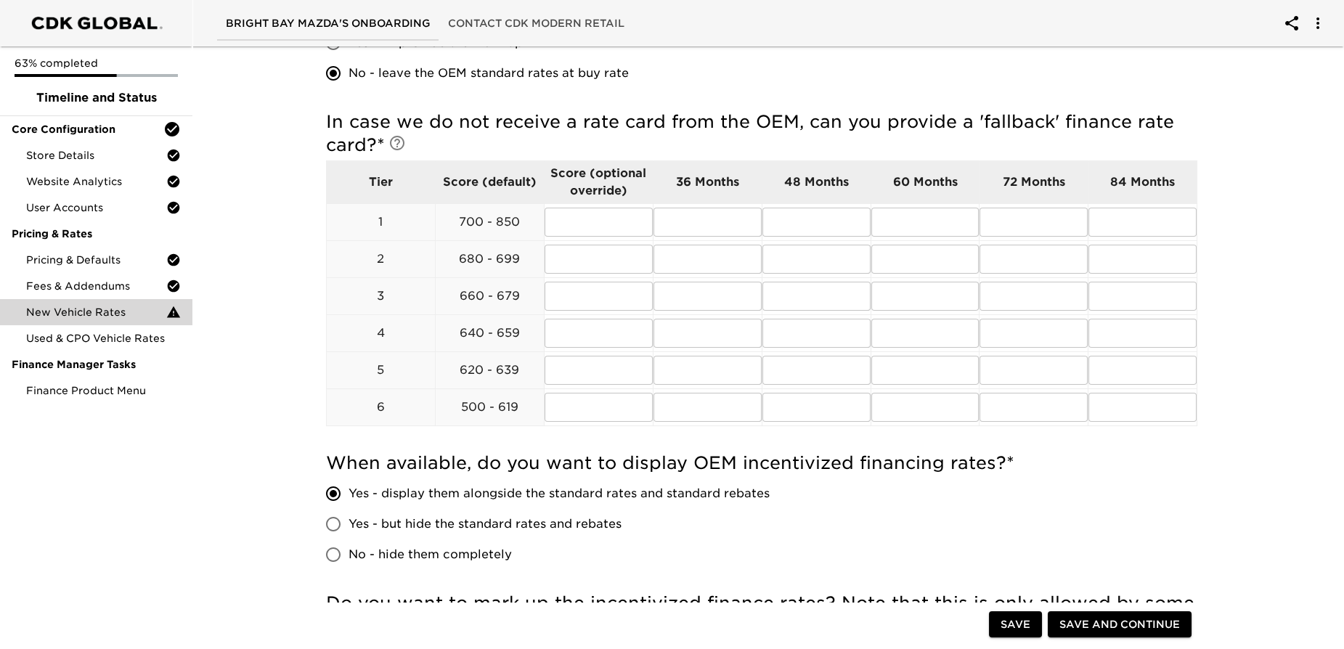
scroll to position [288, 0]
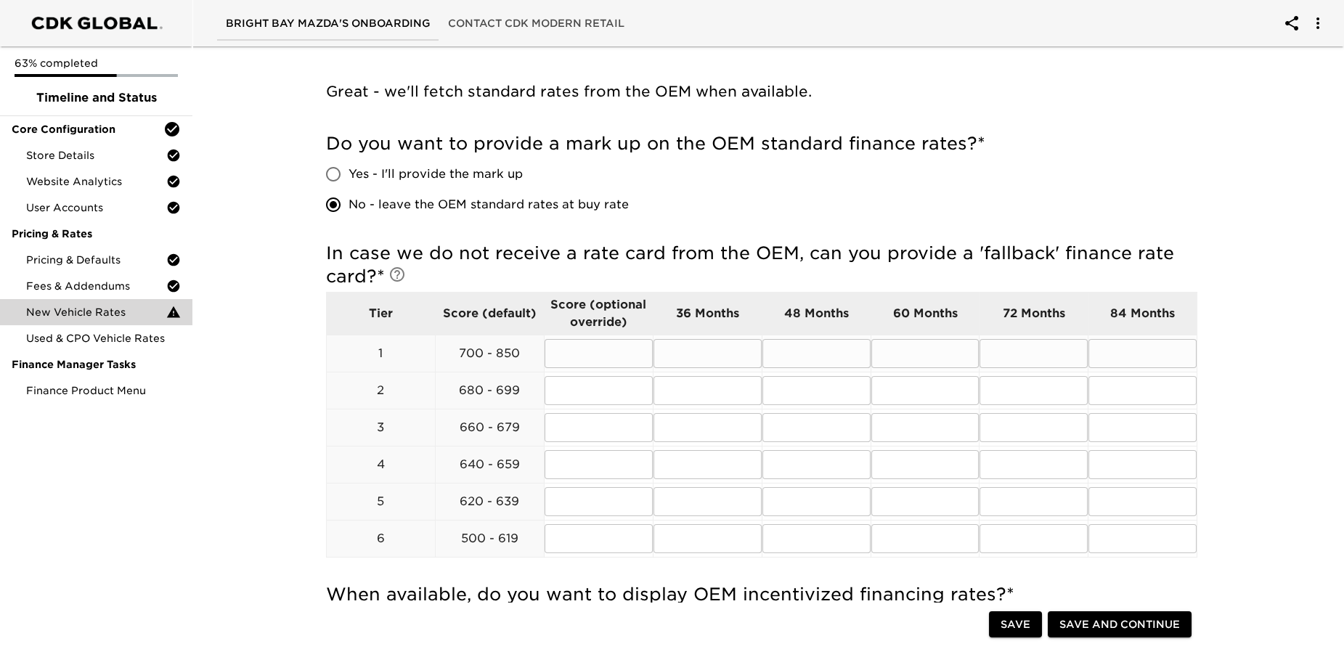
click at [709, 358] on input "text" at bounding box center [708, 353] width 108 height 29
click at [707, 364] on input "text" at bounding box center [708, 353] width 108 height 29
type input "5.9"
type input "6.9"
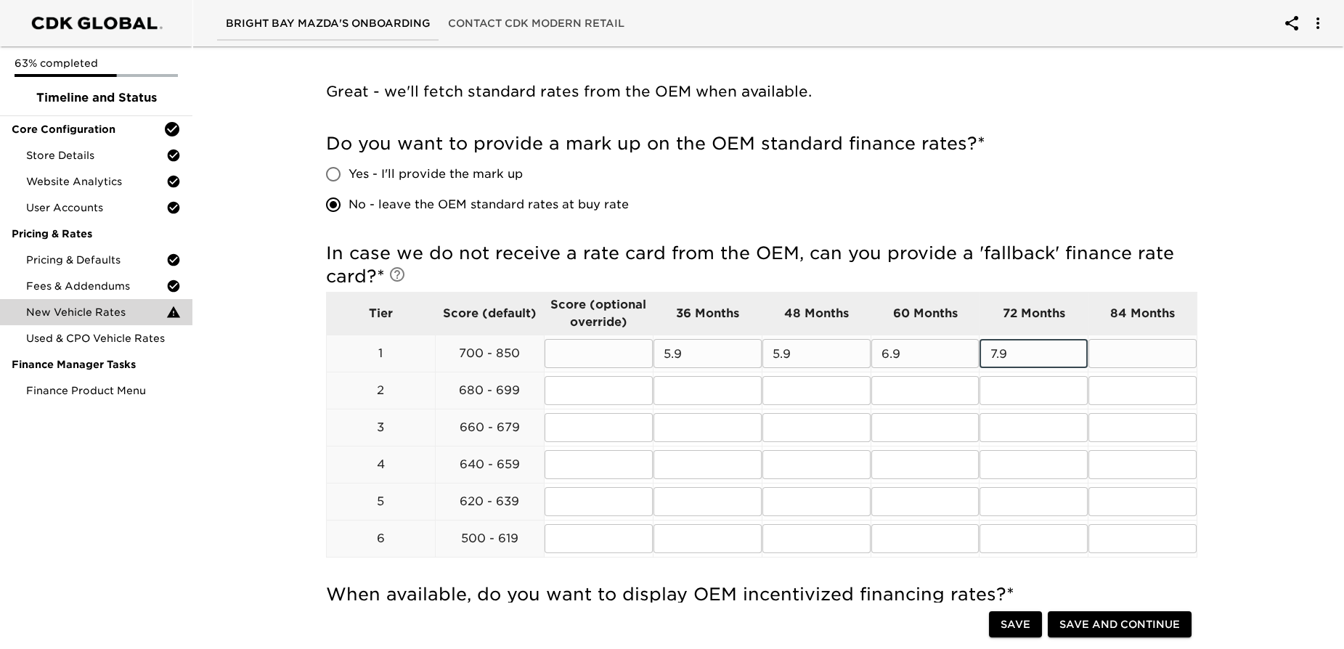
type input "7.9"
type input "9.9"
click at [714, 393] on input "text" at bounding box center [708, 390] width 108 height 29
type input "6.9"
type input "63"
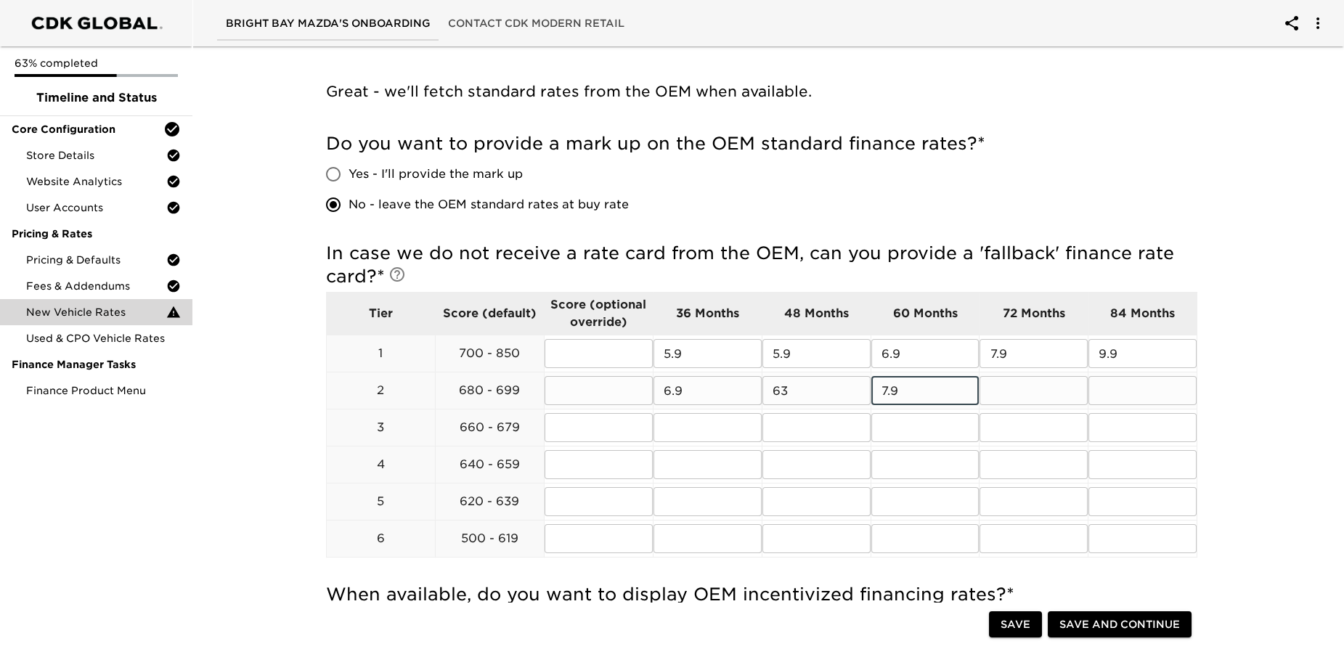
type input "7.9"
type input "8.9"
type input "10.9"
click at [705, 434] on input "text" at bounding box center [708, 427] width 108 height 29
type input "8.9"
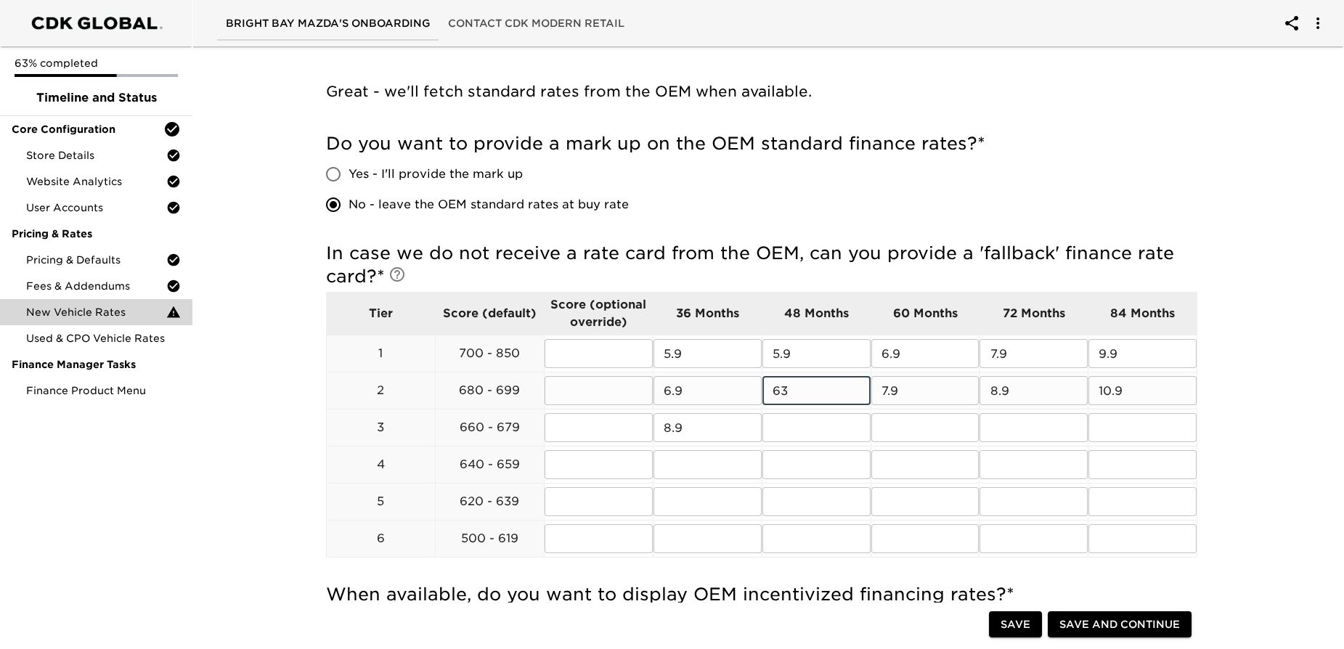
click at [818, 392] on input "63" at bounding box center [817, 390] width 108 height 29
type input "6.9"
click at [802, 426] on input "text" at bounding box center [817, 427] width 108 height 29
type input "8.9"
type input "9.9"
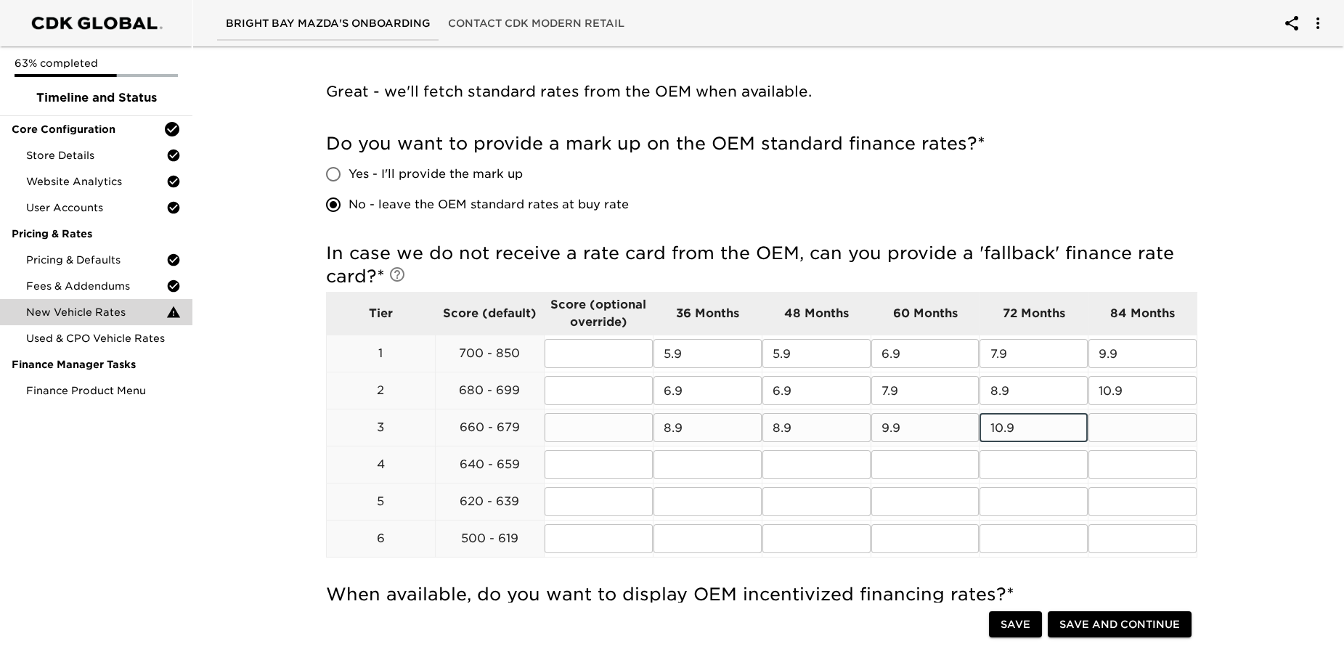
type input "10.9"
type input "12.9"
click at [699, 471] on input "text" at bounding box center [708, 464] width 108 height 29
type input "10.9"
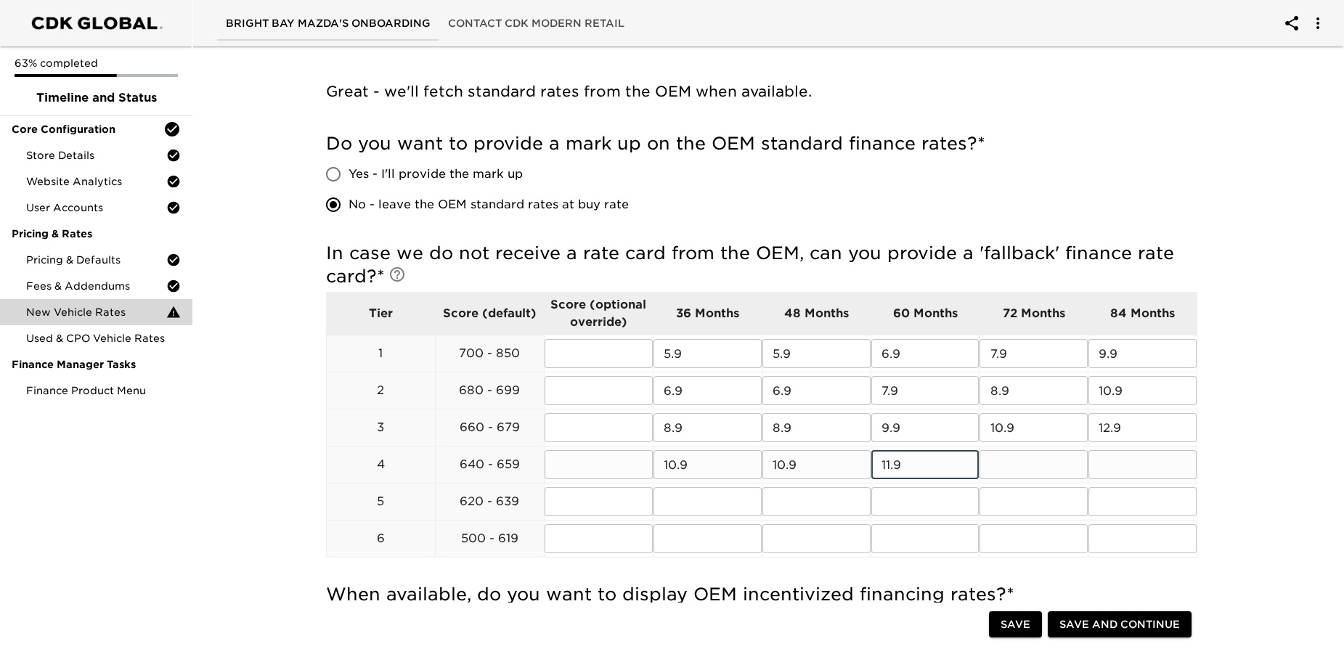
type input "11.9"
type input "12.9"
type input "14.9"
click at [691, 503] on input "text" at bounding box center [708, 501] width 108 height 29
type input "14.9"
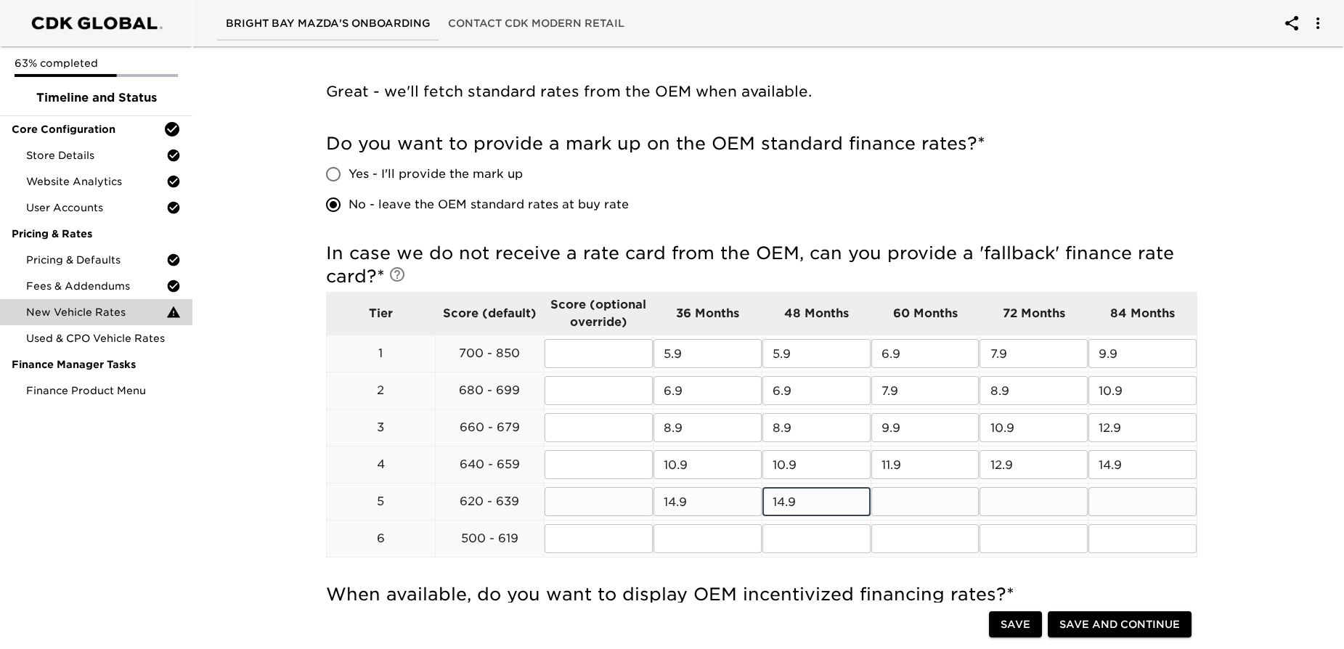
type input "14.9"
type input "15.9"
type input "16.9"
type input "18.9"
click at [687, 543] on input "text" at bounding box center [708, 538] width 108 height 29
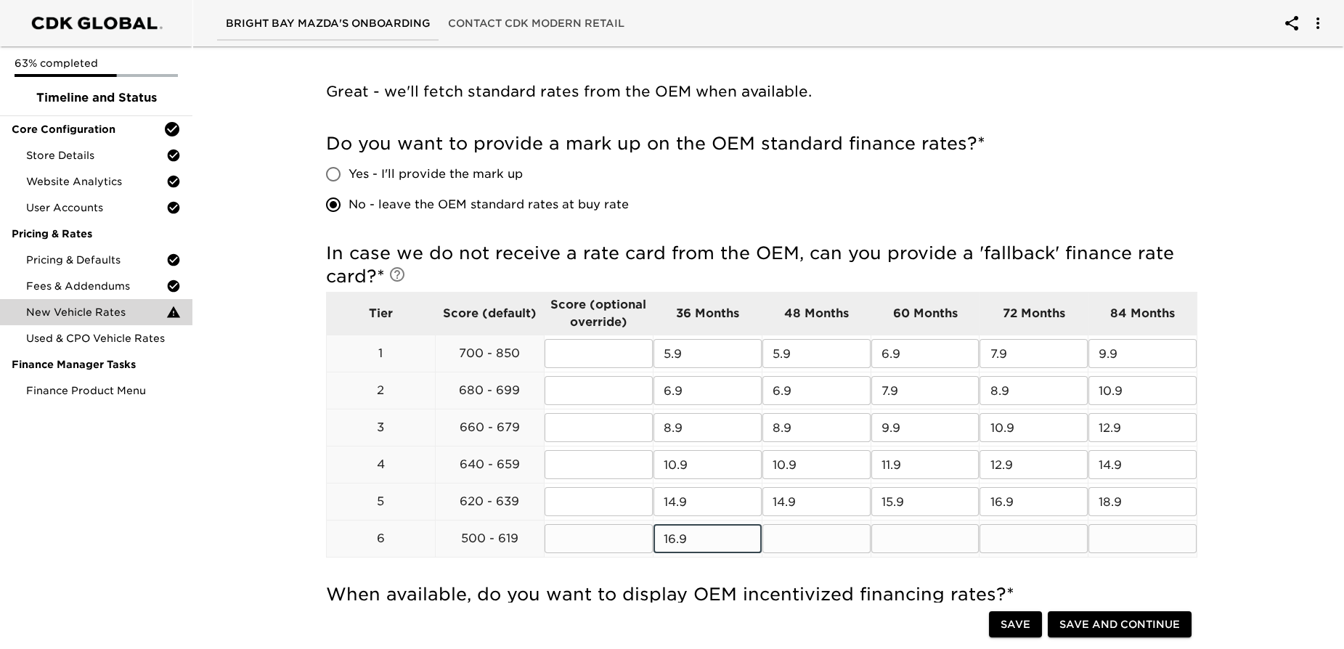
type input "16.9"
type input "17.9"
type input "18.9"
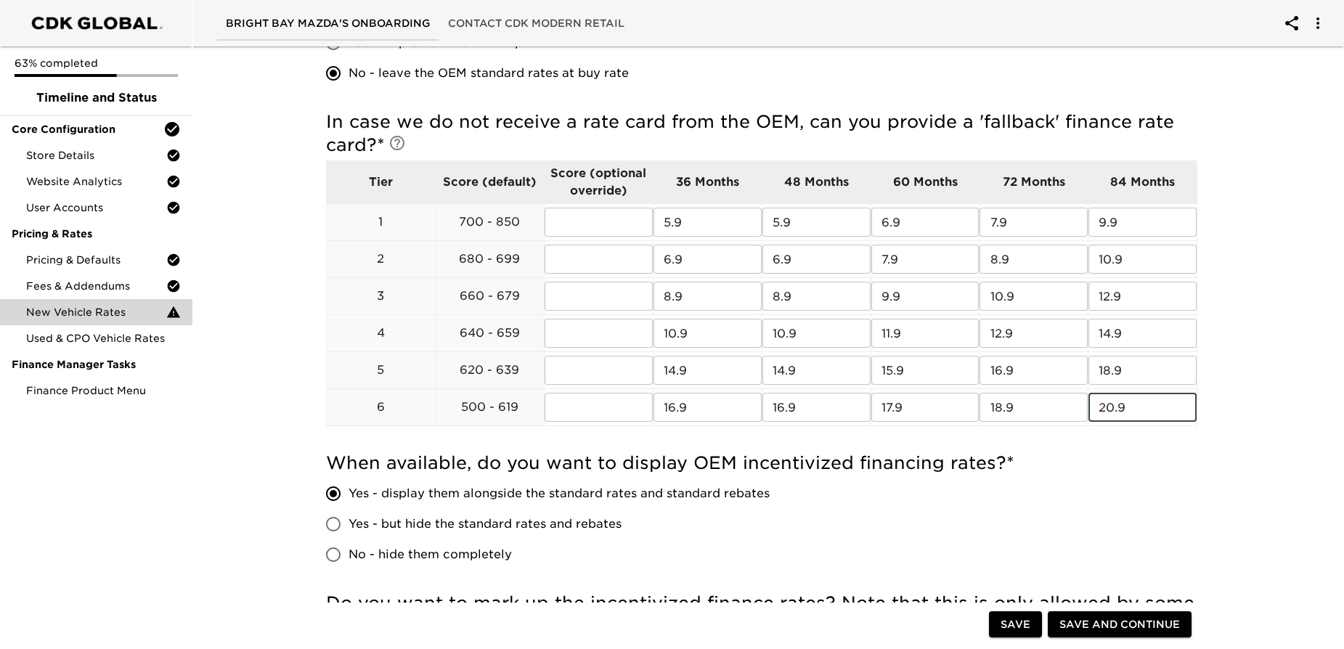
scroll to position [420, 0]
type input "20.9"
click at [1150, 629] on span "Save and Continue" at bounding box center [1120, 625] width 121 height 18
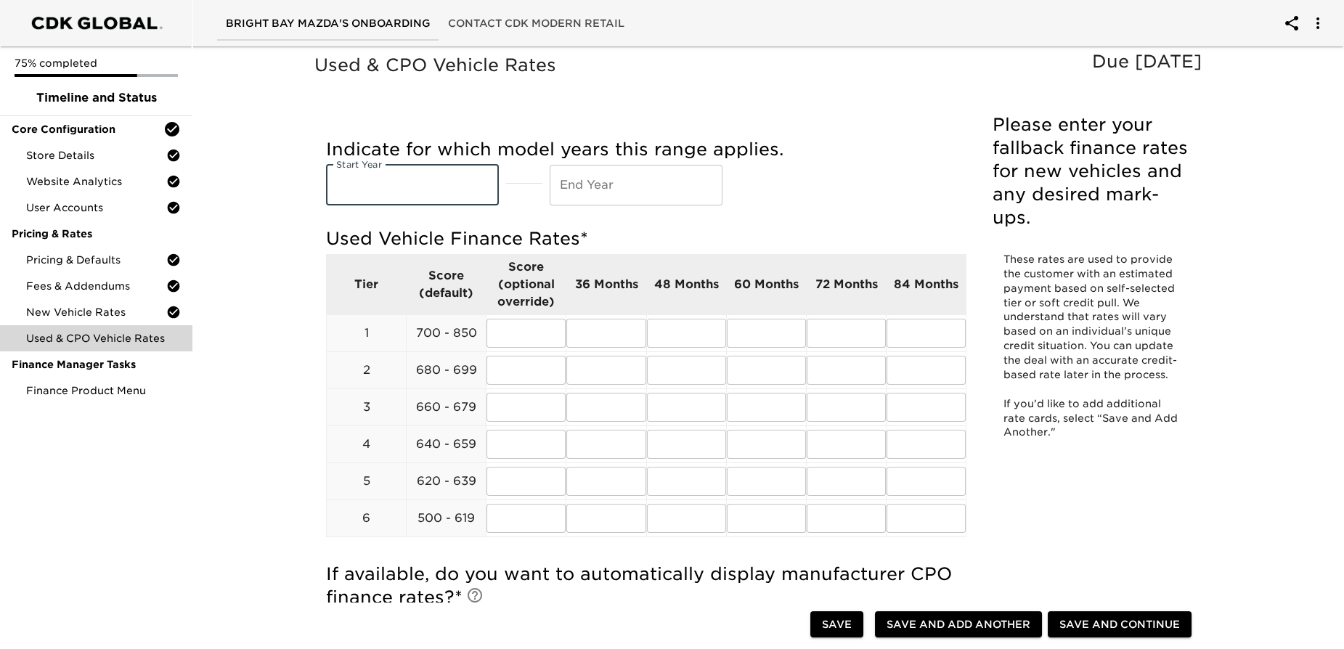
click at [381, 187] on input "text" at bounding box center [412, 185] width 173 height 41
type input "2017"
type input "2025"
click at [832, 176] on div "Indicate for which model years this range applies. Start Year [DATE] Start Year…" at bounding box center [646, 172] width 641 height 68
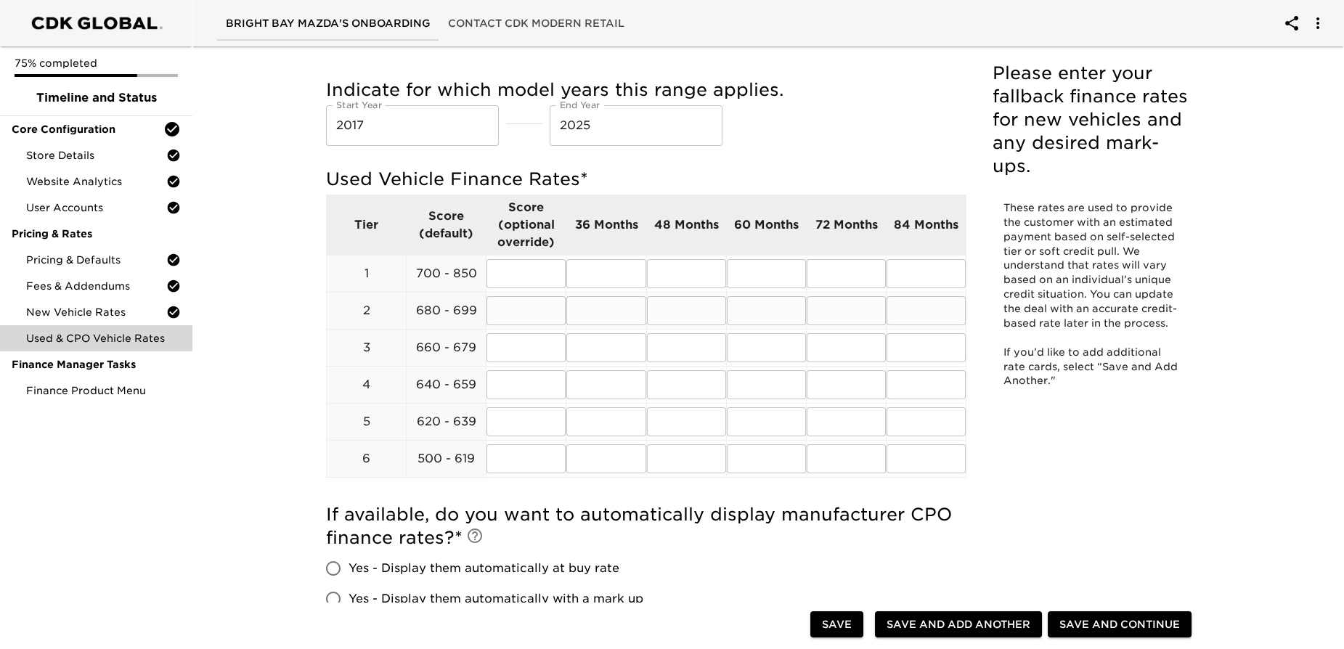
scroll to position [131, 0]
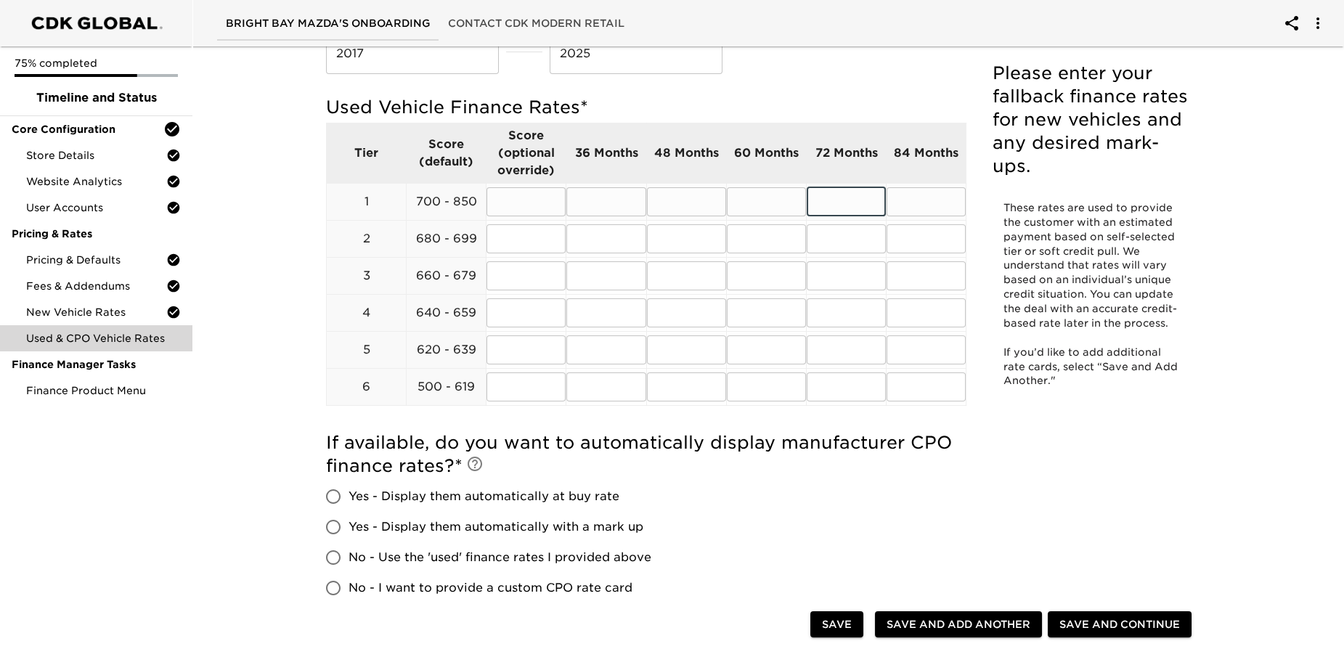
click at [866, 206] on input "text" at bounding box center [846, 201] width 79 height 29
type input "7.9"
click at [736, 211] on input "text" at bounding box center [766, 201] width 79 height 29
type input "7.9"
click at [707, 205] on input "text" at bounding box center [686, 201] width 79 height 29
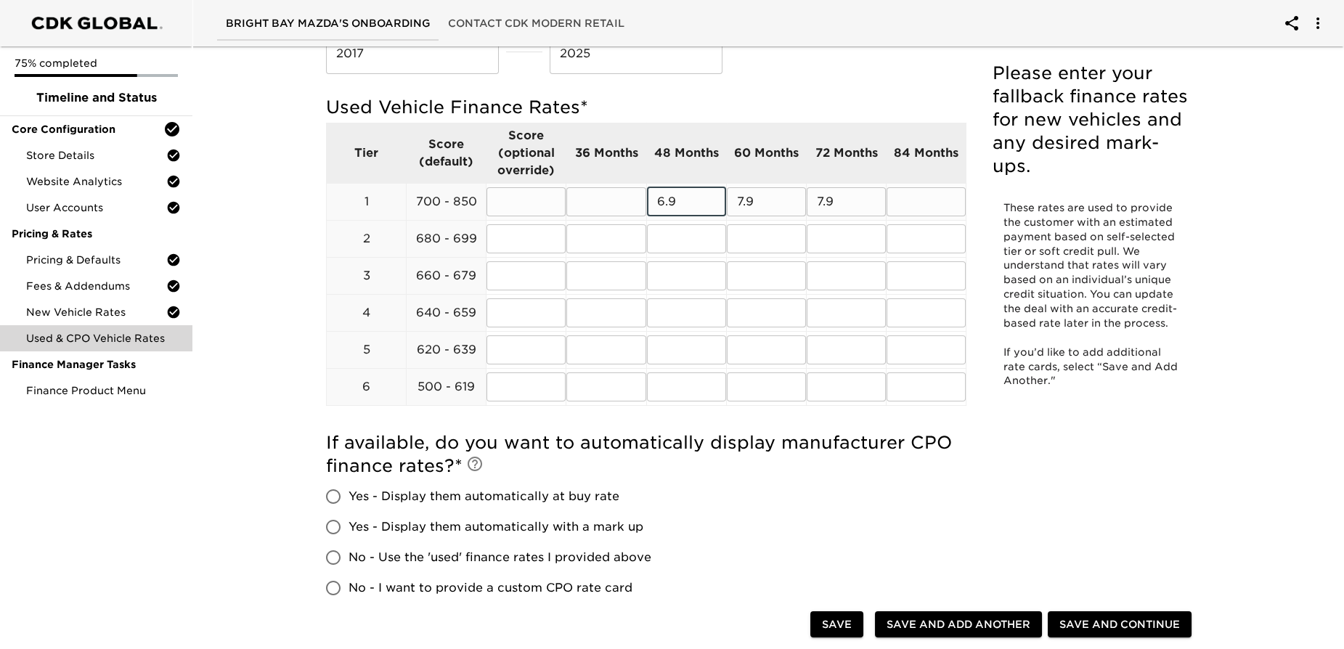
type input "6.9"
click at [631, 202] on input "text" at bounding box center [606, 201] width 79 height 29
type input "5.9"
click at [630, 236] on input "text" at bounding box center [606, 238] width 79 height 29
type input "6.9"
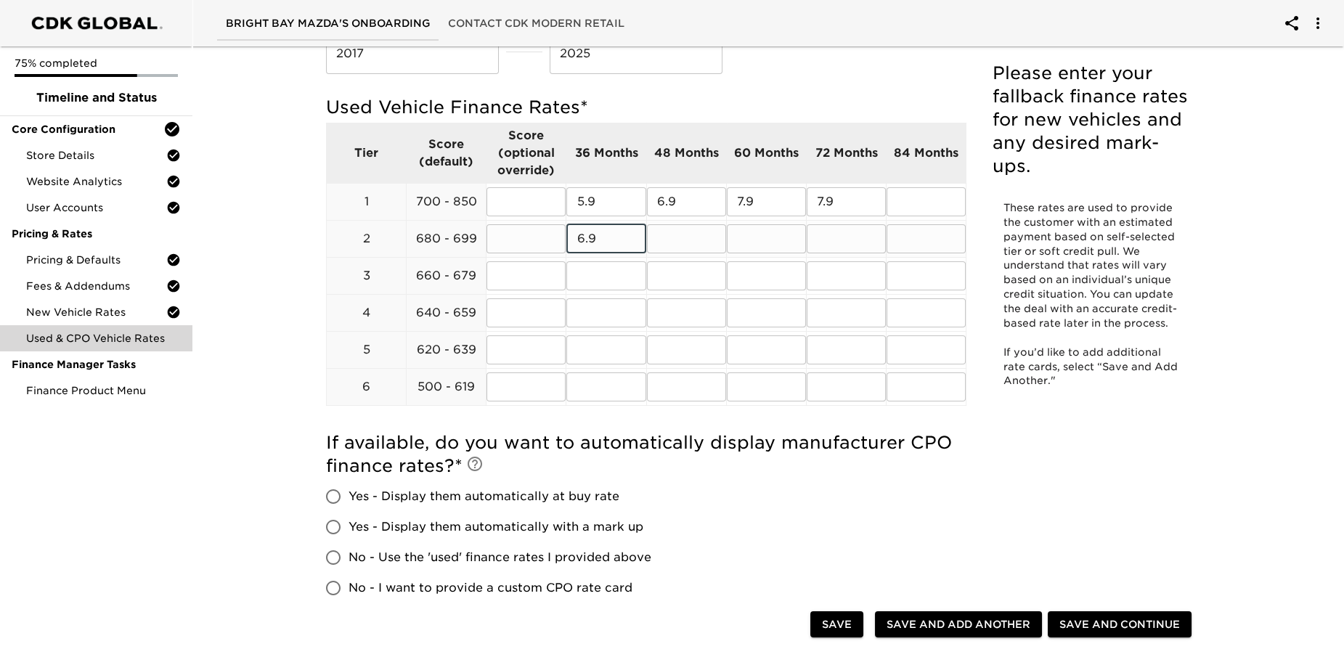
click at [698, 235] on input "text" at bounding box center [686, 238] width 79 height 29
type input "7.9"
type input "8.9"
drag, startPoint x: 750, startPoint y: 247, endPoint x: 734, endPoint y: 253, distance: 17.0
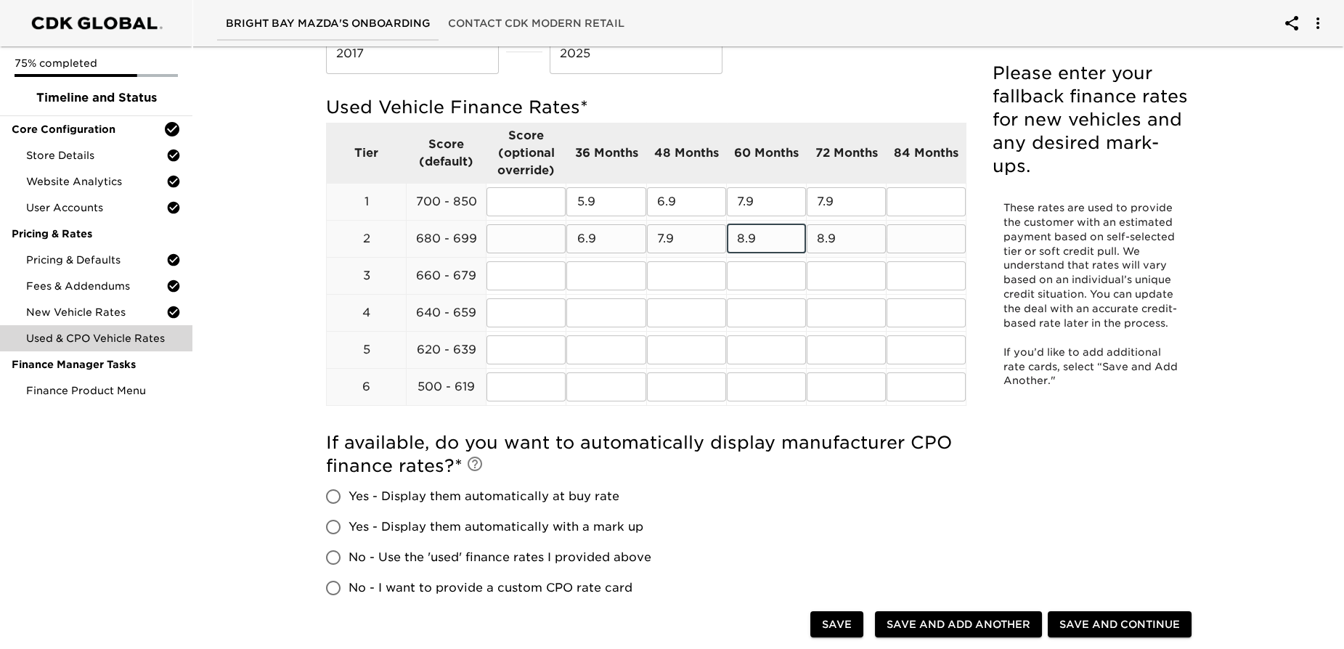
click at [734, 253] on td "8.9 ​" at bounding box center [766, 238] width 80 height 37
type input "7.9"
click at [588, 280] on input "text" at bounding box center [606, 275] width 79 height 29
type input "7.9"
type input "8.9"
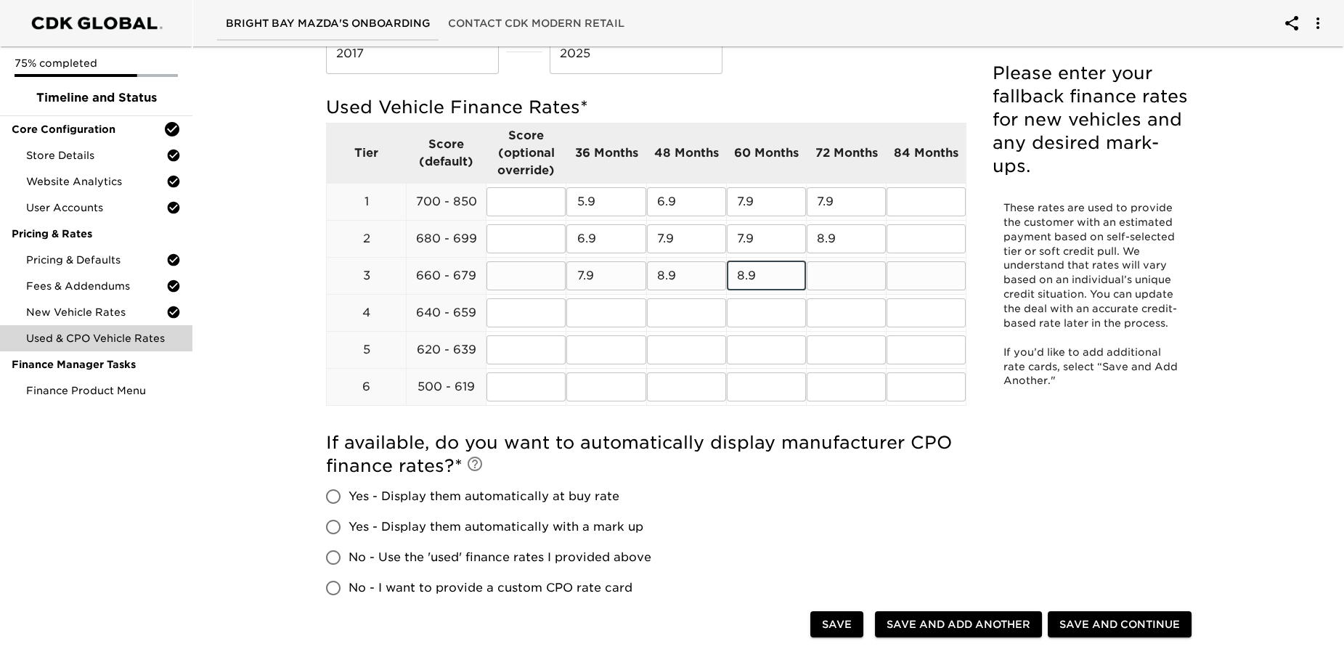
type input "8.9"
type input "9.9"
click at [908, 199] on input "text" at bounding box center [926, 201] width 79 height 29
type input "9.9"
click at [901, 237] on input "text" at bounding box center [926, 238] width 79 height 29
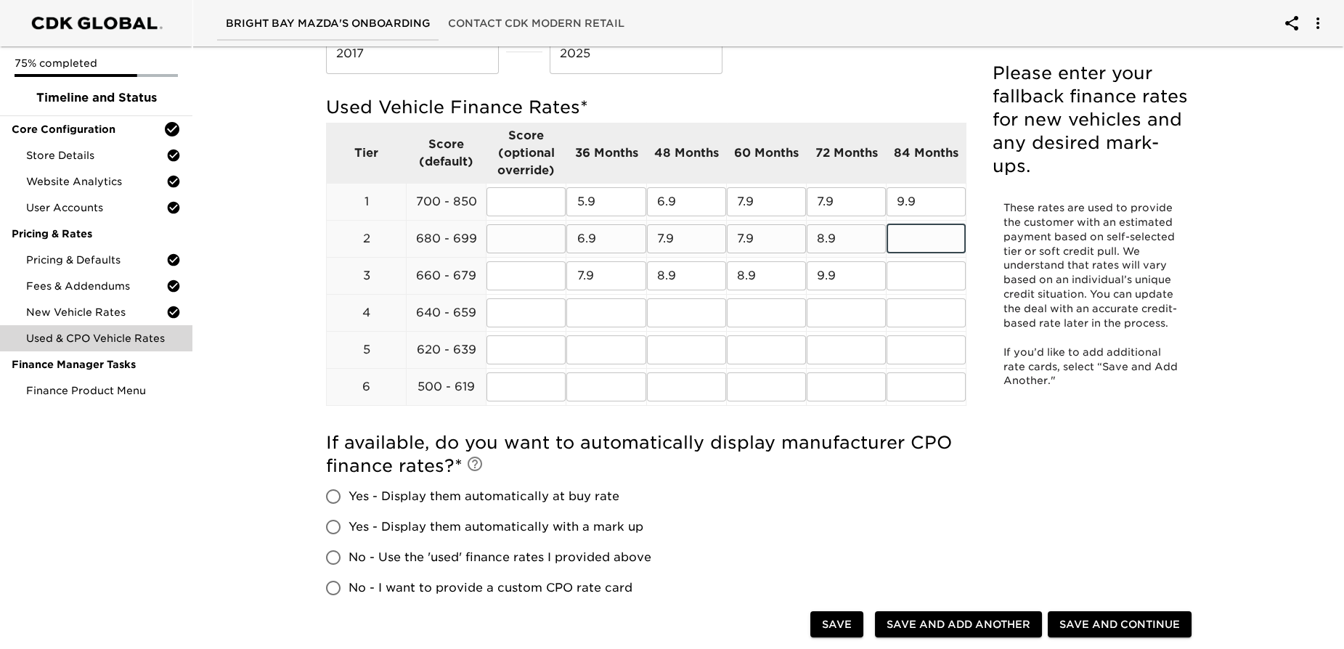
type input "1"
type input "9.9"
click at [914, 272] on input "text" at bounding box center [926, 275] width 79 height 29
type input "10.9"
click at [615, 307] on input "text" at bounding box center [606, 313] width 79 height 29
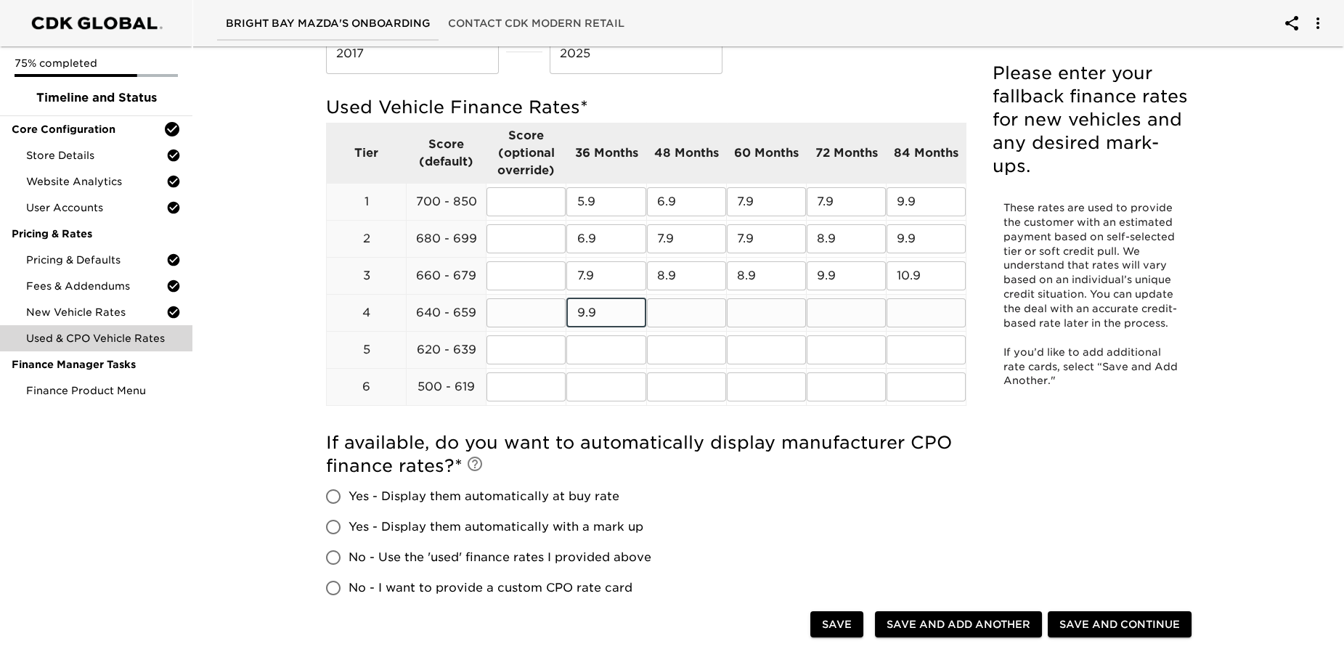
type input "9.9"
type input "10.9"
type input "11.9"
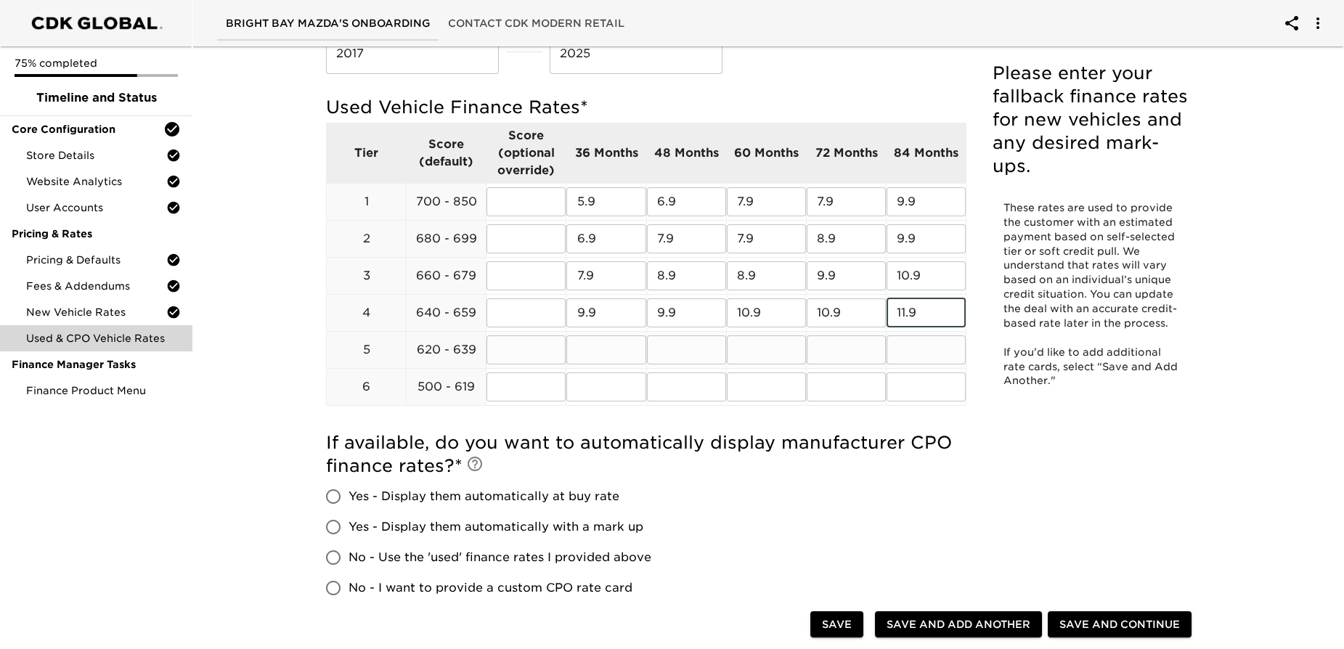
click at [604, 357] on input "text" at bounding box center [606, 350] width 79 height 29
click at [602, 353] on input "12" at bounding box center [606, 350] width 79 height 29
type input "12.9"
type input "1"
type input "14.9"
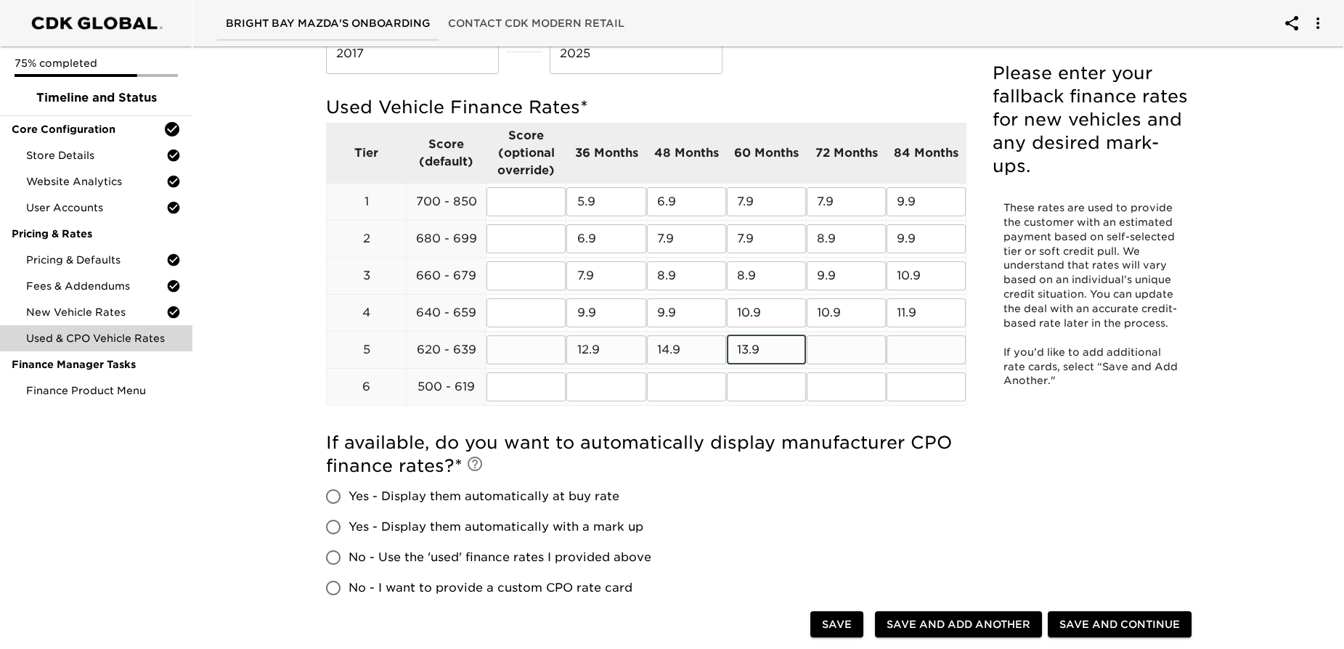
type input "13.9"
type input "15.9"
click at [602, 389] on input "text" at bounding box center [606, 387] width 79 height 29
type input "16.9"
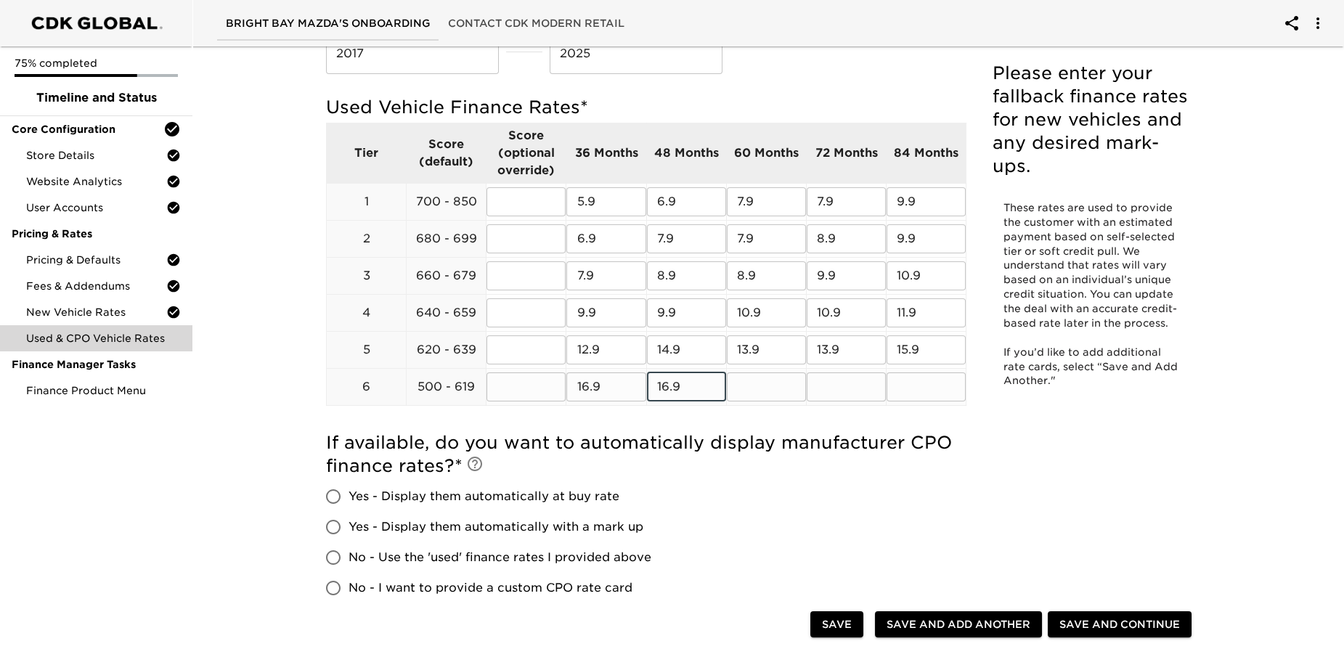
type input "16.9"
type input "17.9"
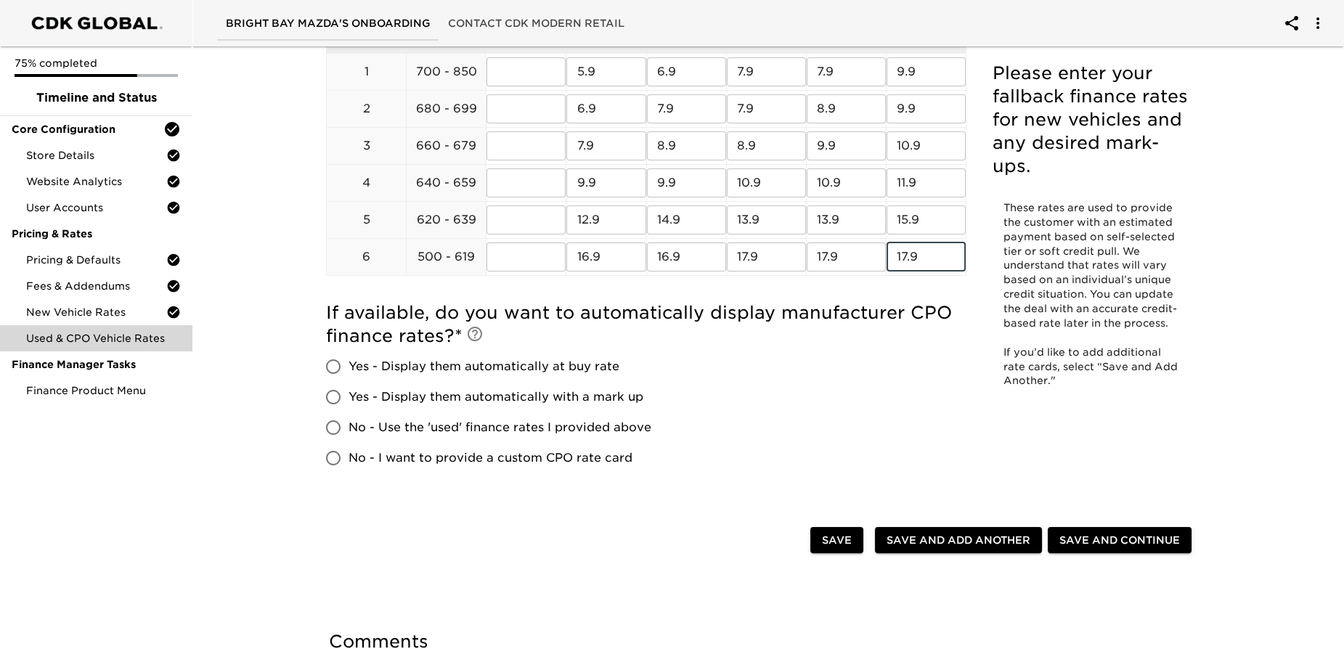
scroll to position [264, 0]
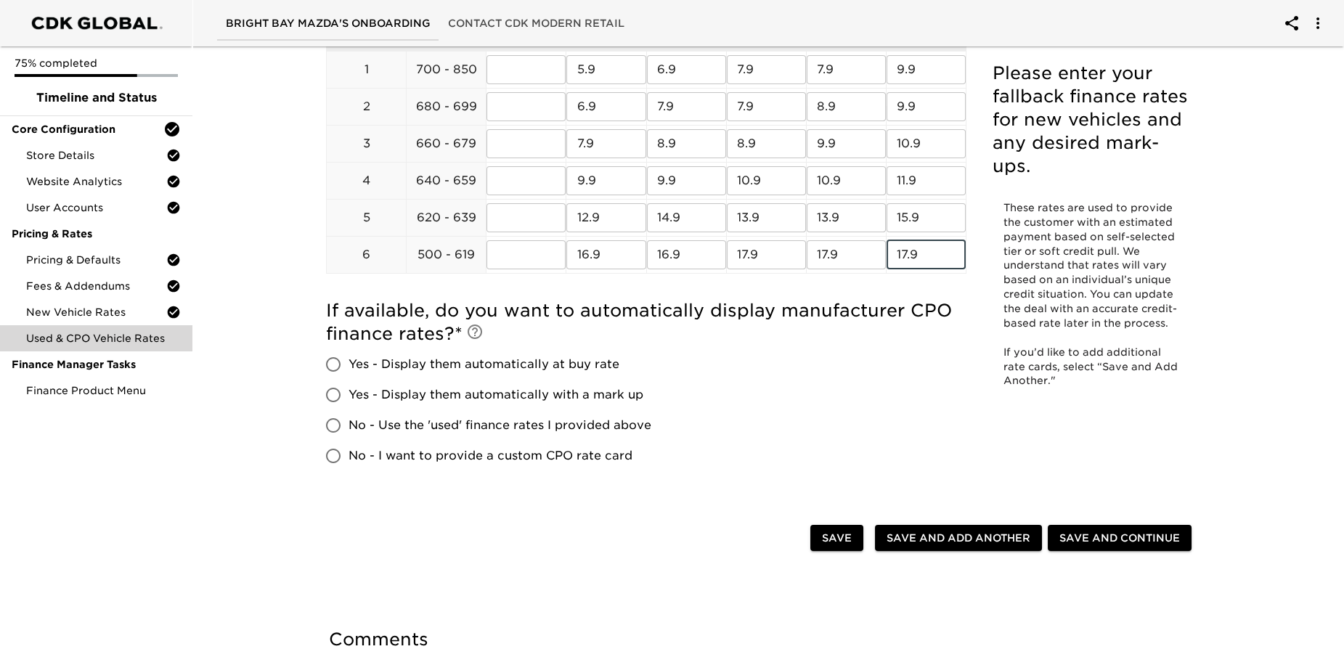
type input "17.9"
click at [338, 362] on input "Yes - Display them automatically at buy rate" at bounding box center [333, 364] width 31 height 31
radio input "true"
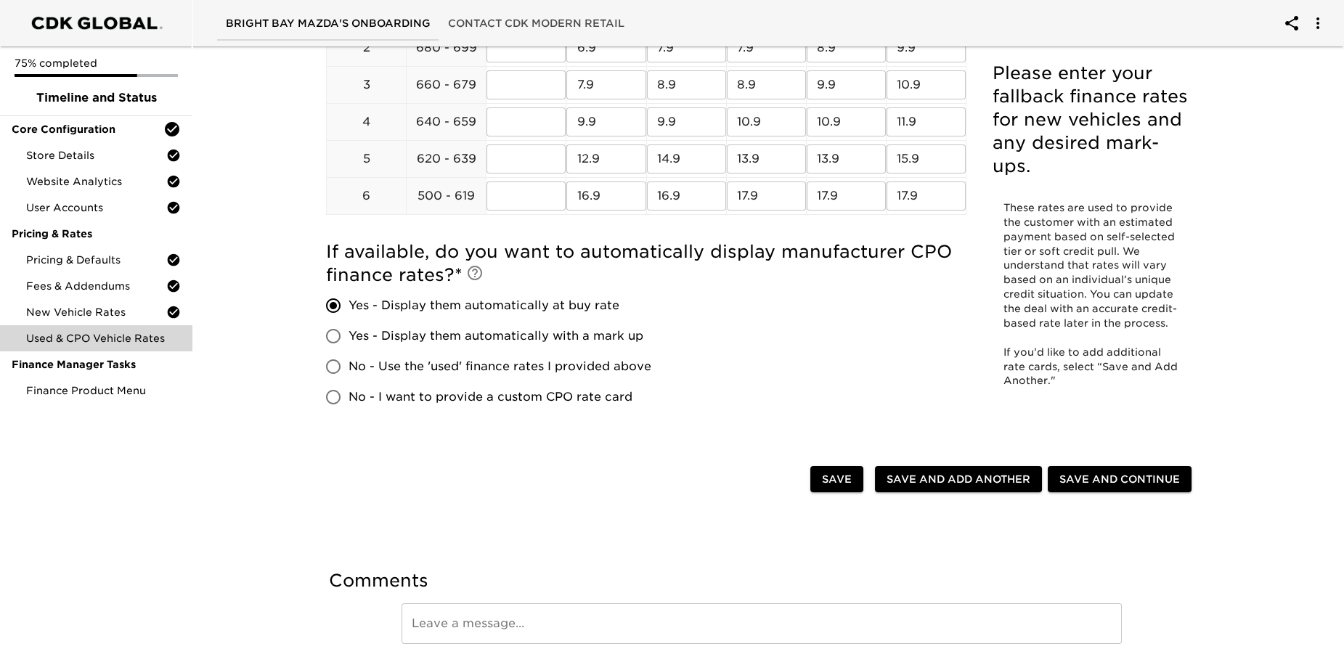
scroll to position [384, 0]
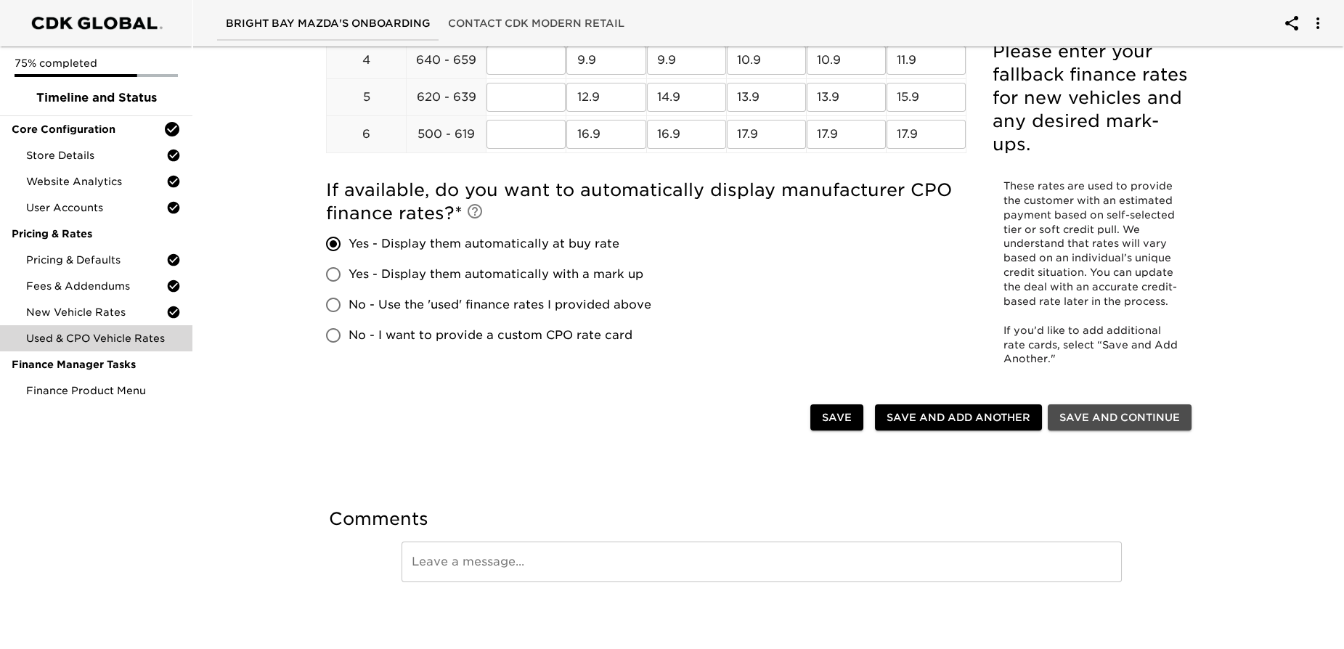
click at [1110, 415] on span "Save and Continue" at bounding box center [1120, 418] width 121 height 18
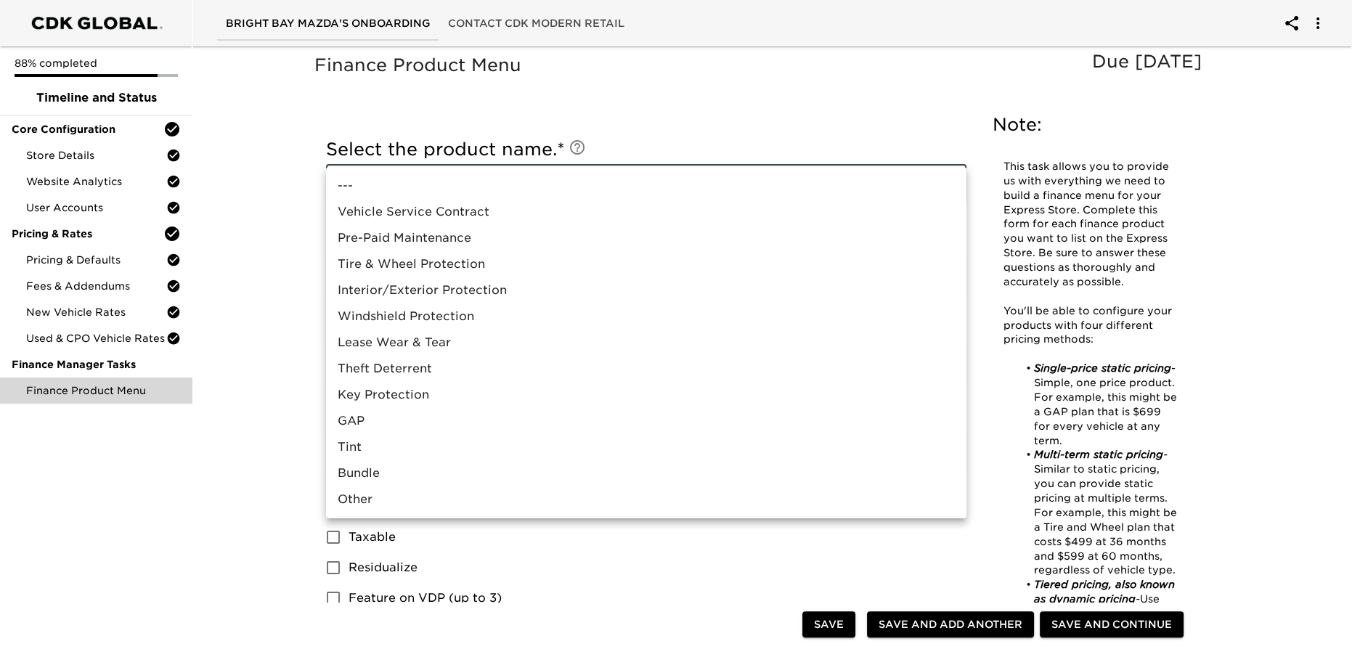
click at [401, 260] on li "Tire & Wheel Protection" at bounding box center [646, 264] width 641 height 26
type input "Tire & Wheel Protection"
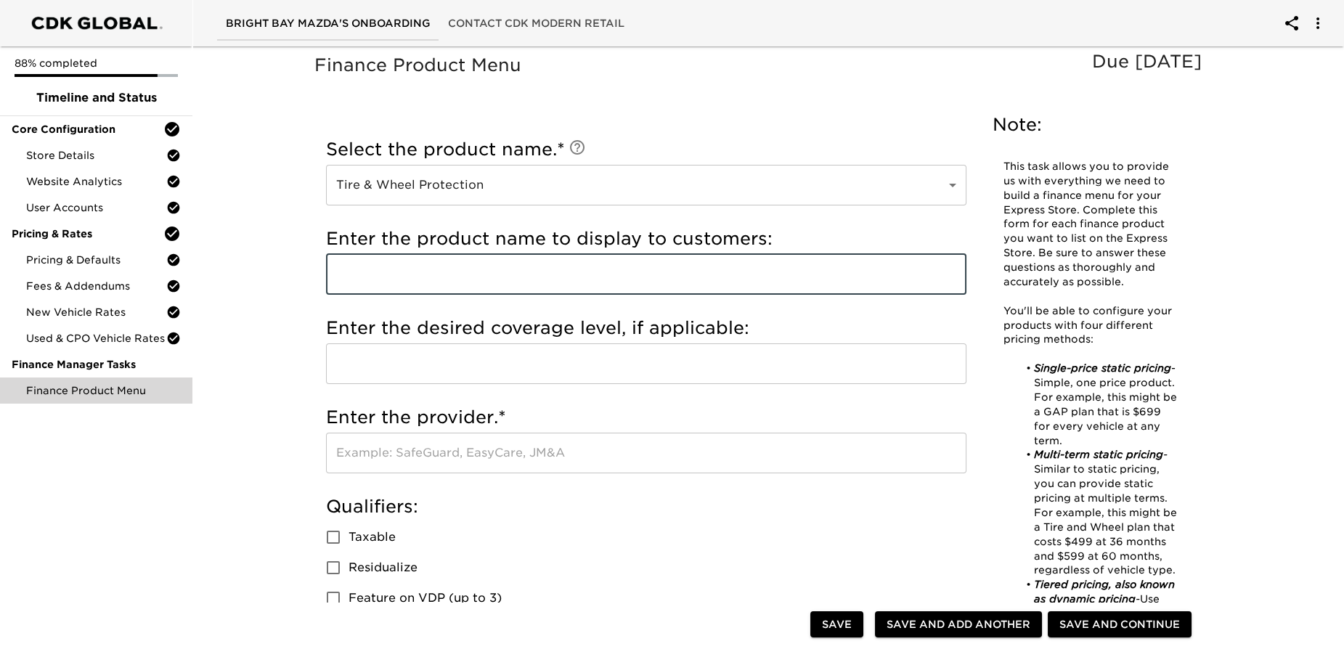
click at [447, 275] on input "text" at bounding box center [646, 274] width 641 height 41
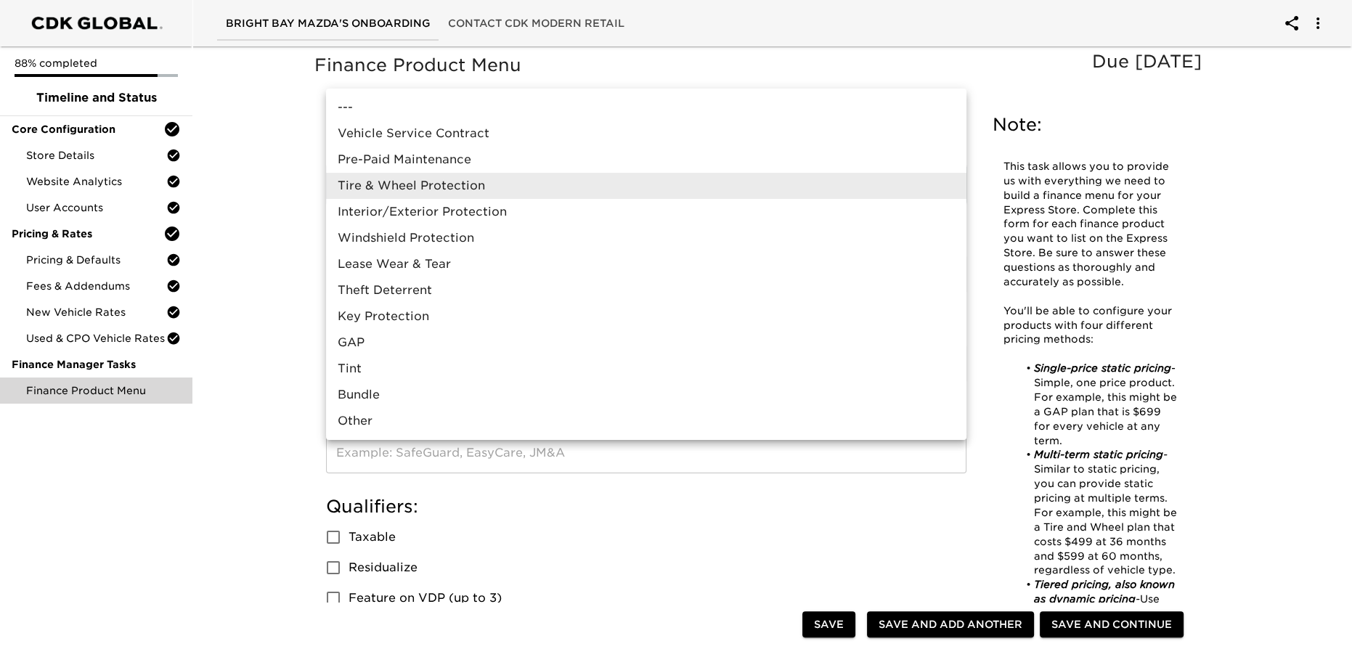
click at [444, 181] on li "Tire & Wheel Protection" at bounding box center [646, 186] width 641 height 26
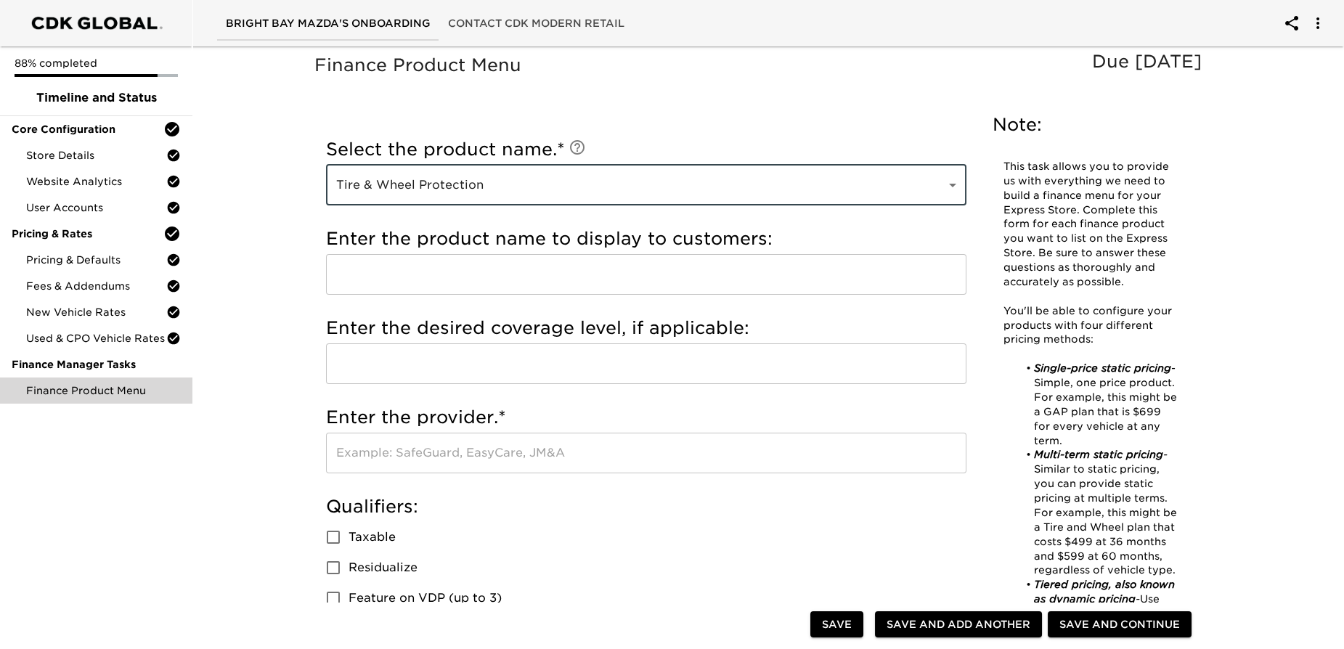
click at [376, 286] on input "text" at bounding box center [646, 274] width 641 height 41
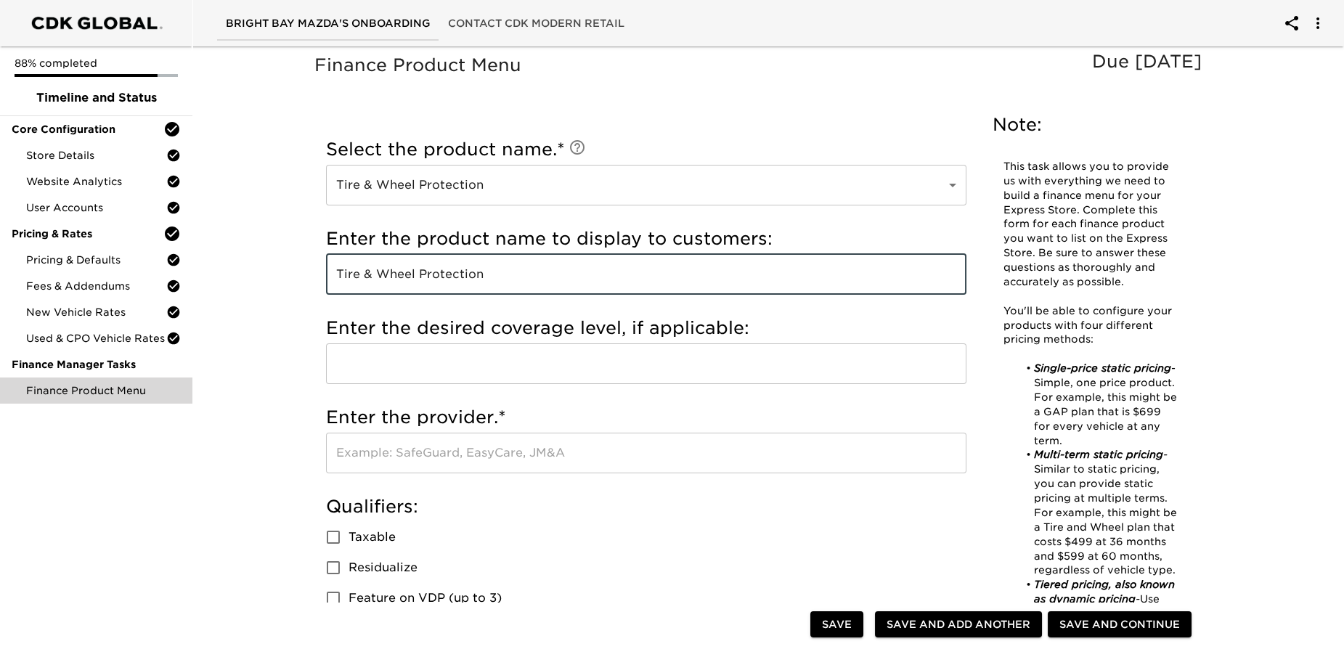
type input "Tire & Wheel Protection"
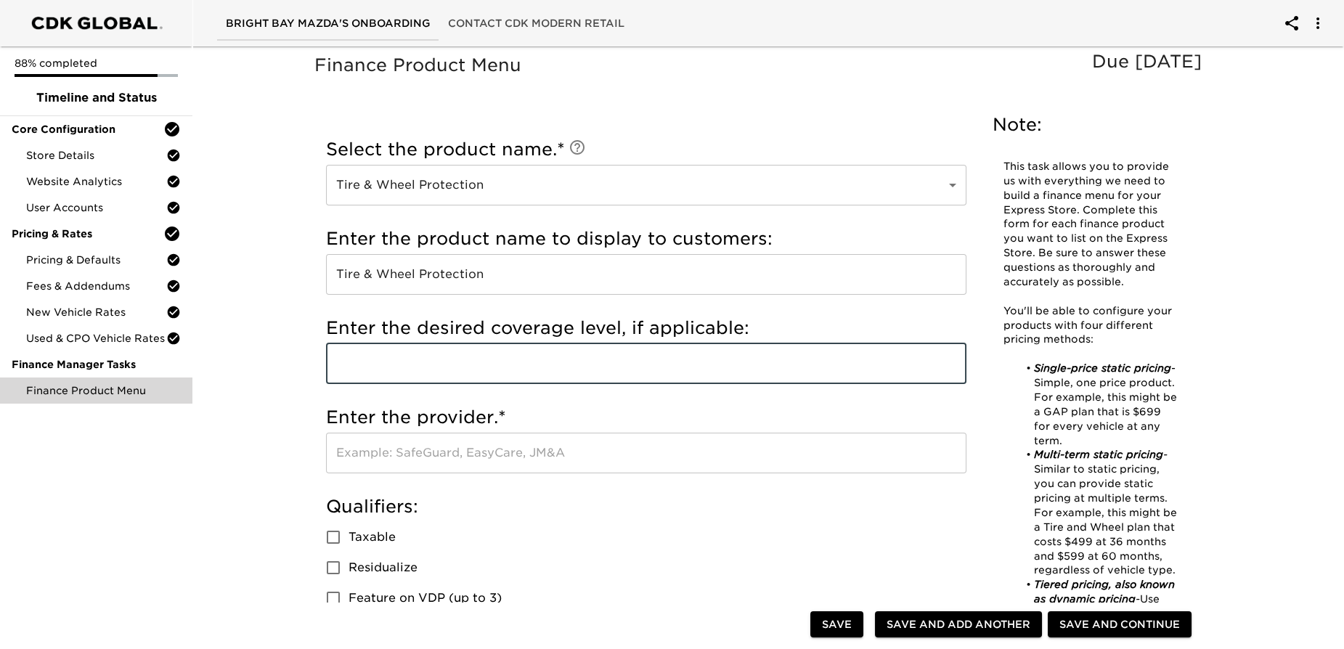
click at [373, 368] on input "text" at bounding box center [646, 364] width 641 height 41
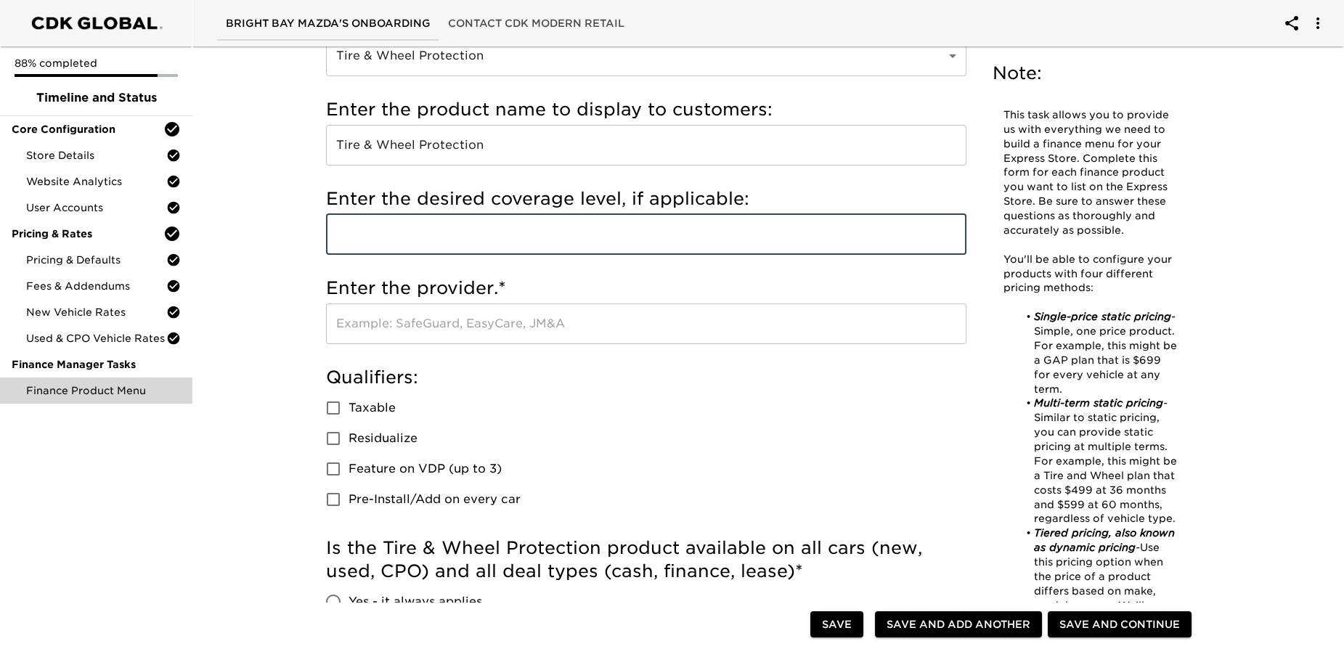
scroll to position [131, 0]
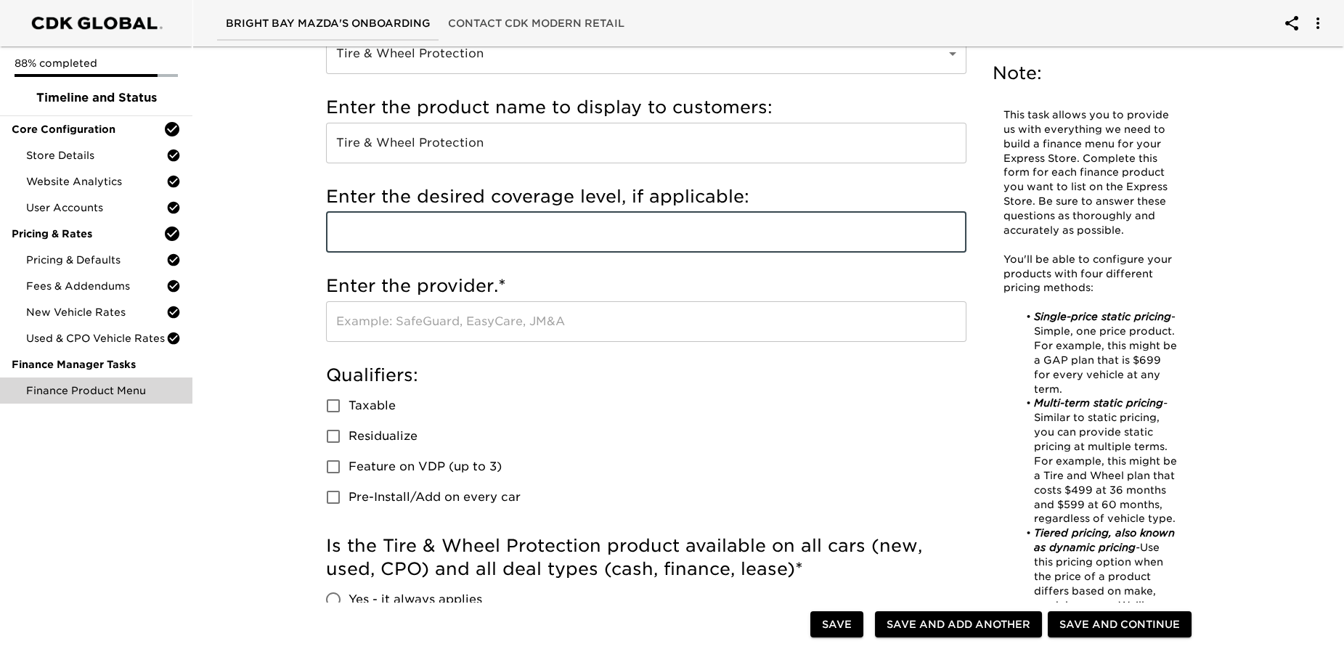
click at [373, 321] on input "text" at bounding box center [646, 321] width 641 height 41
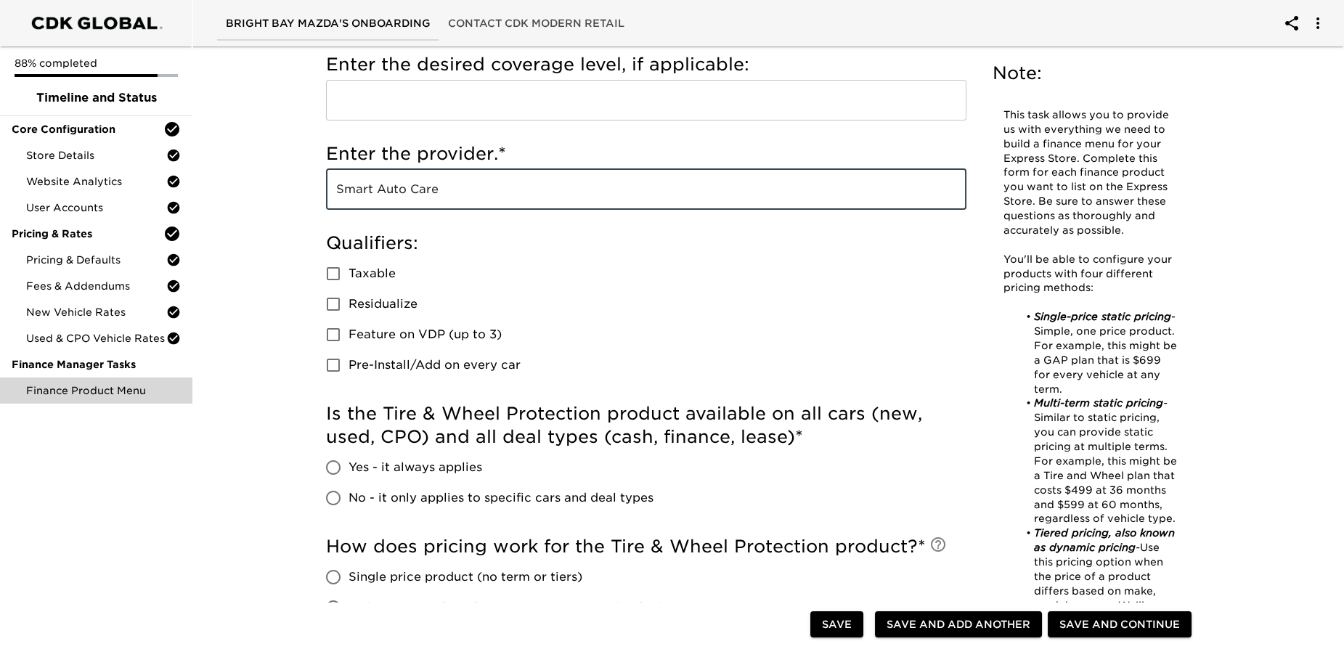
scroll to position [396, 0]
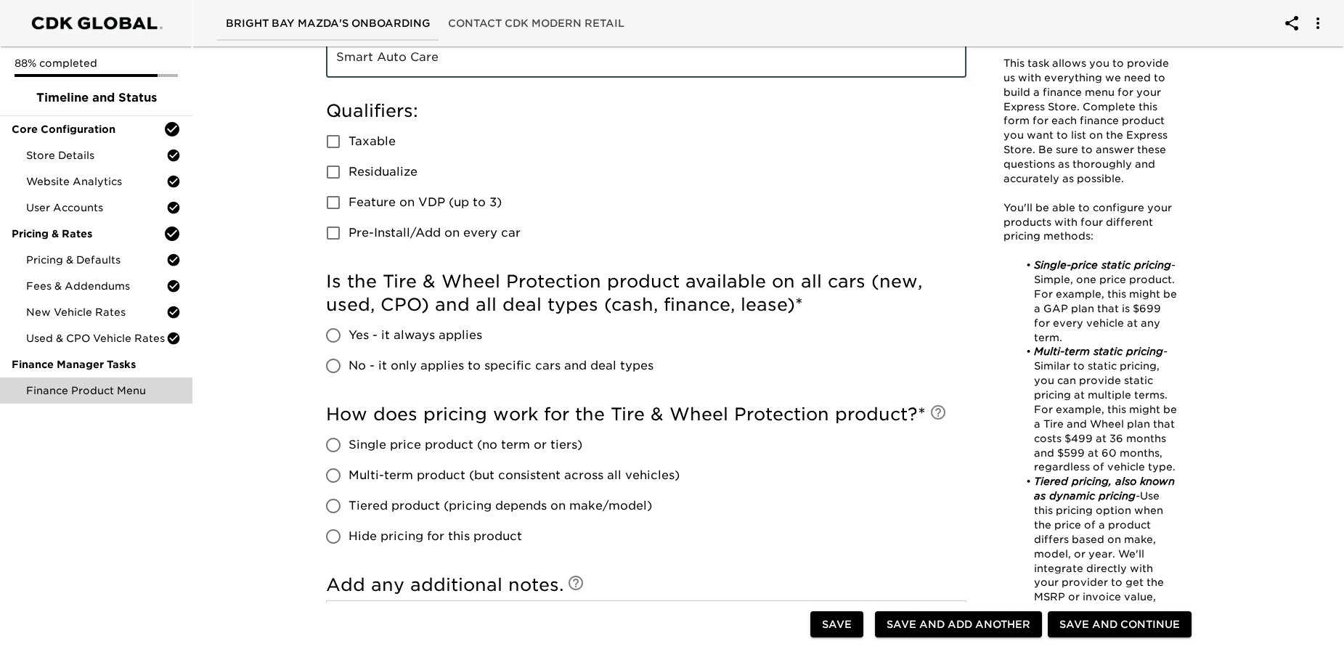
type input "Smart Auto Care"
click at [335, 336] on input "Yes - it always applies" at bounding box center [333, 335] width 31 height 31
radio input "true"
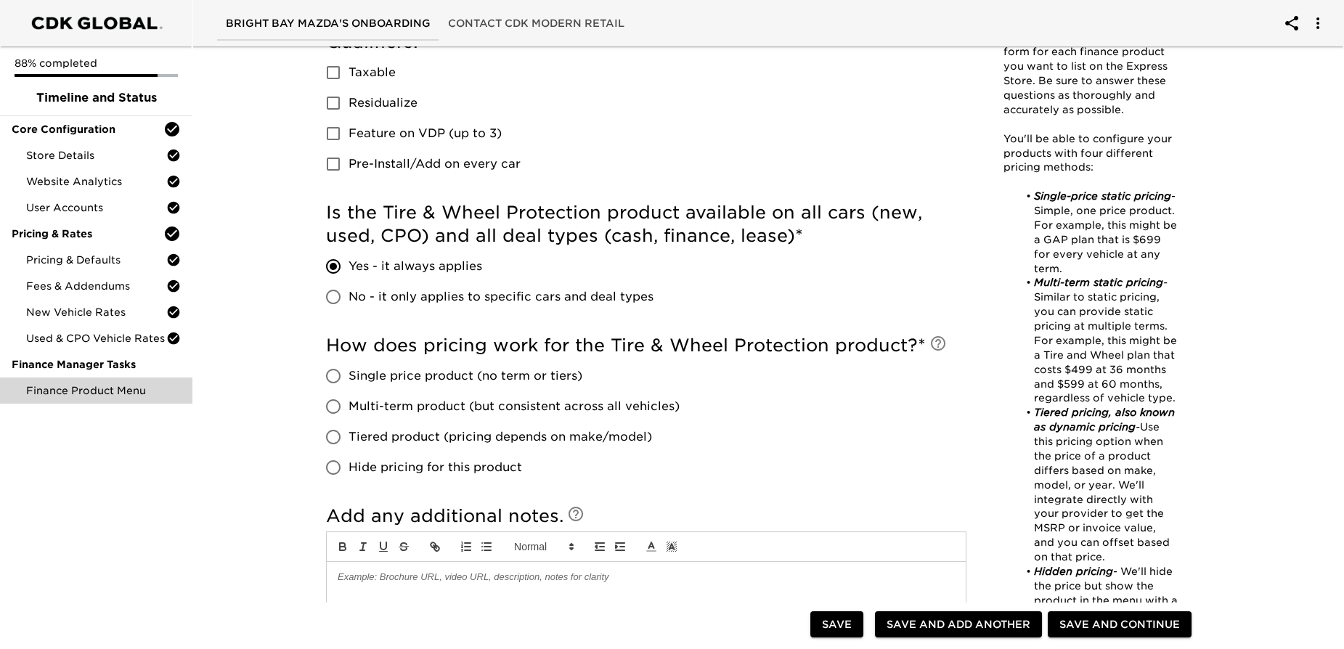
scroll to position [528, 0]
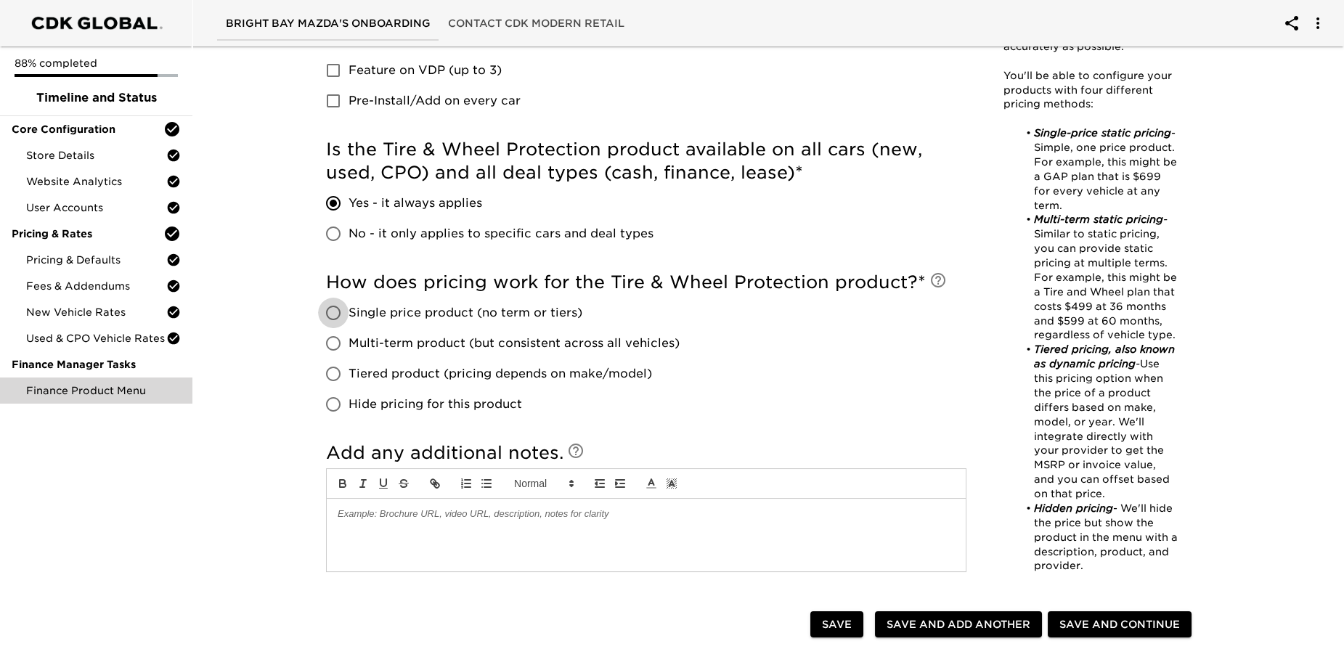
click at [332, 311] on input "Single price product (no term or tiers)" at bounding box center [333, 313] width 31 height 31
radio input "true"
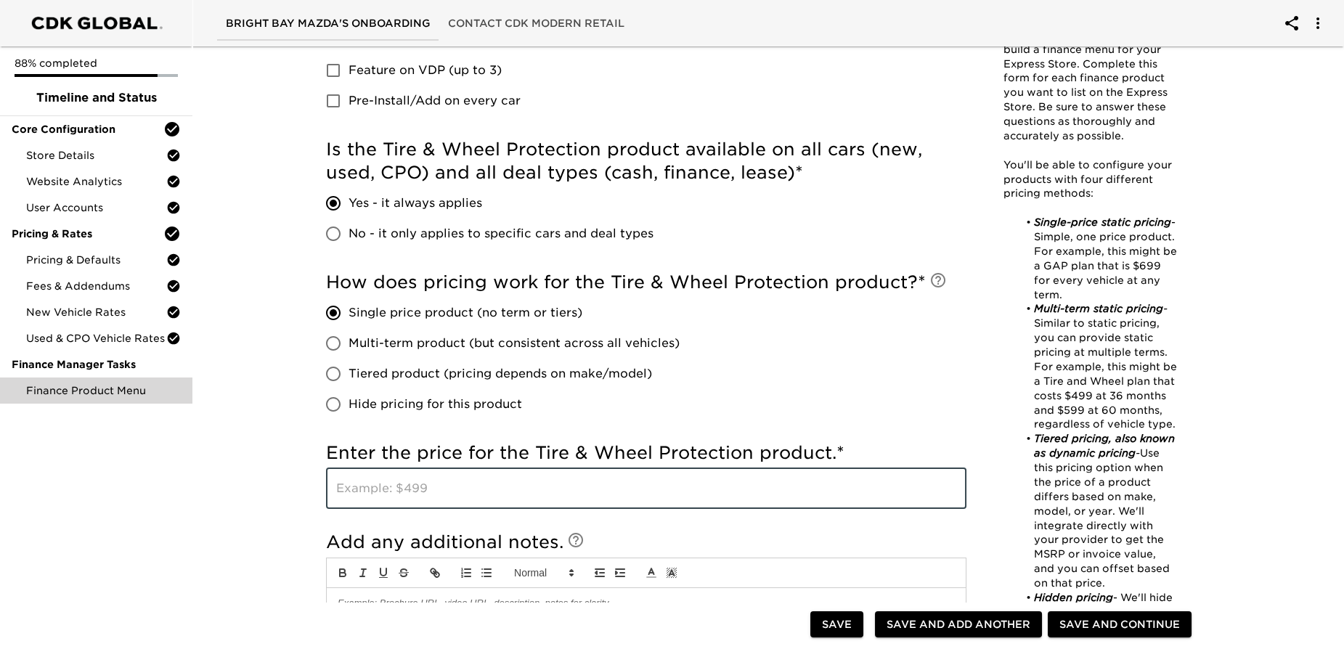
click at [375, 484] on input "text" at bounding box center [646, 489] width 641 height 41
type input "$899"
click at [879, 362] on div "How does pricing work for the Tire & Wheel Protection product? * Single price p…" at bounding box center [646, 345] width 641 height 149
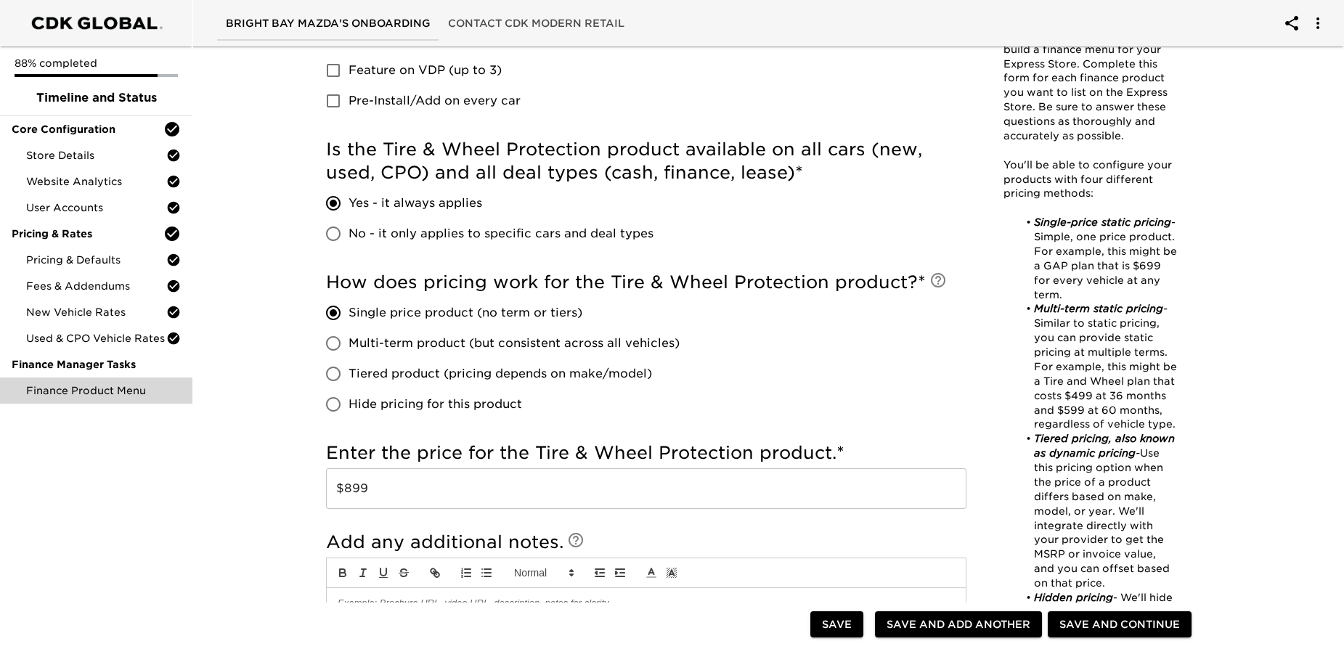
scroll to position [660, 0]
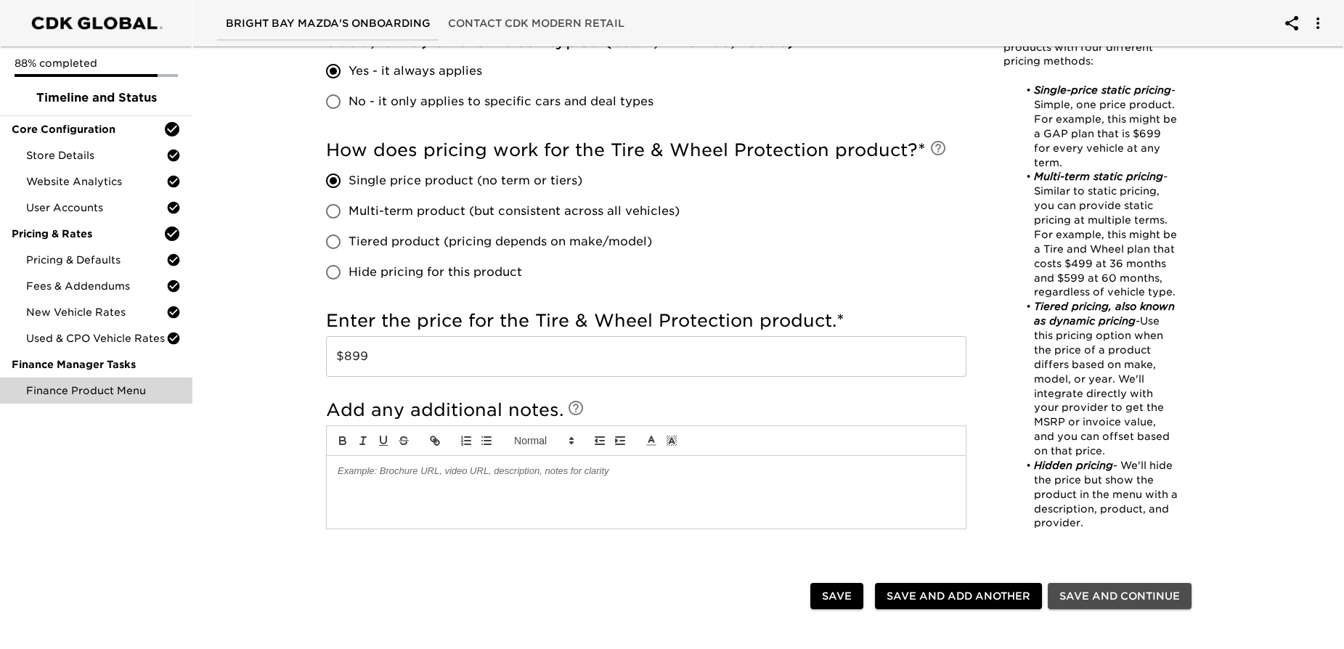
click at [1087, 590] on span "Save and Continue" at bounding box center [1120, 597] width 121 height 18
